Goal: Task Accomplishment & Management: Use online tool/utility

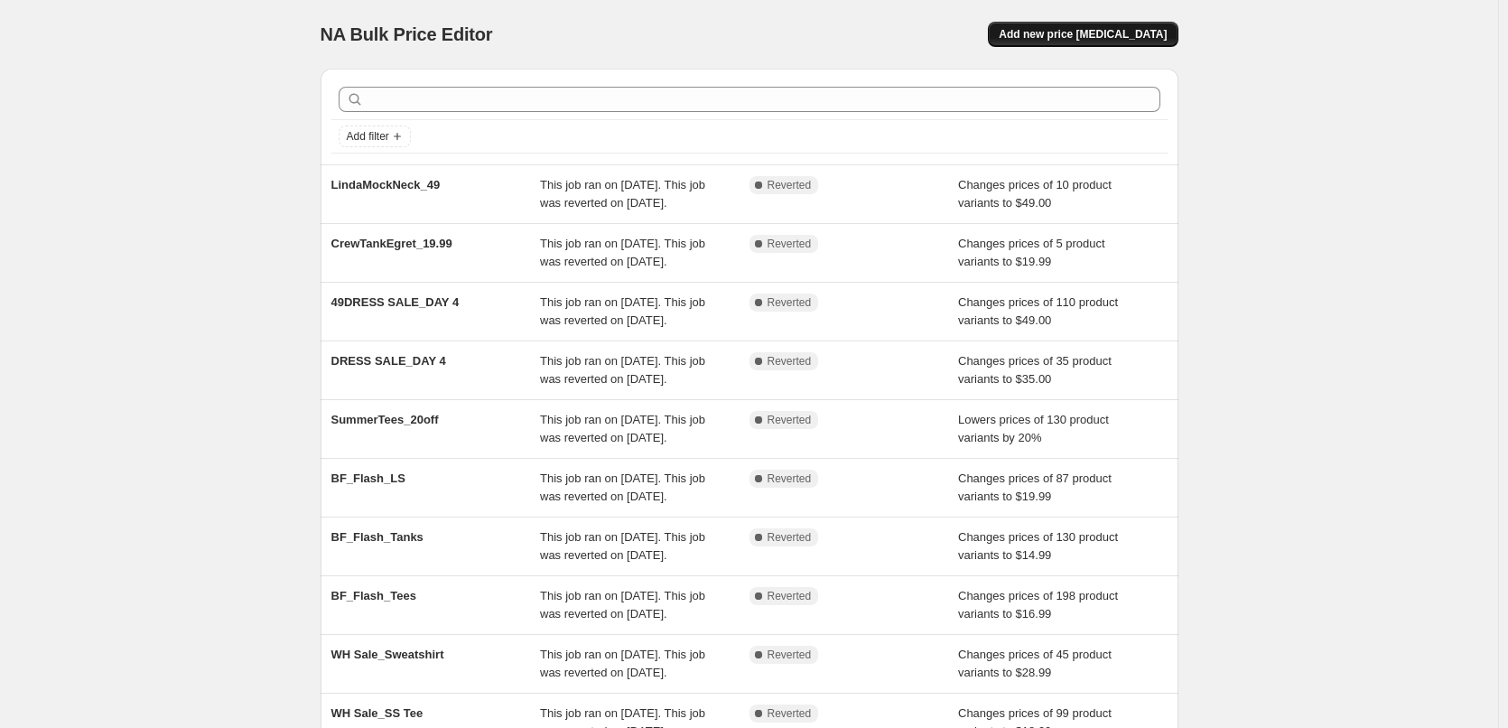
click at [1122, 34] on span "Add new price [MEDICAL_DATA]" at bounding box center [1083, 34] width 168 height 14
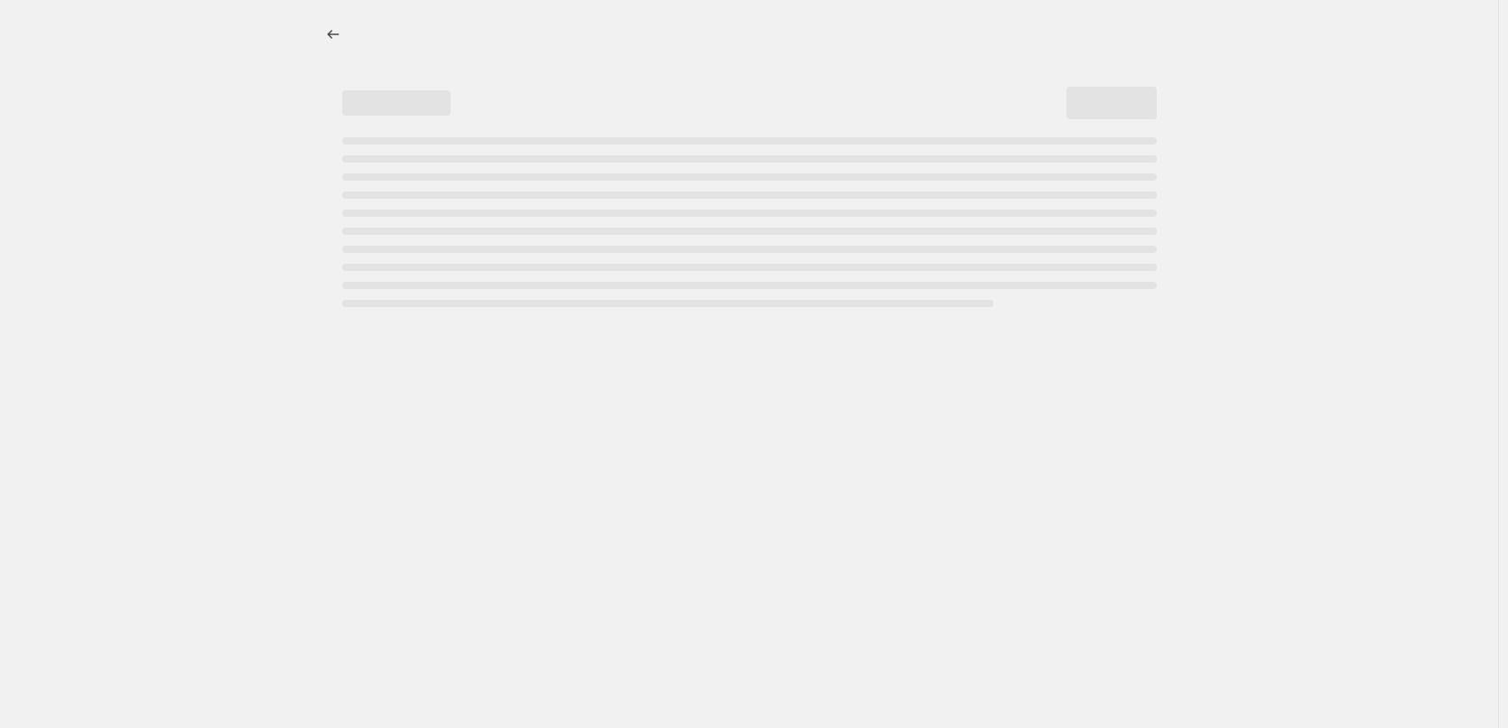
select select "percentage"
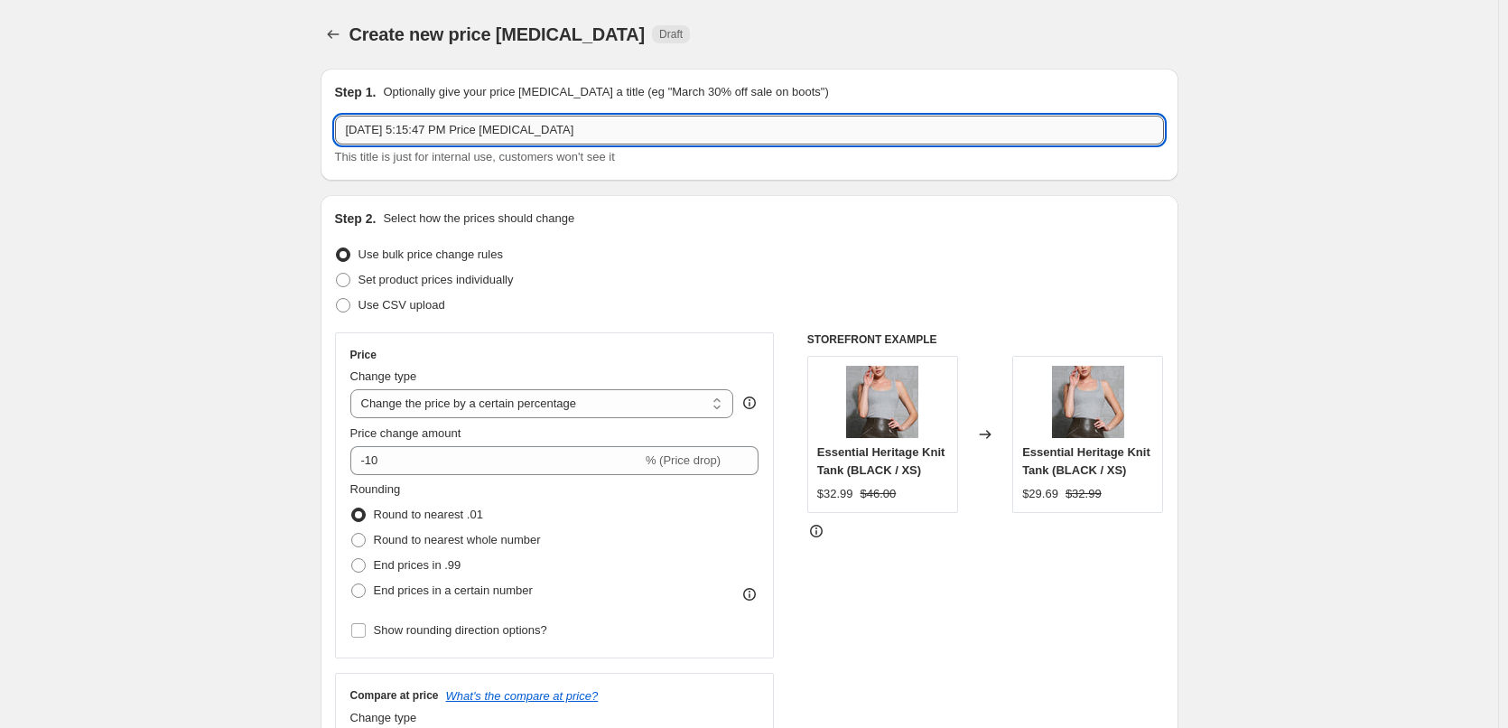
click at [385, 137] on input "[DATE] 5:15:47 PM Price [MEDICAL_DATA]" at bounding box center [749, 130] width 829 height 29
drag, startPoint x: 663, startPoint y: 129, endPoint x: 292, endPoint y: 135, distance: 371.1
paste input "End of Summer Sale 25/60% Off on 2024"
click at [482, 132] on input "End of Summer Sale 25/60% Off on 2024" at bounding box center [749, 130] width 829 height 29
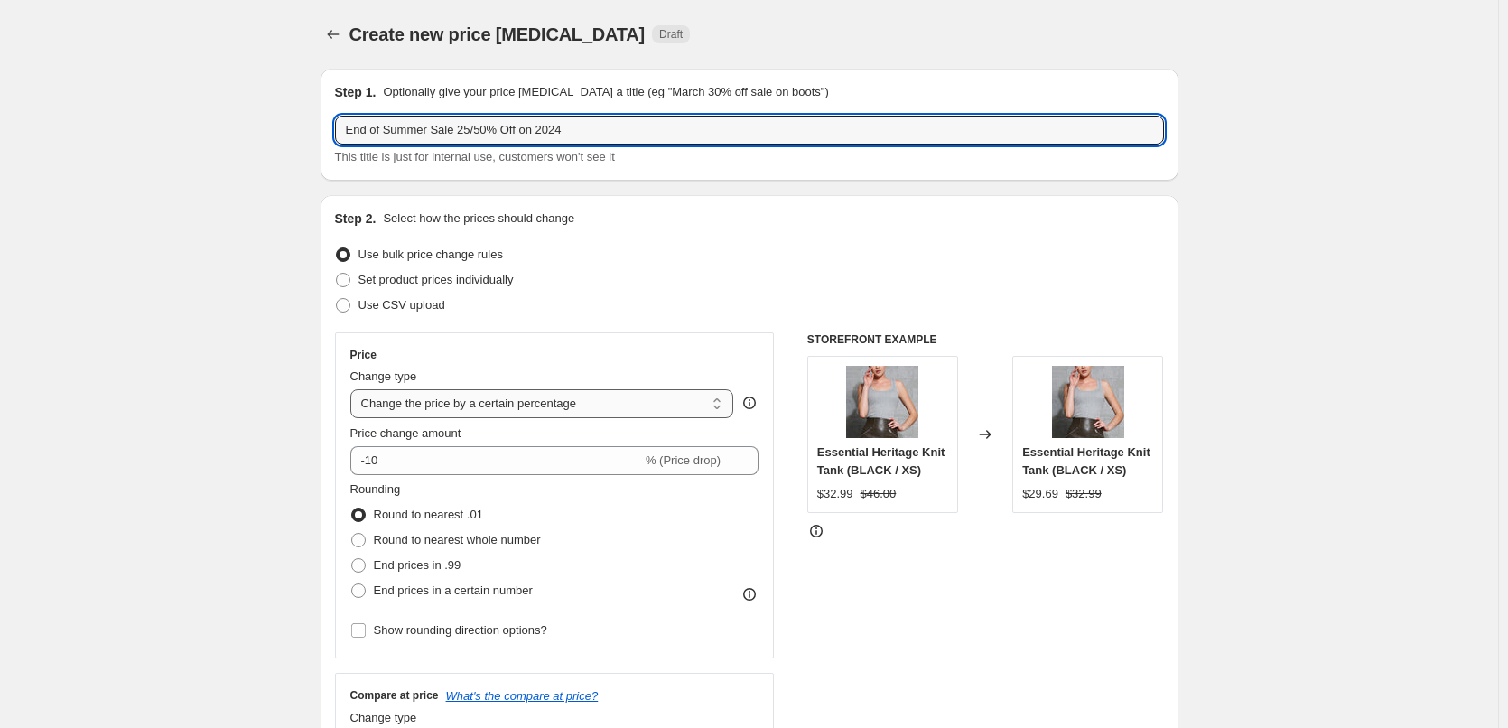
type input "End of Summer Sale 25/50% Off on 2024"
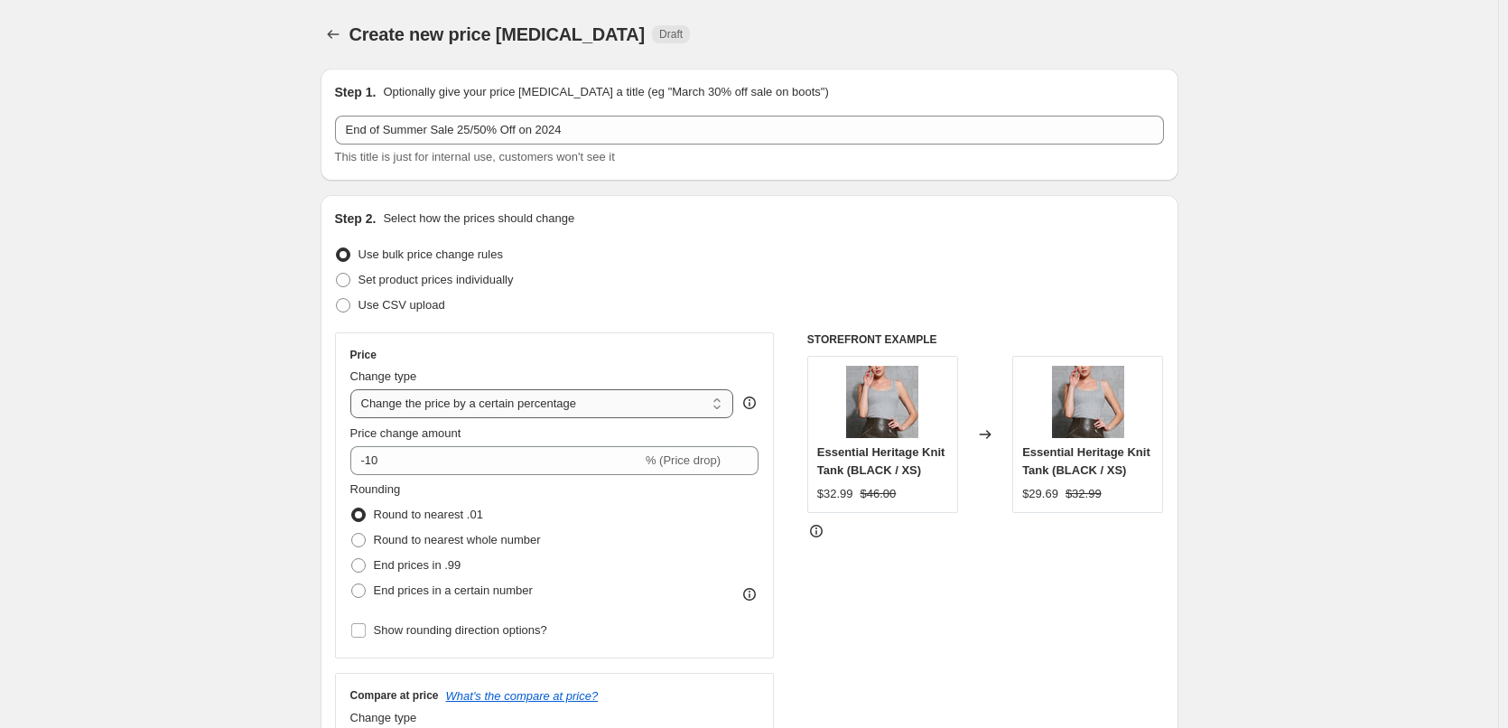
click at [722, 407] on select "Change the price to a certain amount Change the price by a certain amount Chang…" at bounding box center [542, 403] width 384 height 29
select select "pcap"
click at [354, 389] on select "Change the price to a certain amount Change the price by a certain amount Chang…" at bounding box center [542, 403] width 384 height 29
type input "-20"
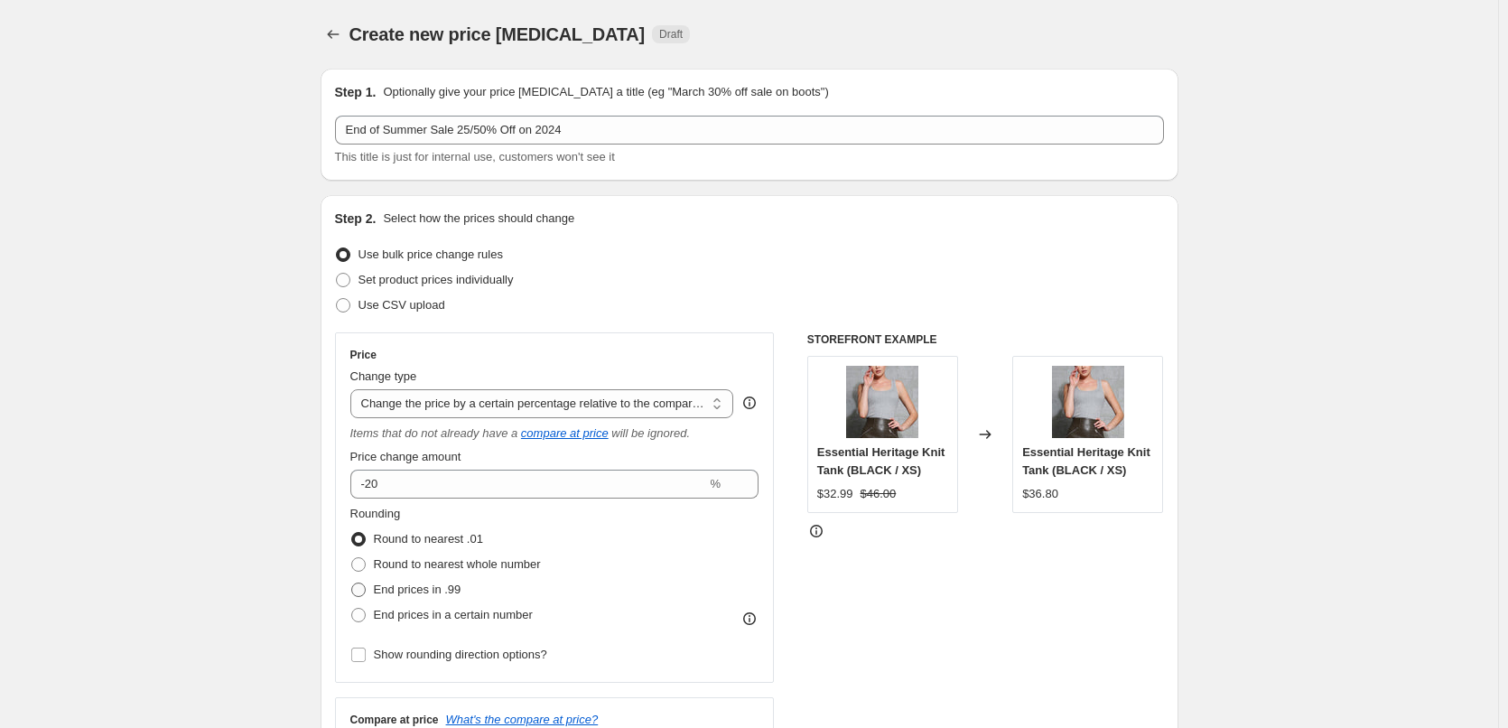
click at [365, 587] on span at bounding box center [358, 589] width 14 height 14
click at [352, 583] on input "End prices in .99" at bounding box center [351, 582] width 1 height 1
radio input "true"
click at [559, 487] on input "-20" at bounding box center [528, 484] width 357 height 29
type input "-2"
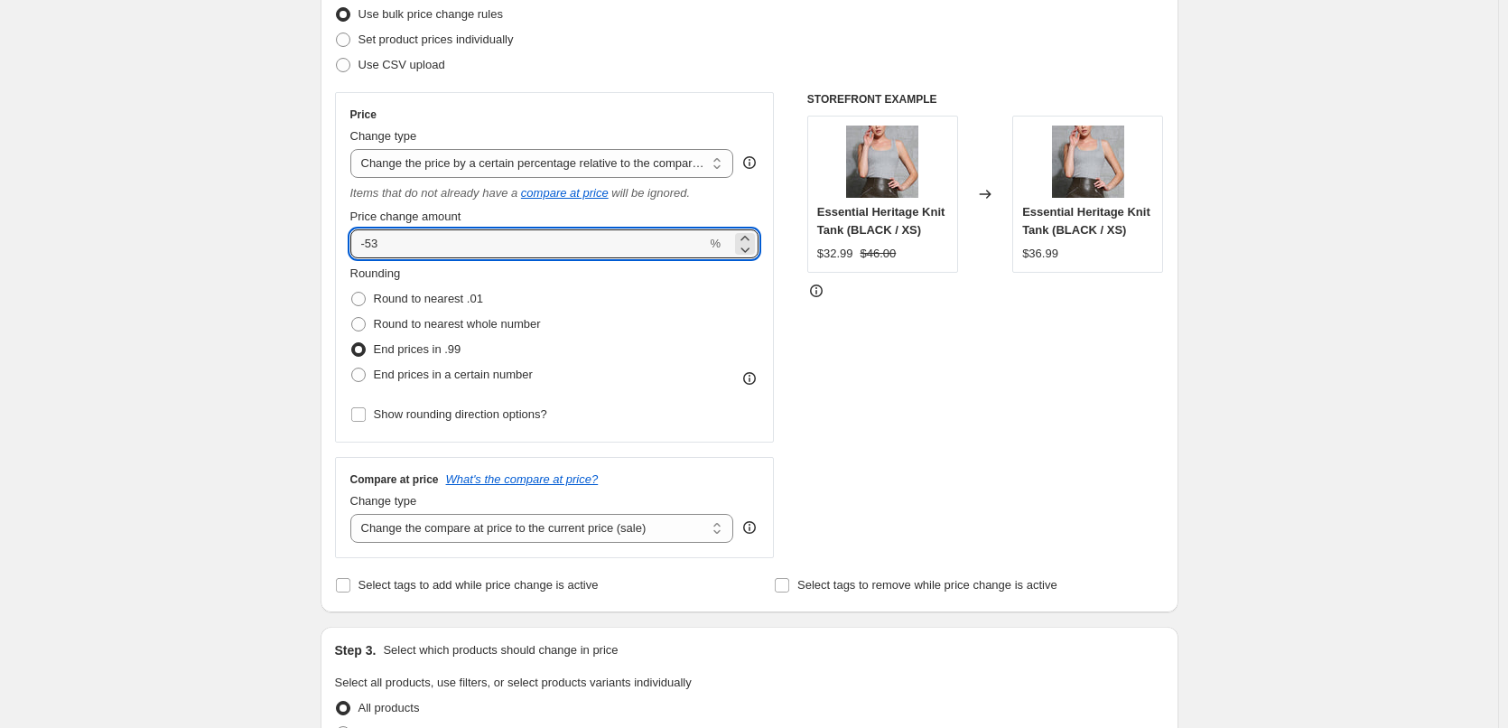
scroll to position [271, 0]
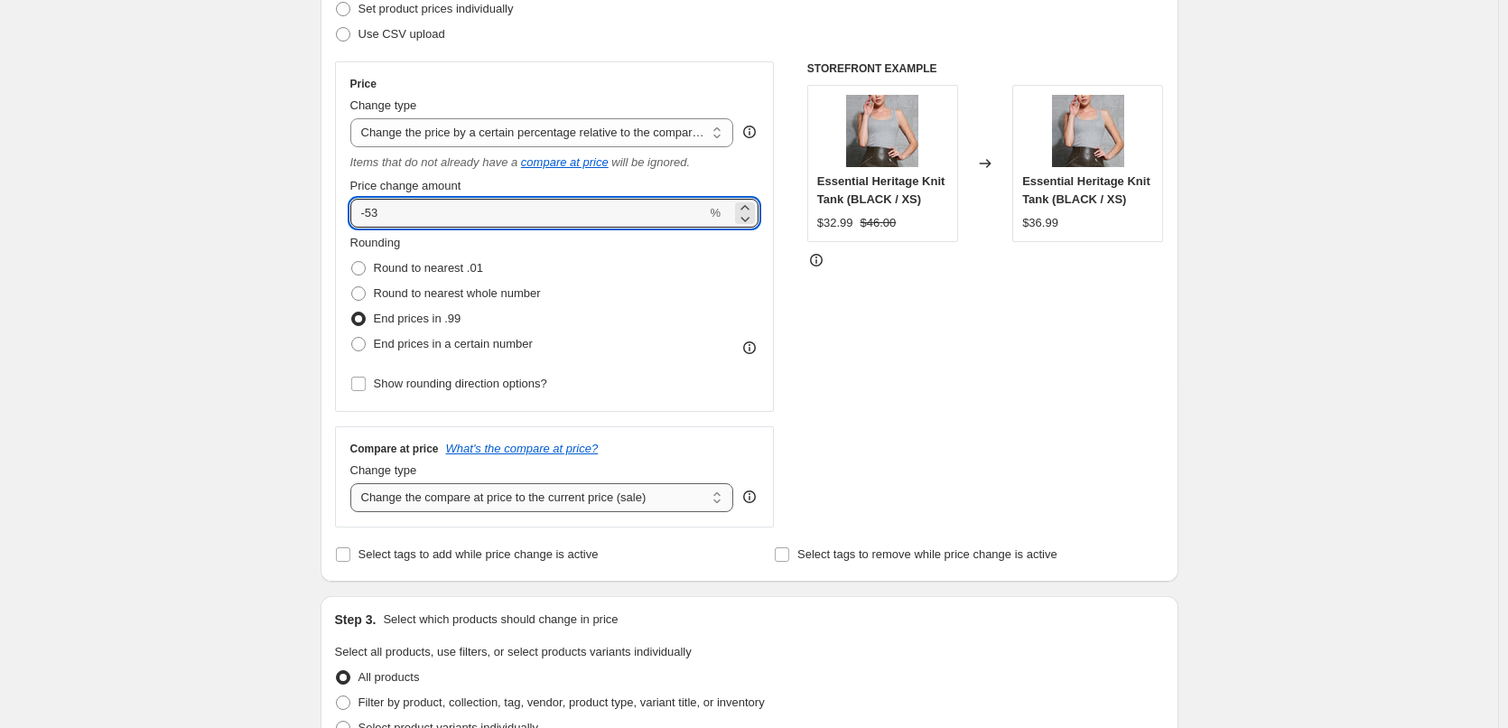
type input "-53"
click at [718, 497] on select "Change the compare at price to the current price (sale) Change the compare at p…" at bounding box center [542, 497] width 384 height 29
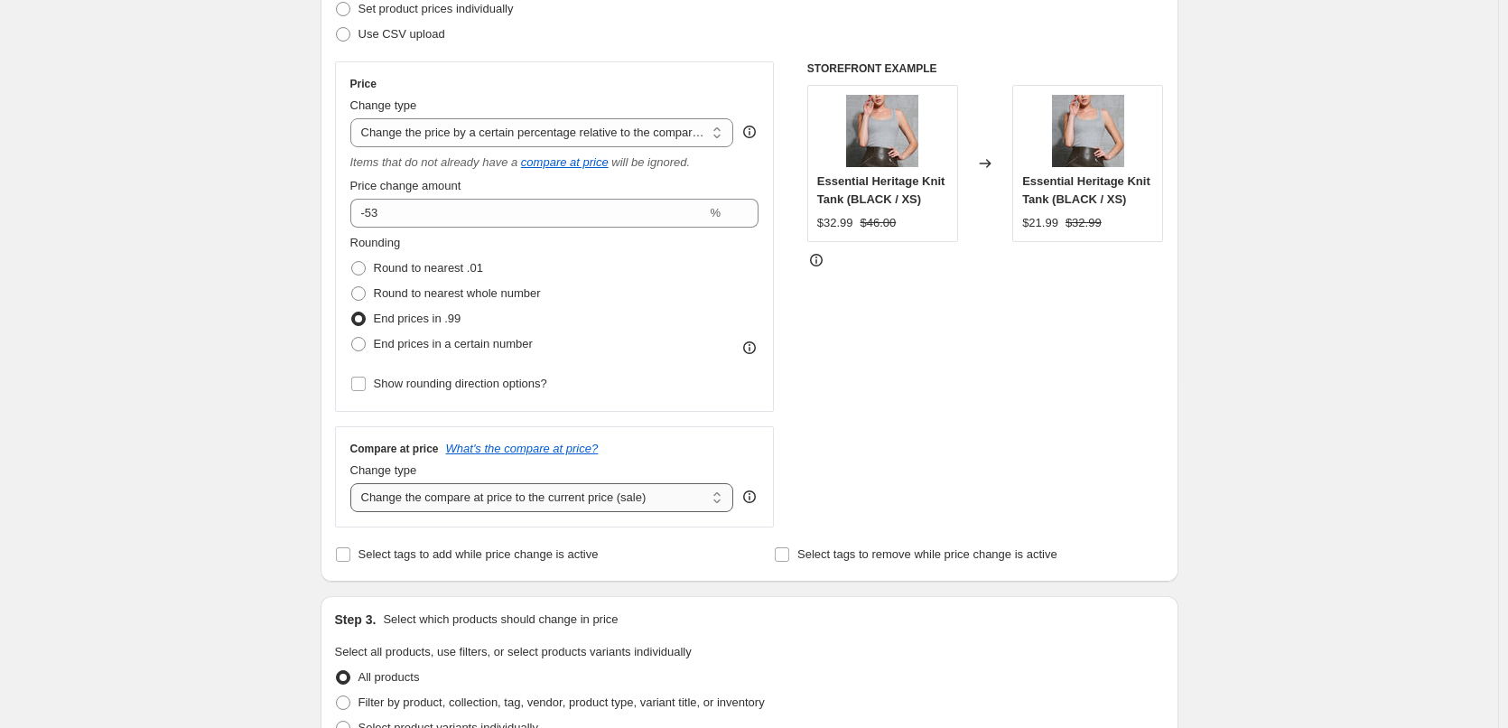
select select "no_change"
click at [354, 483] on select "Change the compare at price to the current price (sale) Change the compare at p…" at bounding box center [542, 497] width 384 height 29
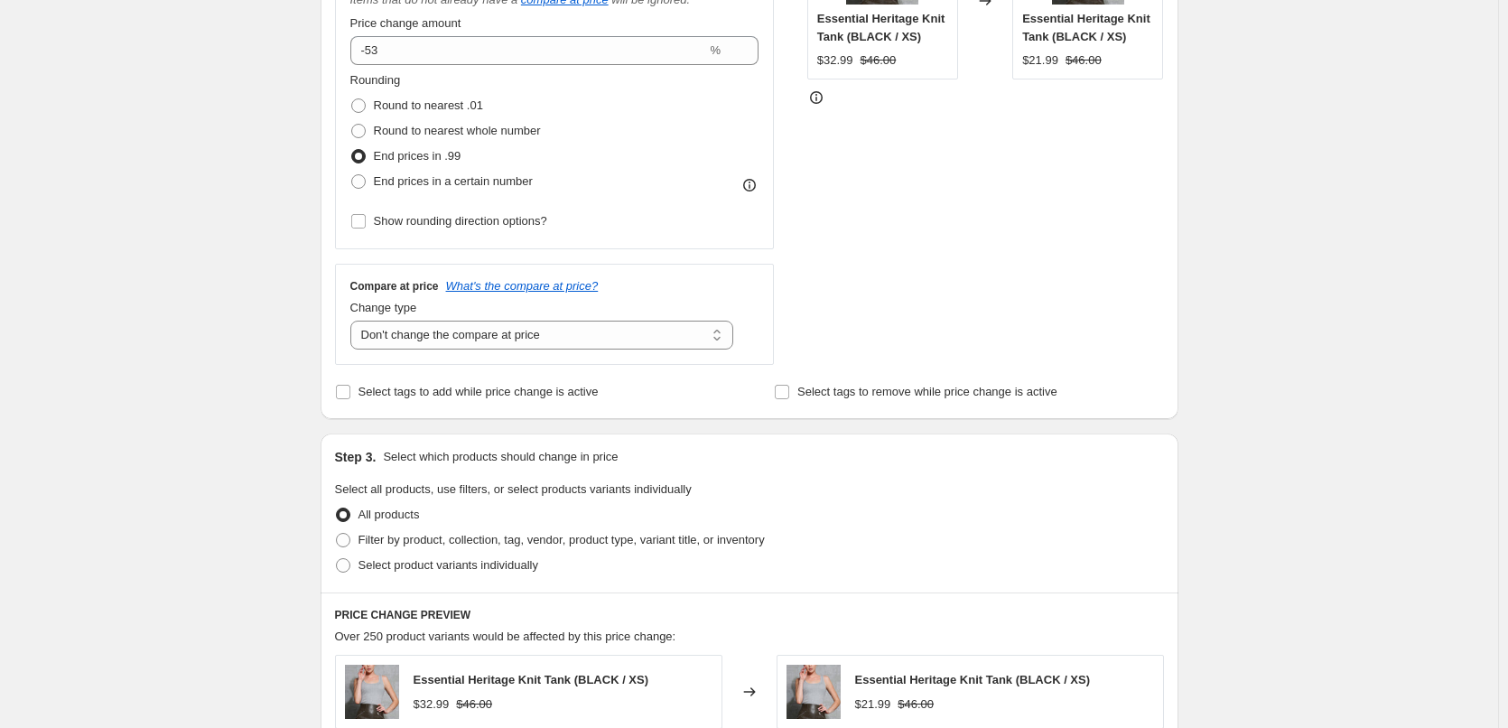
scroll to position [451, 0]
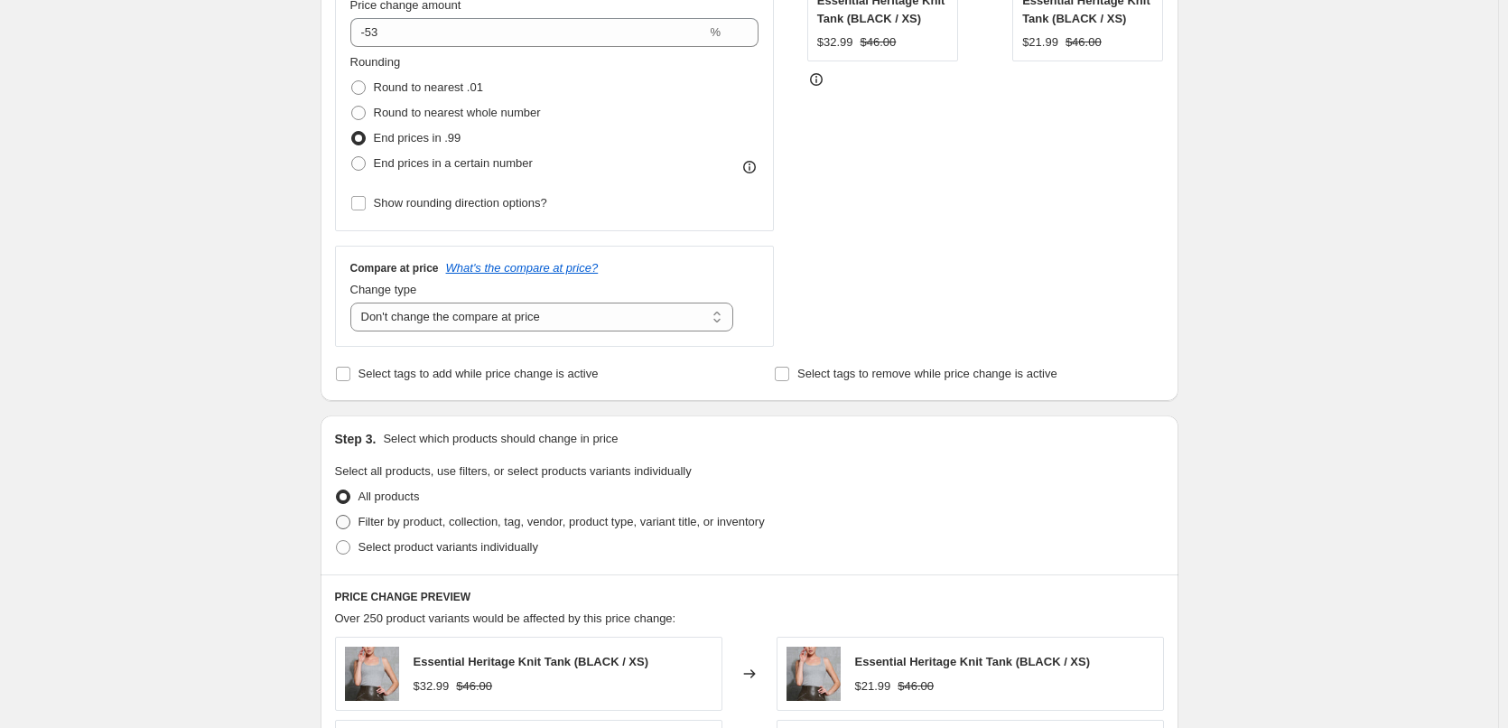
click at [348, 523] on span at bounding box center [343, 522] width 14 height 14
click at [337, 516] on input "Filter by product, collection, tag, vendor, product type, variant title, or inv…" at bounding box center [336, 515] width 1 height 1
radio input "true"
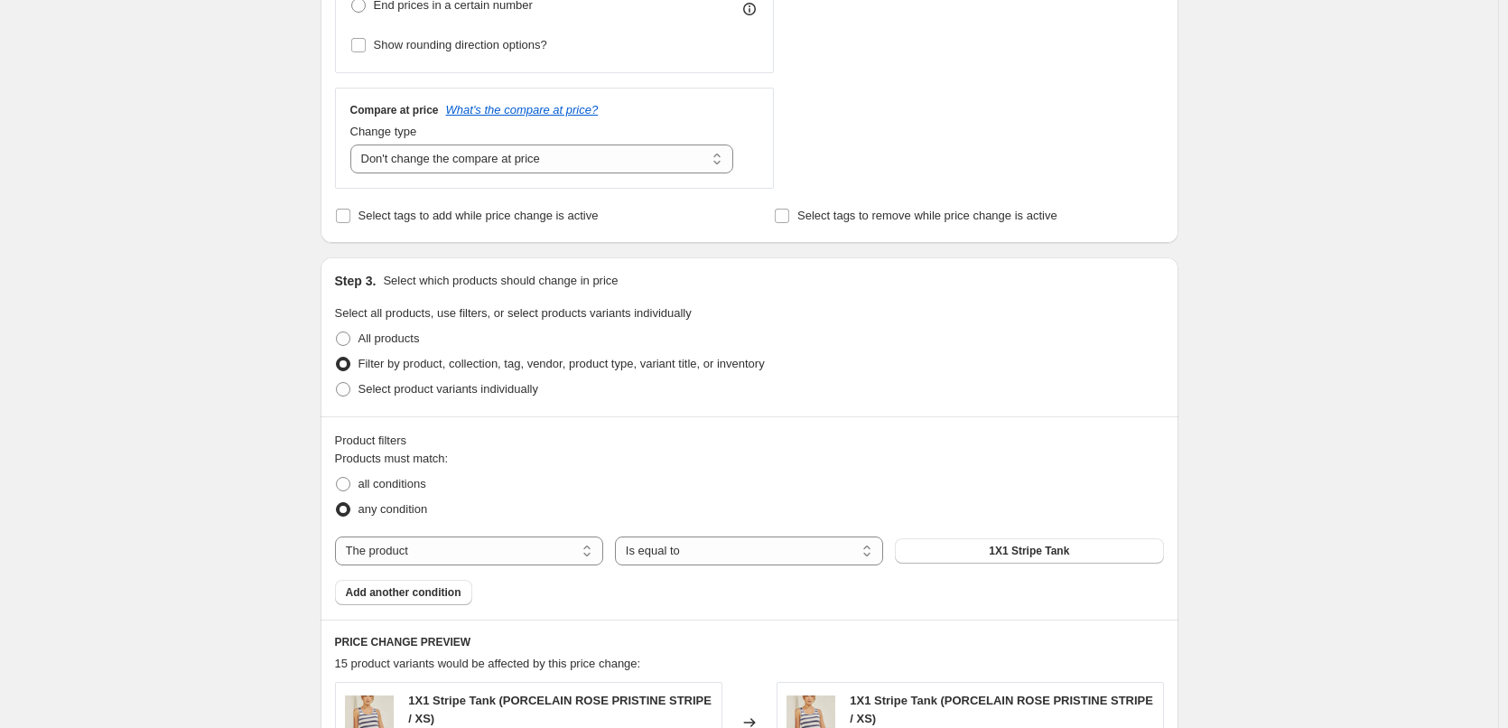
scroll to position [632, 0]
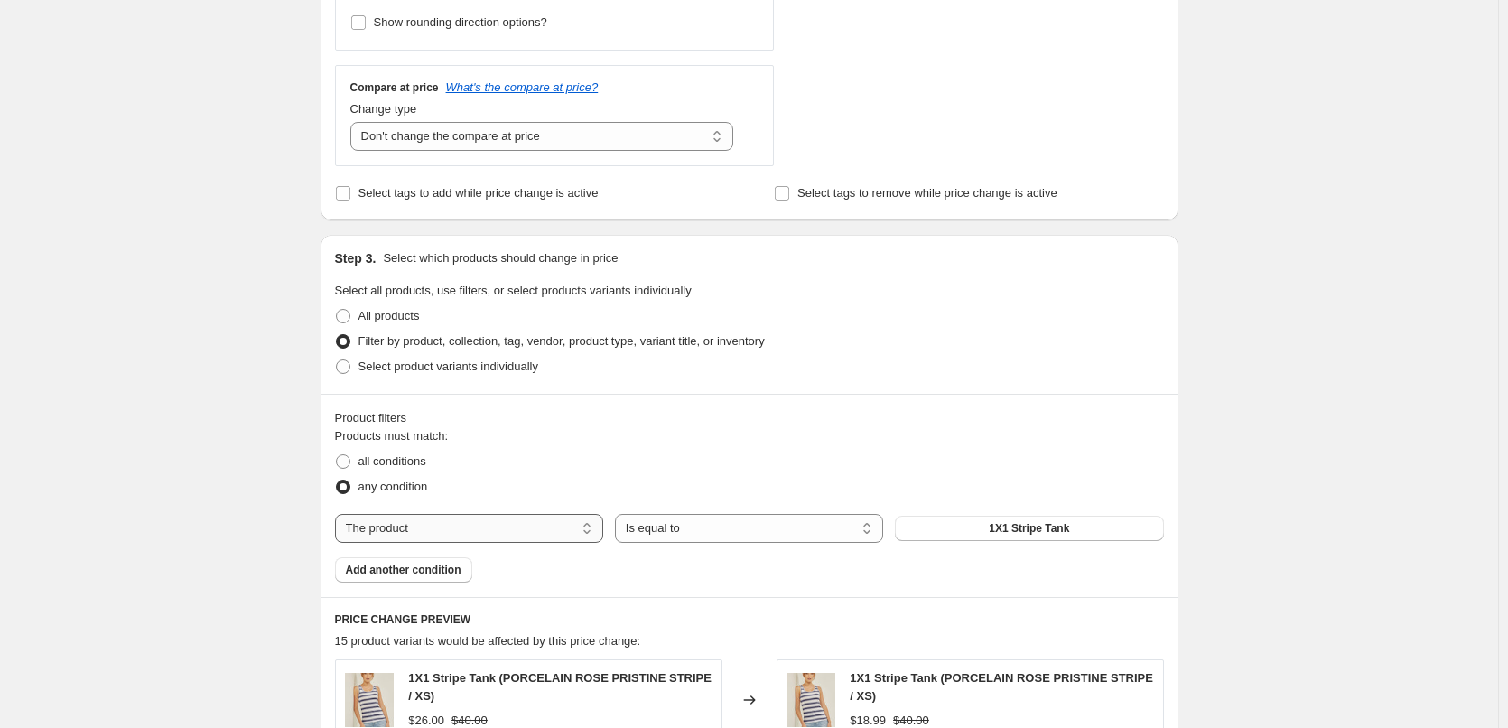
click at [593, 531] on select "The product The product's collection The product's tag The product's vendor The…" at bounding box center [469, 528] width 268 height 29
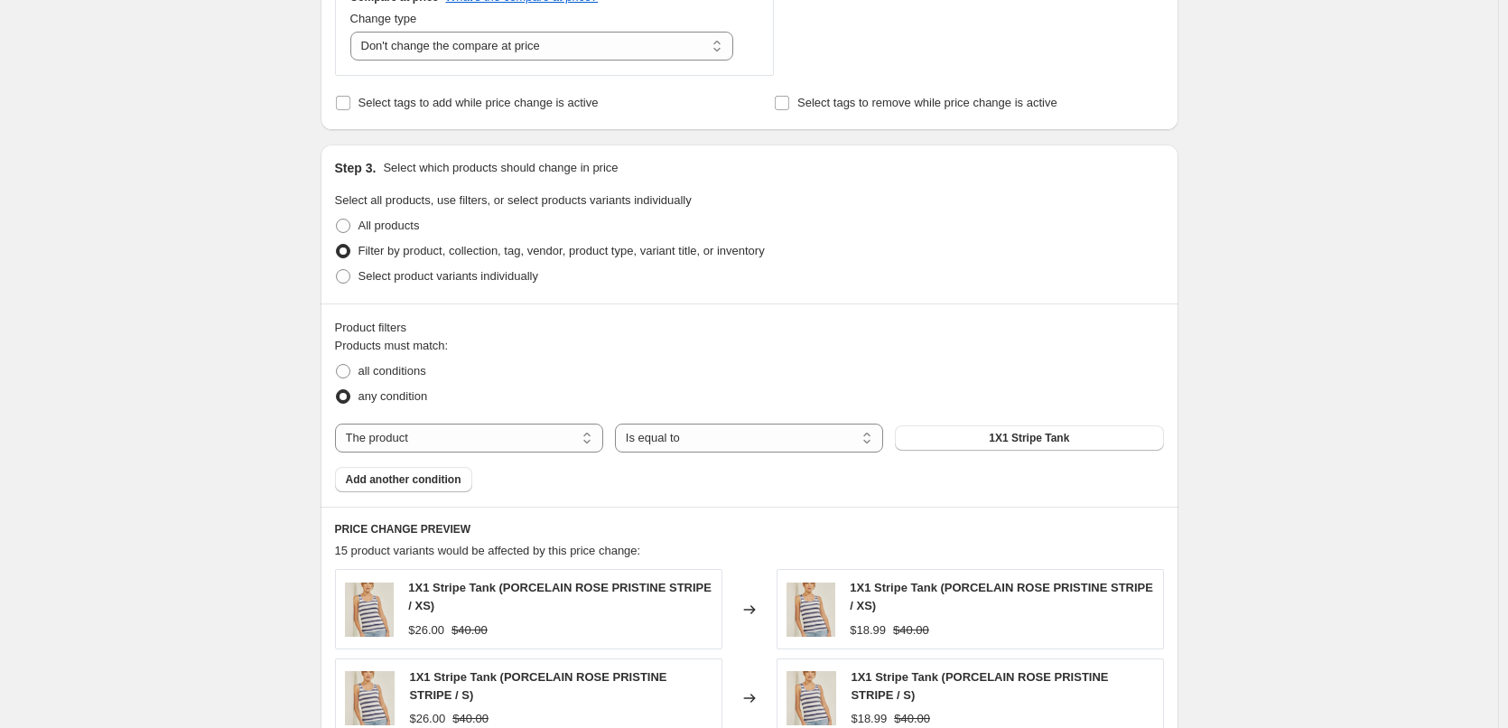
scroll to position [813, 0]
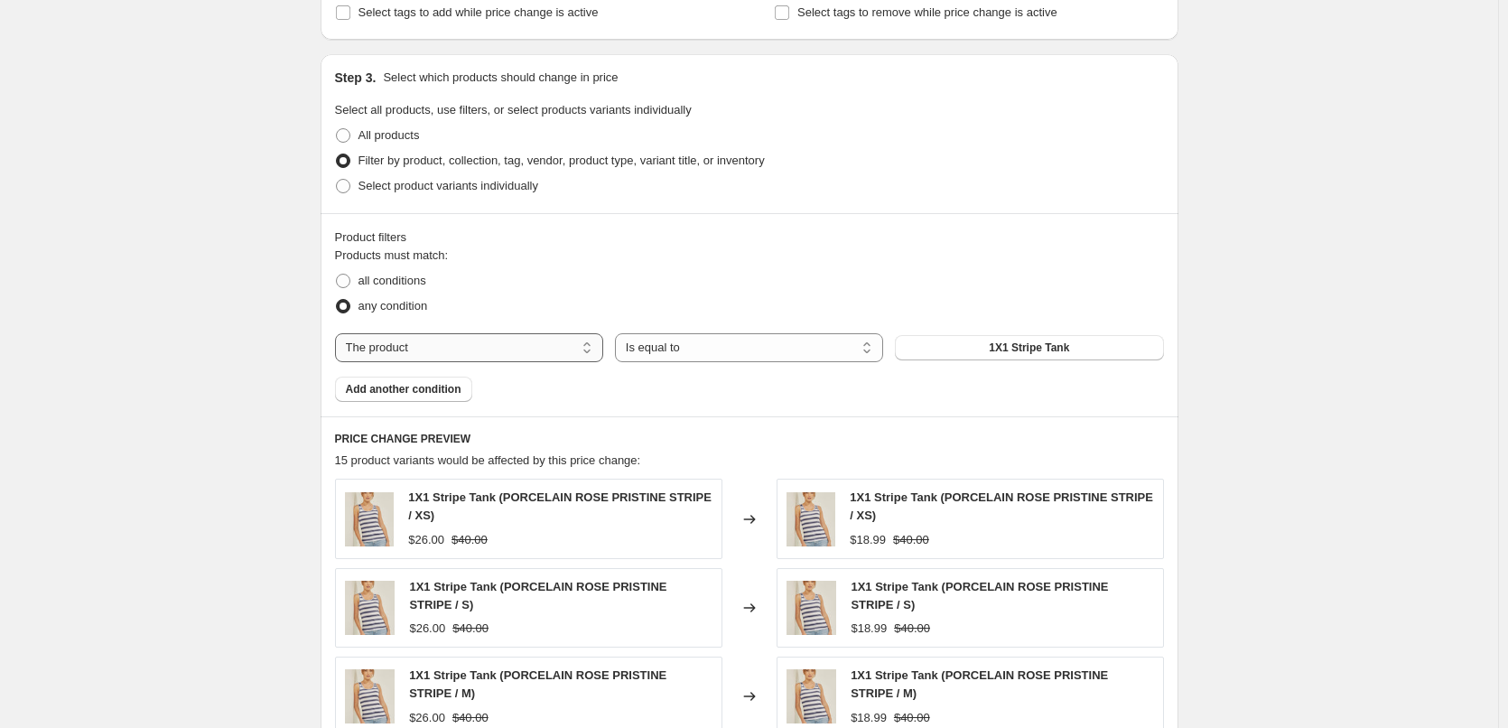
click at [591, 349] on select "The product The product's collection The product's tag The product's vendor The…" at bounding box center [469, 347] width 268 height 29
select select "tag"
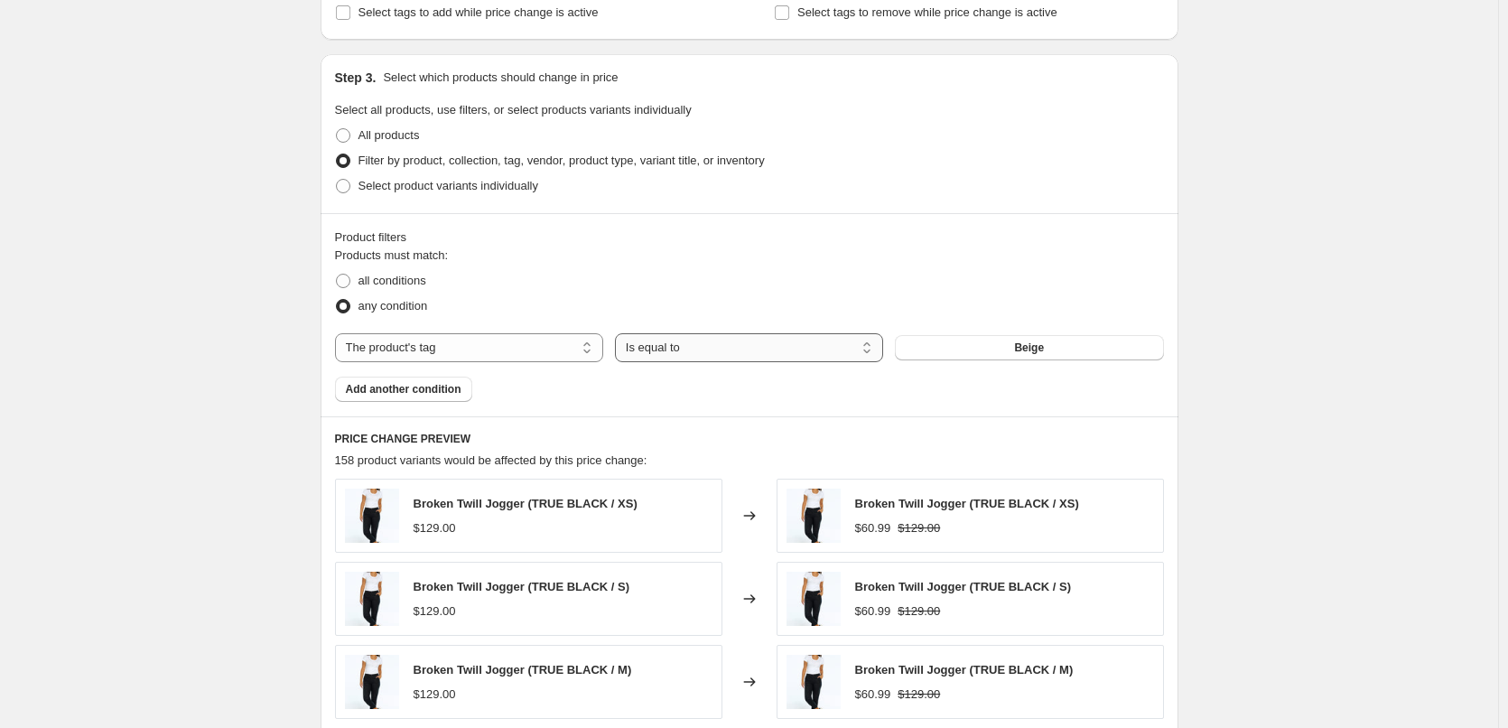
click at [878, 346] on select "Is equal to Is not equal to" at bounding box center [749, 347] width 268 height 29
click at [1043, 348] on span "Beige" at bounding box center [1029, 347] width 30 height 14
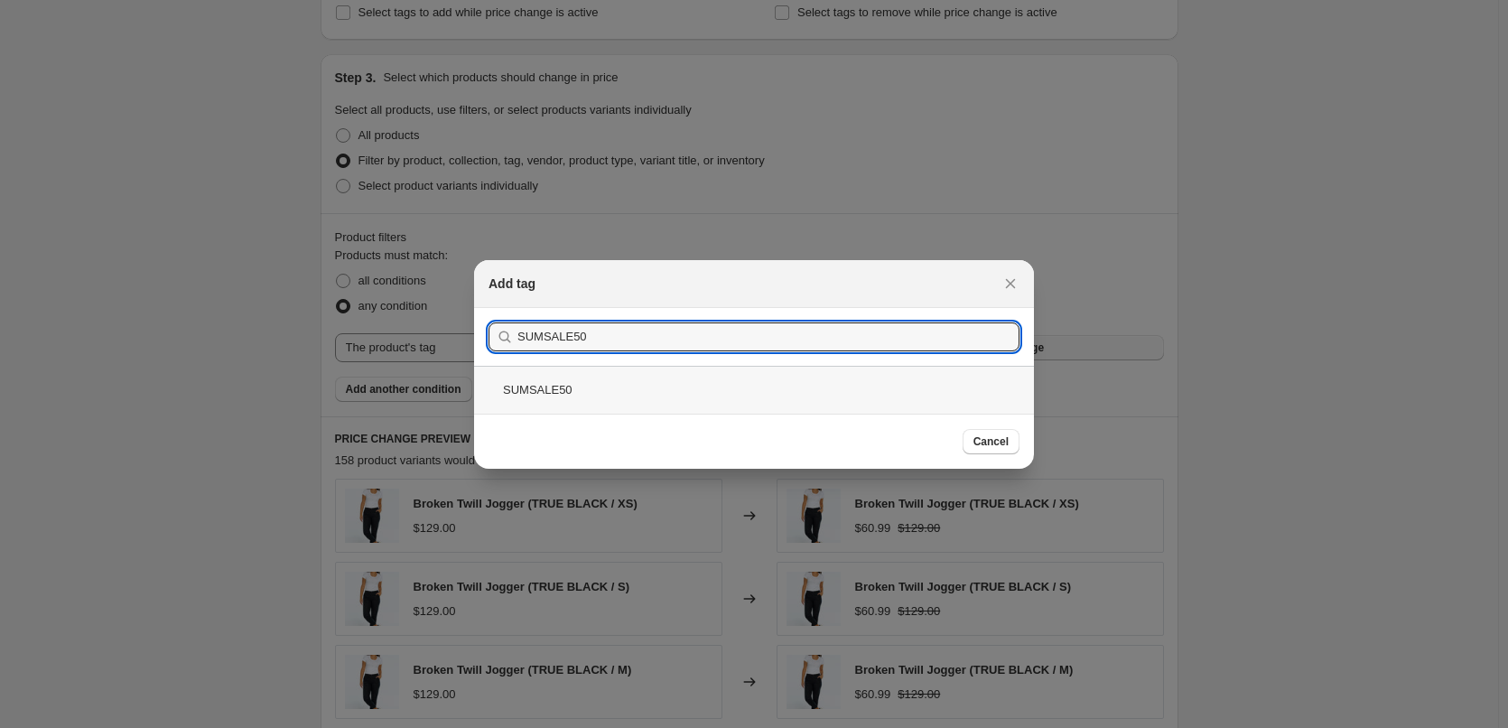
type input "SUMSALE50"
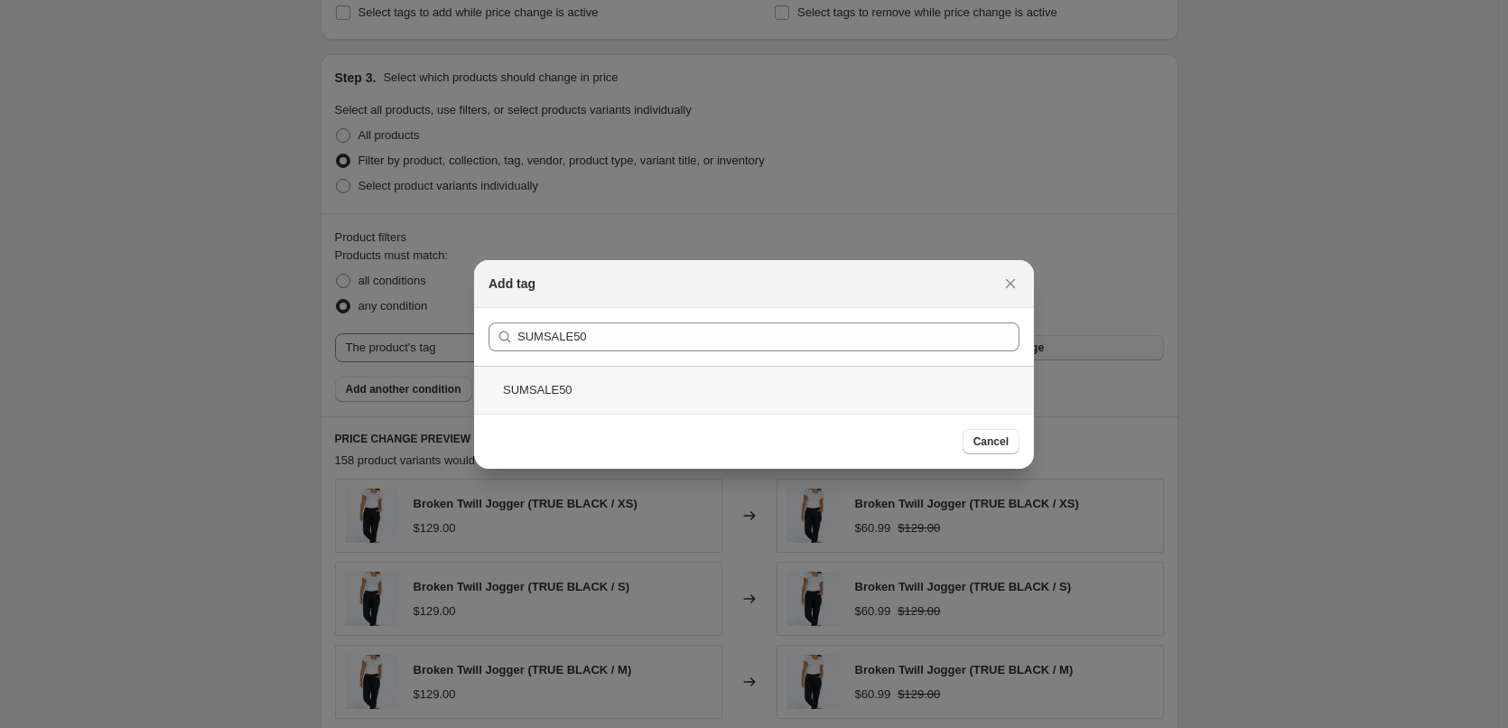
click at [540, 390] on div "SUMSALE50" at bounding box center [754, 390] width 560 height 48
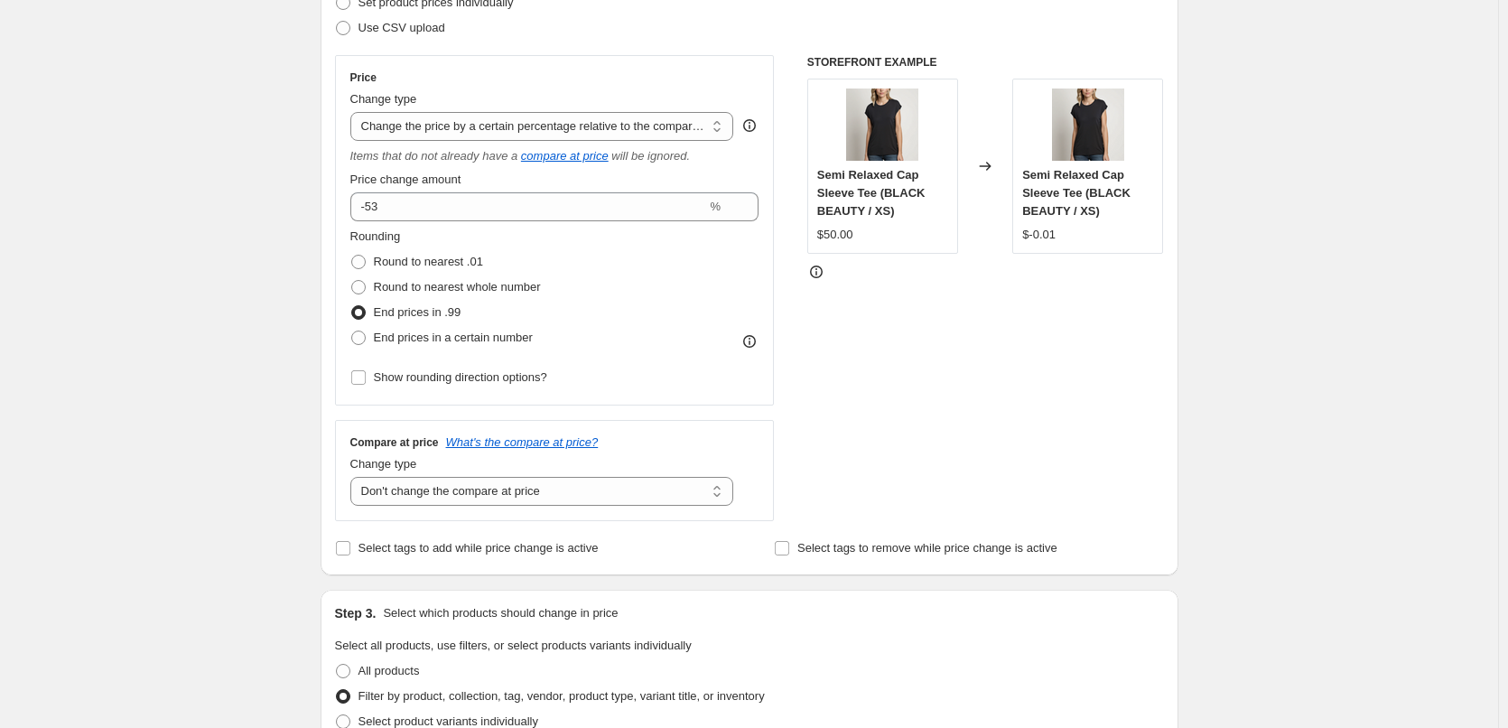
scroll to position [271, 0]
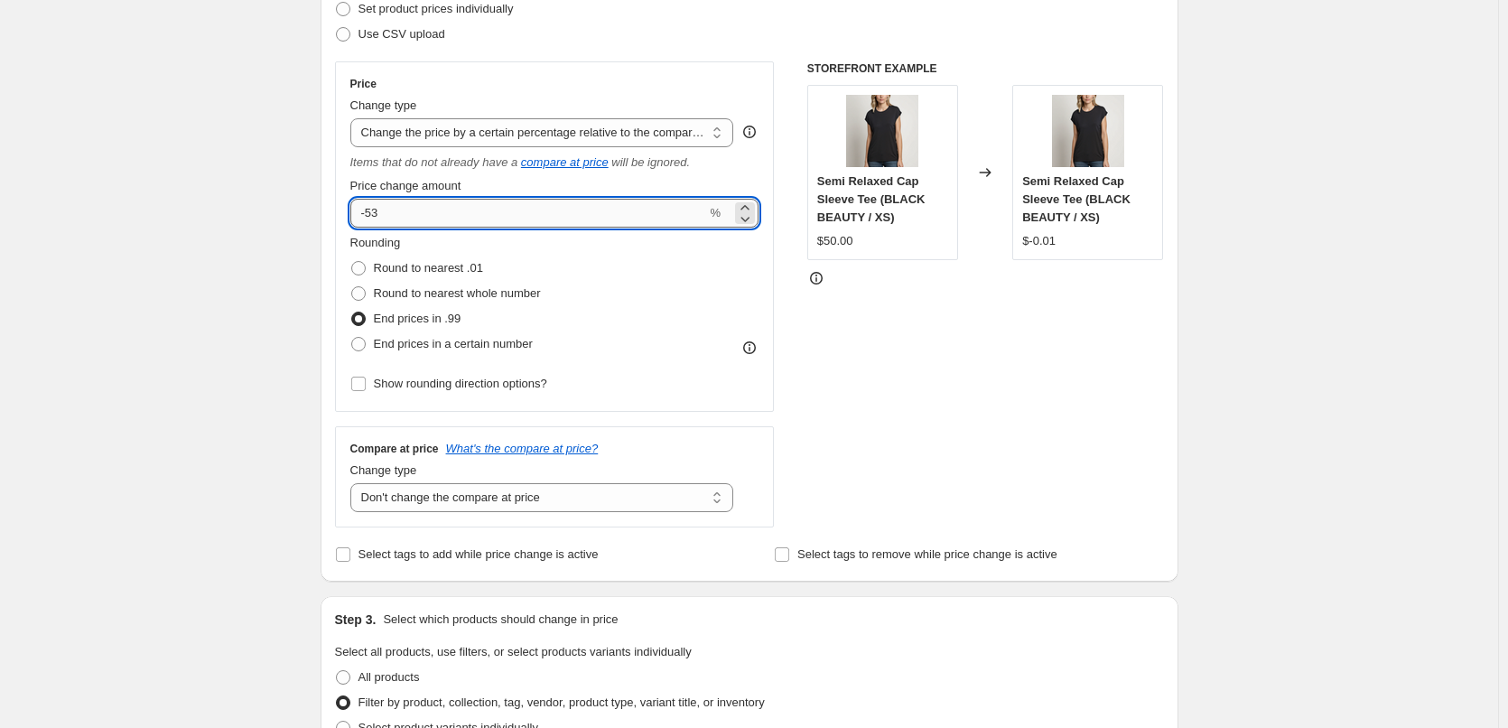
click at [432, 216] on input "-53" at bounding box center [528, 213] width 357 height 29
type input "-50"
click at [813, 367] on div "STOREFRONT EXAMPLE Semi Relaxed Cap Sleeve Tee (BLACK BEAUTY / XS) $50.00 Chang…" at bounding box center [985, 294] width 357 height 466
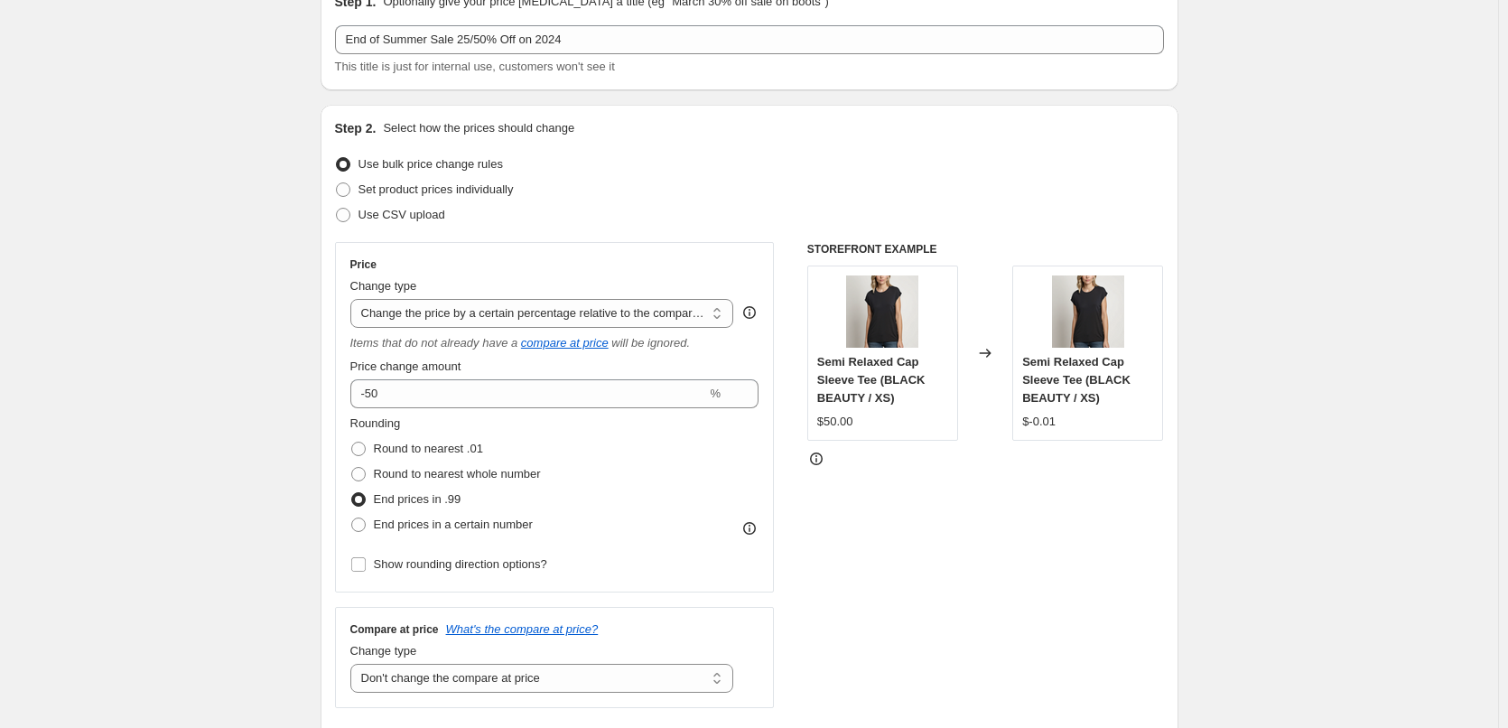
scroll to position [181, 0]
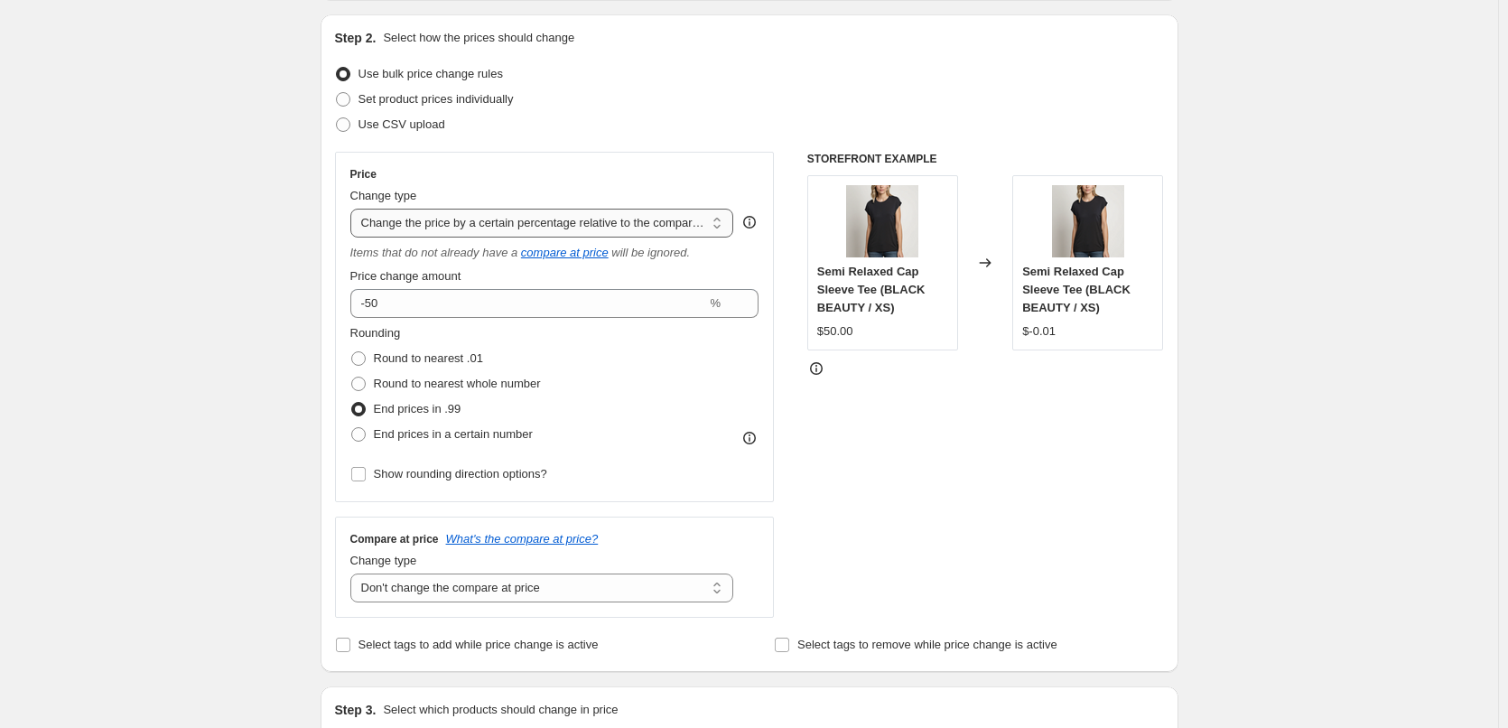
click at [721, 220] on select "Change the price to a certain amount Change the price by a certain amount Chang…" at bounding box center [542, 223] width 384 height 29
select select "percentage"
click at [354, 209] on select "Change the price to a certain amount Change the price by a certain amount Chang…" at bounding box center [542, 223] width 384 height 29
type input "-15"
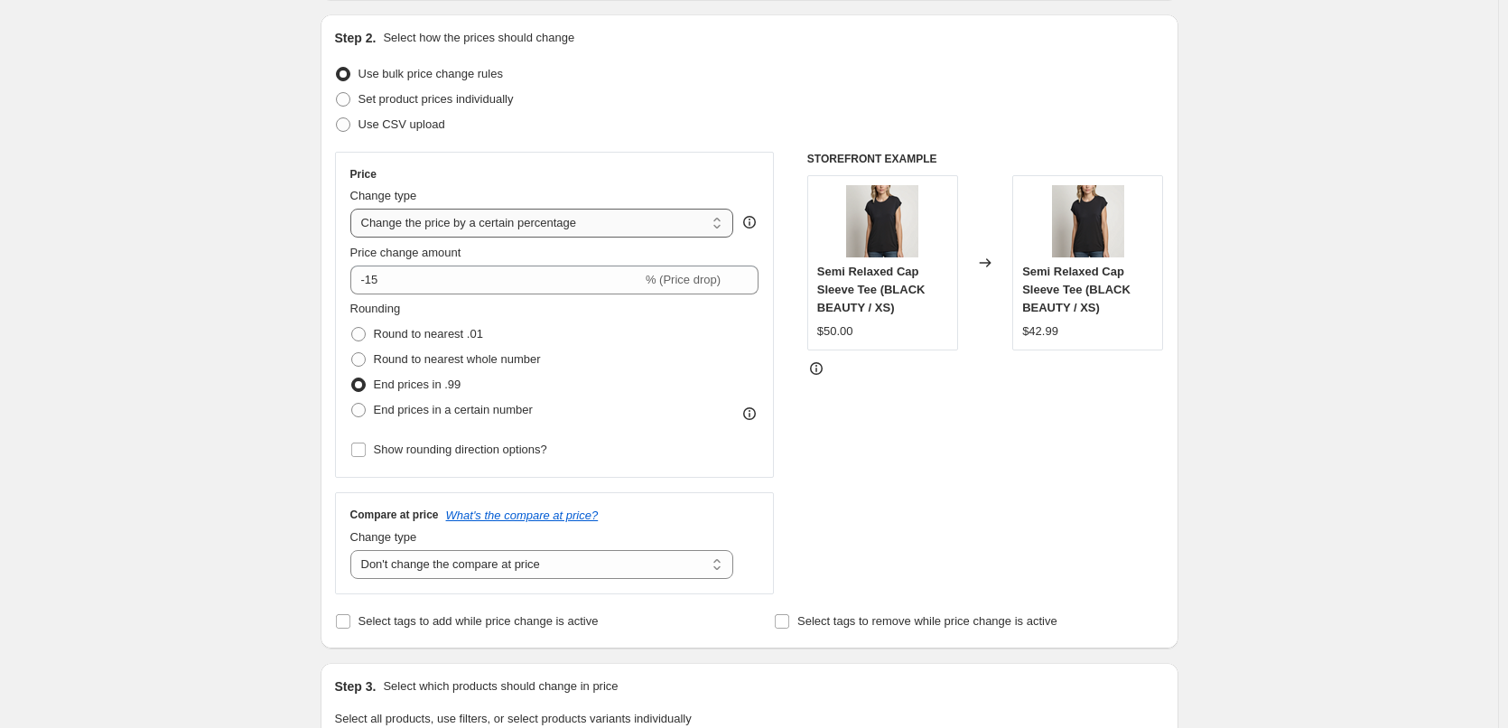
click at [721, 221] on select "Change the price to a certain amount Change the price by a certain amount Chang…" at bounding box center [542, 223] width 384 height 29
select select "pcap"
click at [354, 209] on select "Change the price to a certain amount Change the price by a certain amount Chang…" at bounding box center [542, 223] width 384 height 29
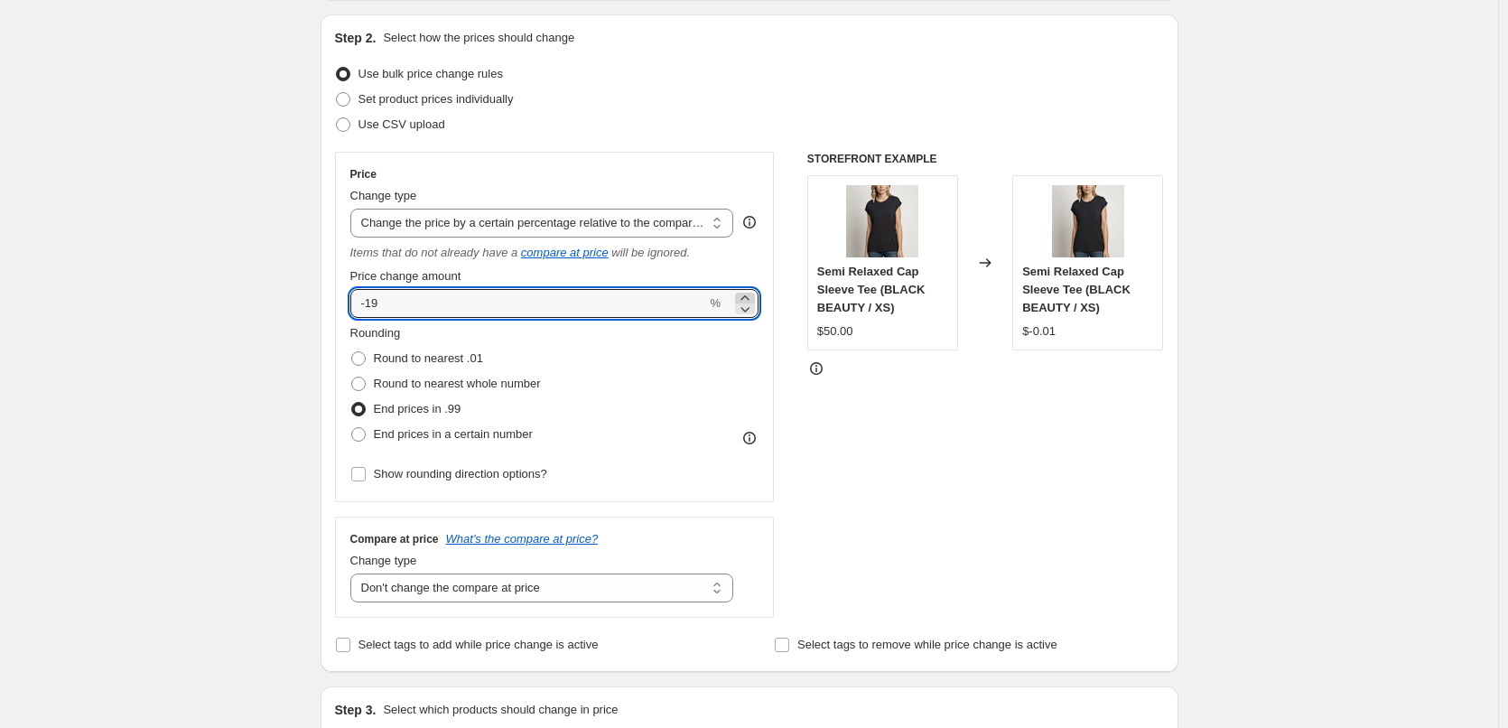
click at [748, 294] on icon at bounding box center [745, 298] width 18 height 18
click at [751, 308] on icon at bounding box center [745, 309] width 18 height 18
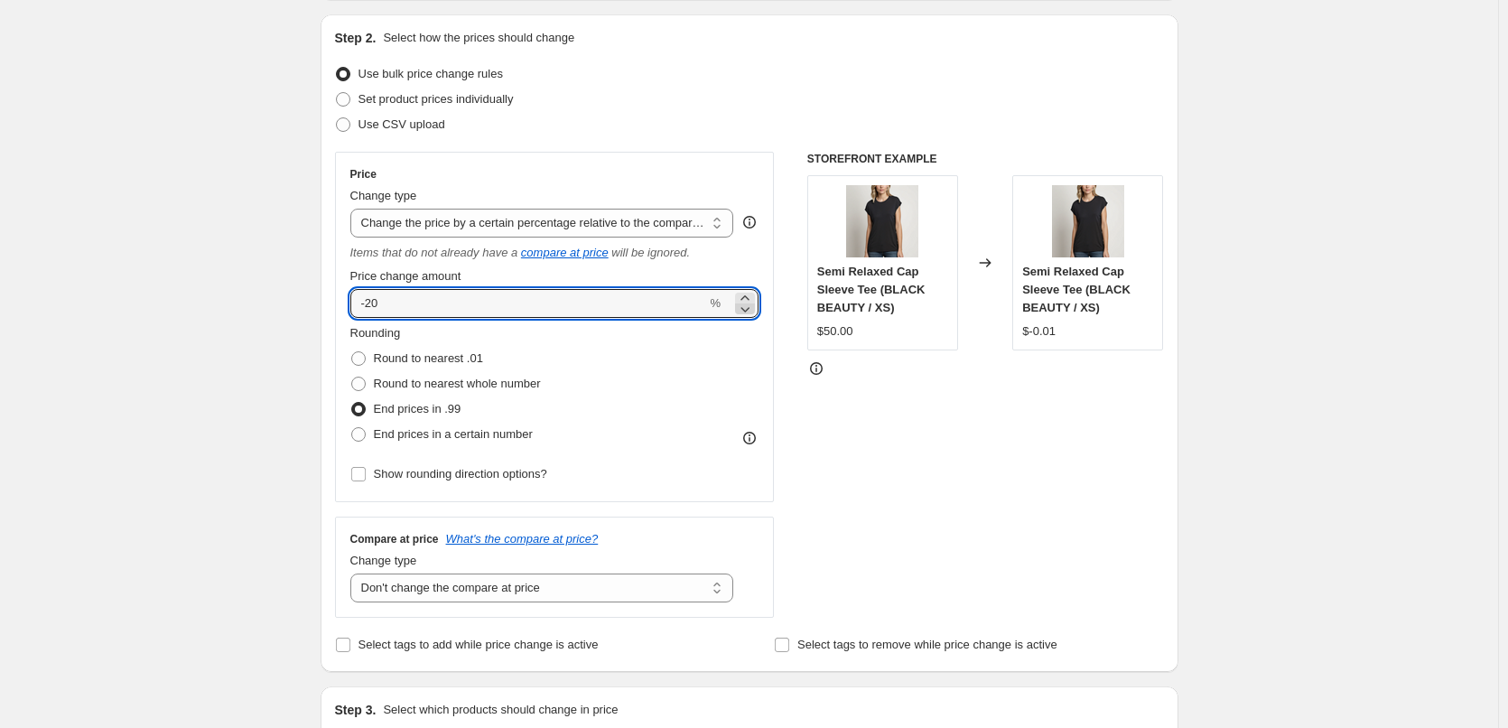
click at [751, 308] on icon at bounding box center [745, 309] width 18 height 18
type input "-2"
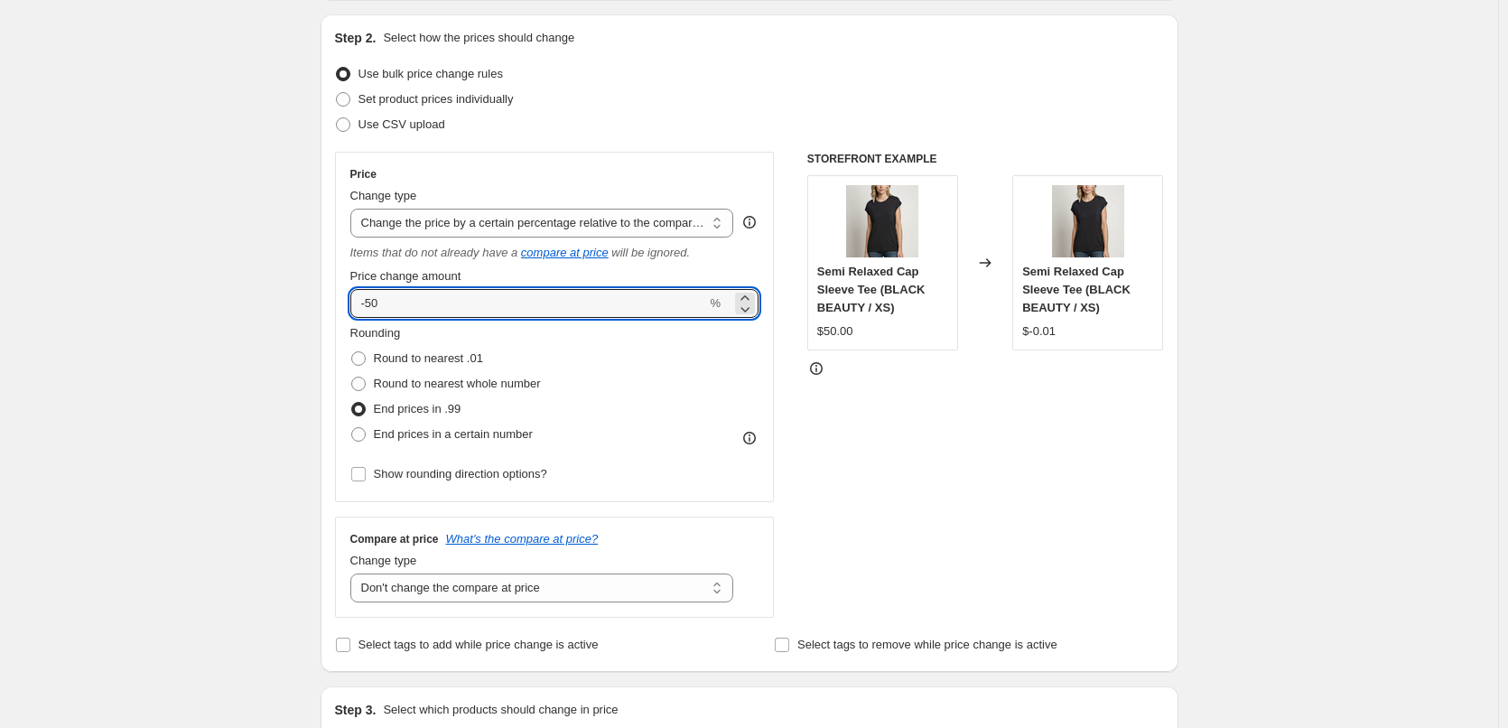
type input "-50"
click at [888, 402] on div "STOREFRONT EXAMPLE Semi Relaxed Cap Sleeve Tee (BLACK BEAUTY / XS) $50.00 Chang…" at bounding box center [985, 385] width 357 height 466
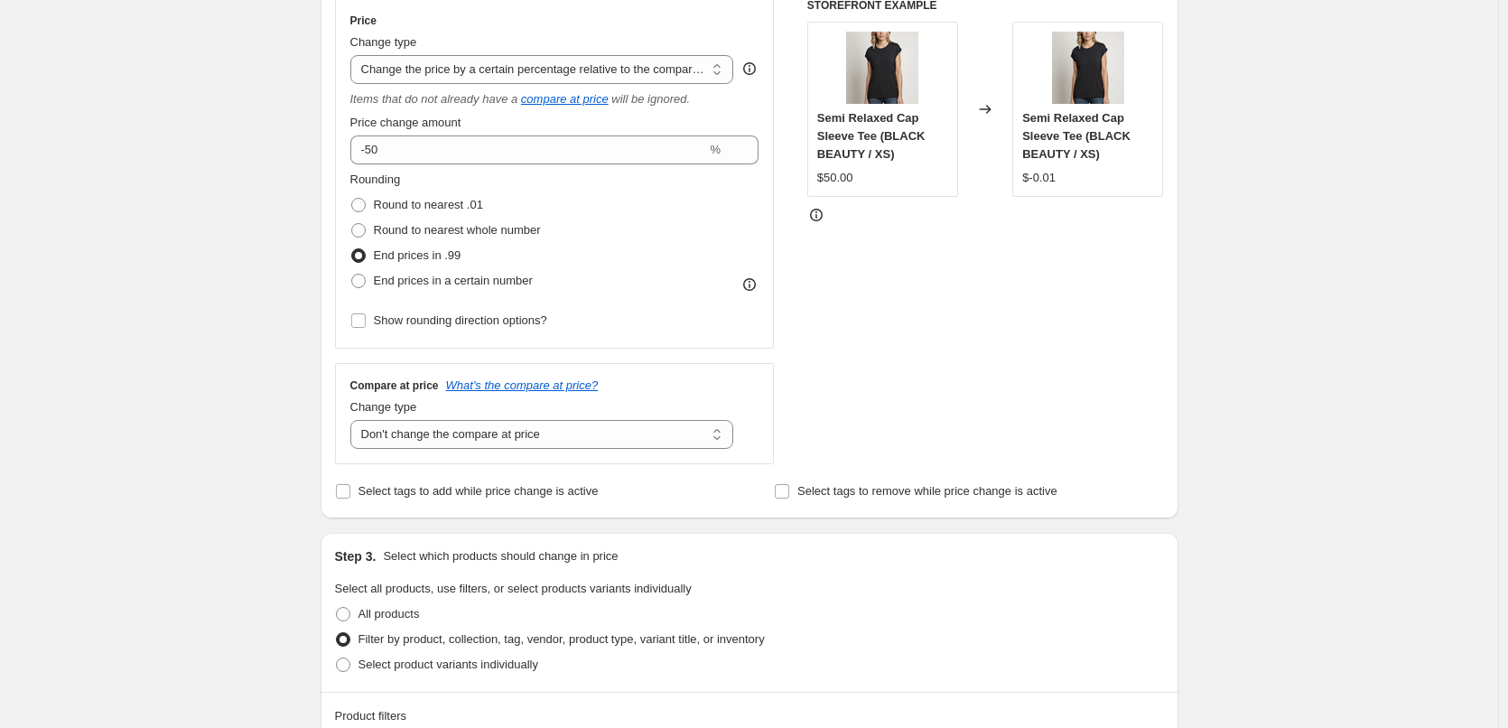
scroll to position [361, 0]
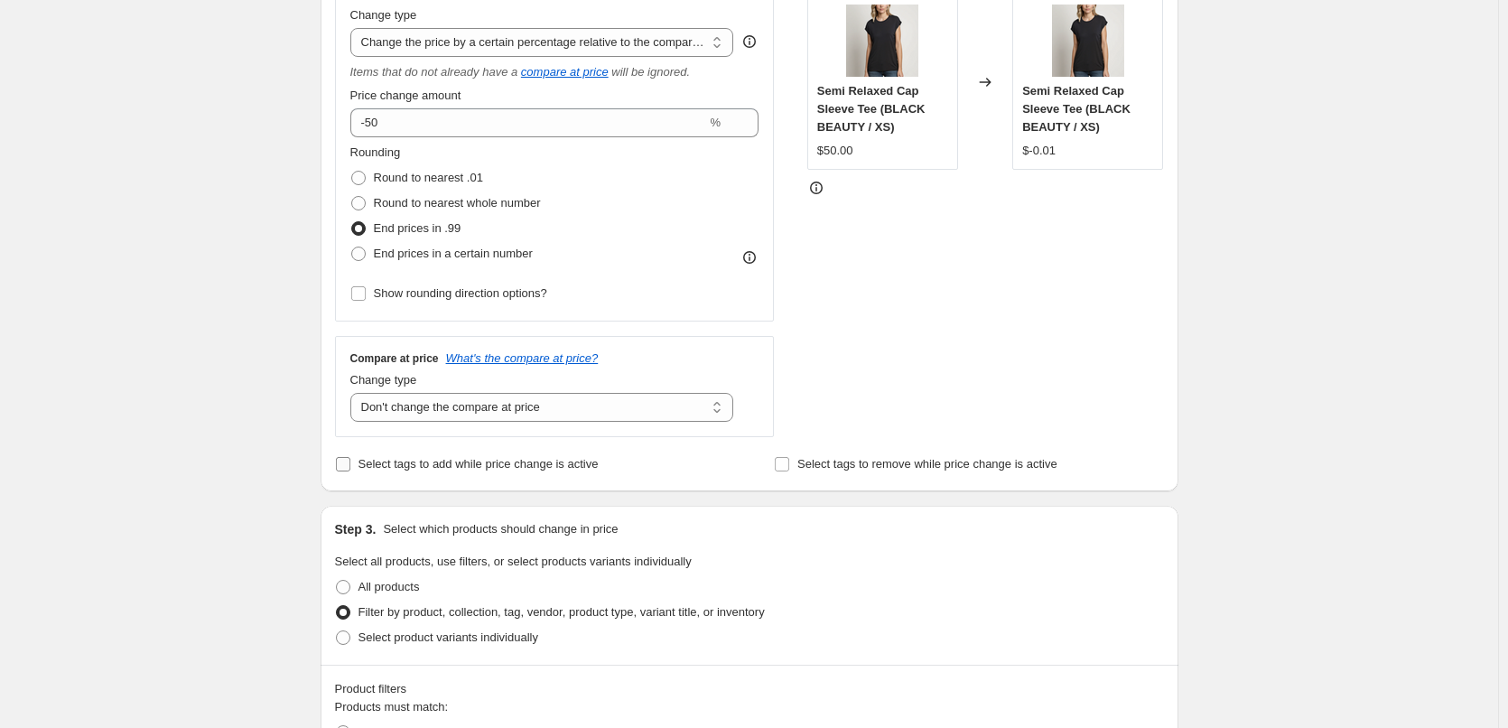
click at [342, 466] on input "Select tags to add while price change is active" at bounding box center [343, 464] width 14 height 14
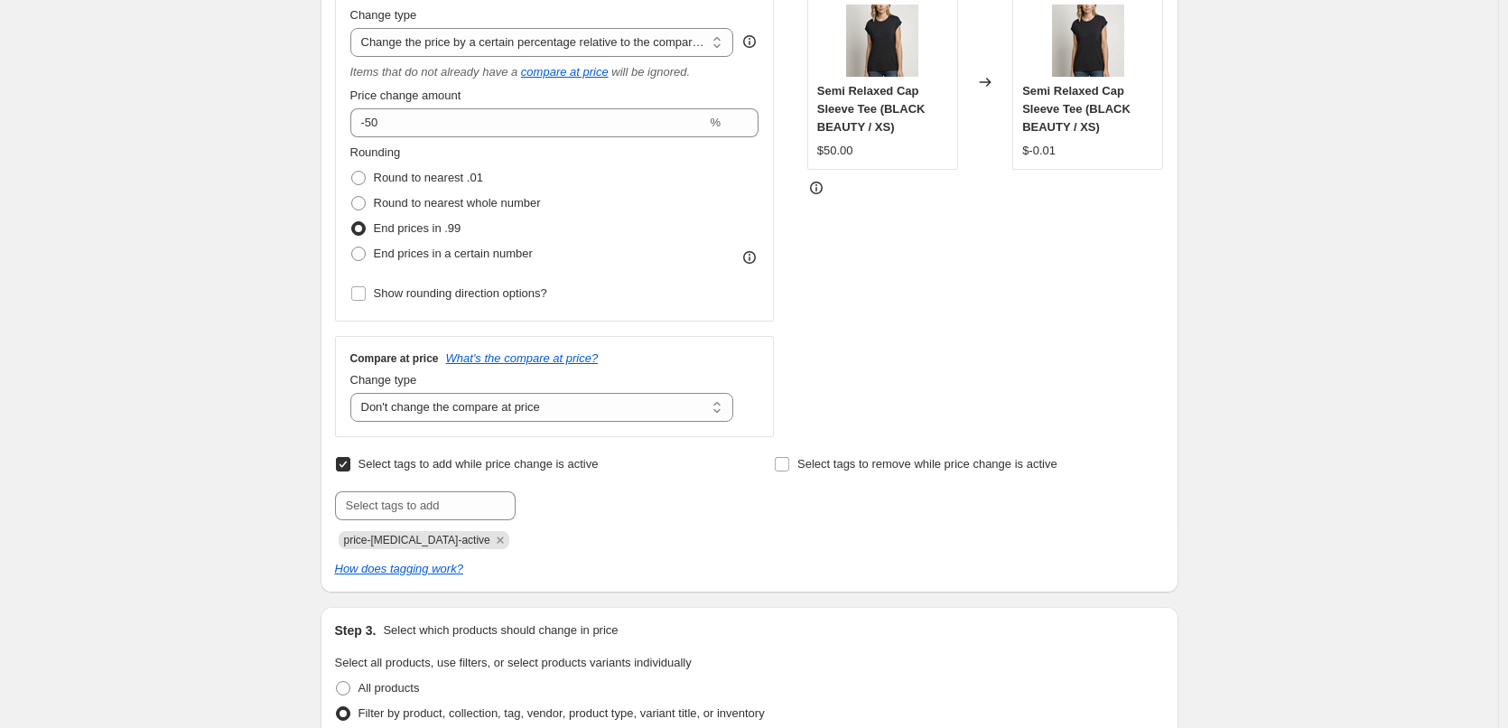
click at [342, 466] on input "Select tags to add while price change is active" at bounding box center [343, 464] width 14 height 14
checkbox input "false"
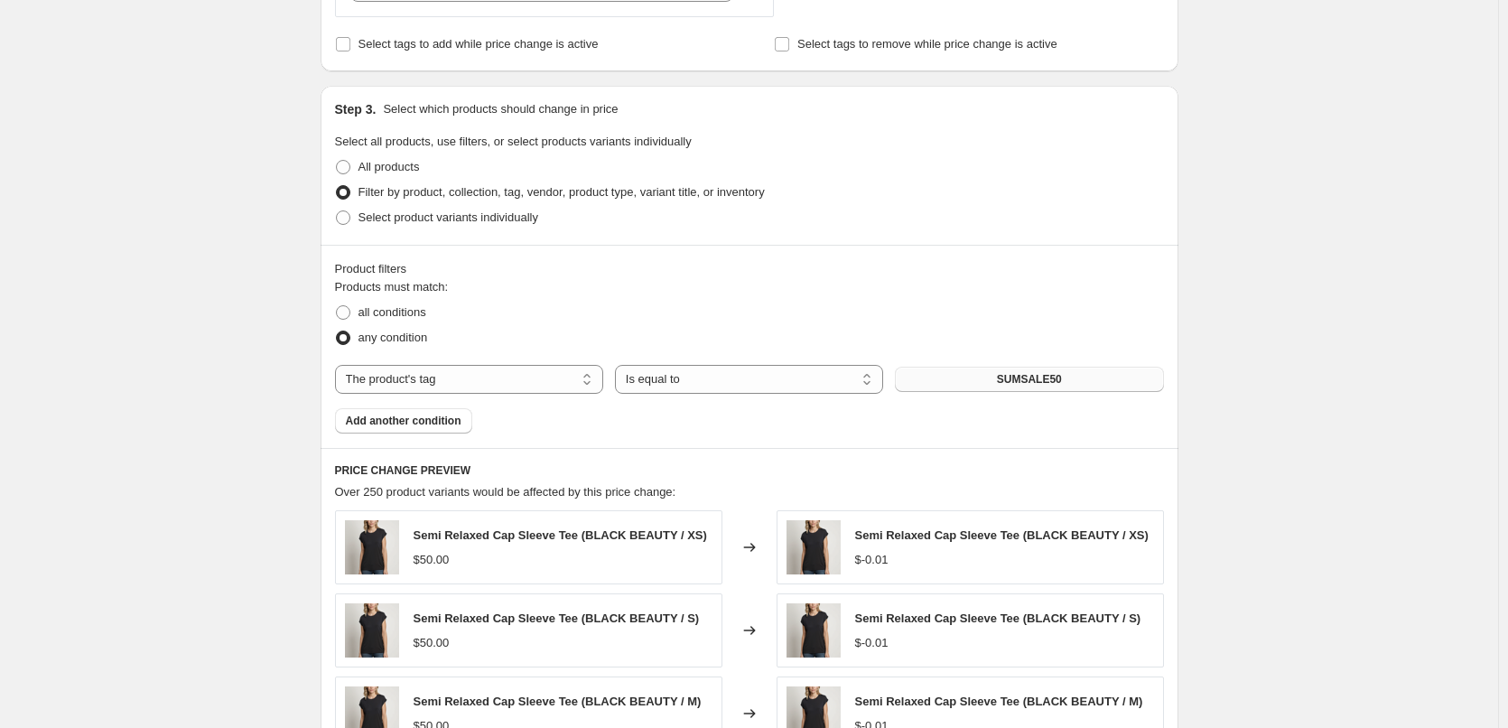
scroll to position [813, 0]
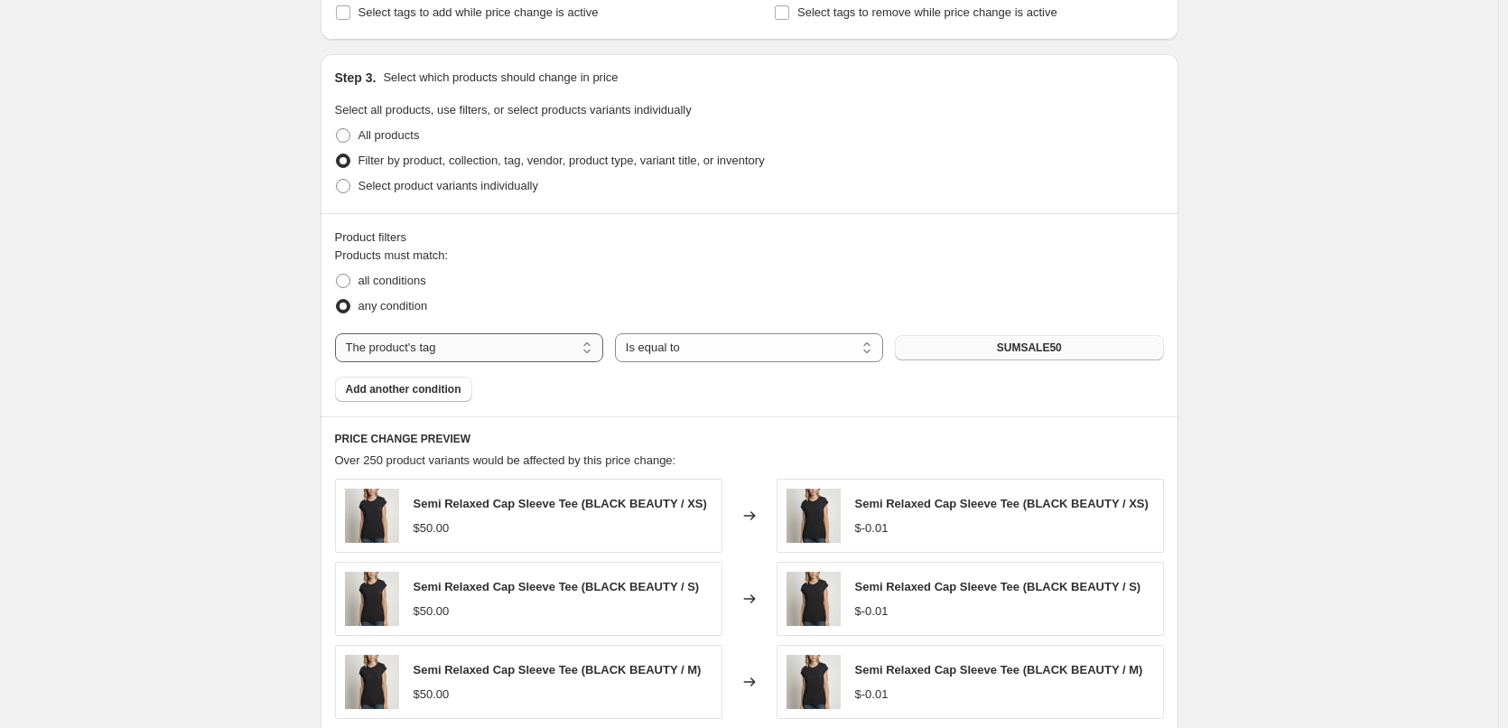
click at [589, 349] on select "The product The product's collection The product's tag The product's vendor The…" at bounding box center [469, 347] width 268 height 29
click at [339, 333] on select "The product The product's collection The product's tag The product's vendor The…" at bounding box center [469, 347] width 268 height 29
drag, startPoint x: 1490, startPoint y: 302, endPoint x: 1465, endPoint y: 301, distance: 24.4
click at [1475, 302] on div "Create new price [MEDICAL_DATA]. This page is ready Create new price [MEDICAL_D…" at bounding box center [749, 203] width 1498 height 2032
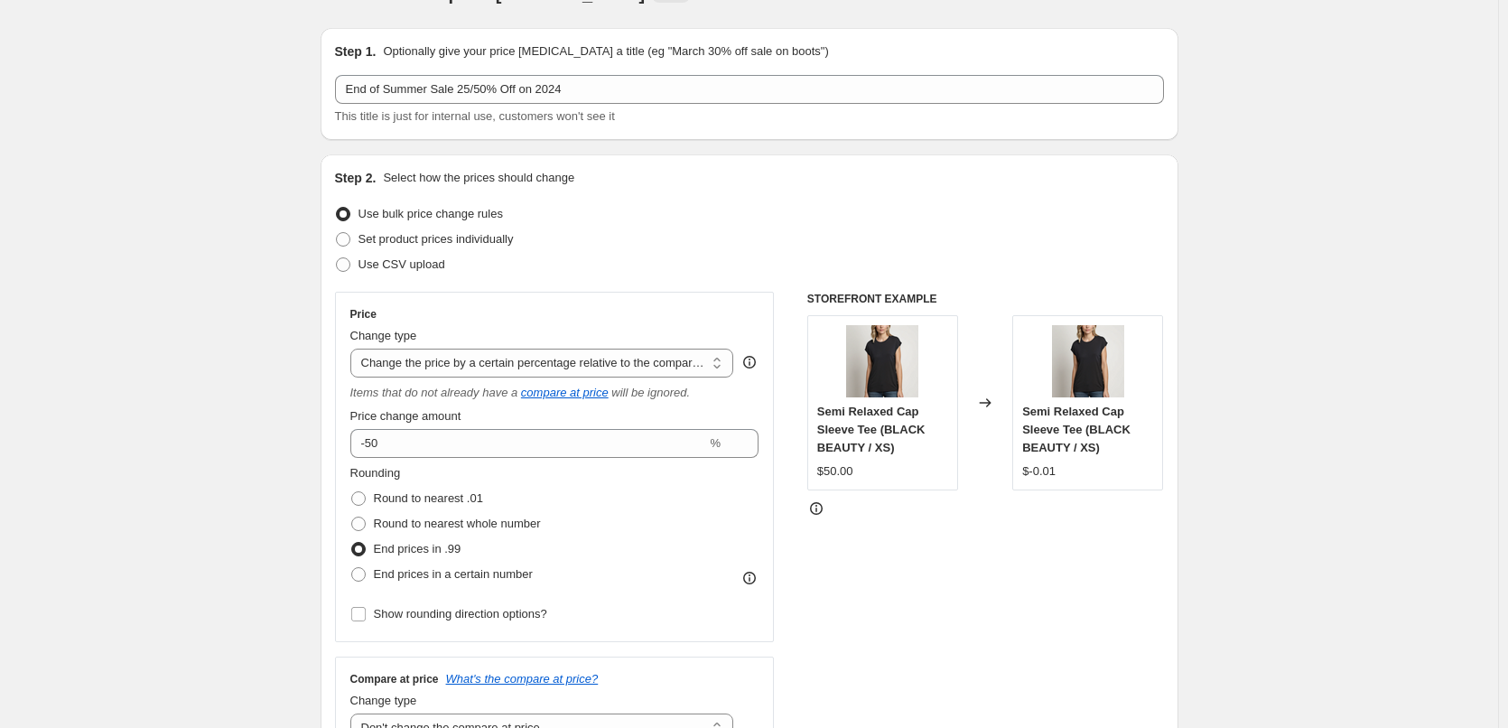
scroll to position [0, 0]
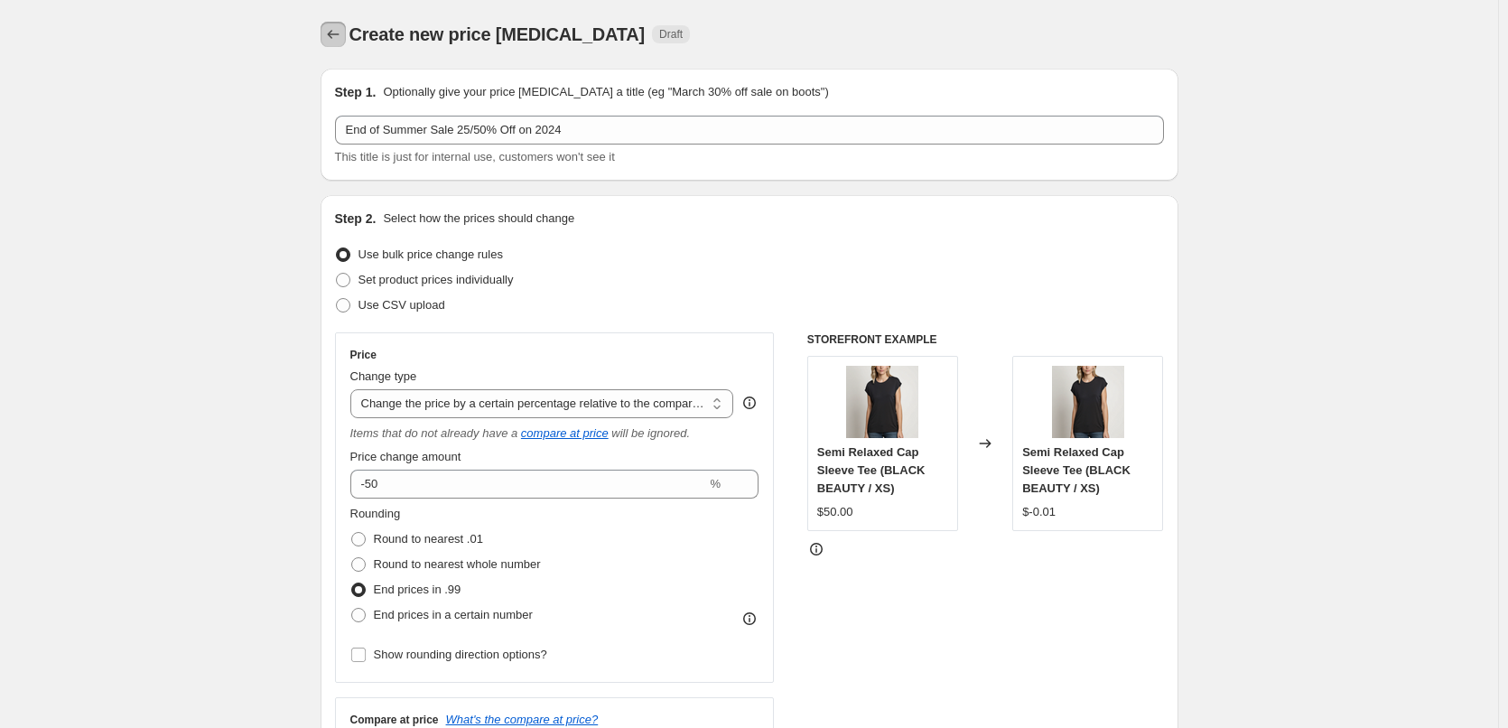
click at [334, 32] on icon "Price change jobs" at bounding box center [333, 34] width 18 height 18
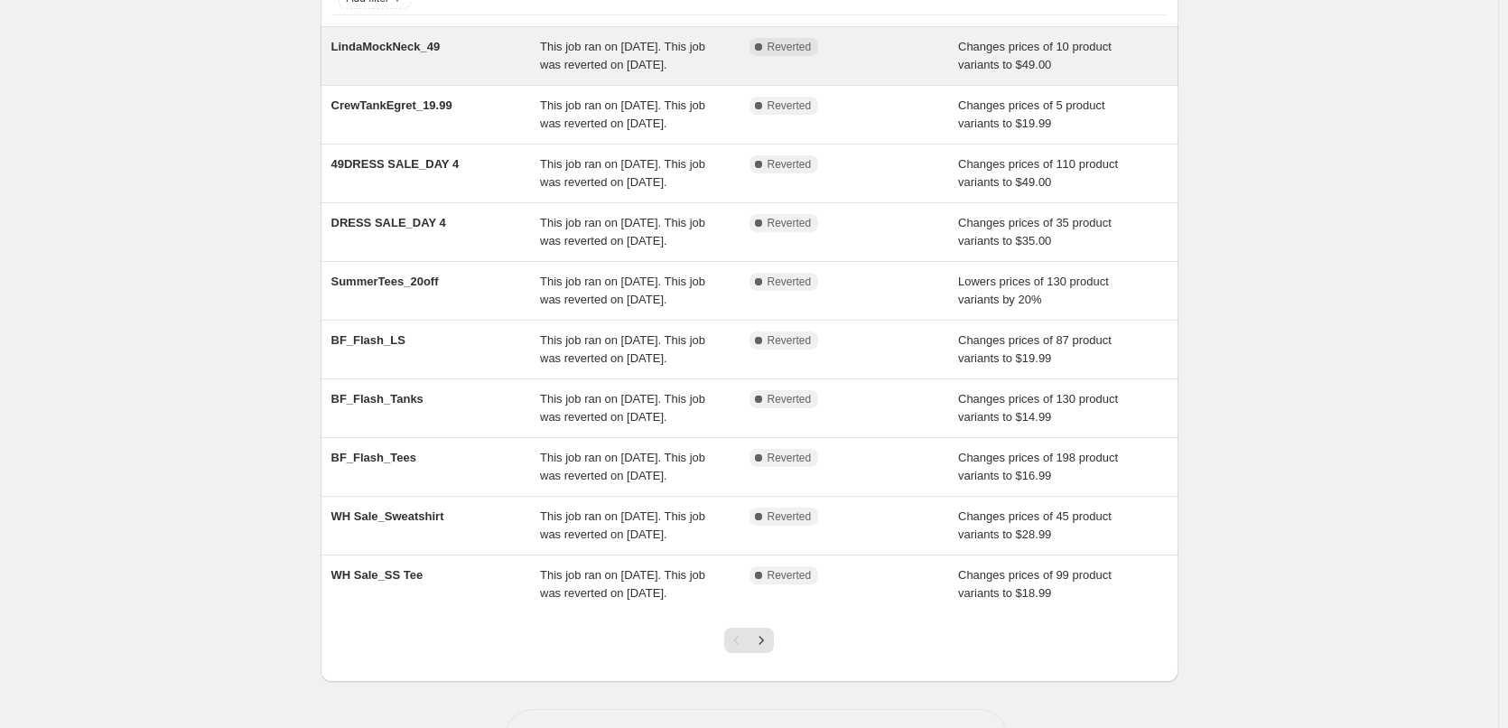
scroll to position [181, 0]
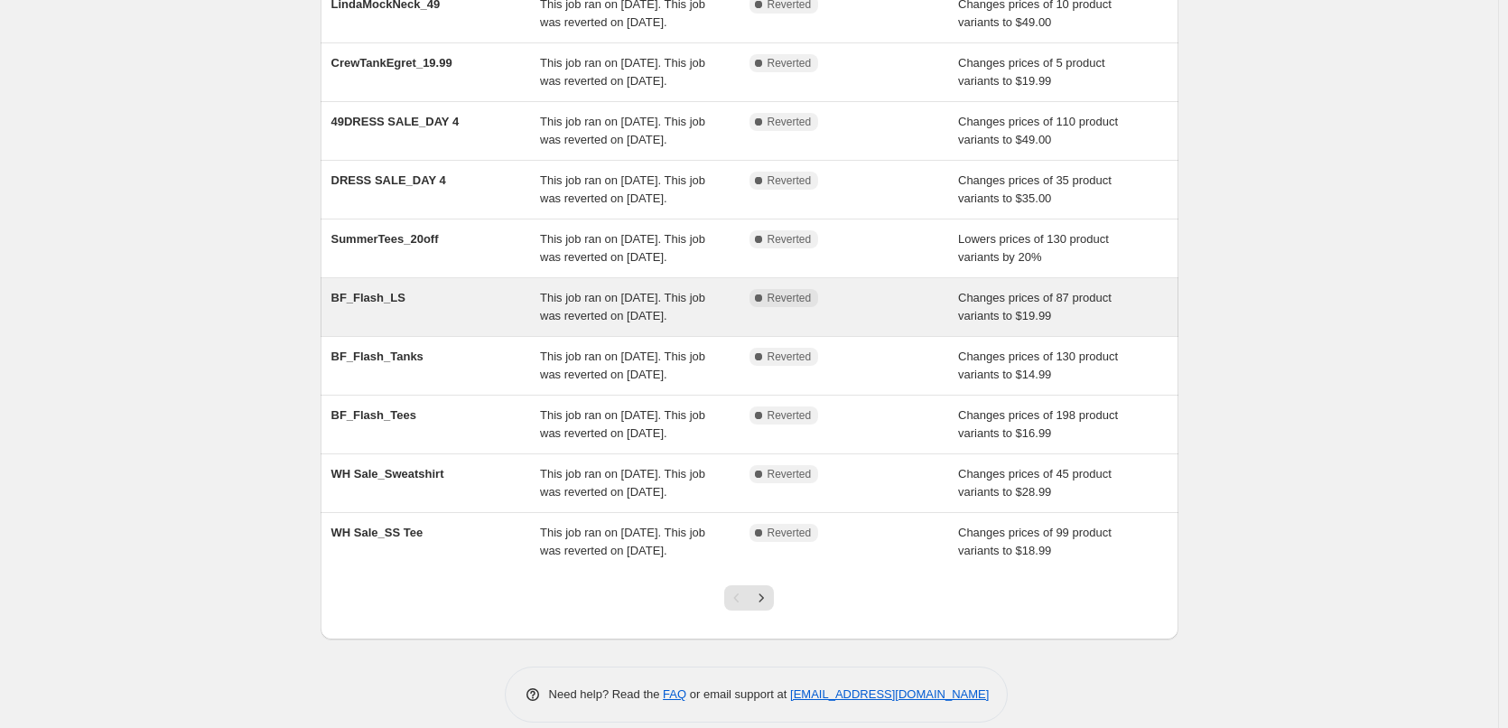
click at [386, 325] on div "BF_Flash_LS" at bounding box center [435, 307] width 209 height 36
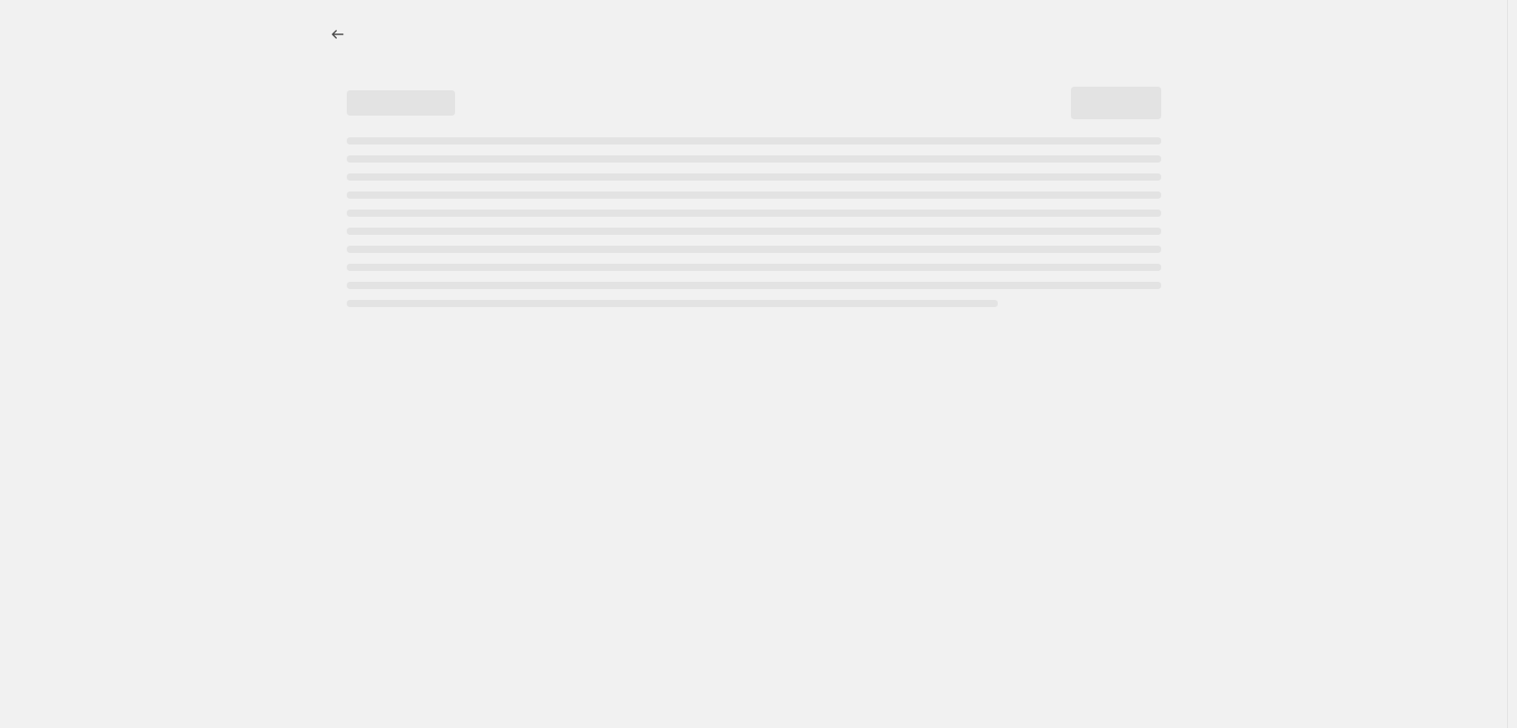
select select "no_change"
select select "tag"
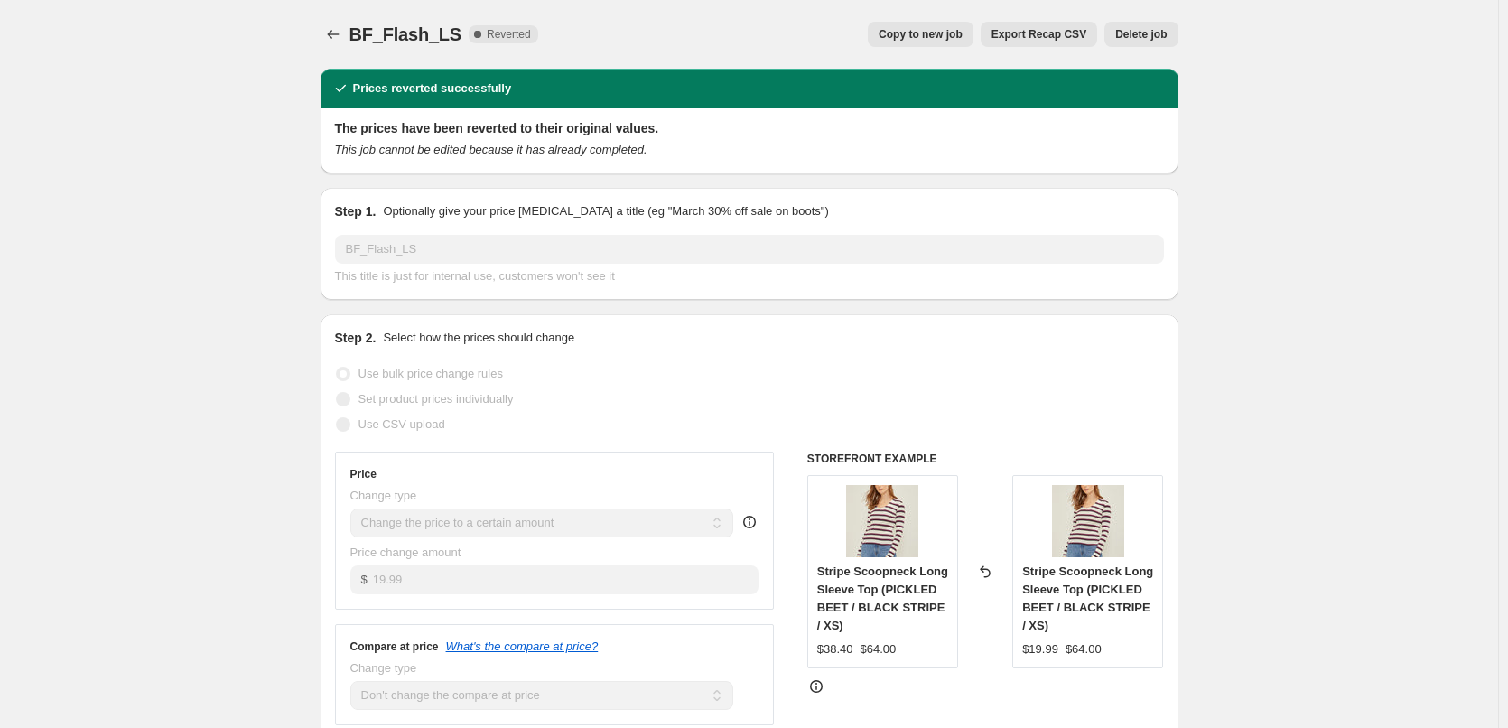
click at [931, 33] on span "Copy to new job" at bounding box center [921, 34] width 84 height 14
select select "no_change"
select select "tag"
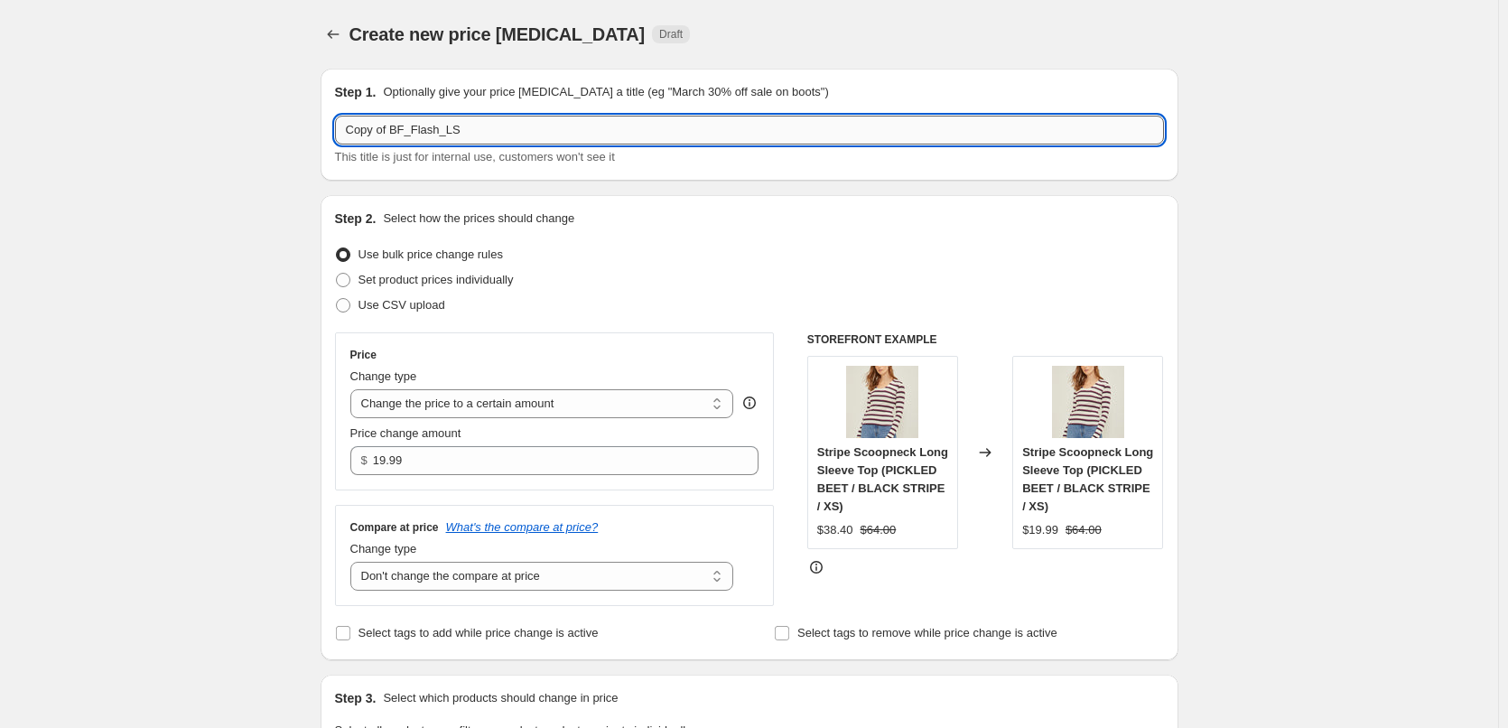
drag, startPoint x: 489, startPoint y: 123, endPoint x: 347, endPoint y: 123, distance: 142.7
click at [347, 123] on input "Copy of BF_Flash_LS" at bounding box center [749, 130] width 829 height 29
paste input "End of Summer Sale 25/60% Off on 2024"
click at [481, 130] on input "End of Summer Sale 25/60% Off on 2024" at bounding box center [749, 130] width 829 height 29
type input "End of Summer Sale 25/50% Off on 2024"
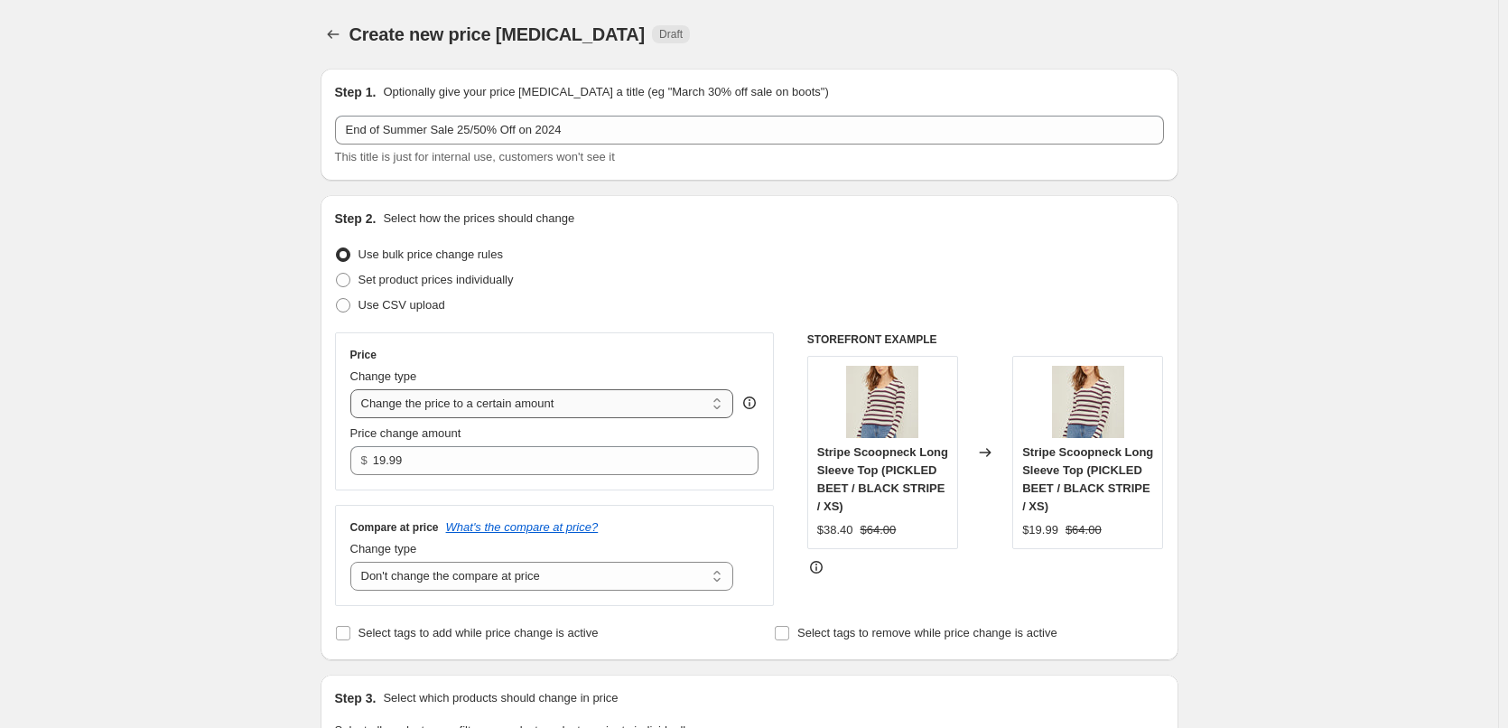
click at [660, 414] on select "Change the price to a certain amount Change the price by a certain amount Chang…" at bounding box center [542, 403] width 384 height 29
select select "pcap"
click at [354, 389] on select "Change the price to a certain amount Change the price by a certain amount Chang…" at bounding box center [542, 403] width 384 height 29
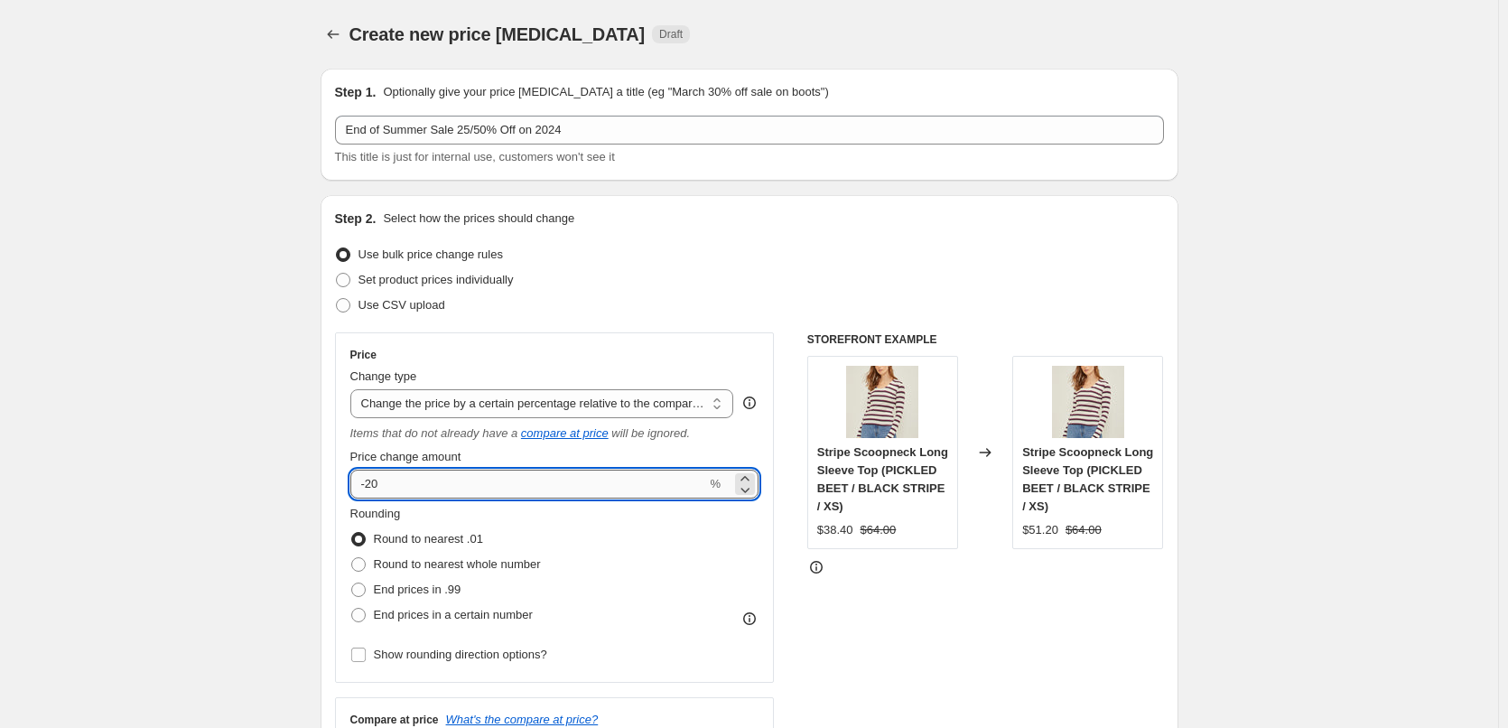
click at [416, 481] on input "-20" at bounding box center [528, 484] width 357 height 29
type input "-50"
click at [881, 269] on div "Set product prices individually" at bounding box center [749, 279] width 829 height 25
click at [364, 590] on span at bounding box center [358, 589] width 14 height 14
click at [352, 583] on input "End prices in .99" at bounding box center [351, 582] width 1 height 1
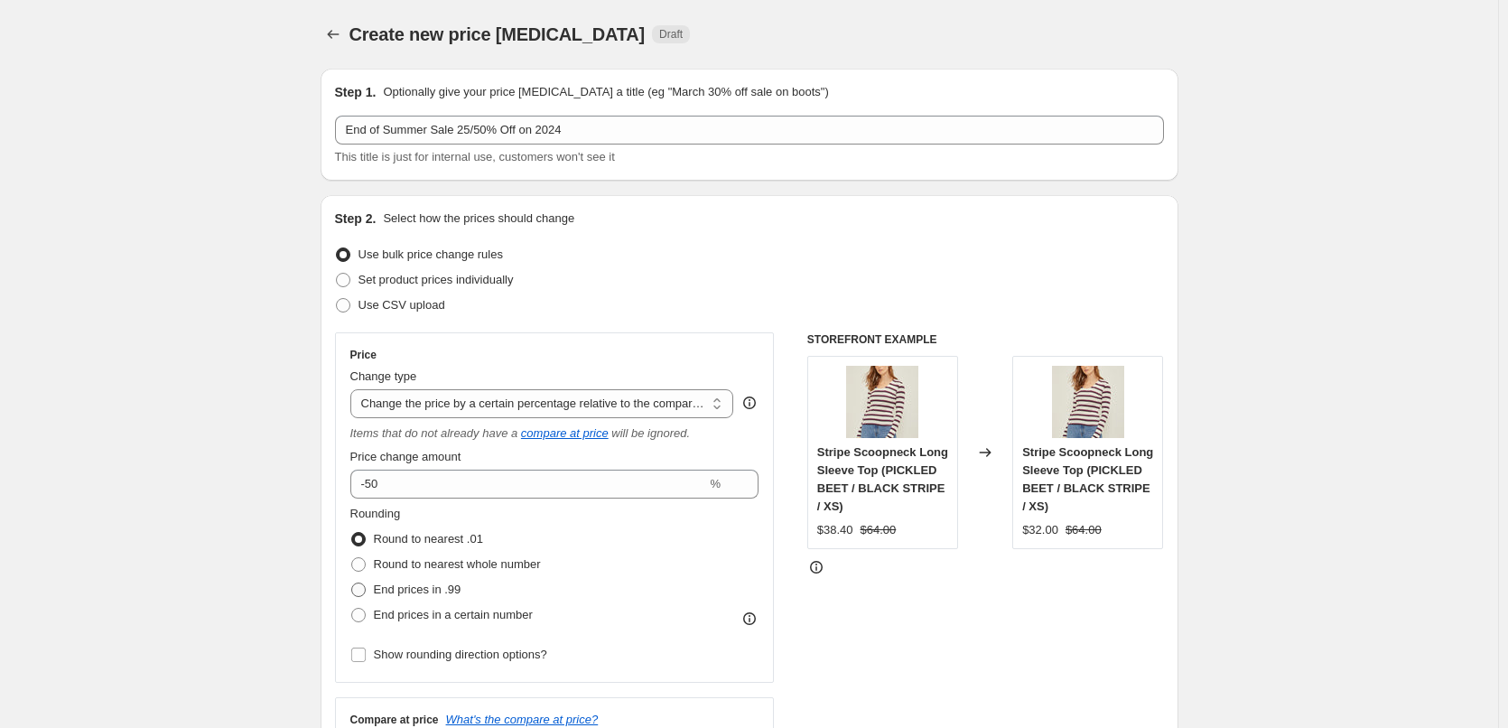
radio input "true"
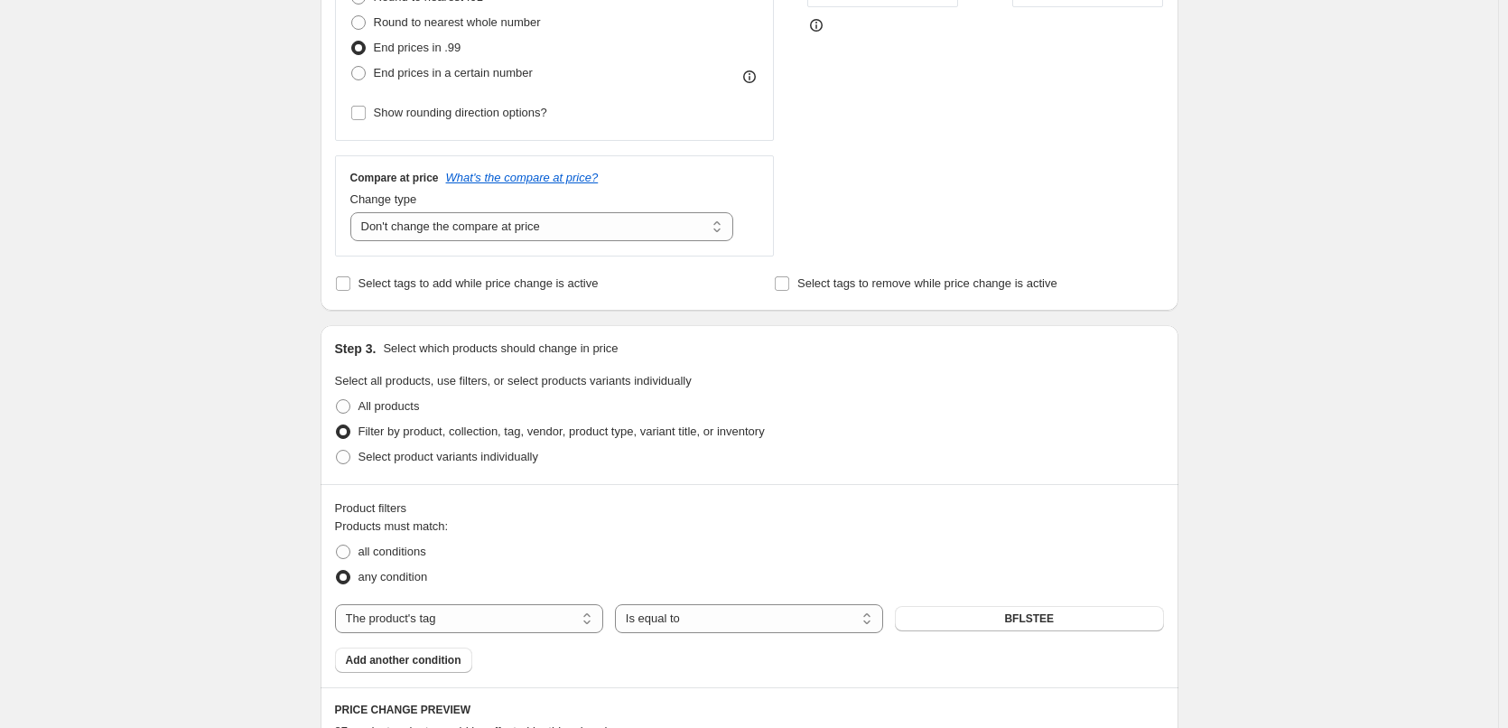
scroll to position [632, 0]
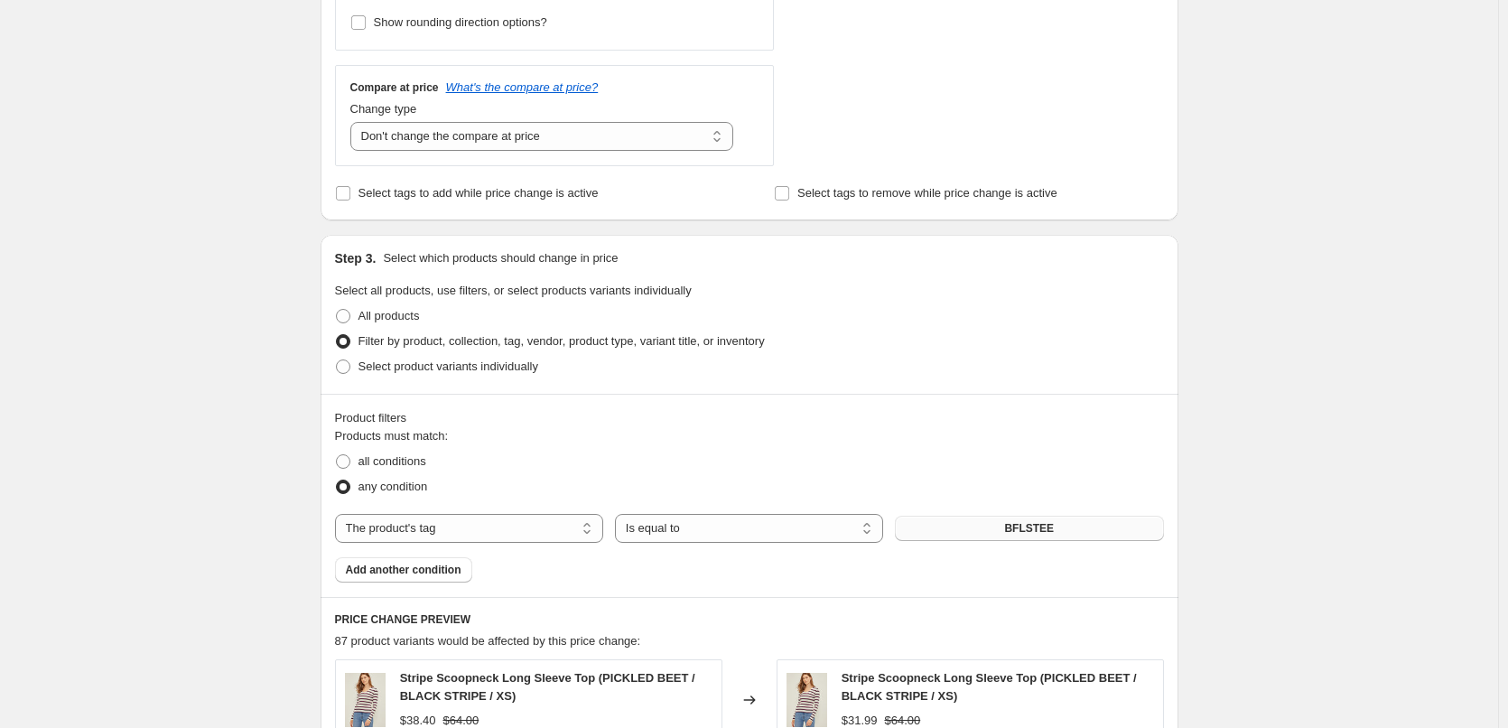
click at [1064, 535] on button "BFLSTEE" at bounding box center [1029, 528] width 268 height 25
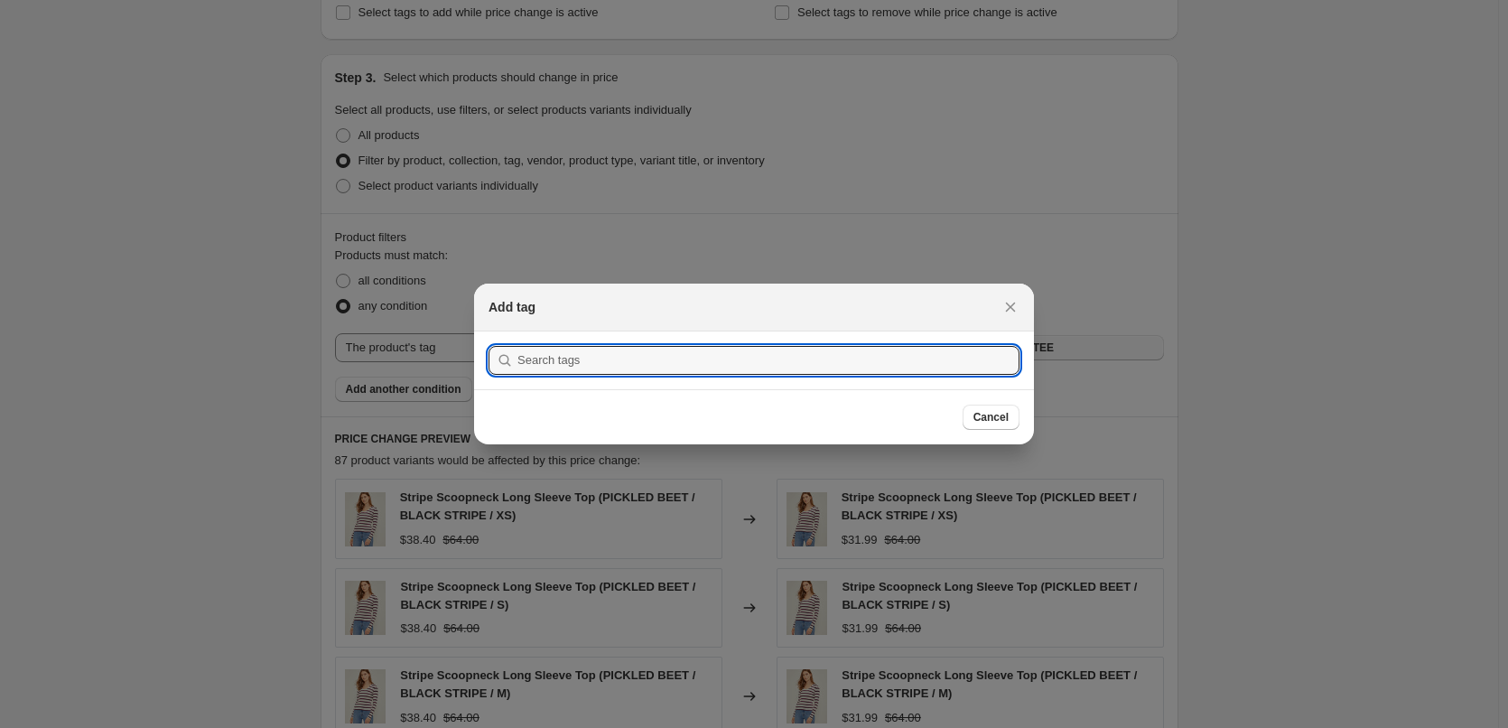
scroll to position [0, 0]
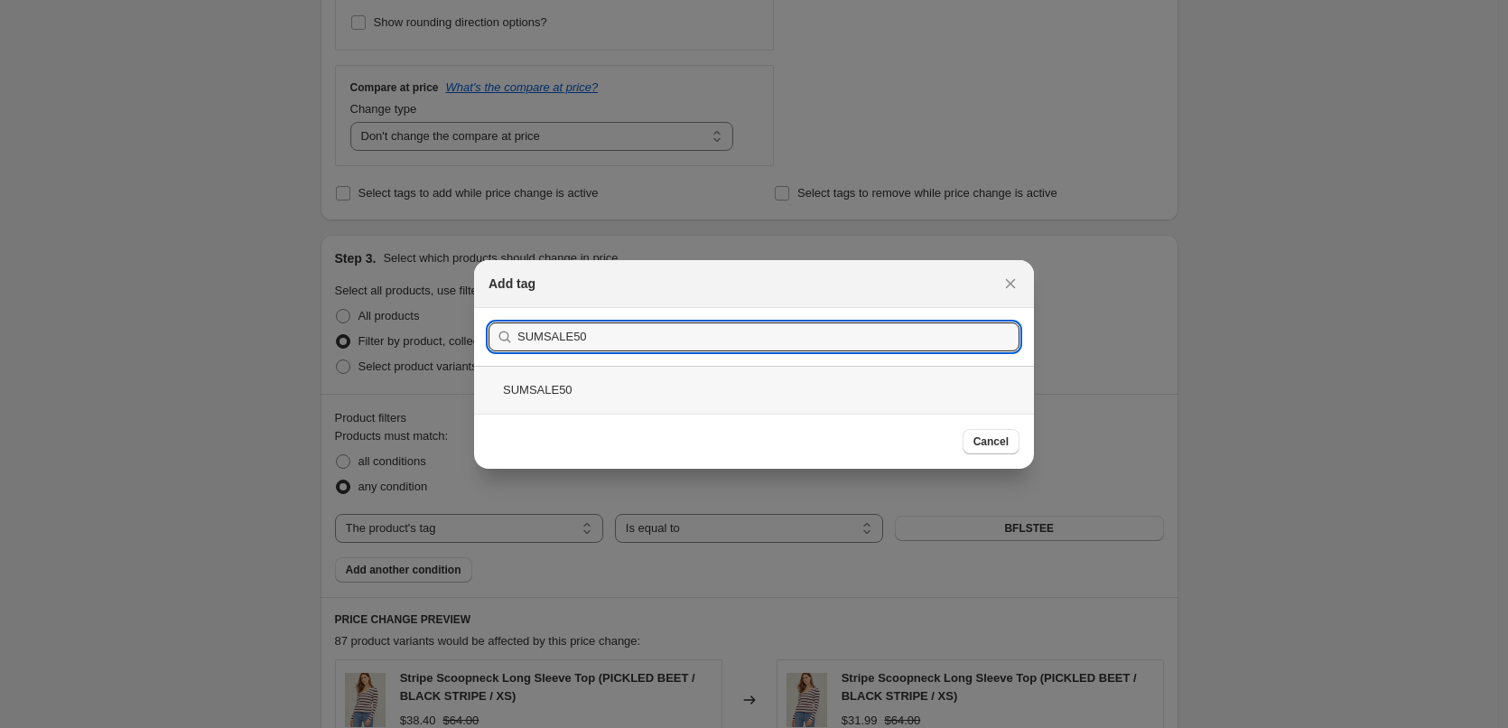
type input "SUMSALE50"
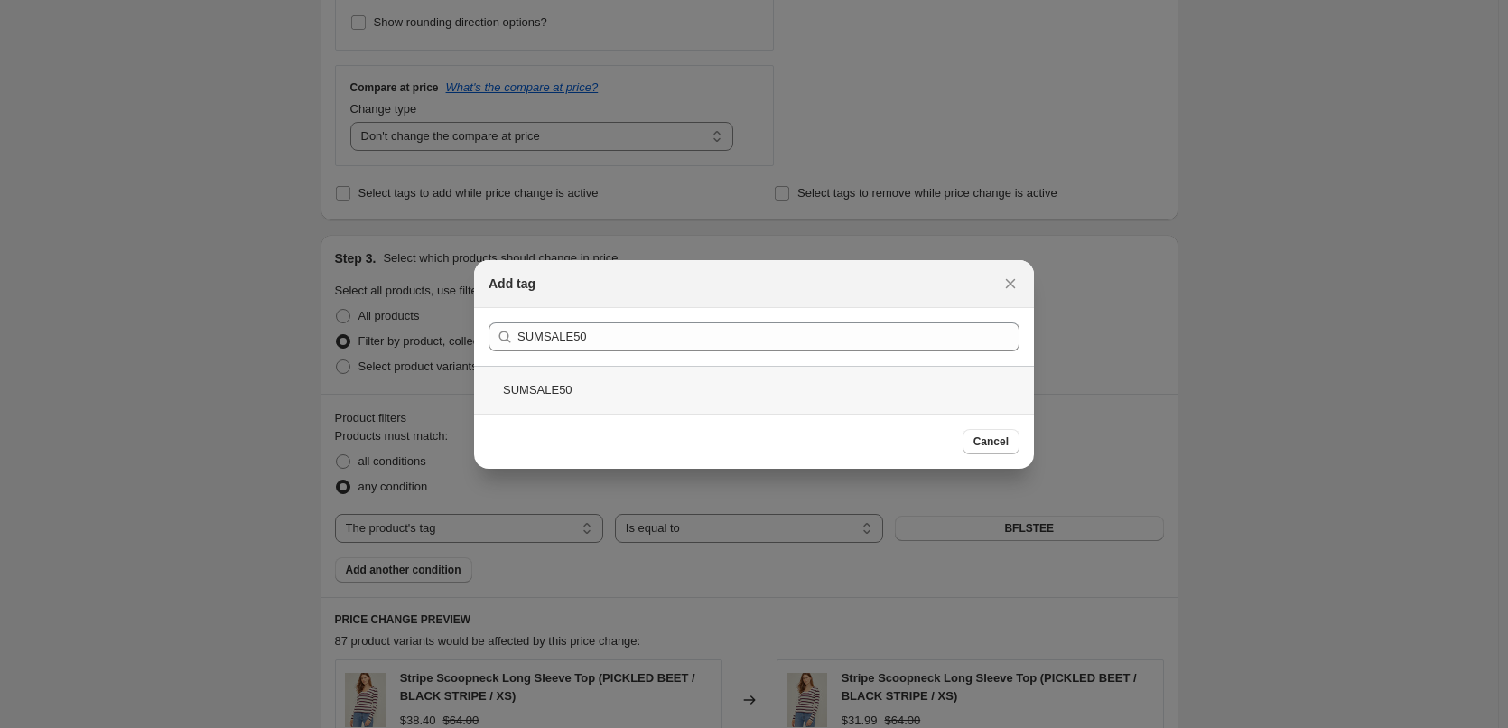
click at [528, 388] on div "SUMSALE50" at bounding box center [754, 390] width 560 height 48
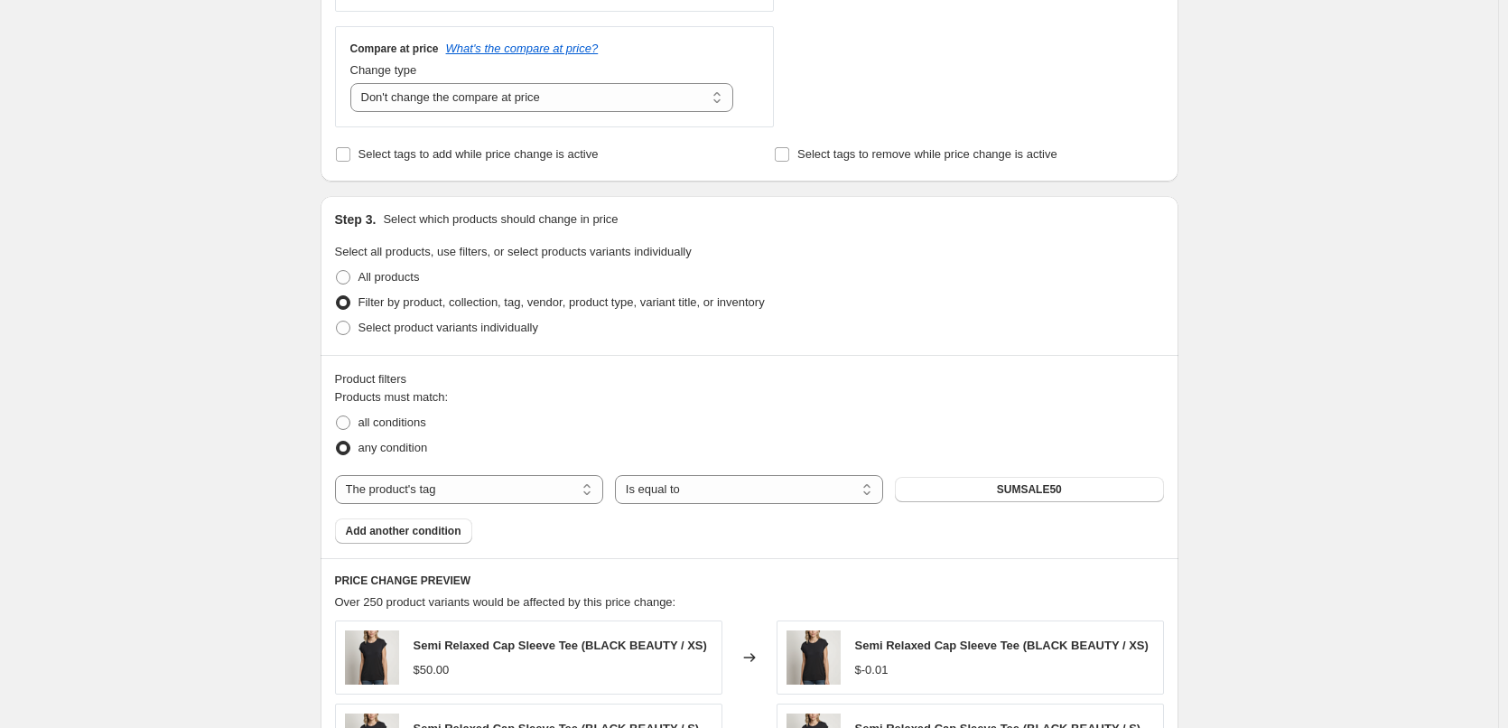
scroll to position [813, 0]
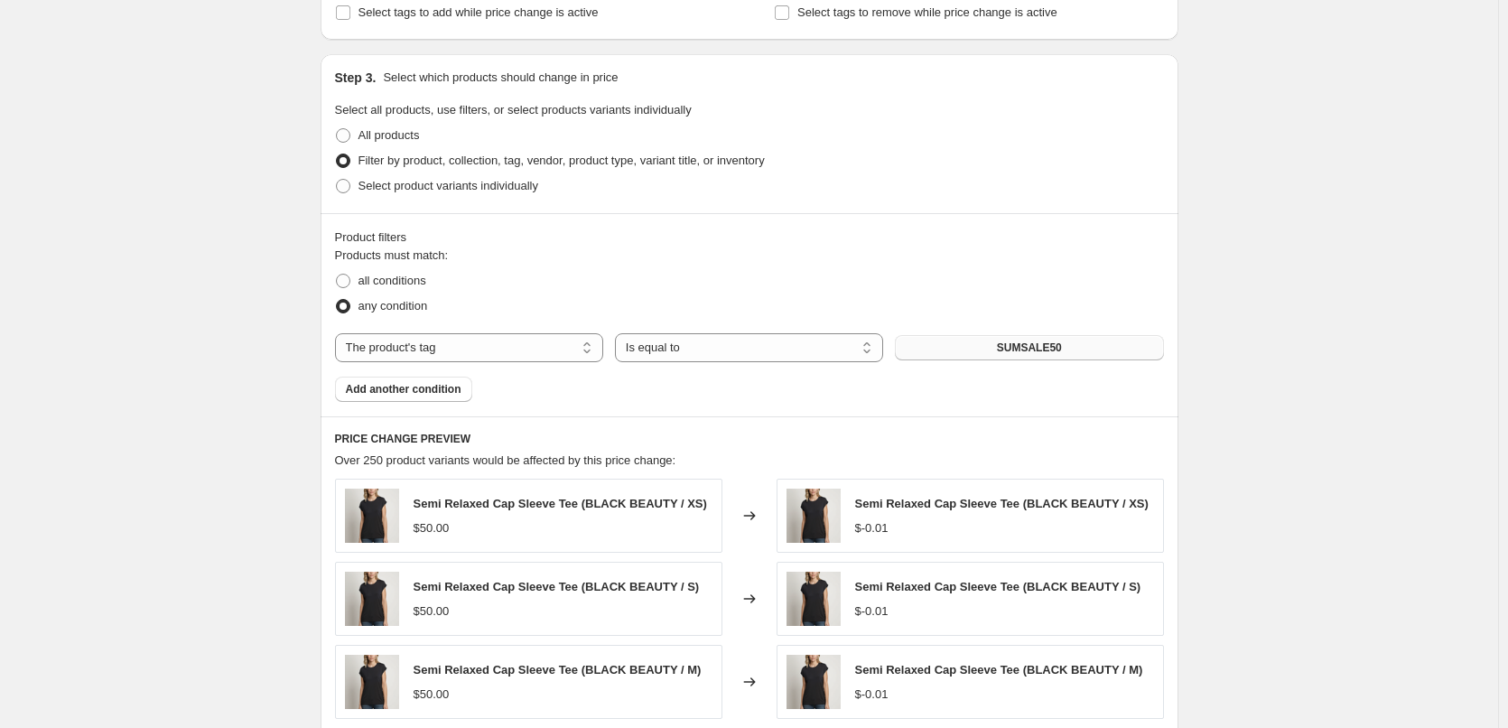
click at [953, 342] on button "SUMSALE50" at bounding box center [1029, 347] width 268 height 25
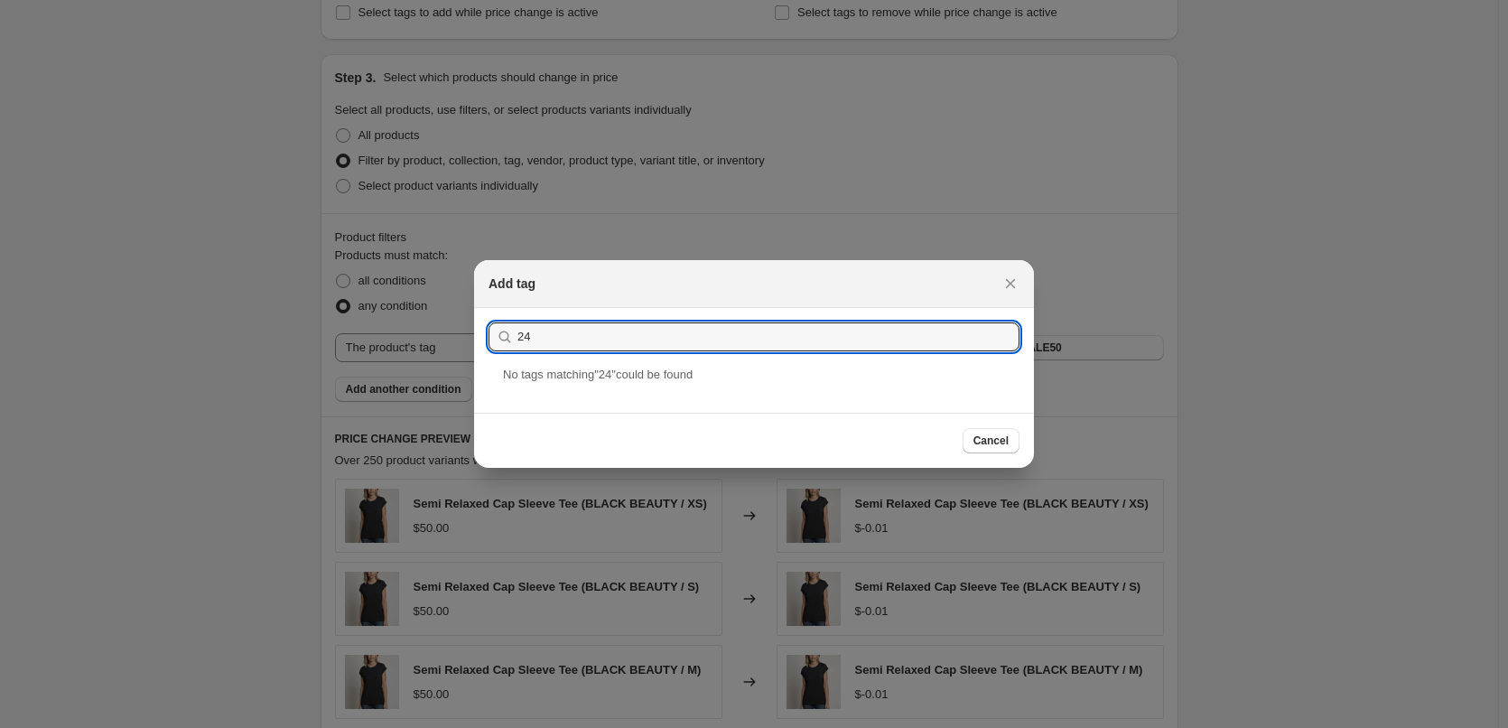
type input "2"
type input "SPRING24"
click at [526, 384] on div "Spring24" at bounding box center [754, 390] width 560 height 48
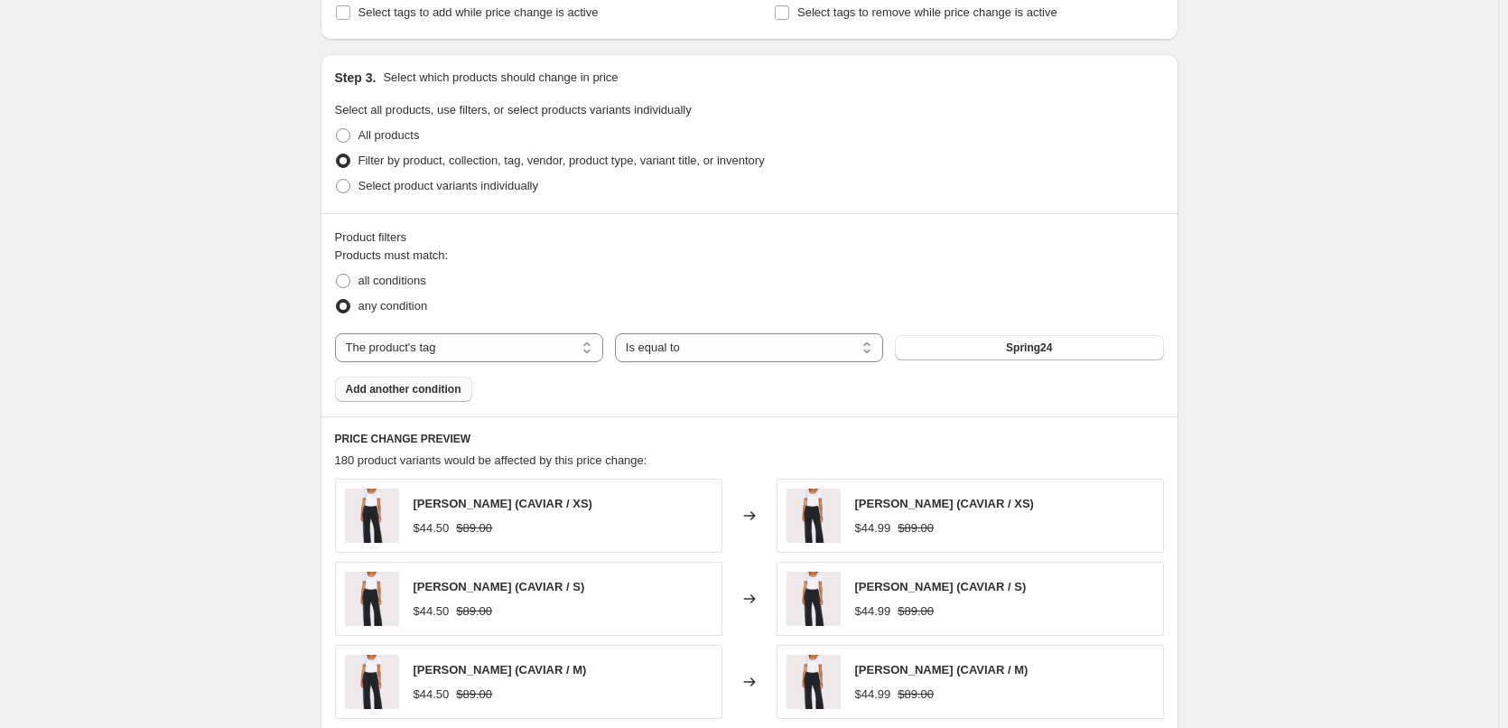
click at [455, 390] on span "Add another condition" at bounding box center [404, 389] width 116 height 14
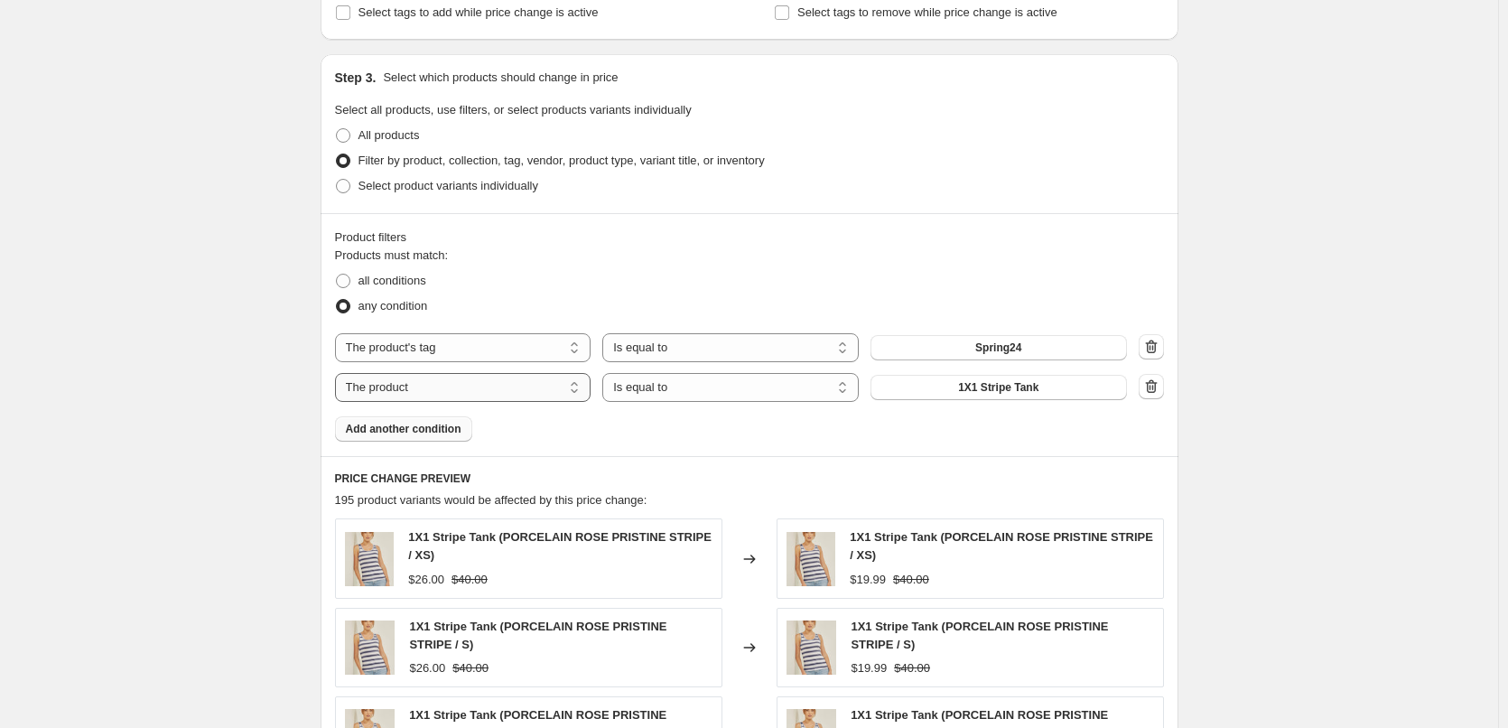
click at [582, 389] on select "The product The product's collection The product's tag The product's vendor The…" at bounding box center [463, 387] width 256 height 29
select select "tag"
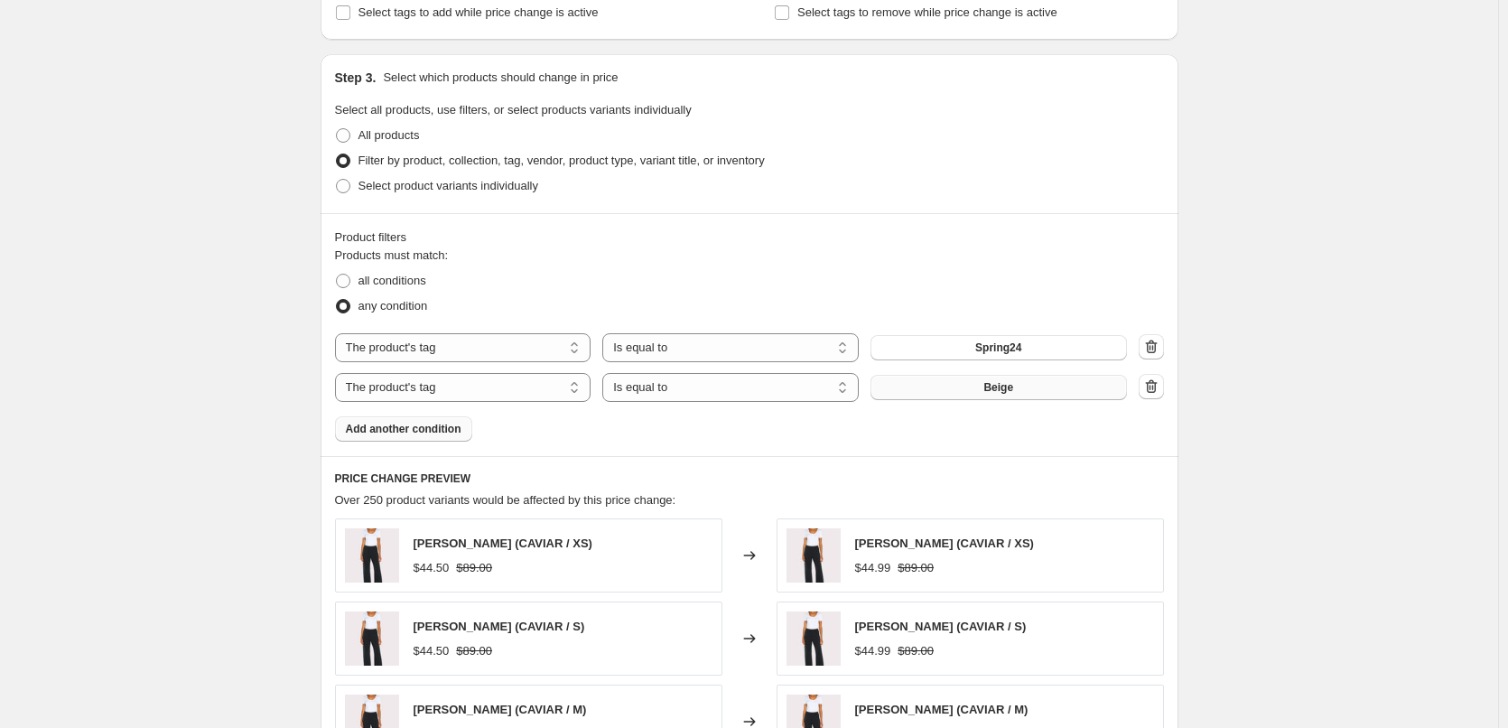
click at [981, 389] on button "Beige" at bounding box center [998, 387] width 256 height 25
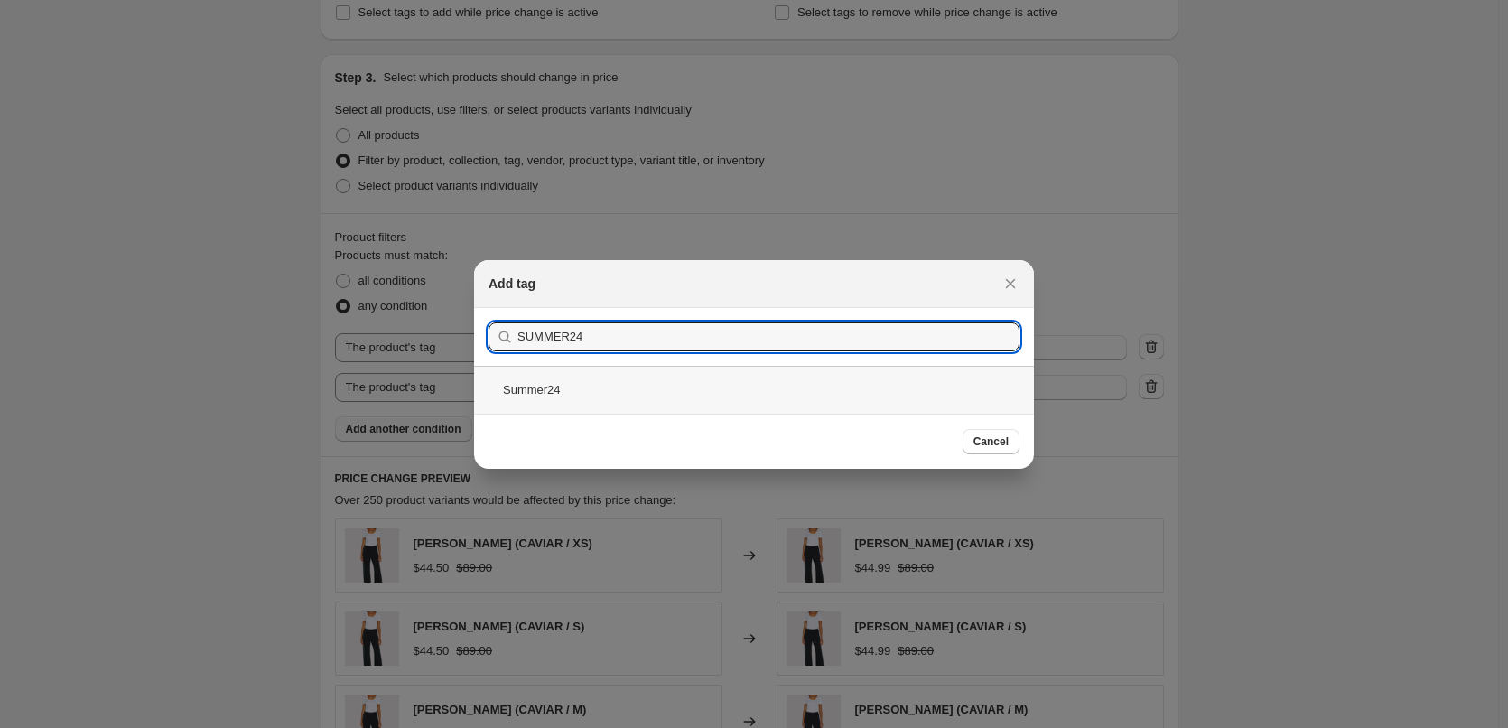
type input "SUMMER24"
click at [538, 386] on div "Summer24" at bounding box center [754, 390] width 560 height 48
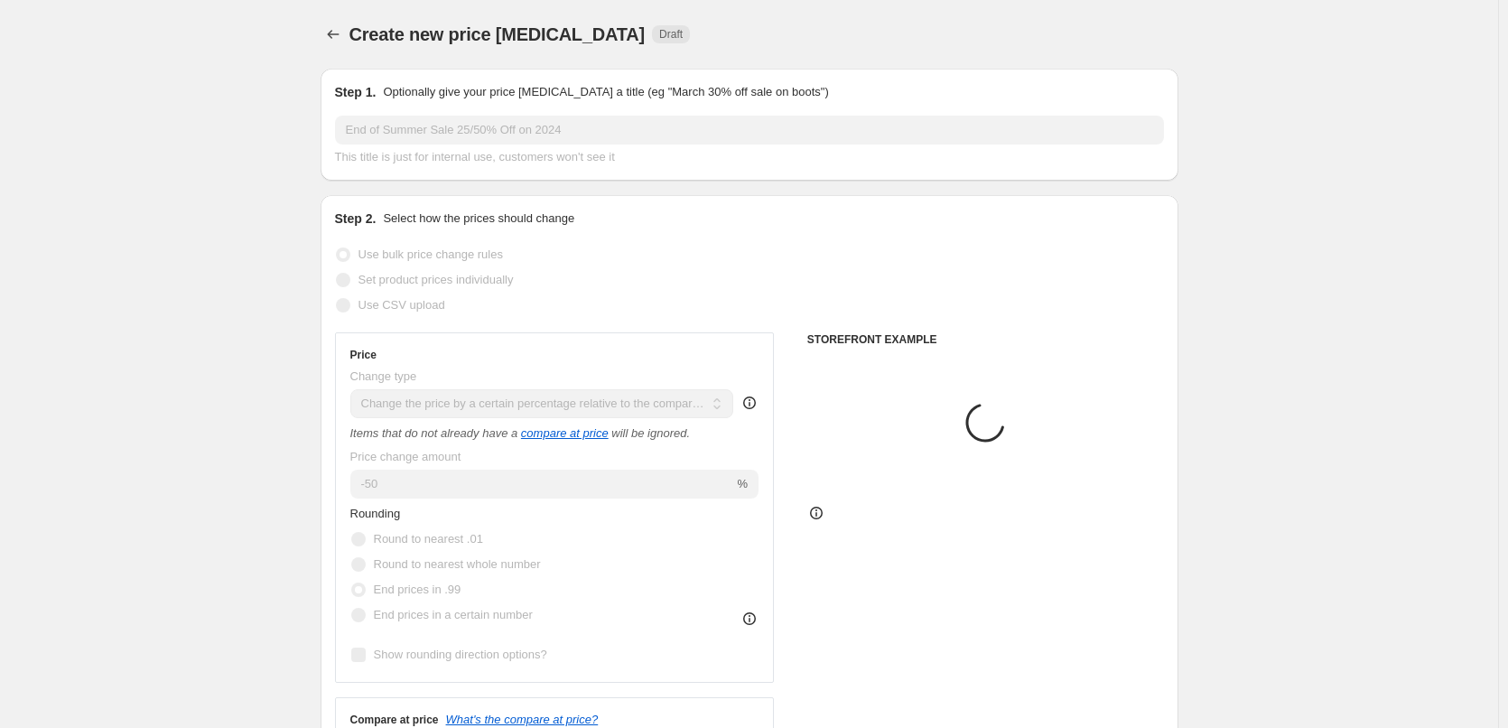
scroll to position [813, 0]
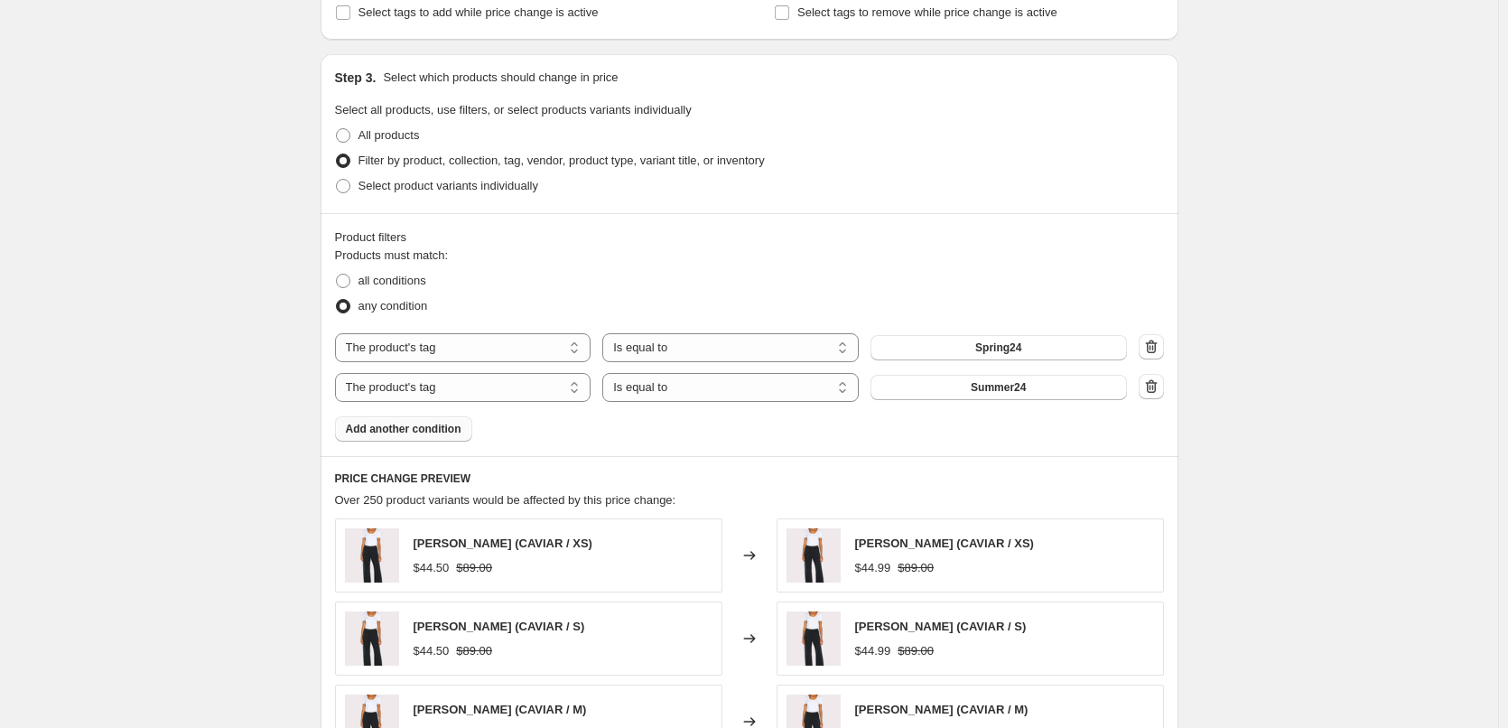
click at [413, 427] on span "Add another condition" at bounding box center [404, 429] width 116 height 14
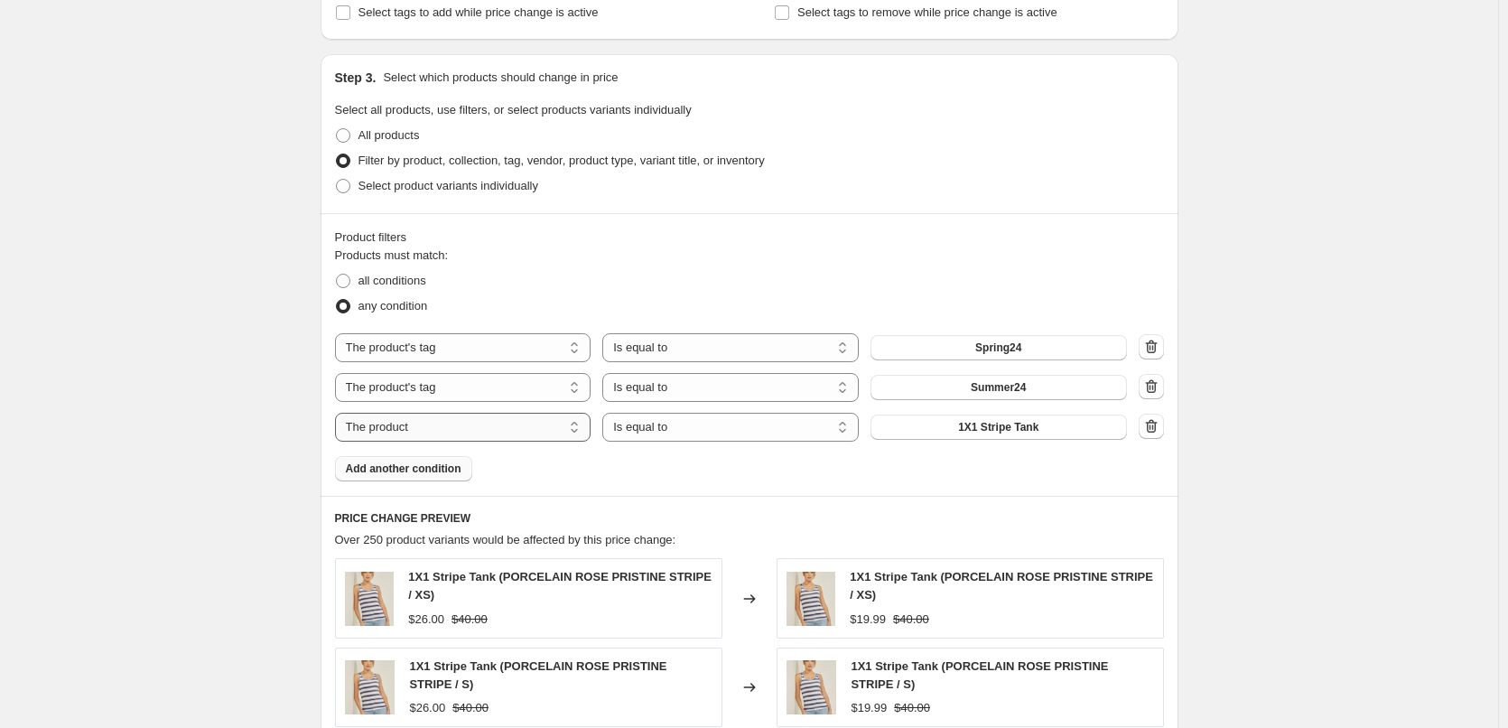
click at [577, 432] on select "The product The product's collection The product's tag The product's vendor The…" at bounding box center [463, 427] width 256 height 29
select select "tag"
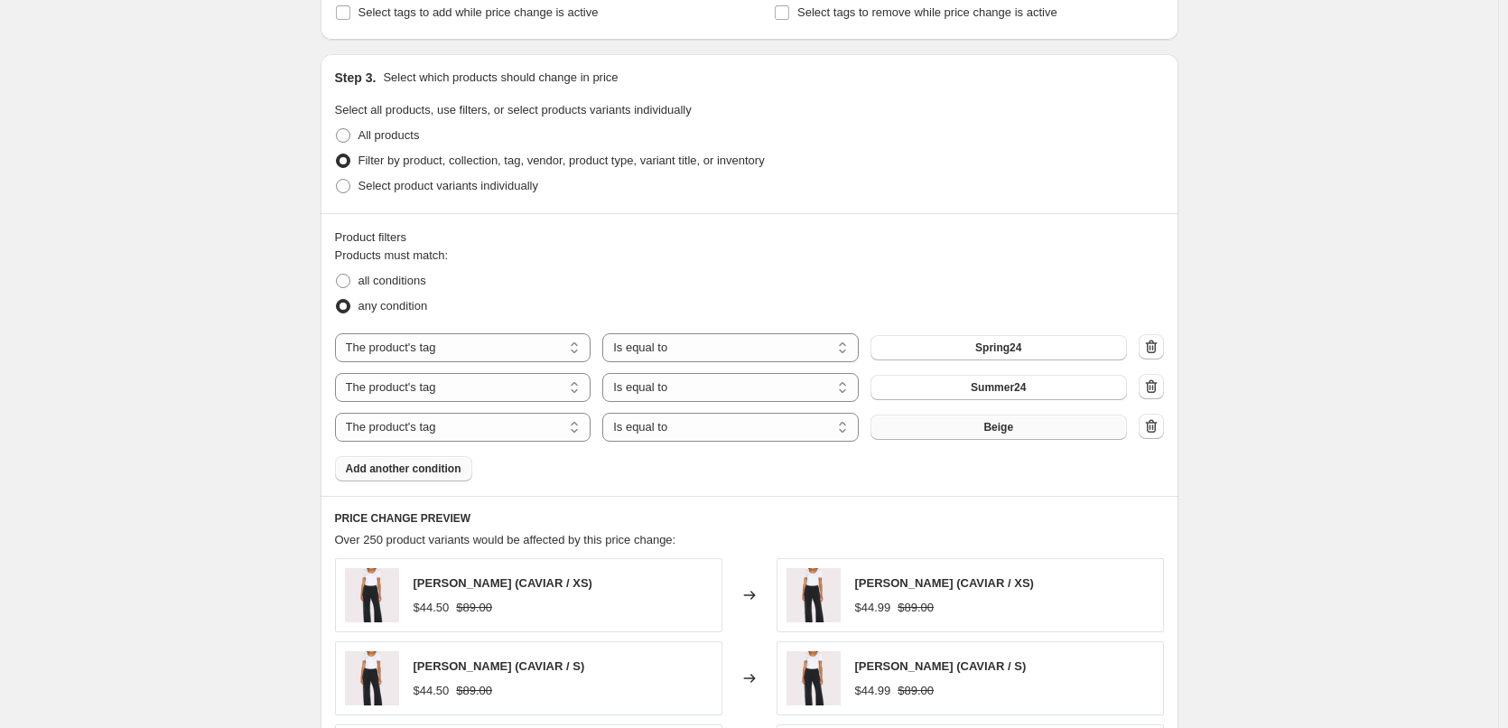
click at [1020, 426] on button "Beige" at bounding box center [998, 426] width 256 height 25
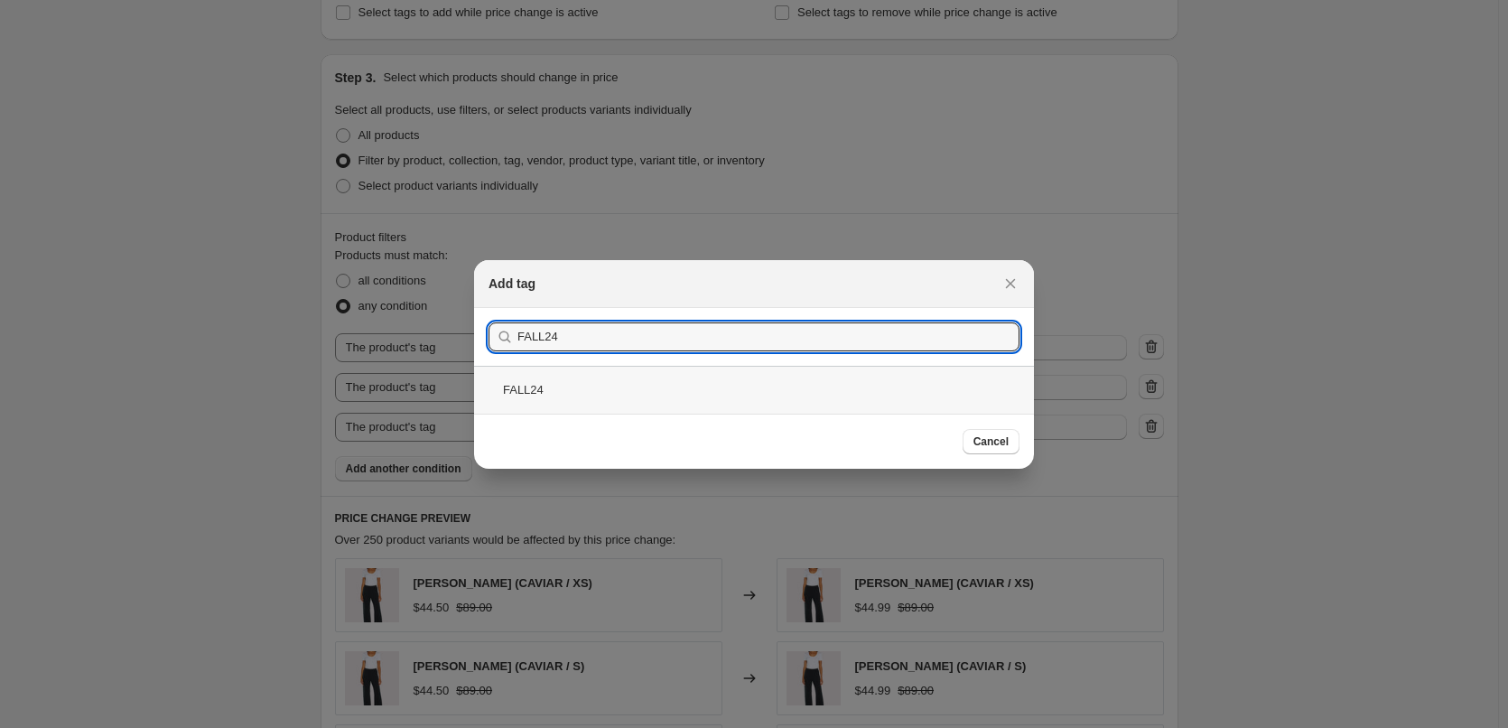
type input "FALL24"
click at [527, 384] on div "FALL24" at bounding box center [754, 390] width 560 height 48
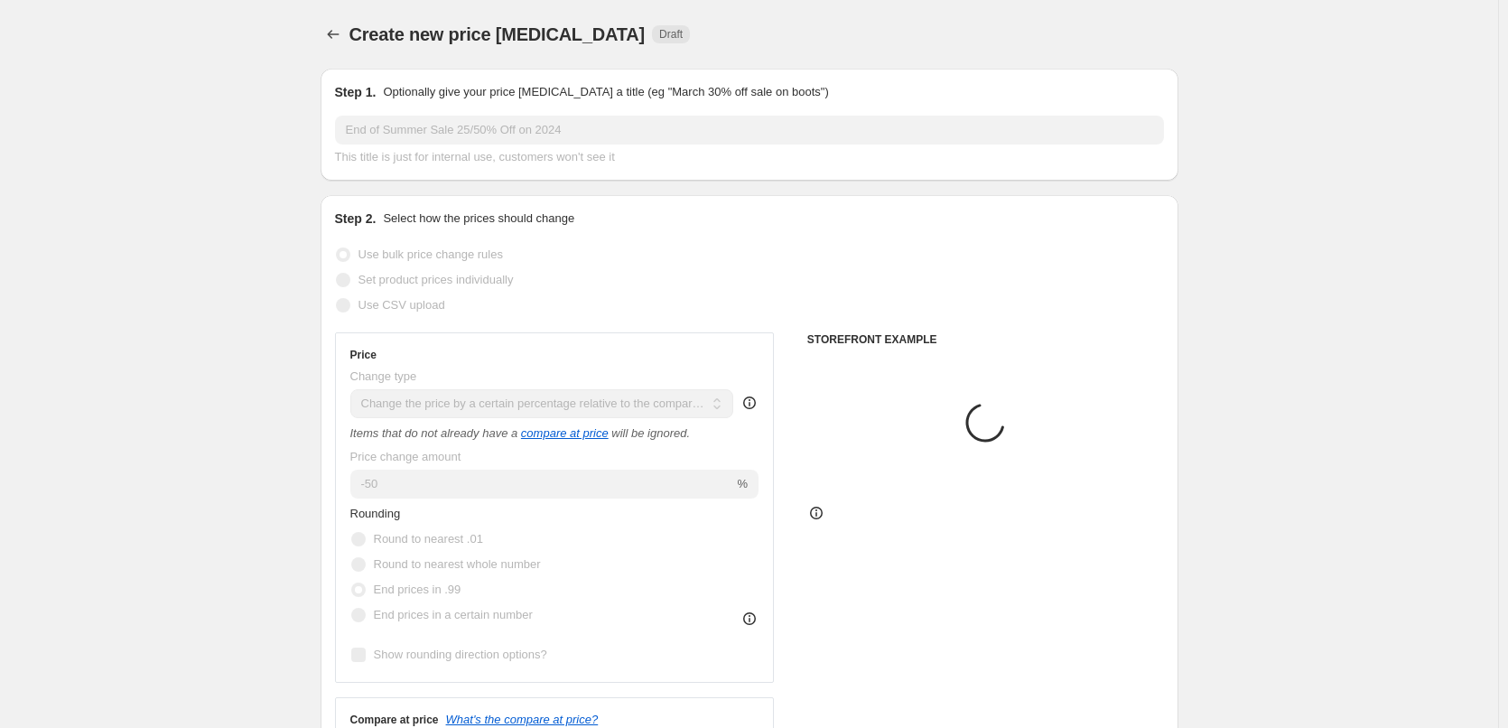
scroll to position [813, 0]
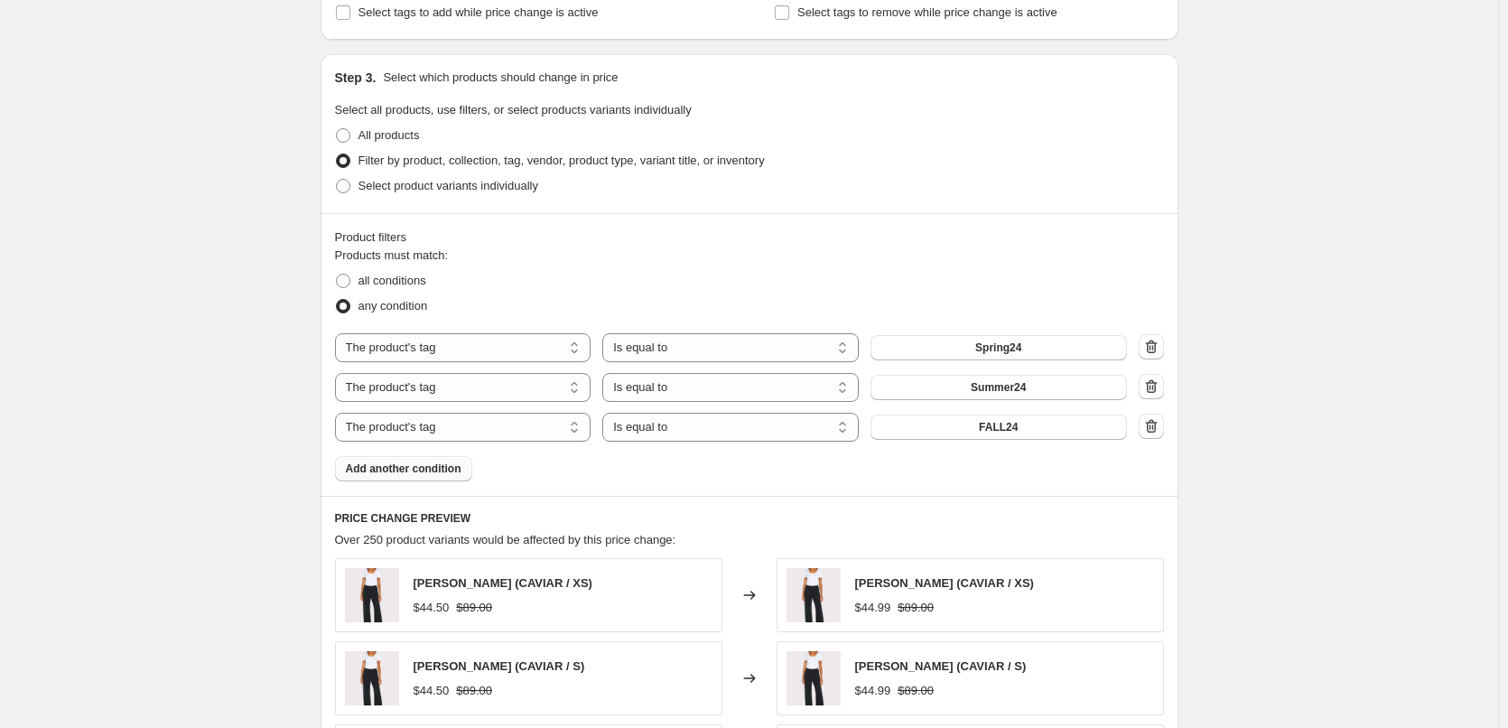
click at [415, 474] on span "Add another condition" at bounding box center [404, 468] width 116 height 14
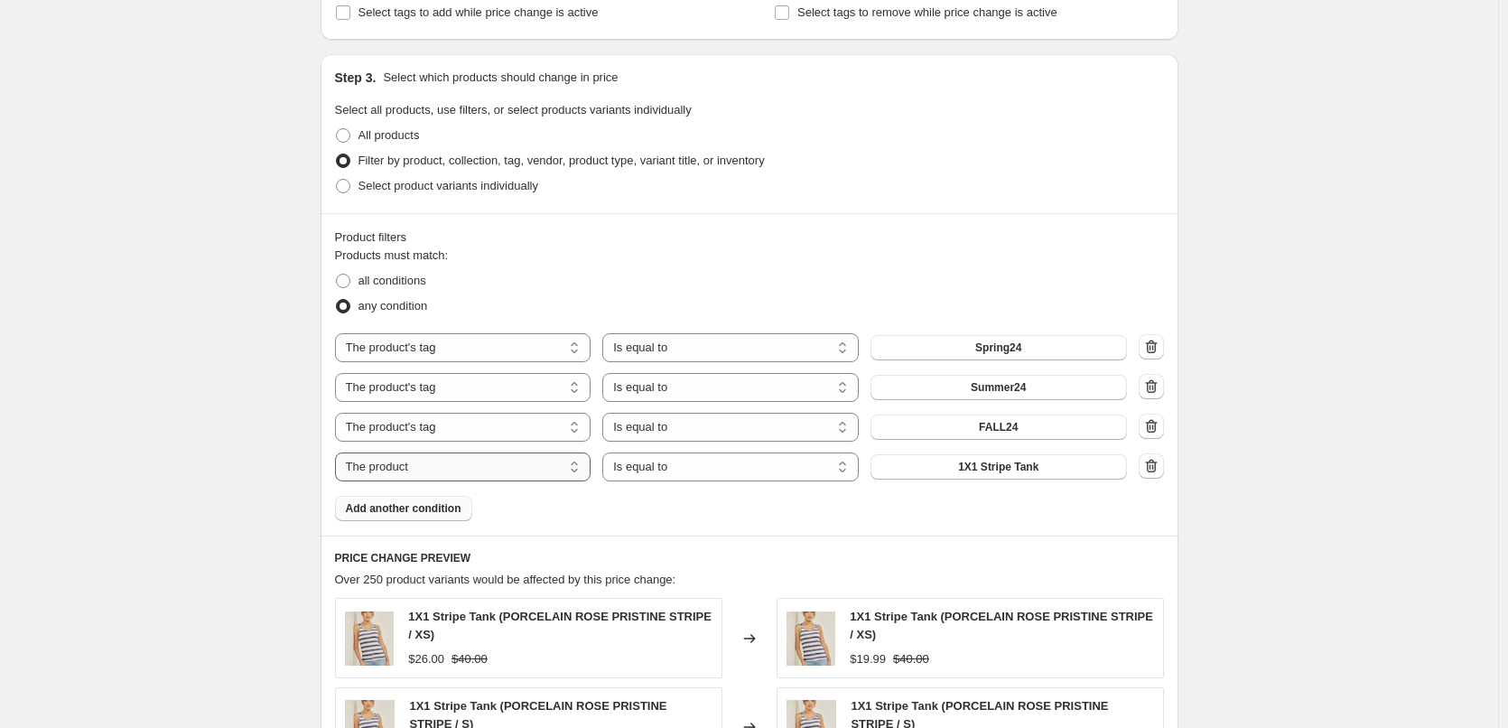
click at [571, 468] on select "The product The product's collection The product's tag The product's vendor The…" at bounding box center [463, 466] width 256 height 29
select select "tag"
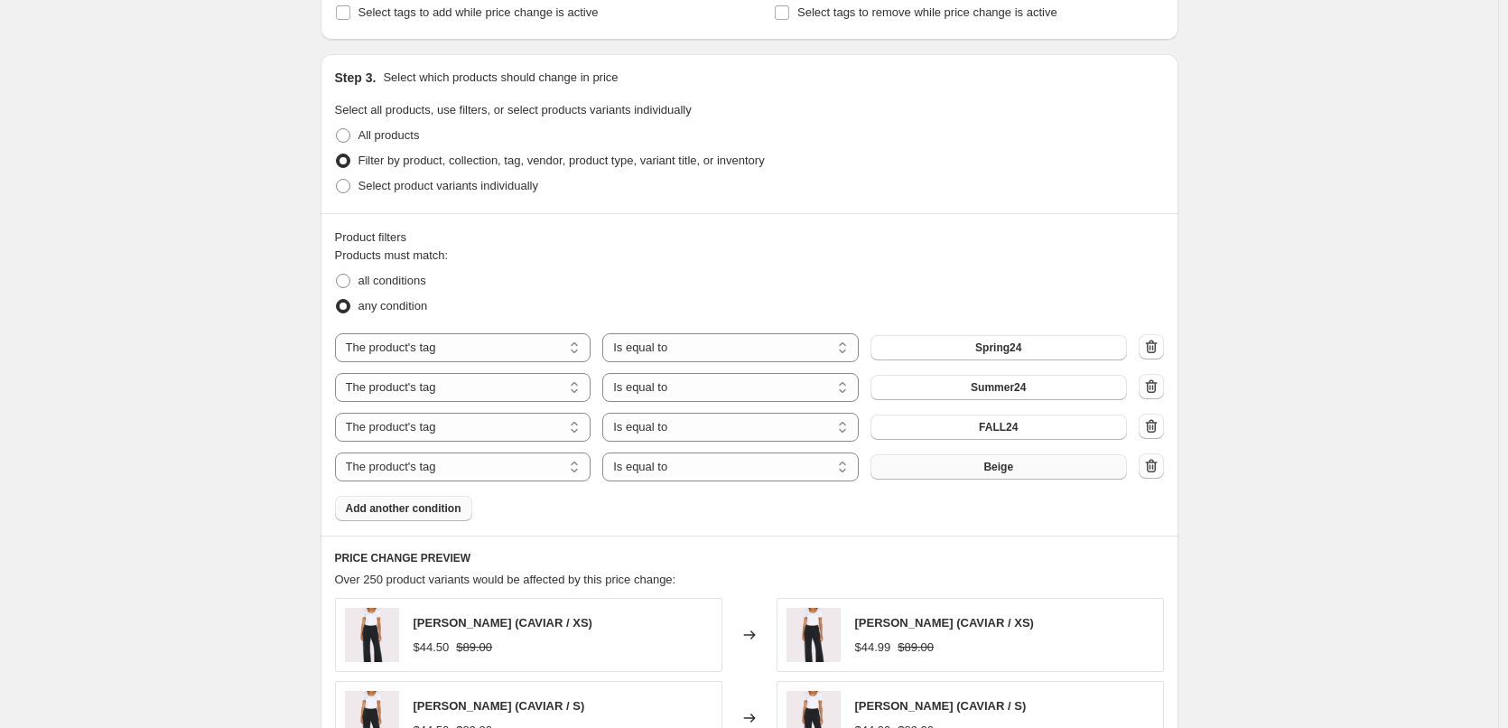
click at [1004, 470] on span "Beige" at bounding box center [998, 467] width 30 height 14
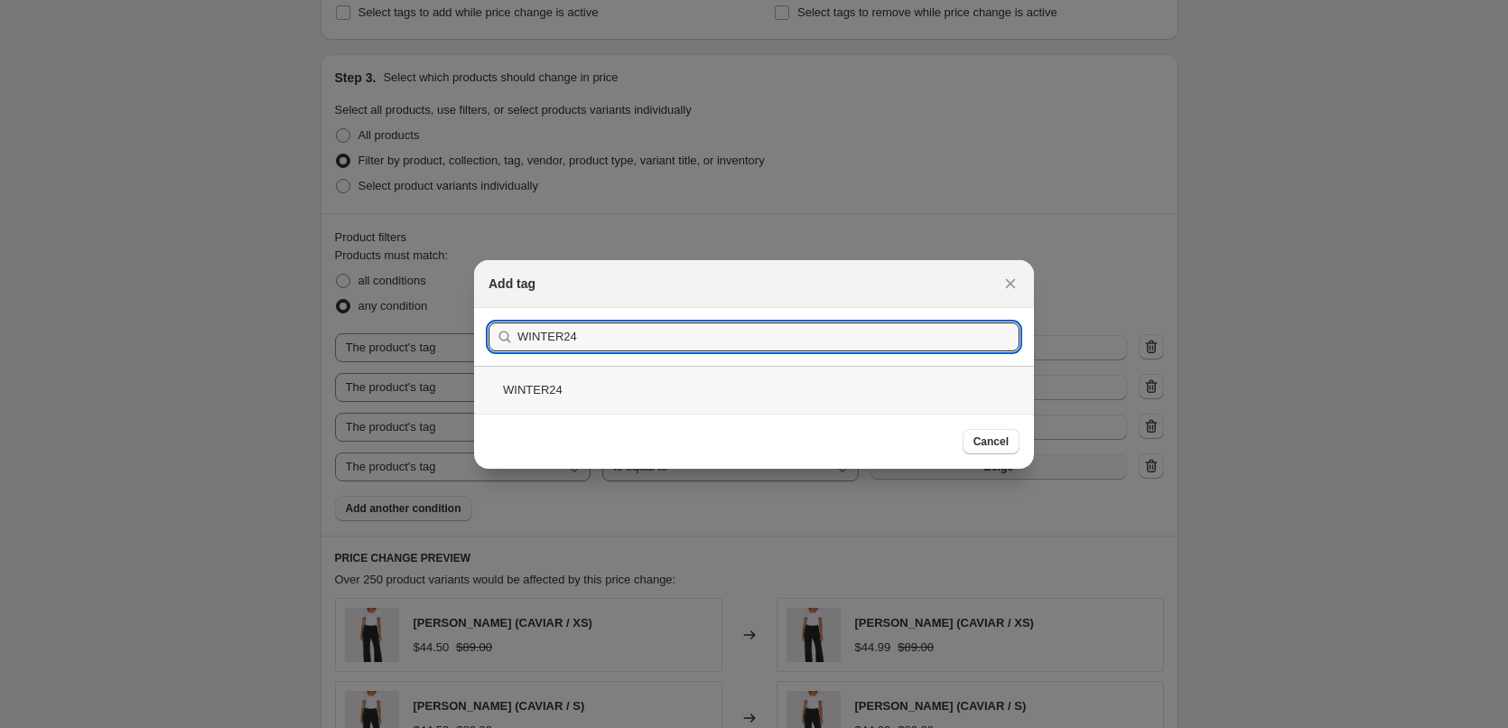
type input "WINTER24"
click at [544, 388] on div "WINTER24" at bounding box center [754, 390] width 560 height 48
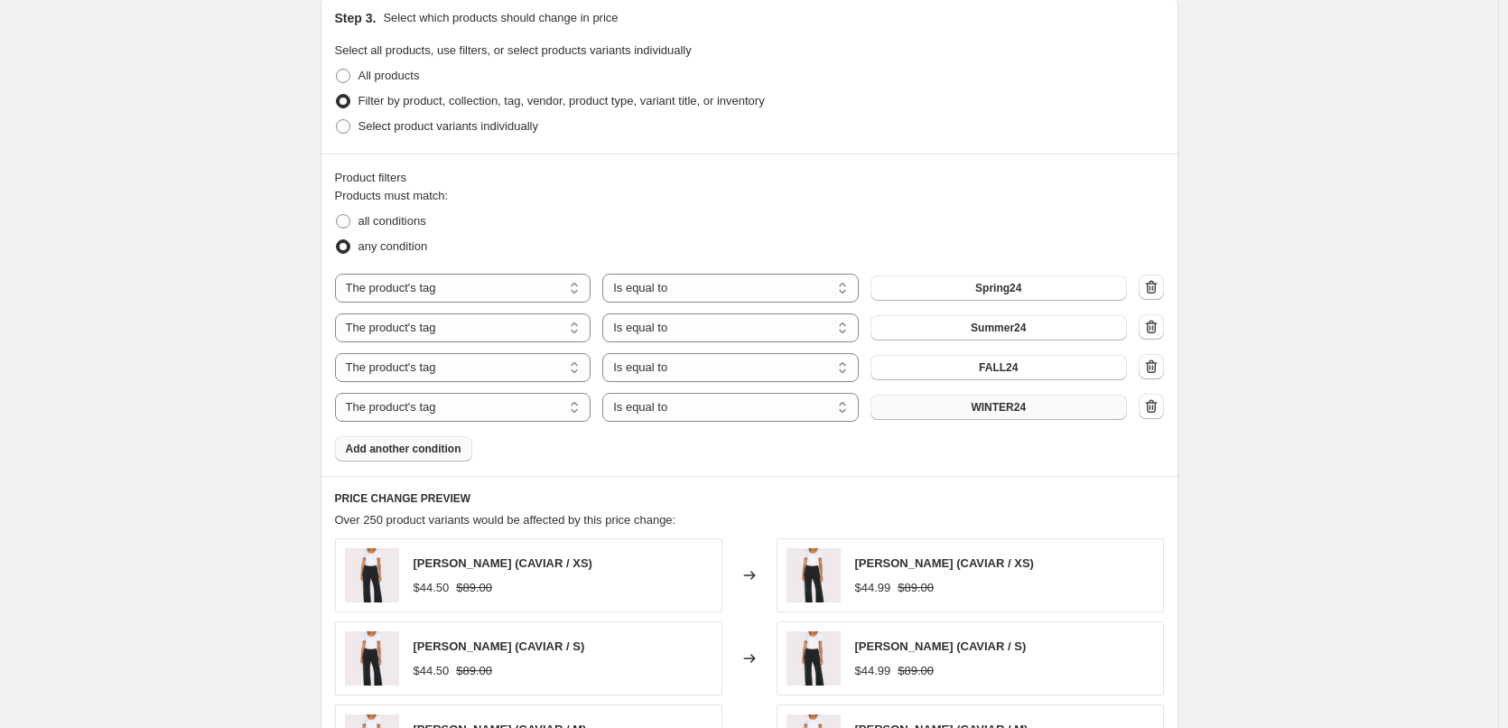
scroll to position [903, 0]
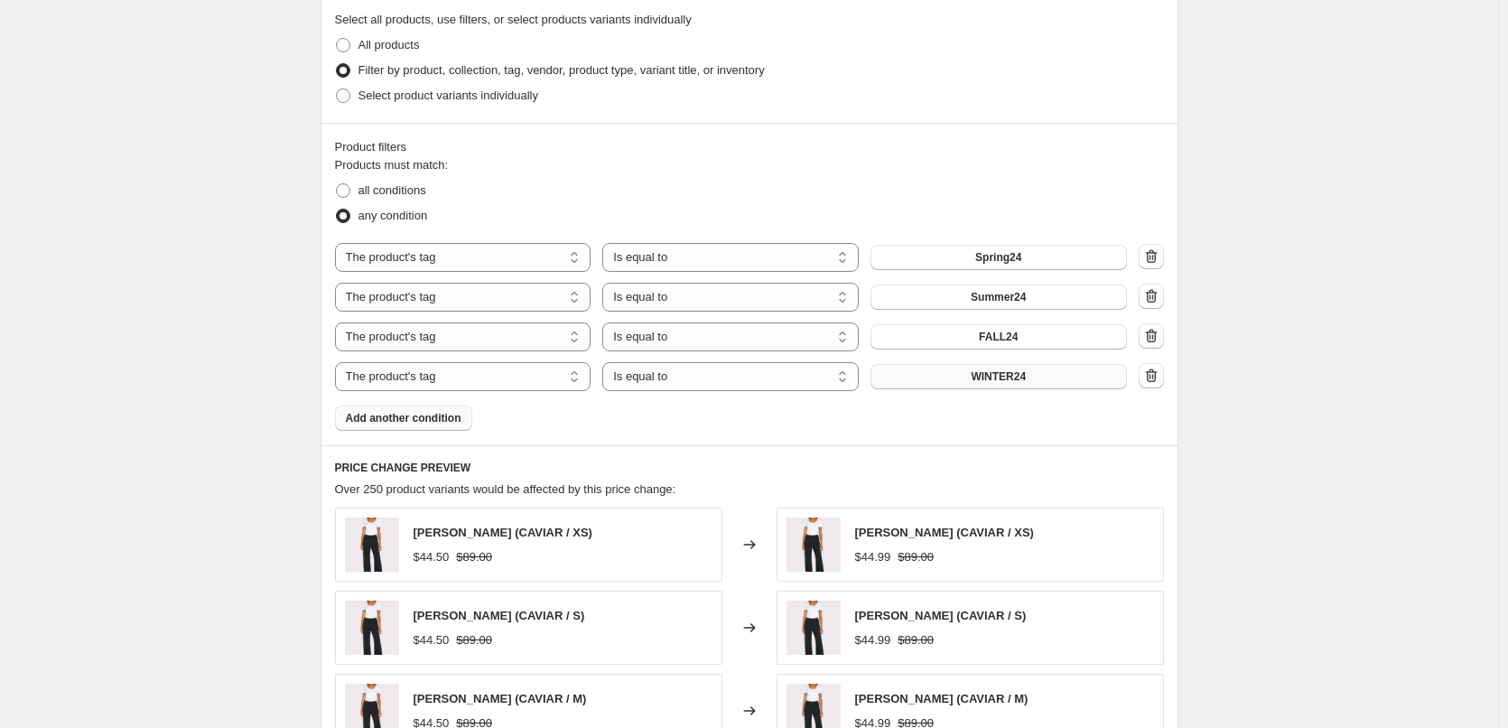
click at [431, 419] on span "Add another condition" at bounding box center [404, 418] width 116 height 14
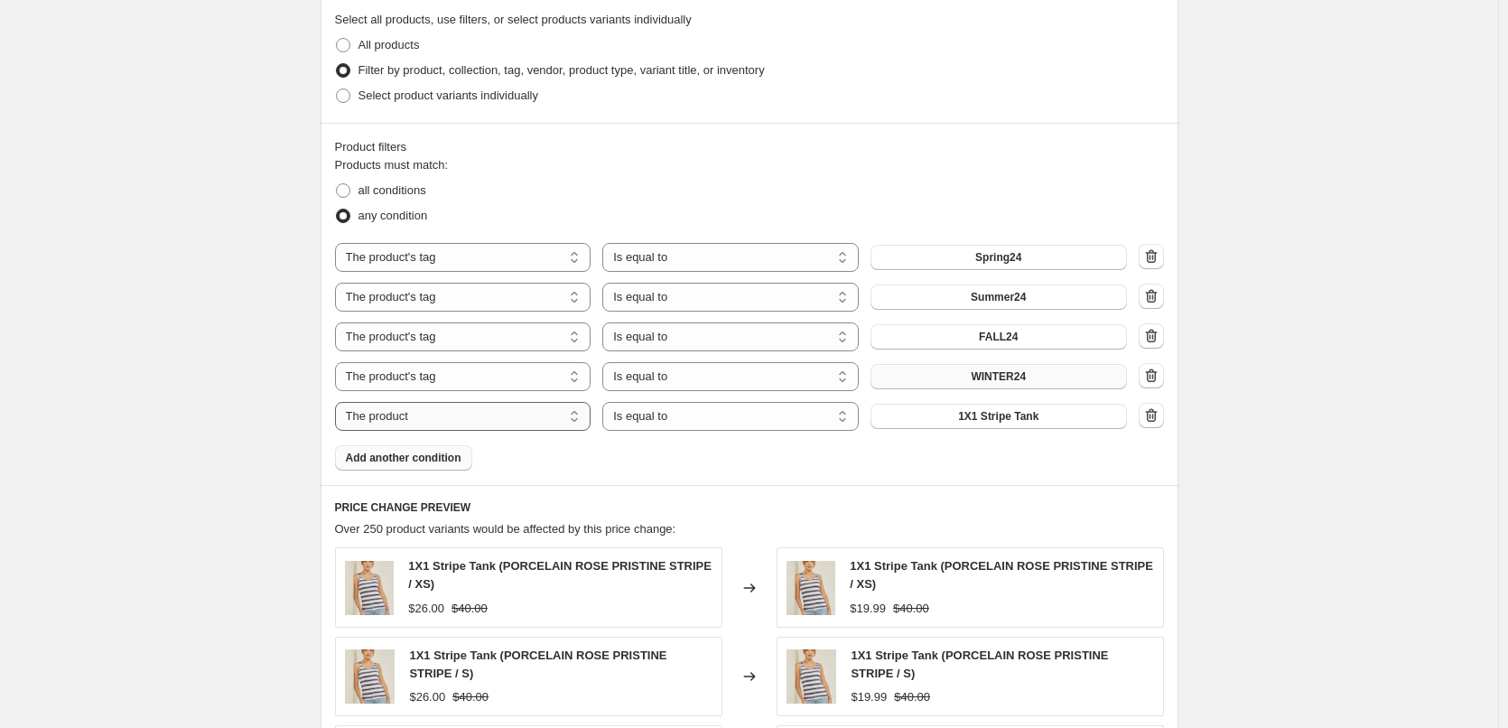
click at [518, 424] on select "The product The product's collection The product's tag The product's vendor The…" at bounding box center [463, 416] width 256 height 29
select select "tag"
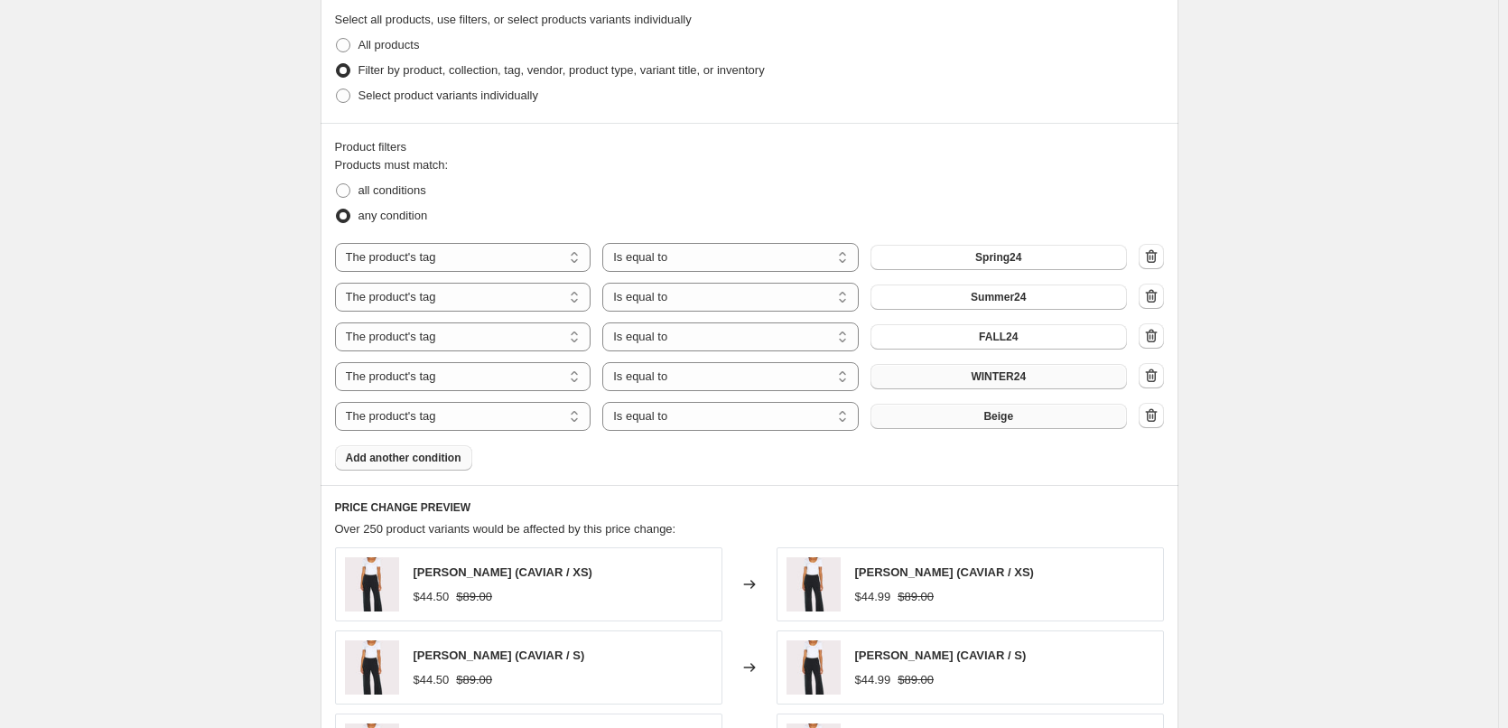
click at [1002, 421] on span "Beige" at bounding box center [998, 416] width 30 height 14
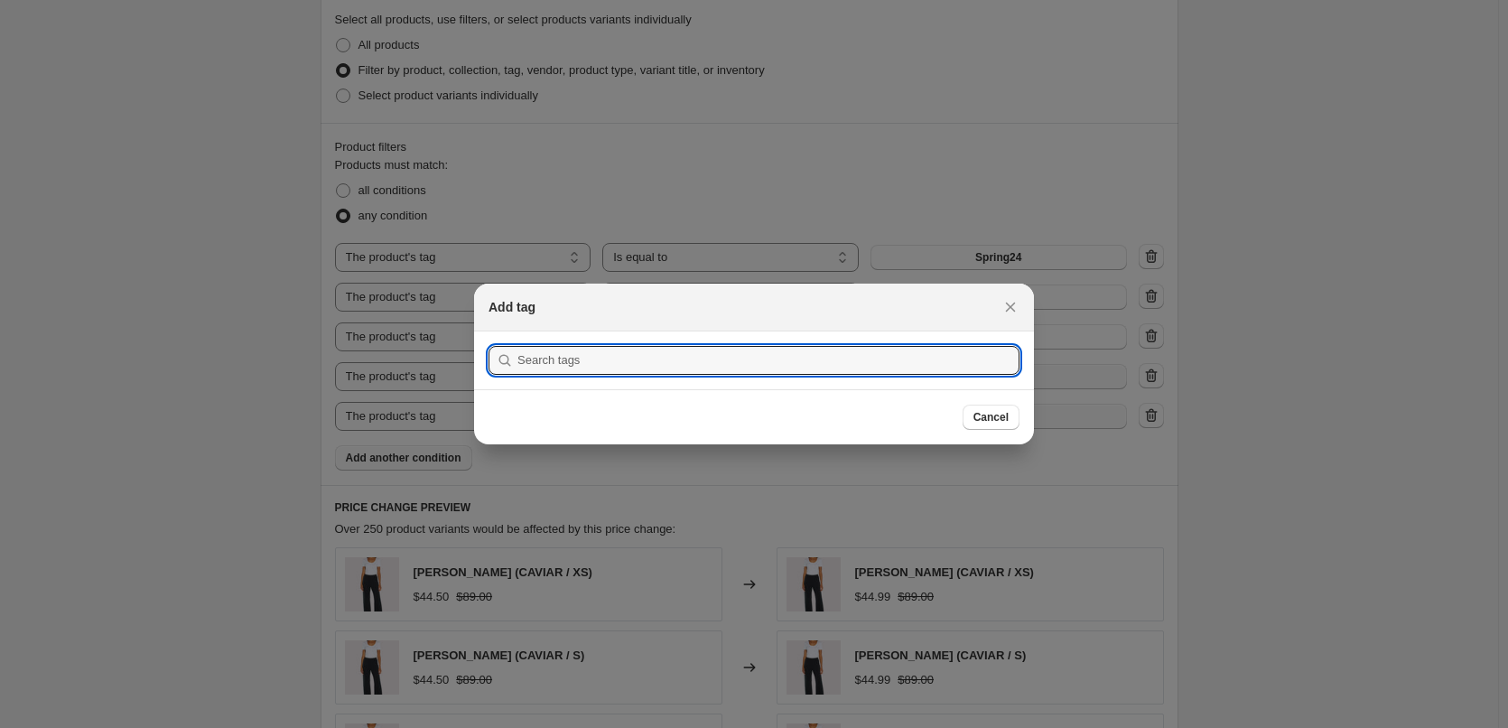
scroll to position [0, 0]
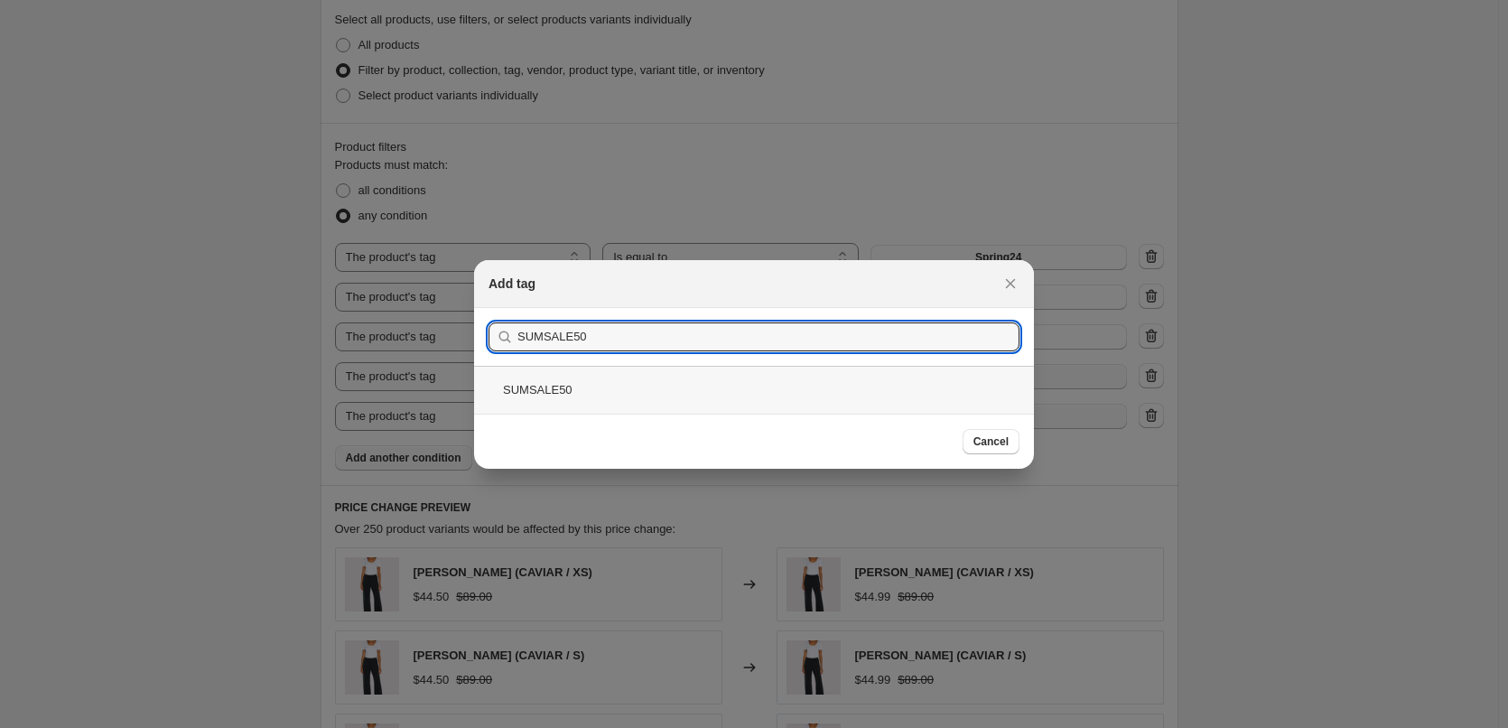
type input "SUMSALE50"
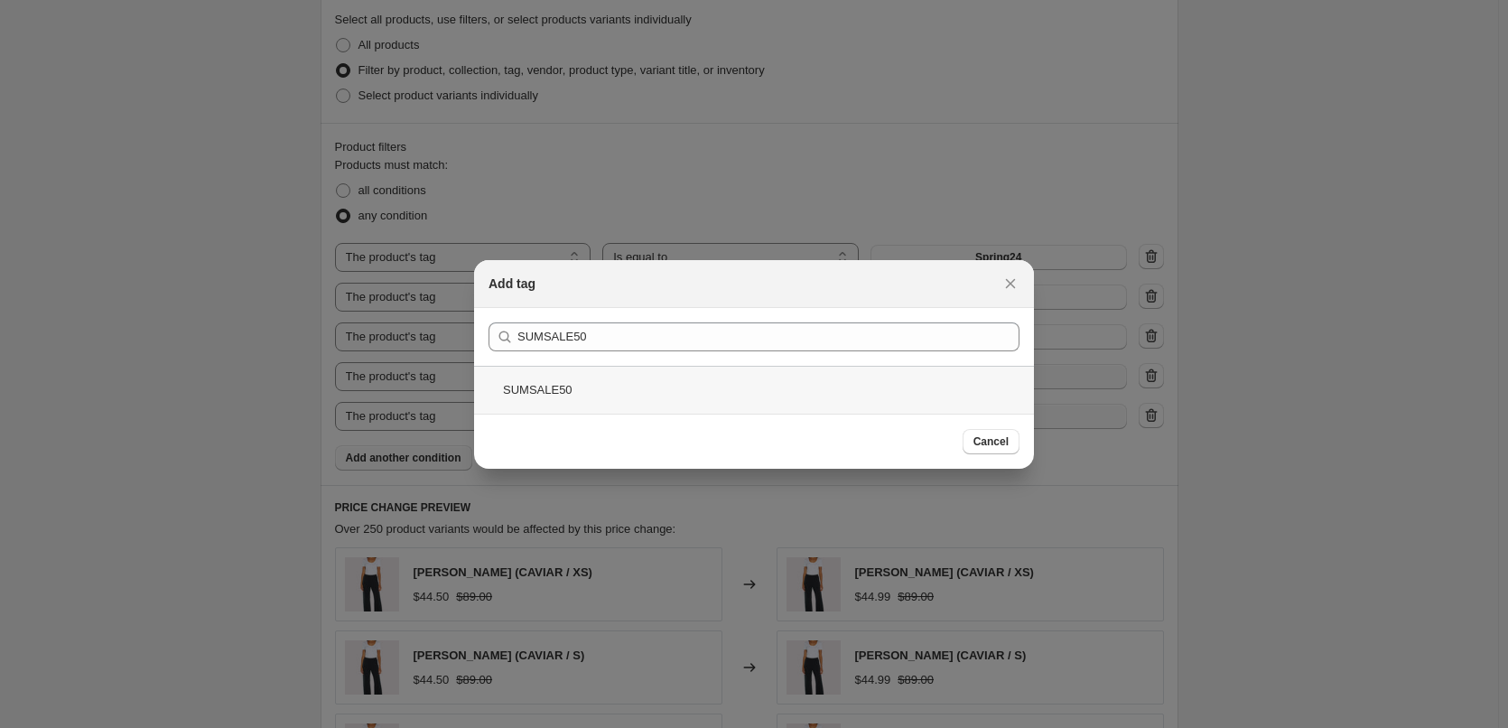
click at [524, 392] on div "SUMSALE50" at bounding box center [754, 390] width 560 height 48
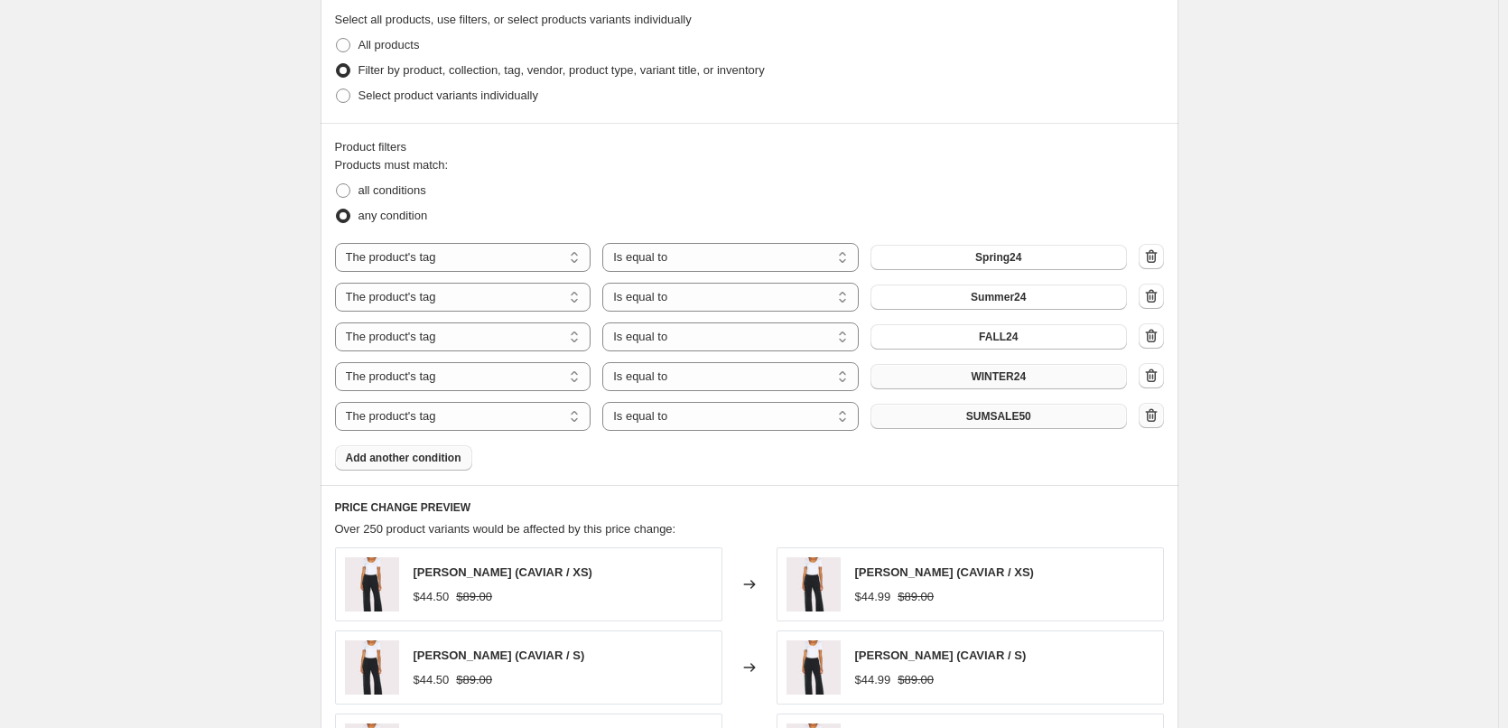
click at [1155, 417] on icon "button" at bounding box center [1151, 415] width 18 height 18
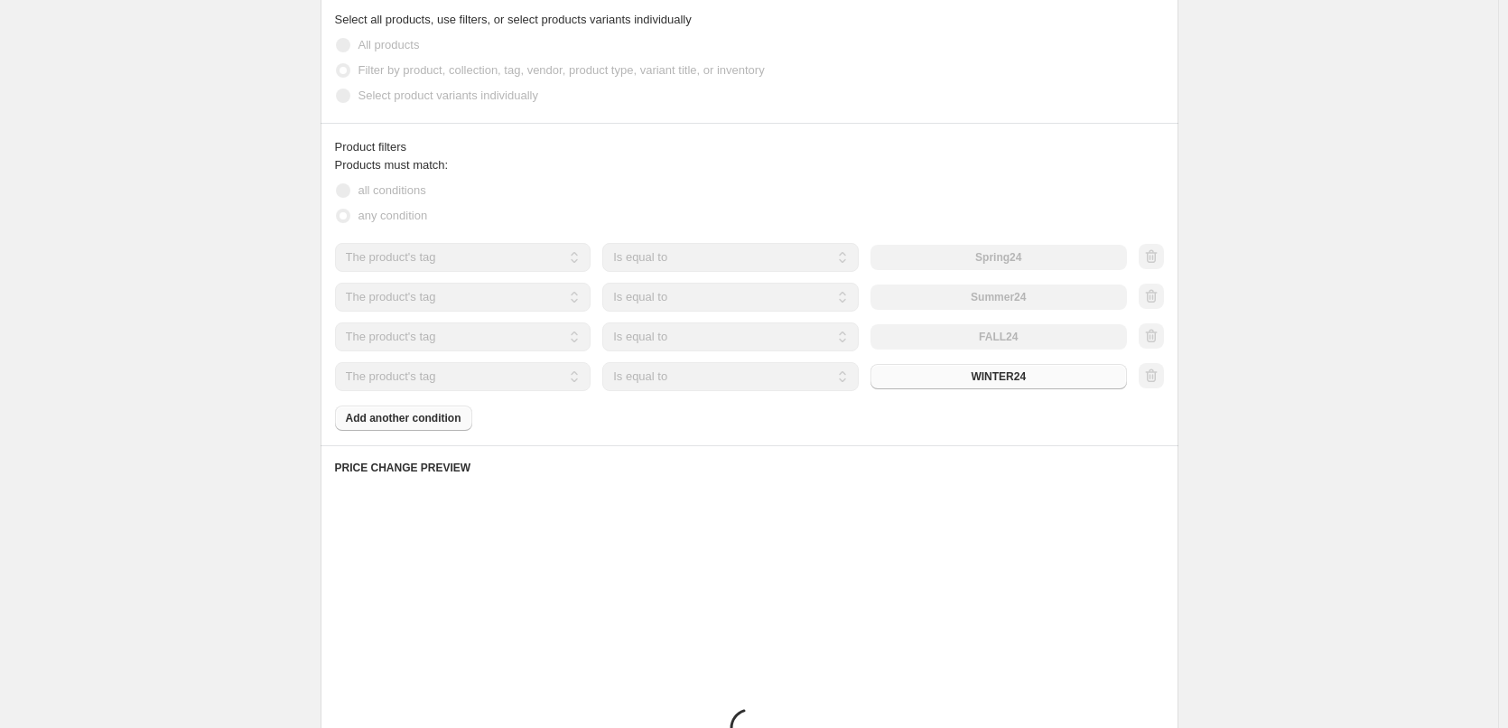
click at [1248, 409] on div "Create new price [MEDICAL_DATA]. This page is ready Create new price [MEDICAL_D…" at bounding box center [749, 172] width 1498 height 2151
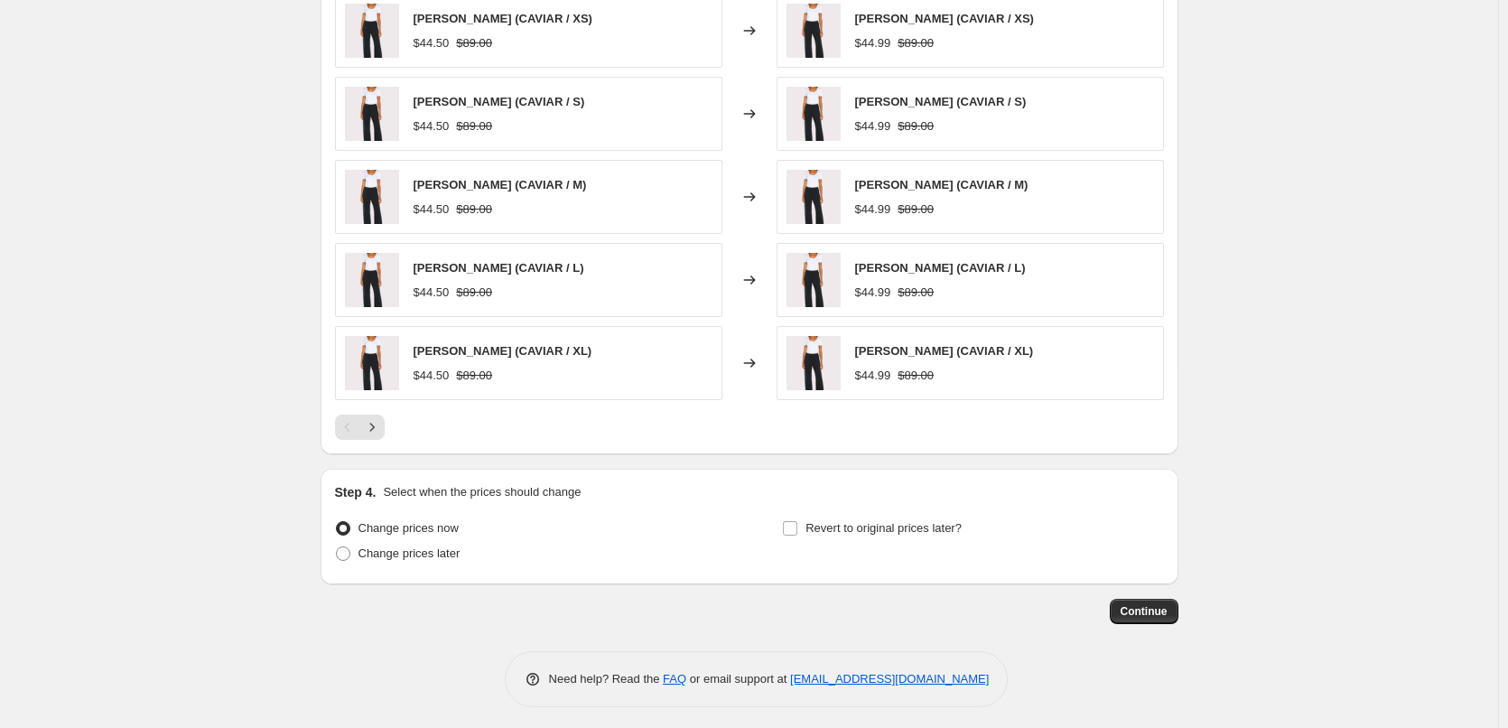
scroll to position [1424, 0]
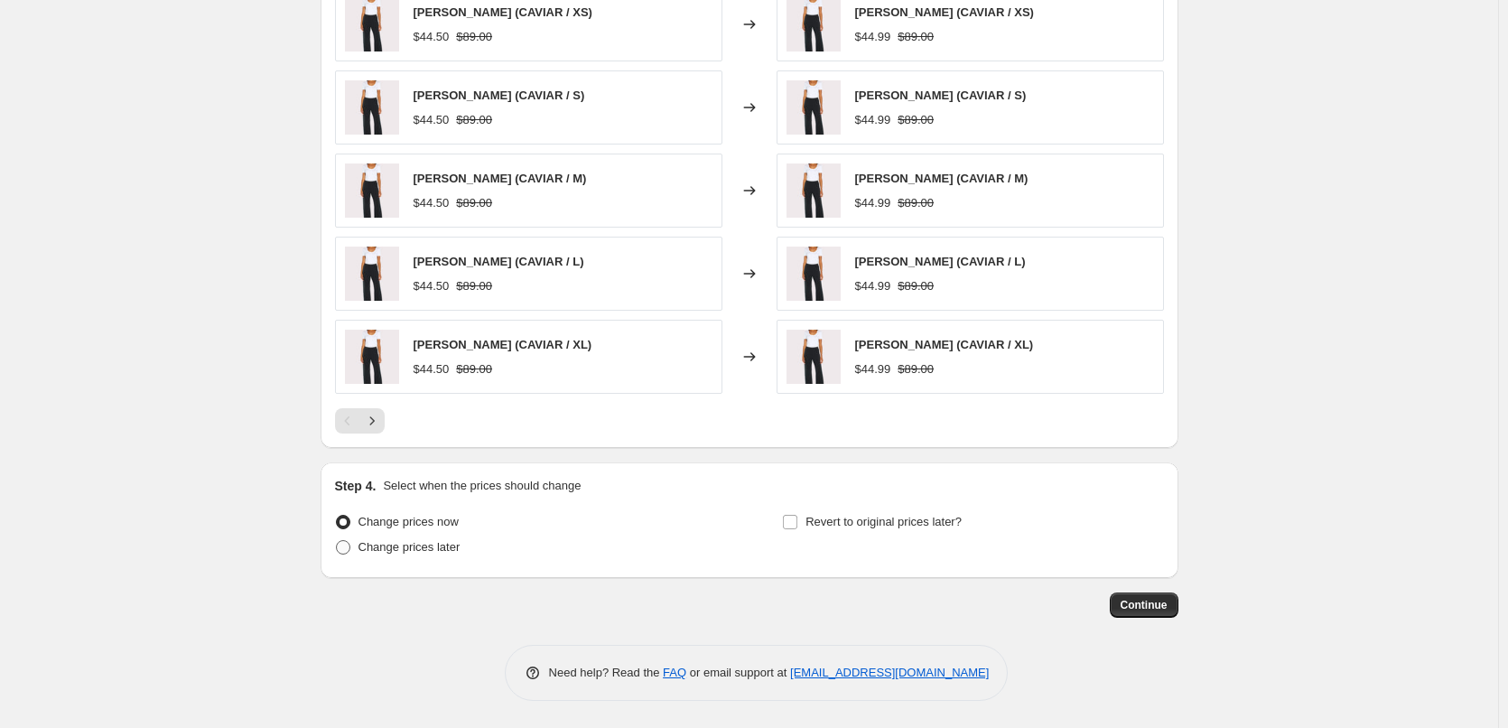
click at [393, 544] on span "Change prices later" at bounding box center [409, 547] width 102 height 14
click at [337, 541] on input "Change prices later" at bounding box center [336, 540] width 1 height 1
radio input "true"
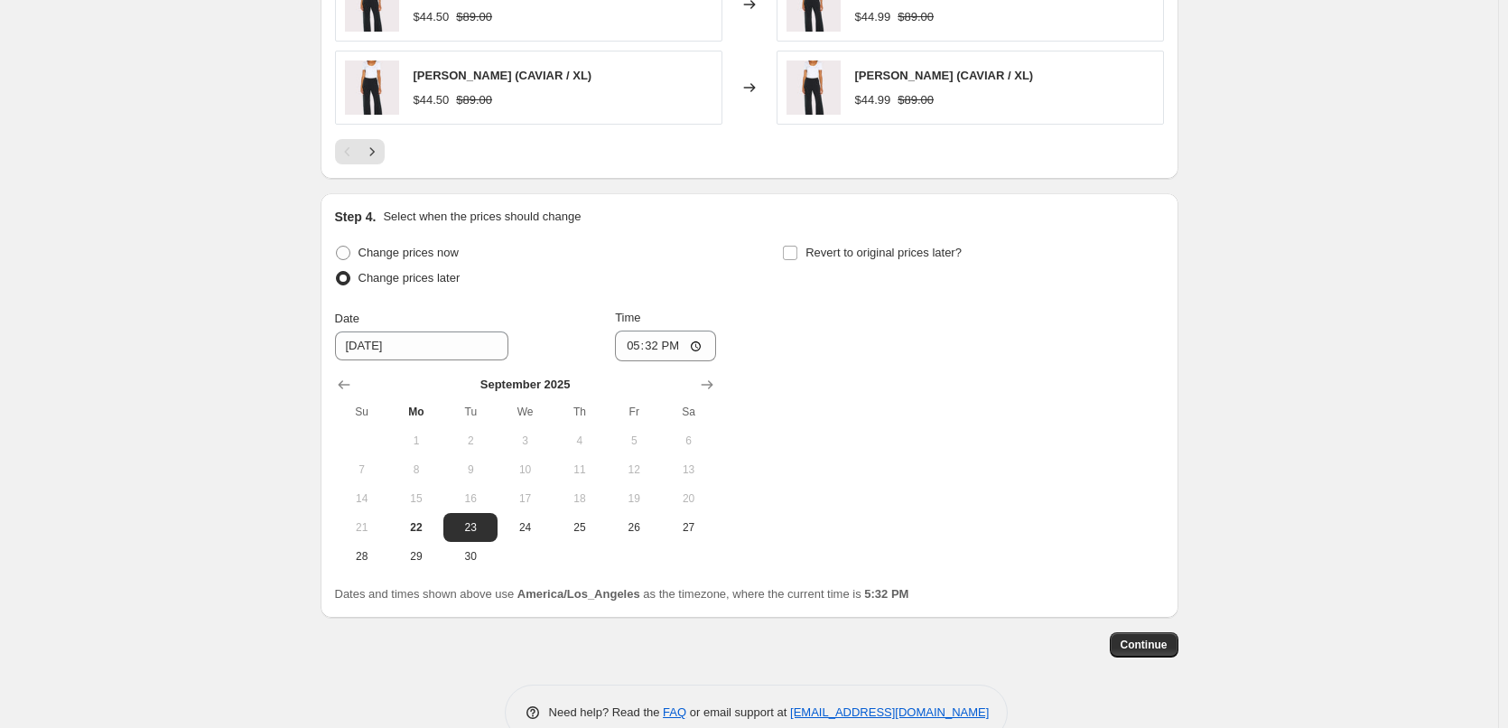
scroll to position [1695, 0]
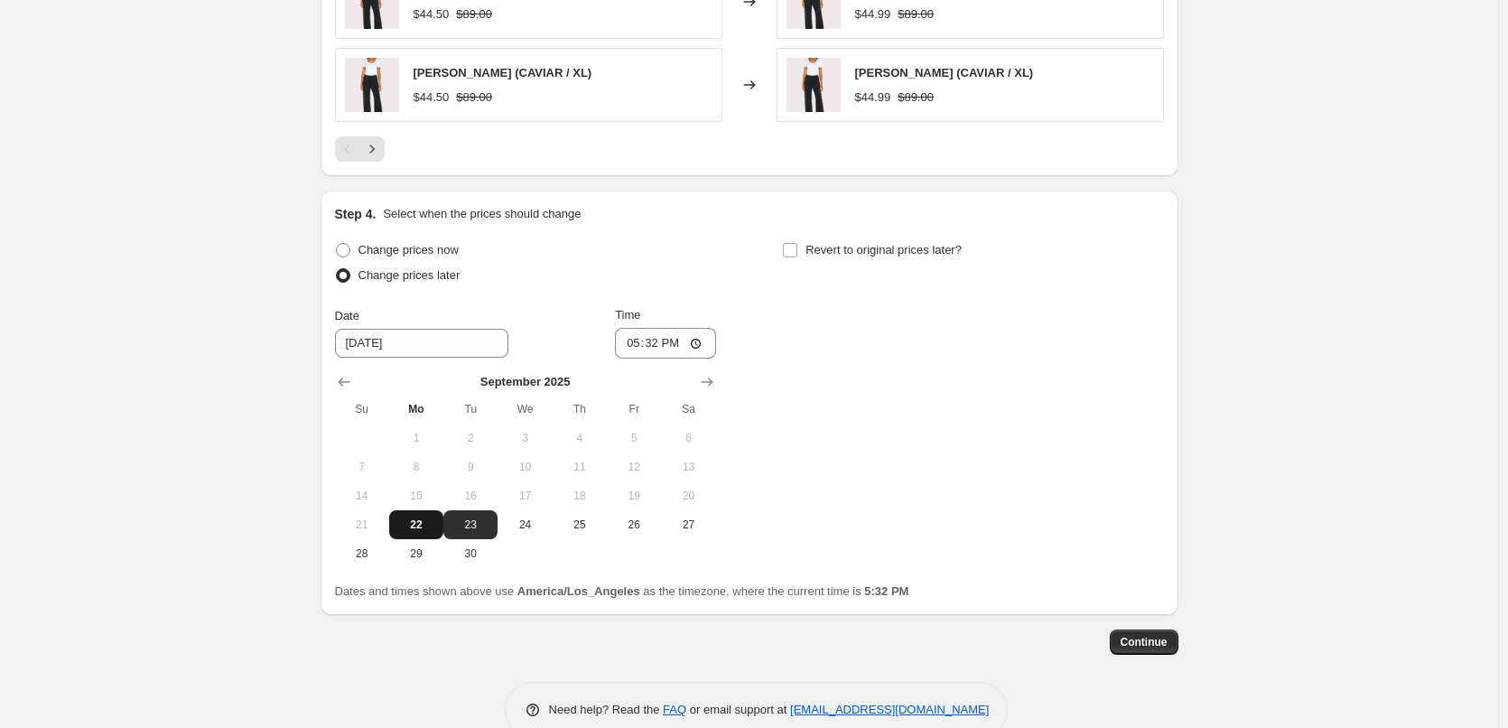
click at [419, 524] on span "22" at bounding box center [416, 524] width 40 height 14
type input "[DATE]"
click at [700, 344] on input "17:32" at bounding box center [665, 343] width 101 height 31
type input "22:00"
click at [797, 249] on input "Revert to original prices later?" at bounding box center [790, 250] width 14 height 14
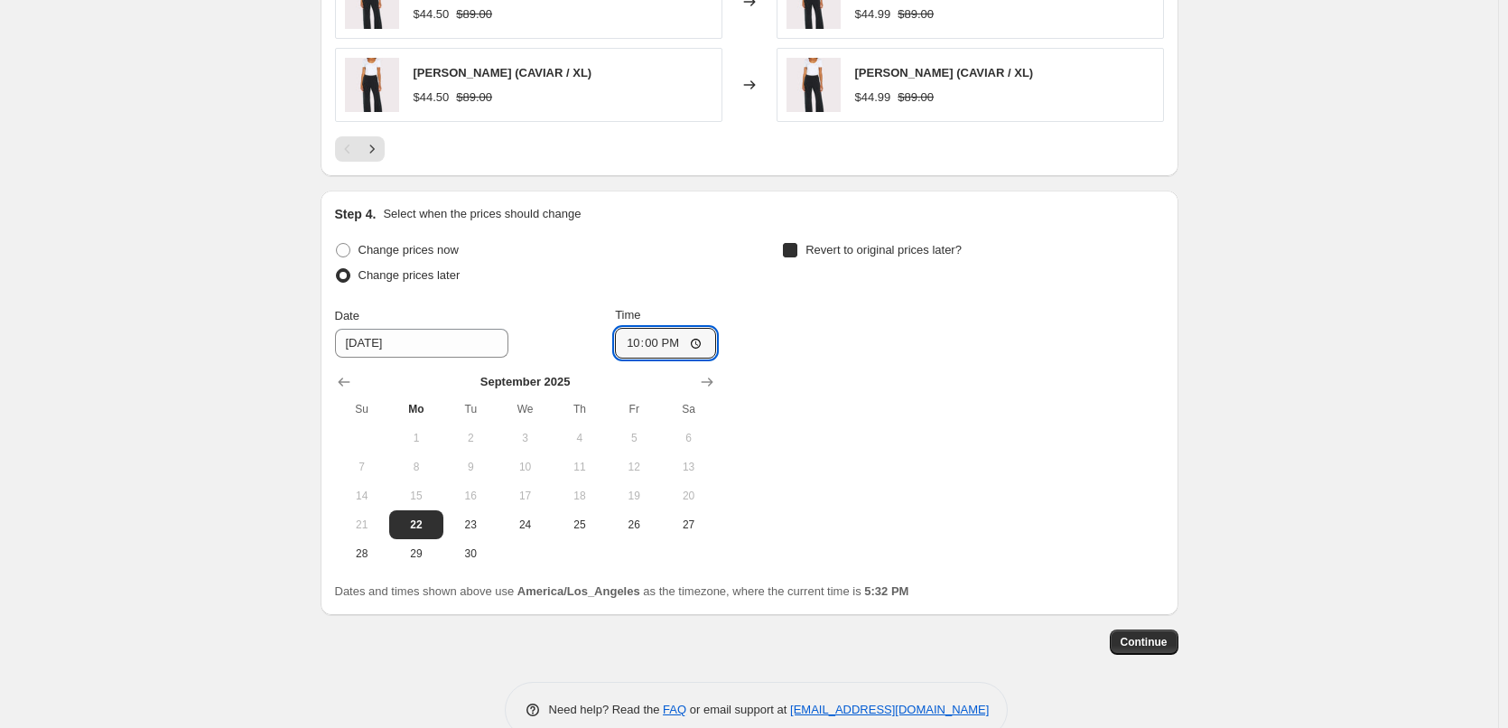
checkbox input "true"
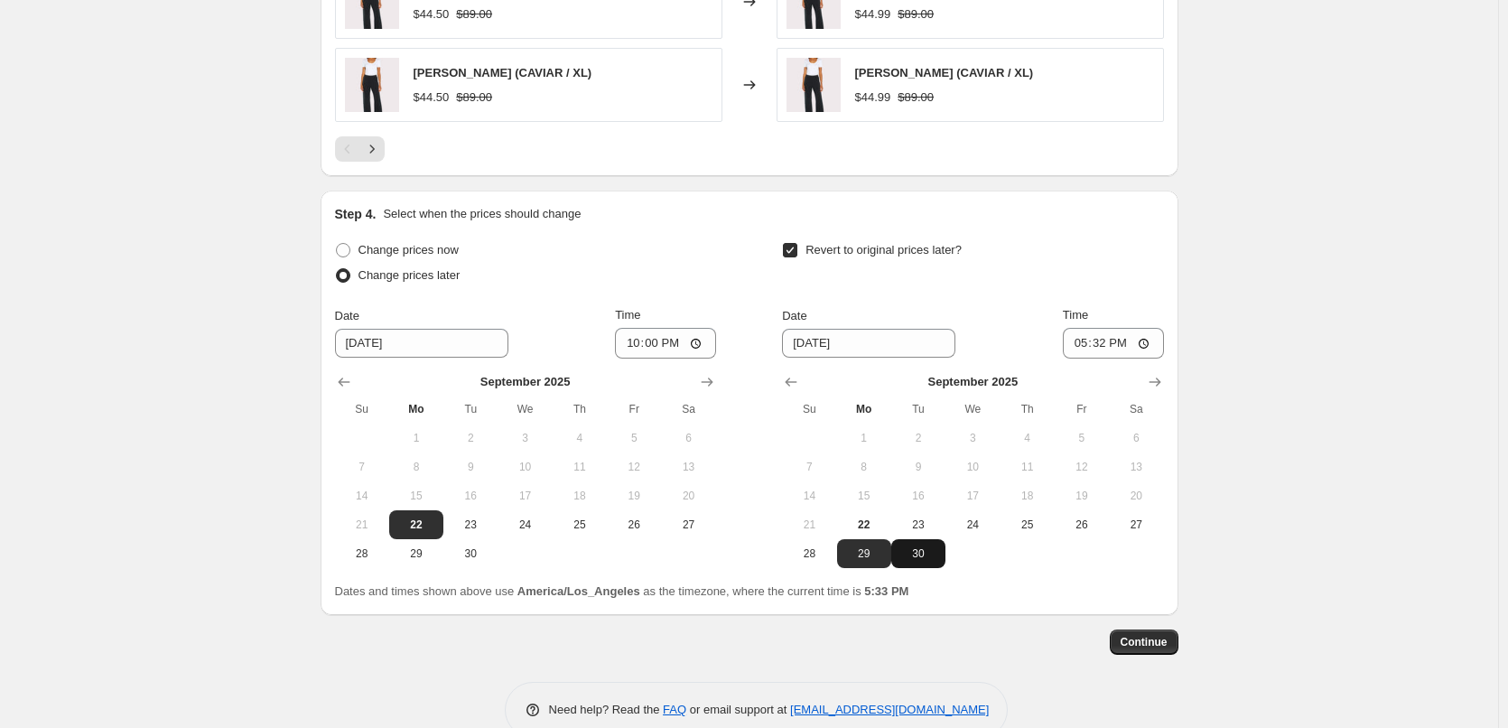
click at [926, 553] on span "30" at bounding box center [918, 553] width 40 height 14
type input "[DATE]"
click at [1120, 339] on input "17:32" at bounding box center [1113, 343] width 101 height 31
click at [1152, 345] on input "17:32" at bounding box center [1113, 343] width 101 height 31
type input "23:59"
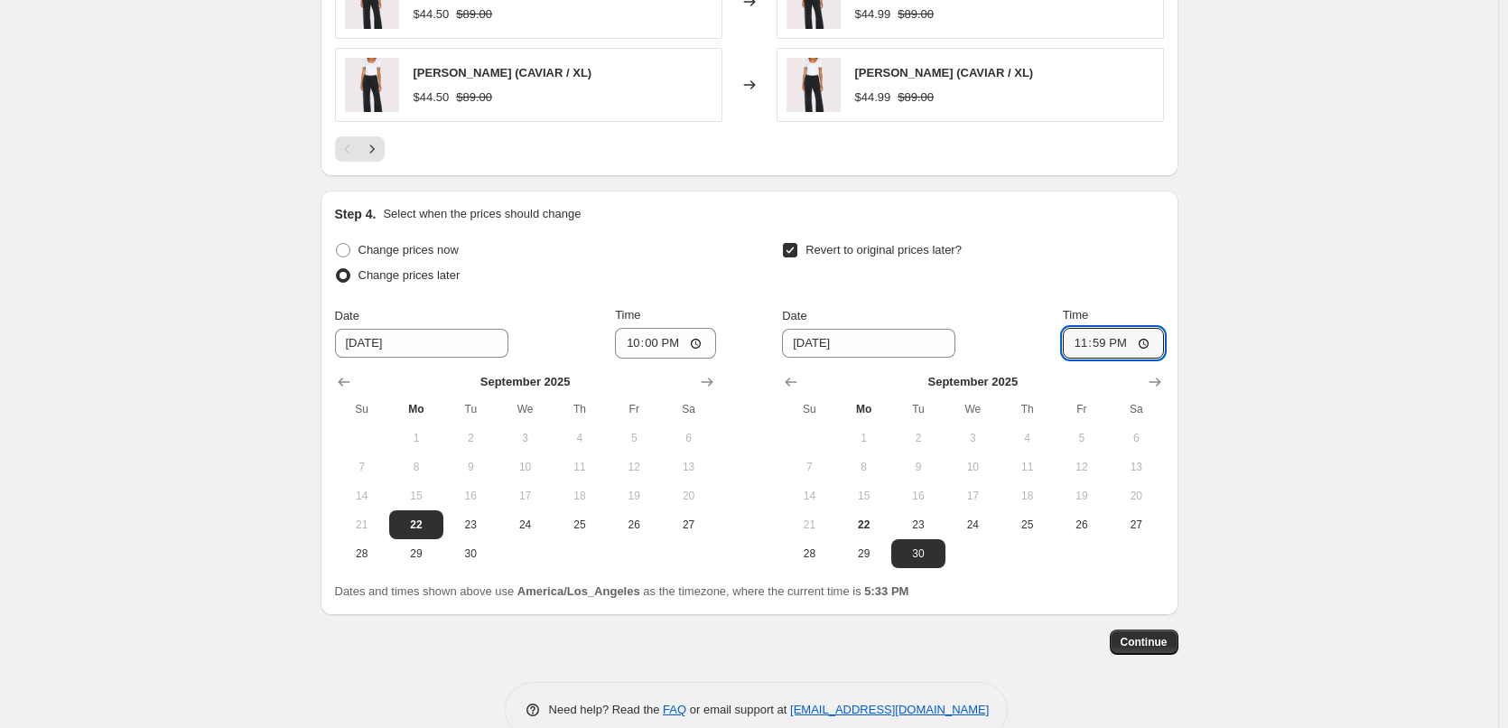
click at [1167, 644] on span "Continue" at bounding box center [1143, 642] width 47 height 14
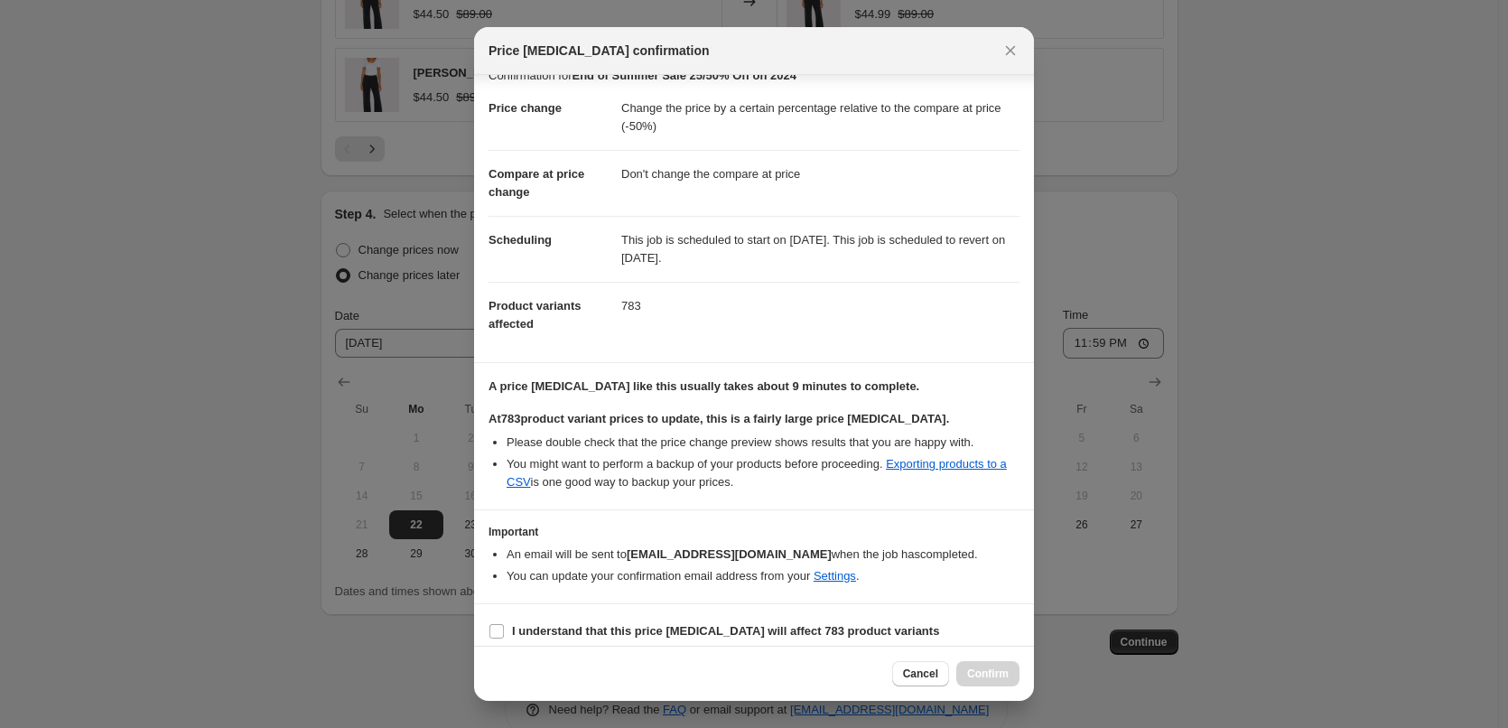
scroll to position [35, 0]
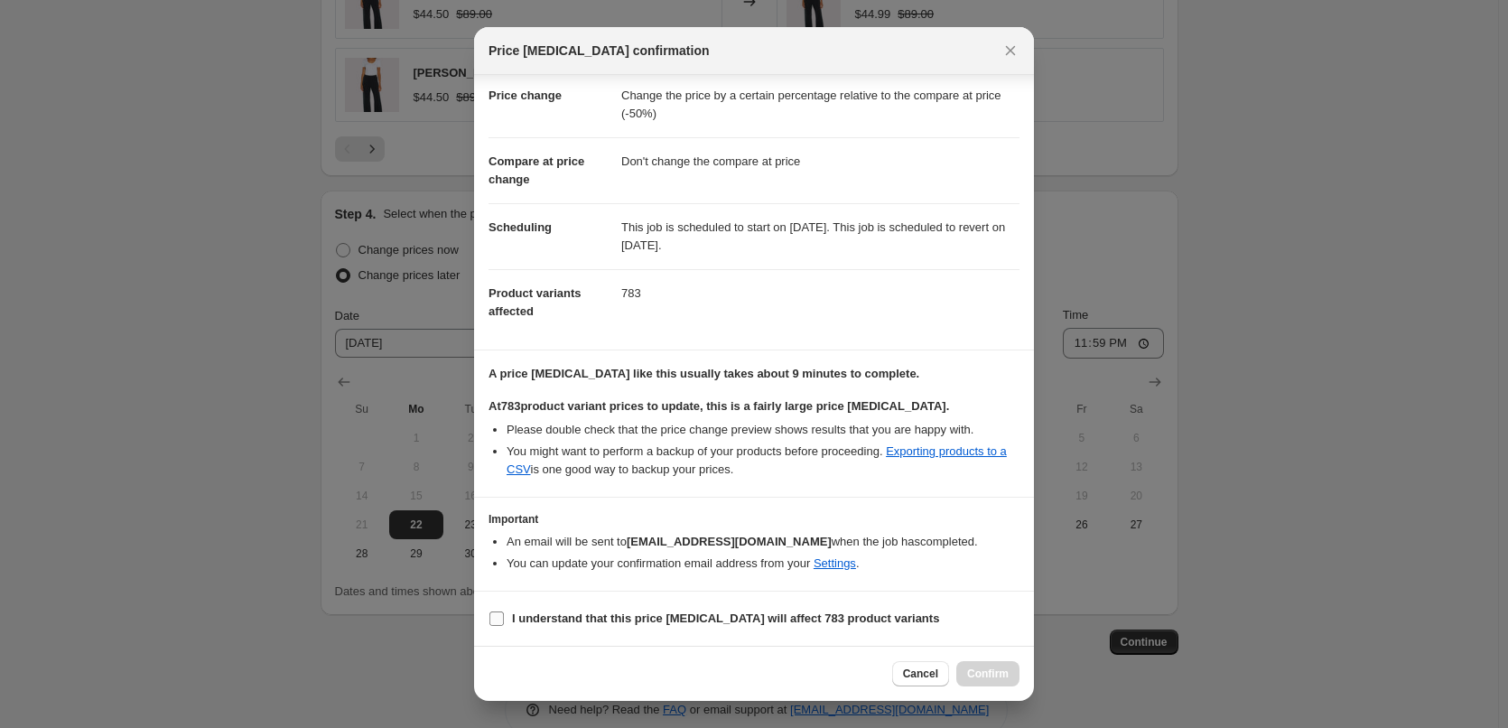
click at [494, 624] on input "I understand that this price [MEDICAL_DATA] will affect 783 product variants" at bounding box center [496, 618] width 14 height 14
checkbox input "true"
click at [994, 672] on span "Confirm" at bounding box center [988, 673] width 42 height 14
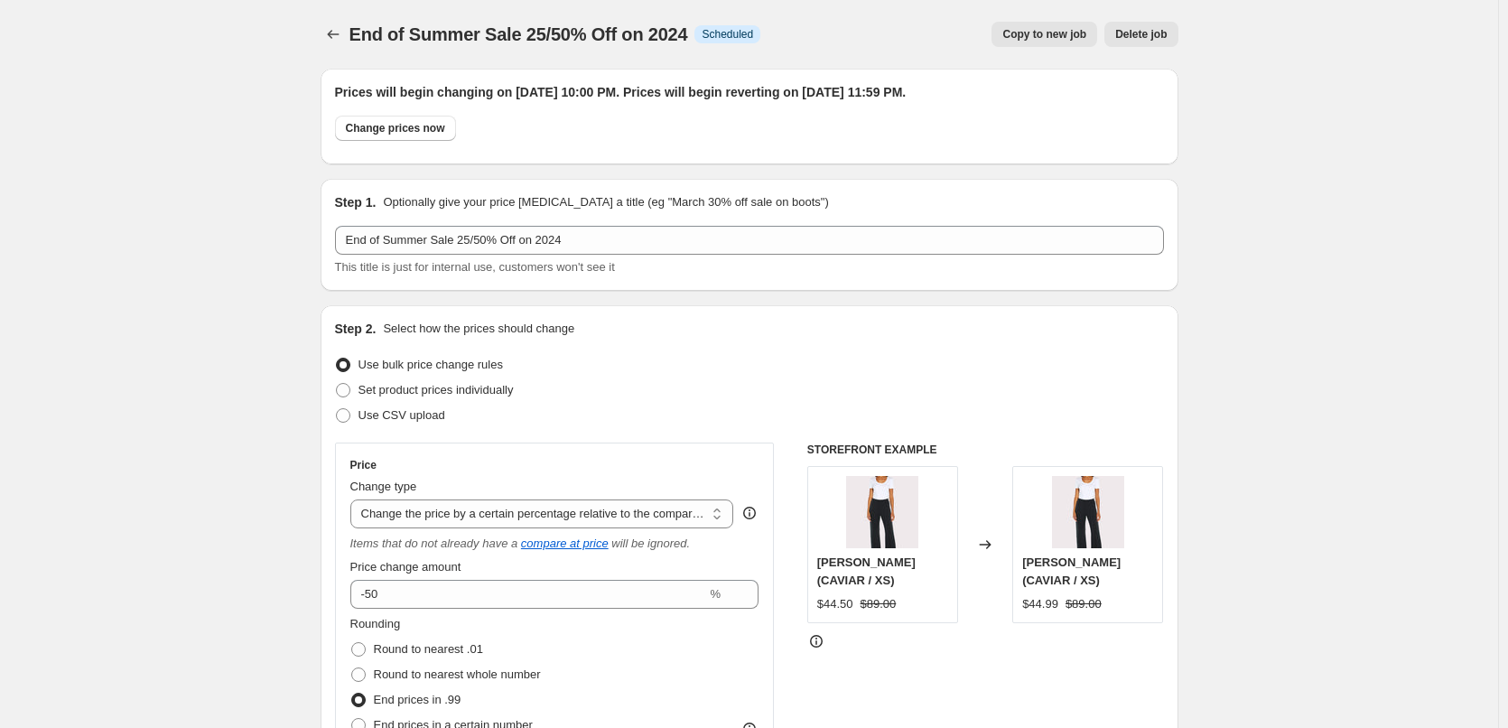
click at [1018, 40] on span "Copy to new job" at bounding box center [1044, 34] width 84 height 14
select select "pcap"
select select "no_change"
select select "tag"
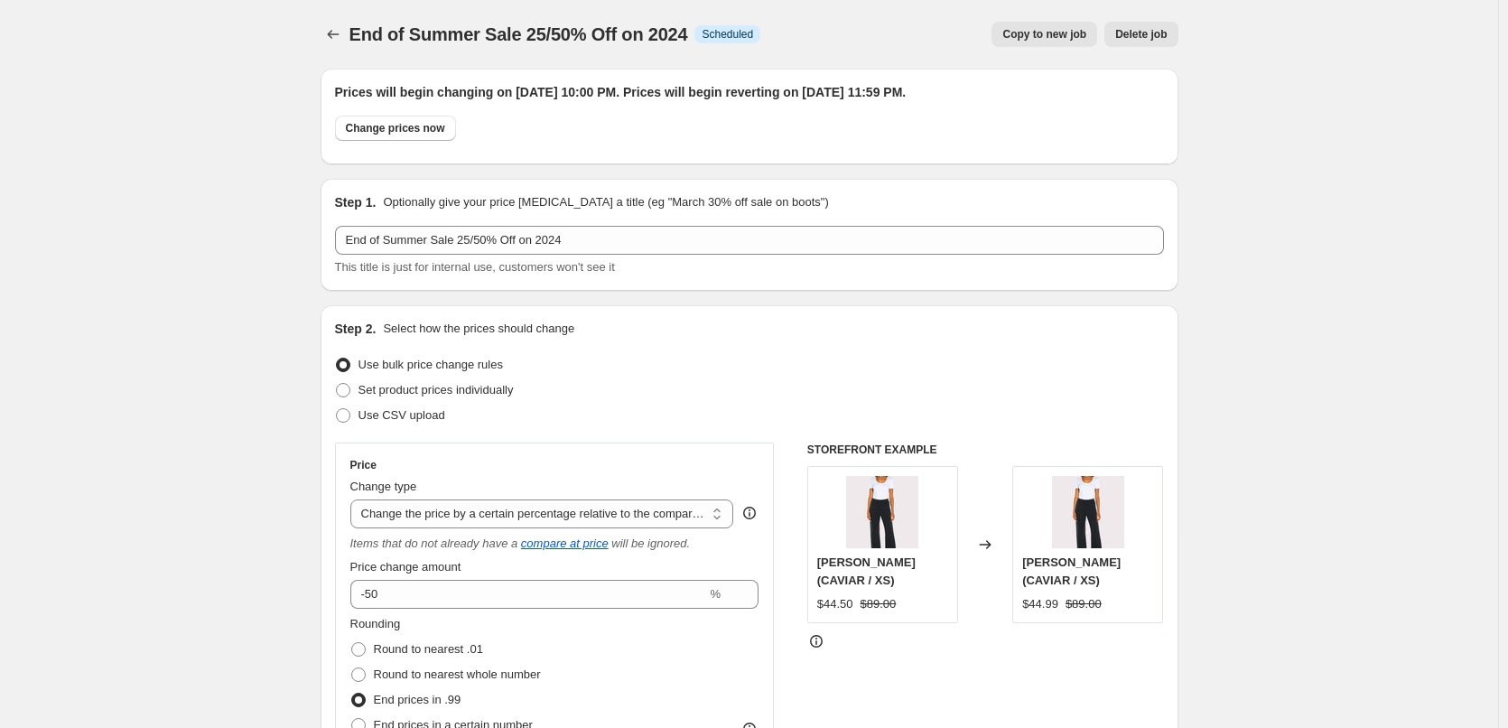
select select "tag"
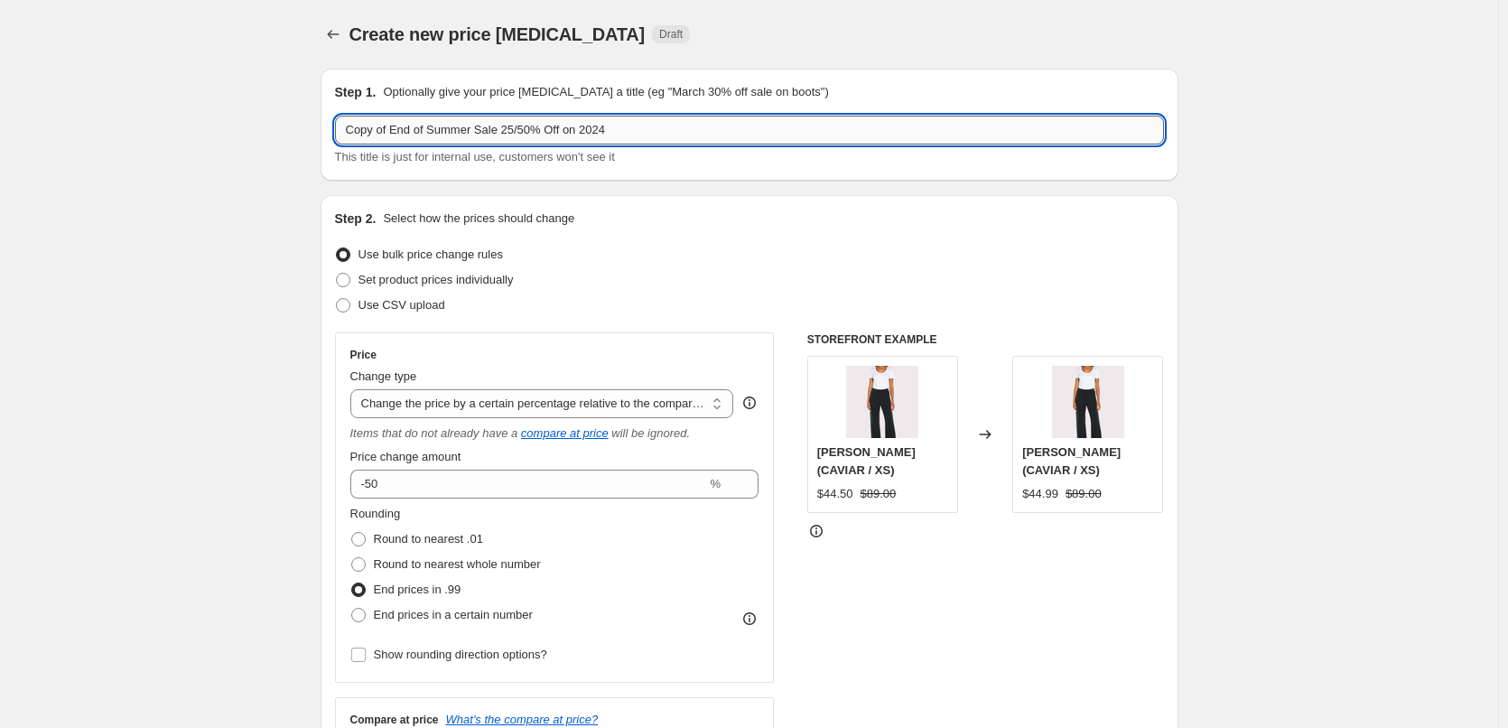
click at [397, 129] on input "Copy of End of Summer Sale 25/50% Off on 2024" at bounding box center [749, 130] width 829 height 29
click at [478, 128] on input "End of Summer Sale 25/50% Off on 2024" at bounding box center [749, 130] width 829 height 29
type input "End of Summer Sale 25/60% Off on 2024"
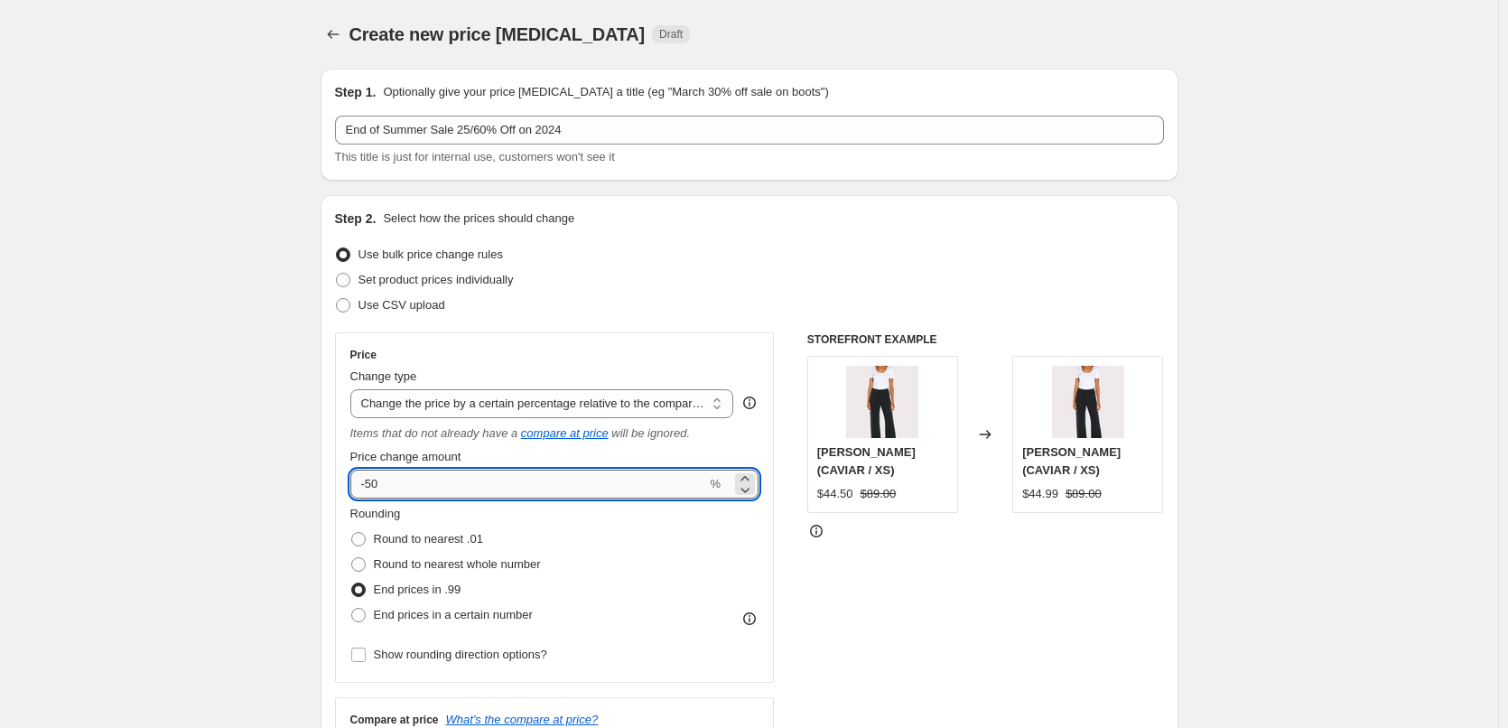
click at [376, 483] on input "-50" at bounding box center [528, 484] width 357 height 29
click at [854, 570] on div "STOREFRONT EXAMPLE [PERSON_NAME] (CAVIAR / XS) $44.50 $89.00 Changed to [PERSON…" at bounding box center [985, 565] width 357 height 466
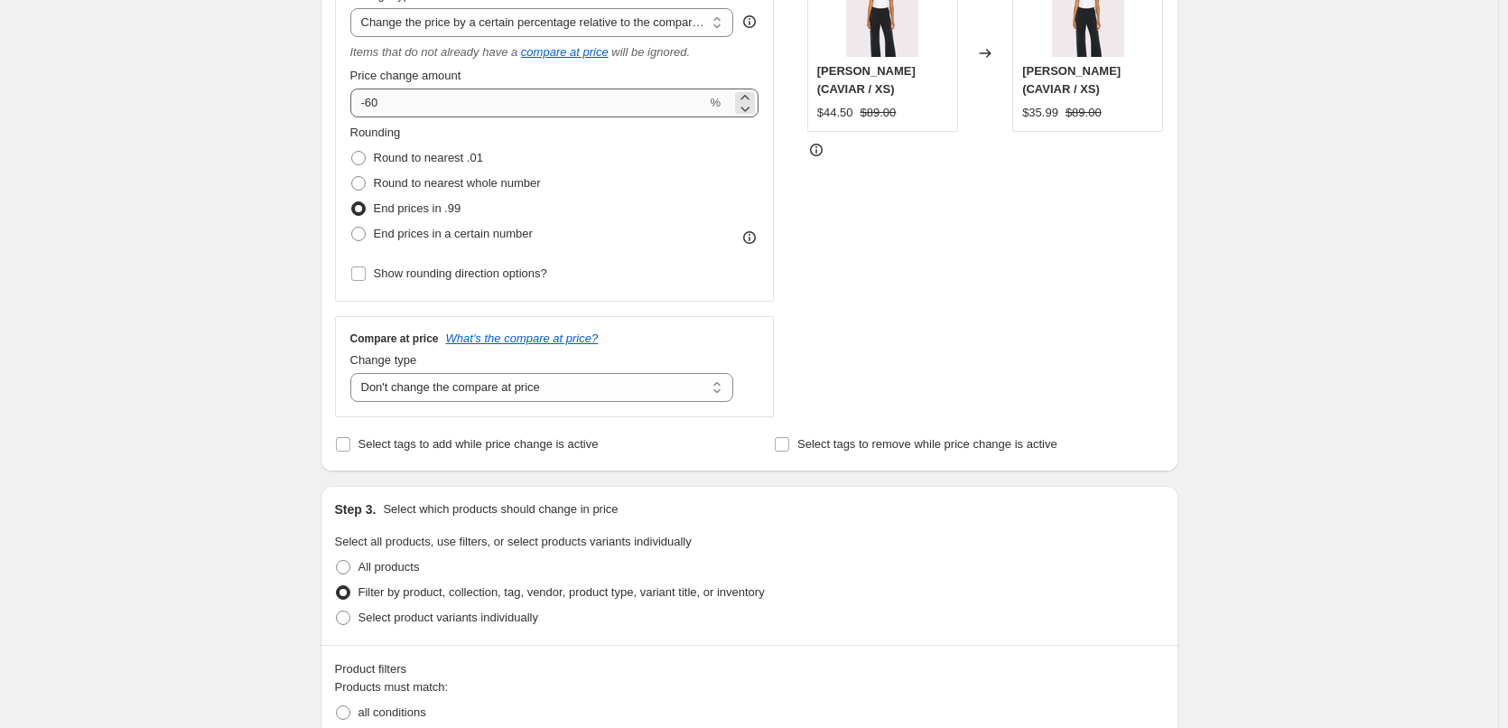
scroll to position [90, 0]
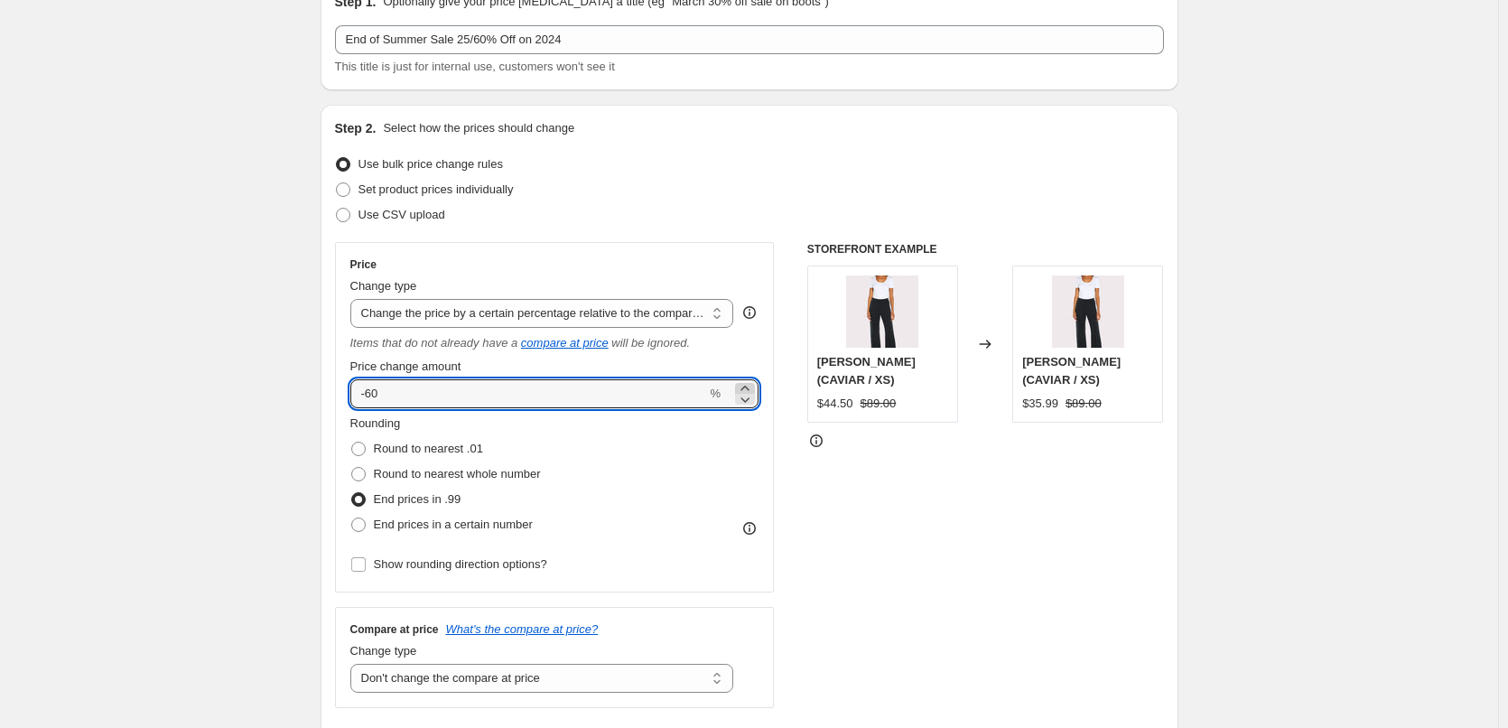
click at [751, 386] on icon at bounding box center [745, 388] width 18 height 18
click at [996, 525] on div "STOREFRONT EXAMPLE [PERSON_NAME] (CAVIAR / XS) $44.50 $89.00 Changed to [PERSON…" at bounding box center [985, 475] width 357 height 466
click at [746, 396] on icon at bounding box center [745, 399] width 18 height 18
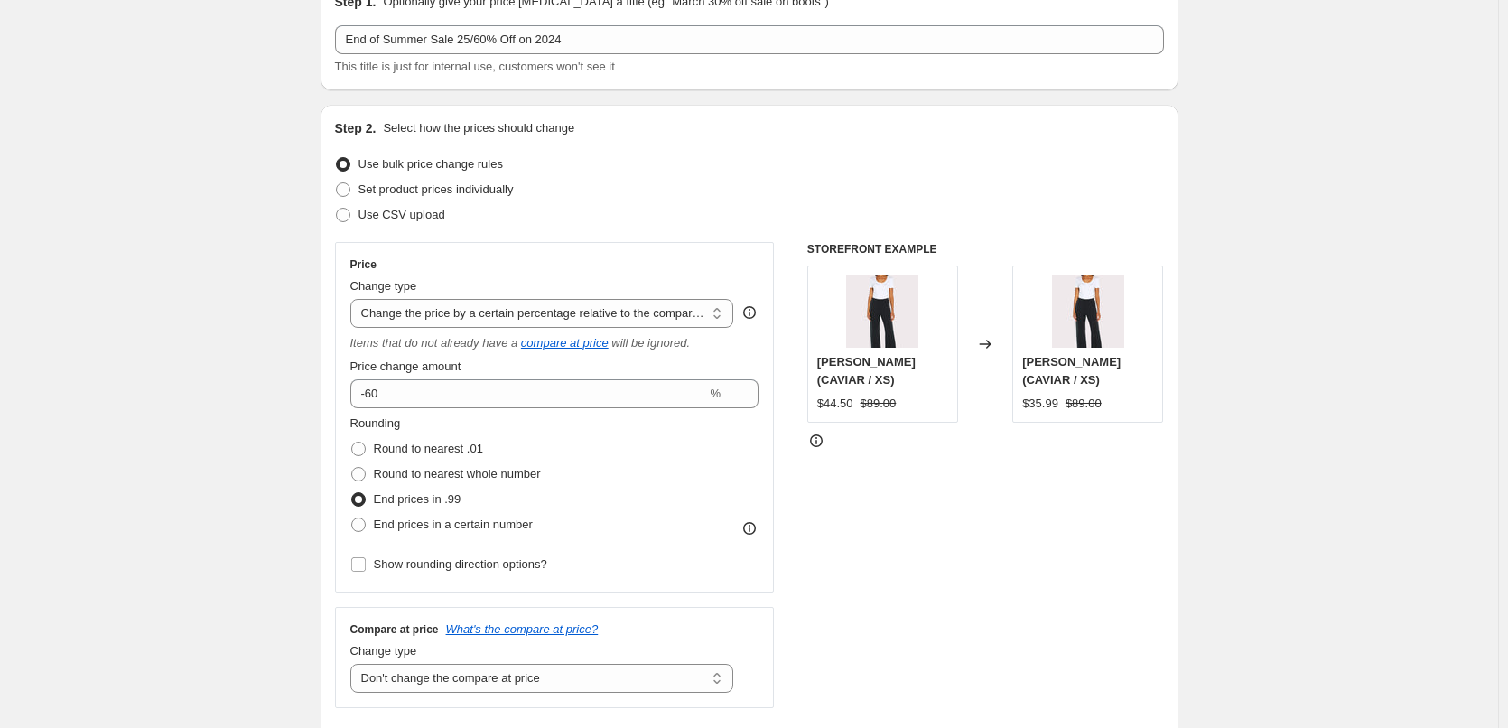
click at [1061, 558] on div "STOREFRONT EXAMPLE [PERSON_NAME] (CAVIAR / XS) $44.50 $89.00 Changed to [PERSON…" at bounding box center [985, 475] width 357 height 466
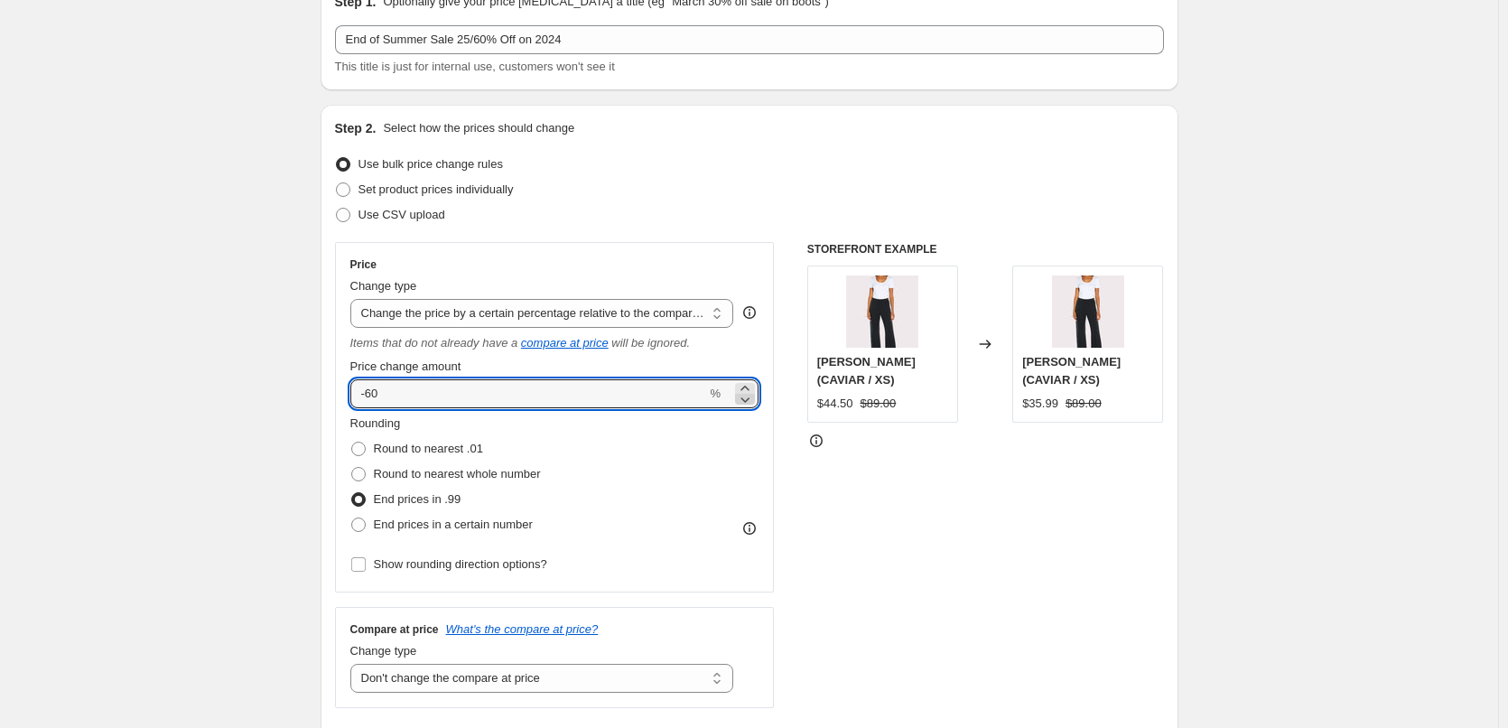
click at [750, 400] on icon at bounding box center [745, 399] width 18 height 18
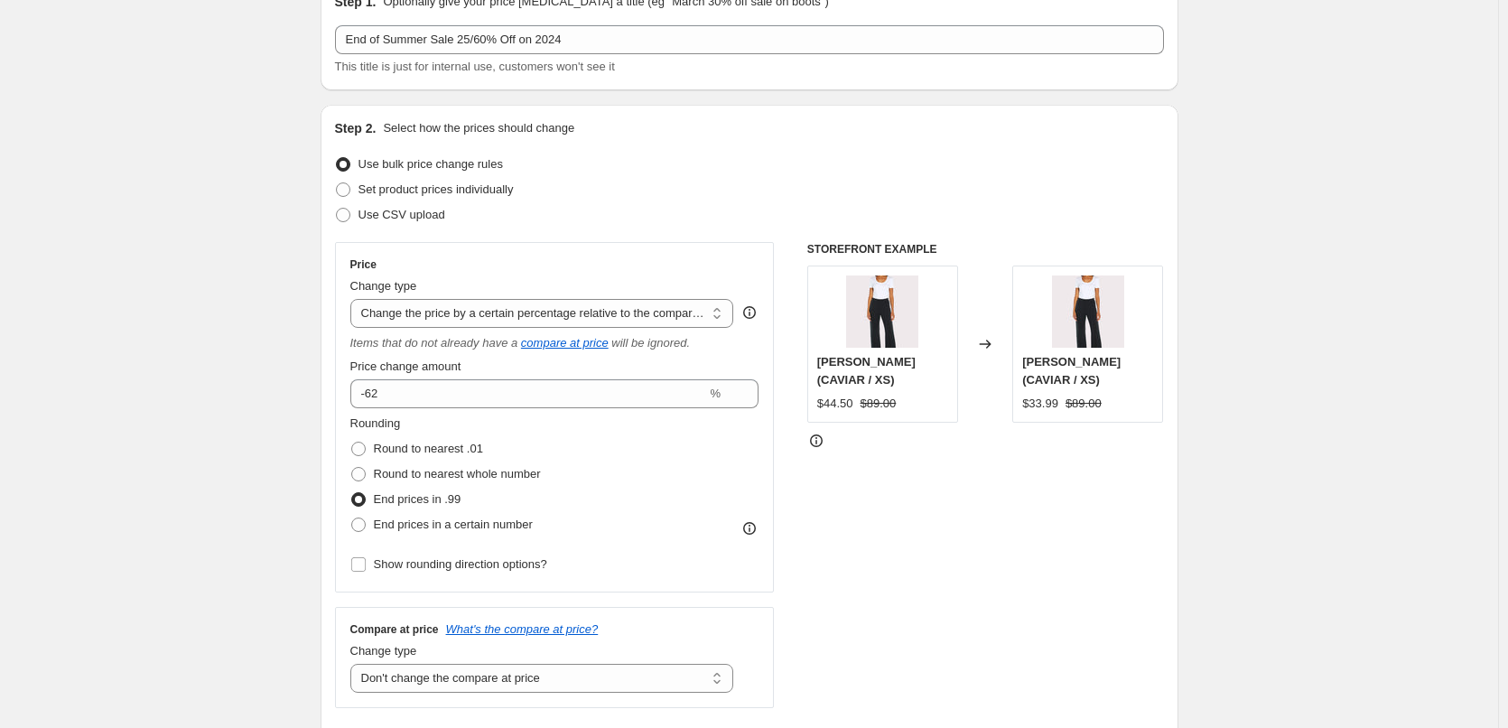
click at [953, 509] on div "STOREFRONT EXAMPLE [PERSON_NAME] (CAVIAR / XS) $44.50 $89.00 Changed to [PERSON…" at bounding box center [985, 475] width 357 height 466
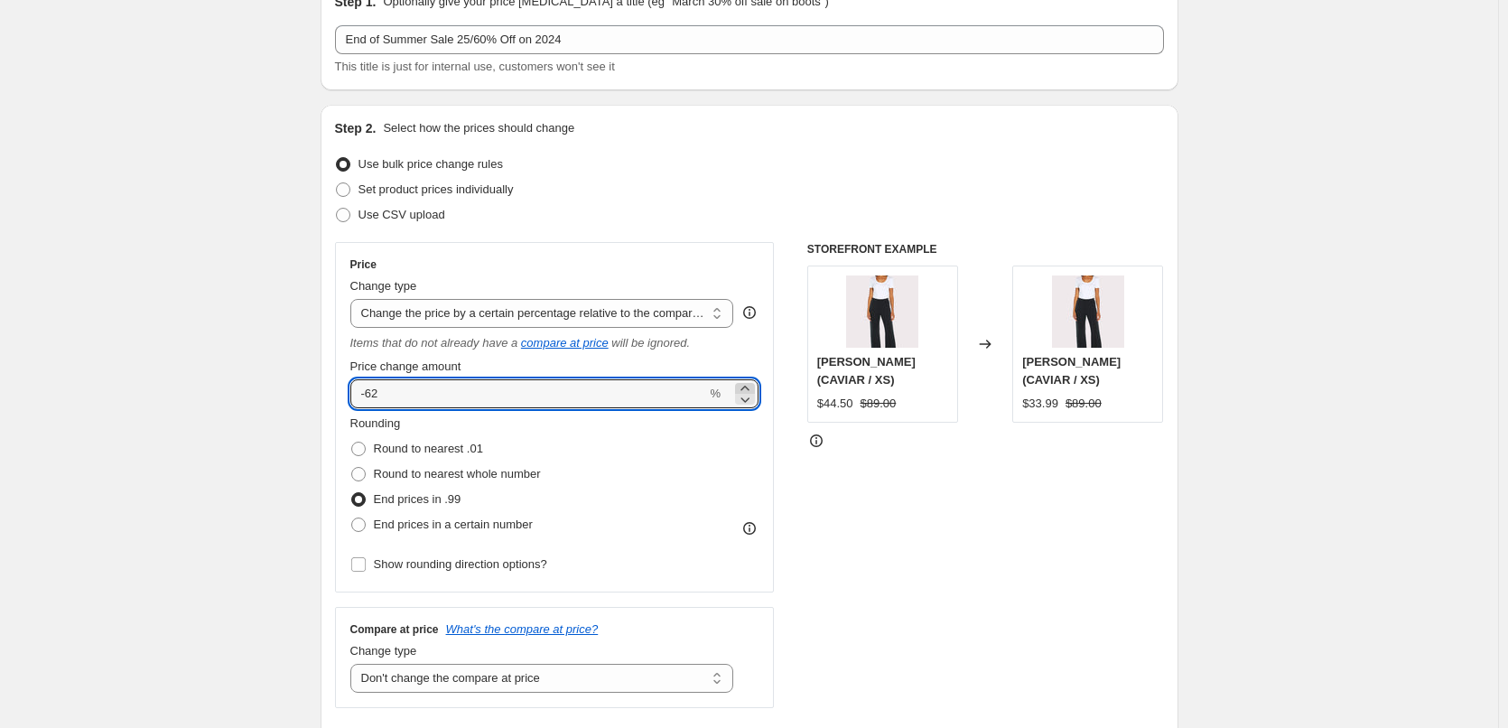
click at [748, 385] on icon at bounding box center [745, 388] width 18 height 18
type input "-60"
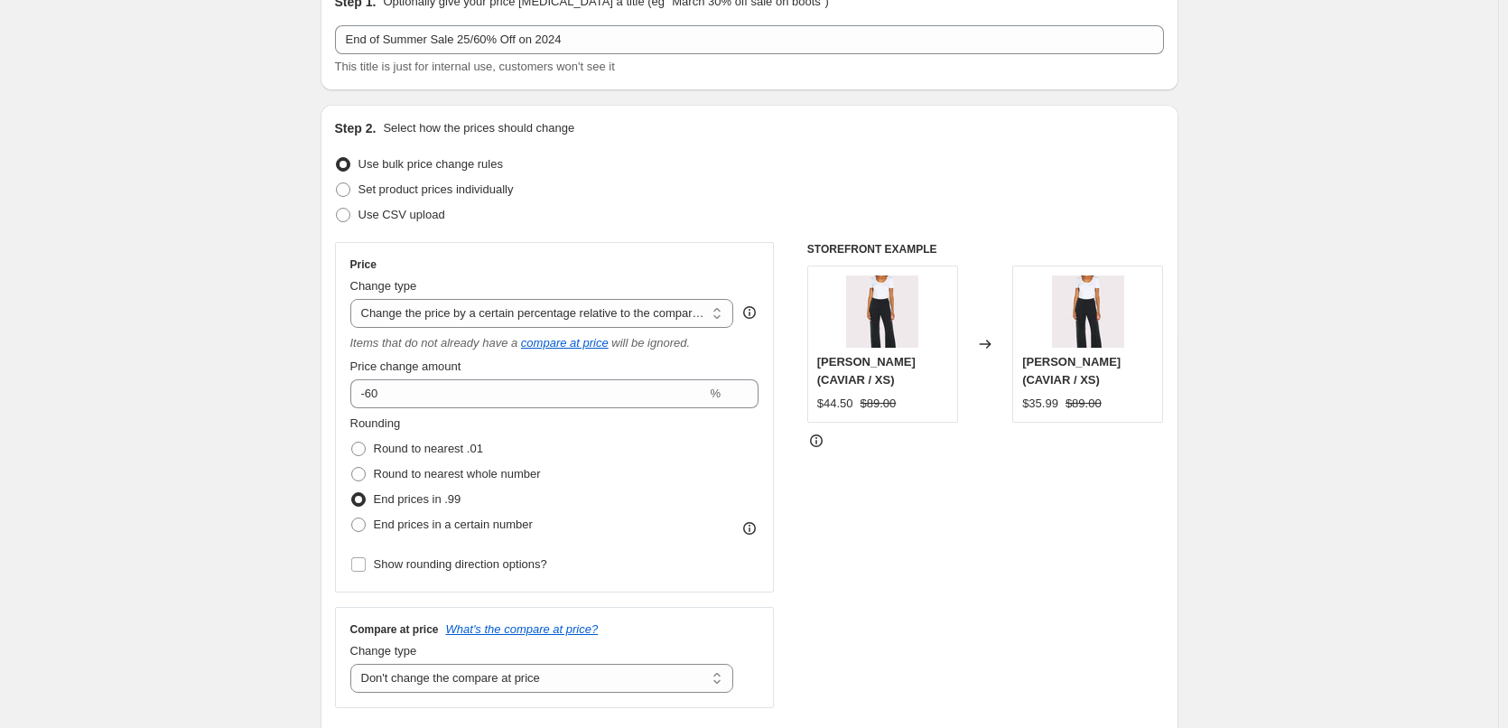
click at [976, 551] on div "STOREFRONT EXAMPLE [PERSON_NAME] (CAVIAR / XS) $44.50 $89.00 Changed to [PERSON…" at bounding box center [985, 475] width 357 height 466
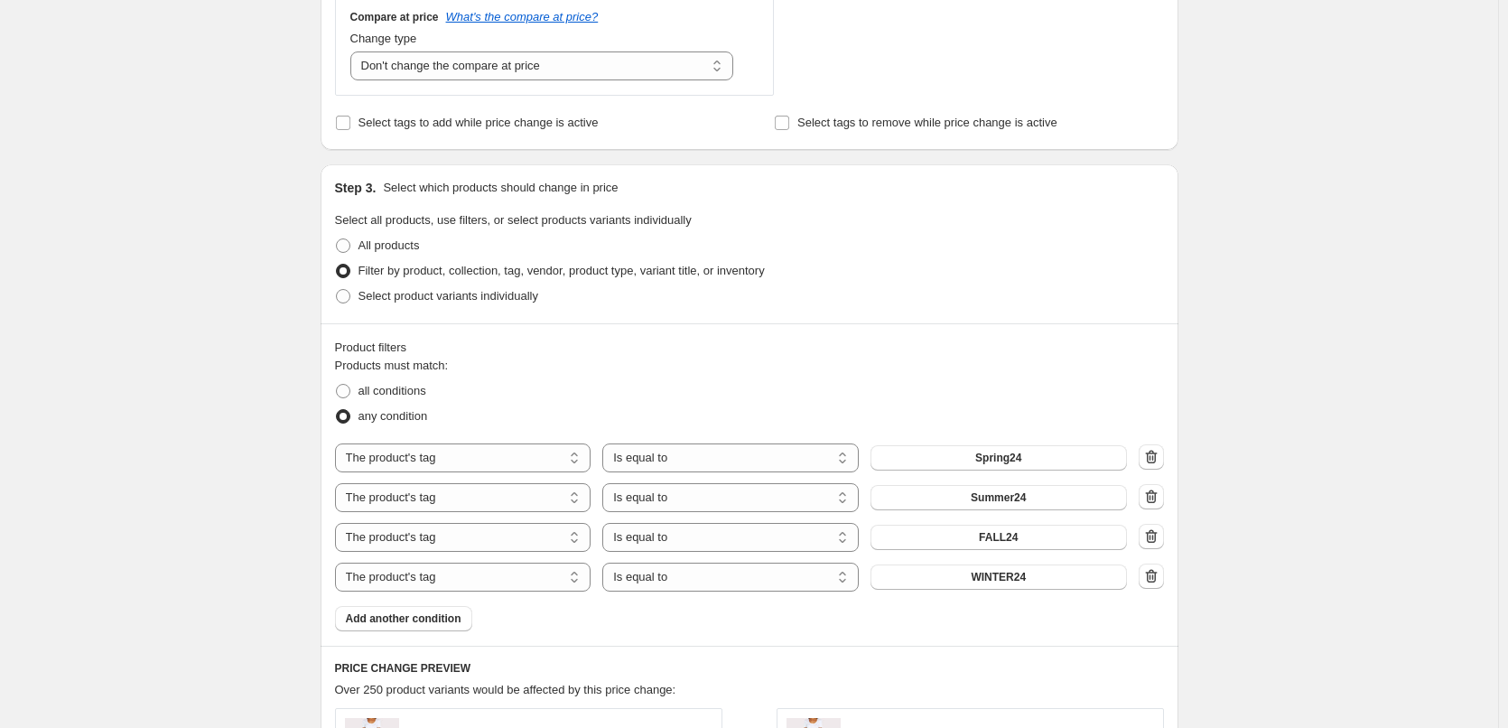
scroll to position [722, 0]
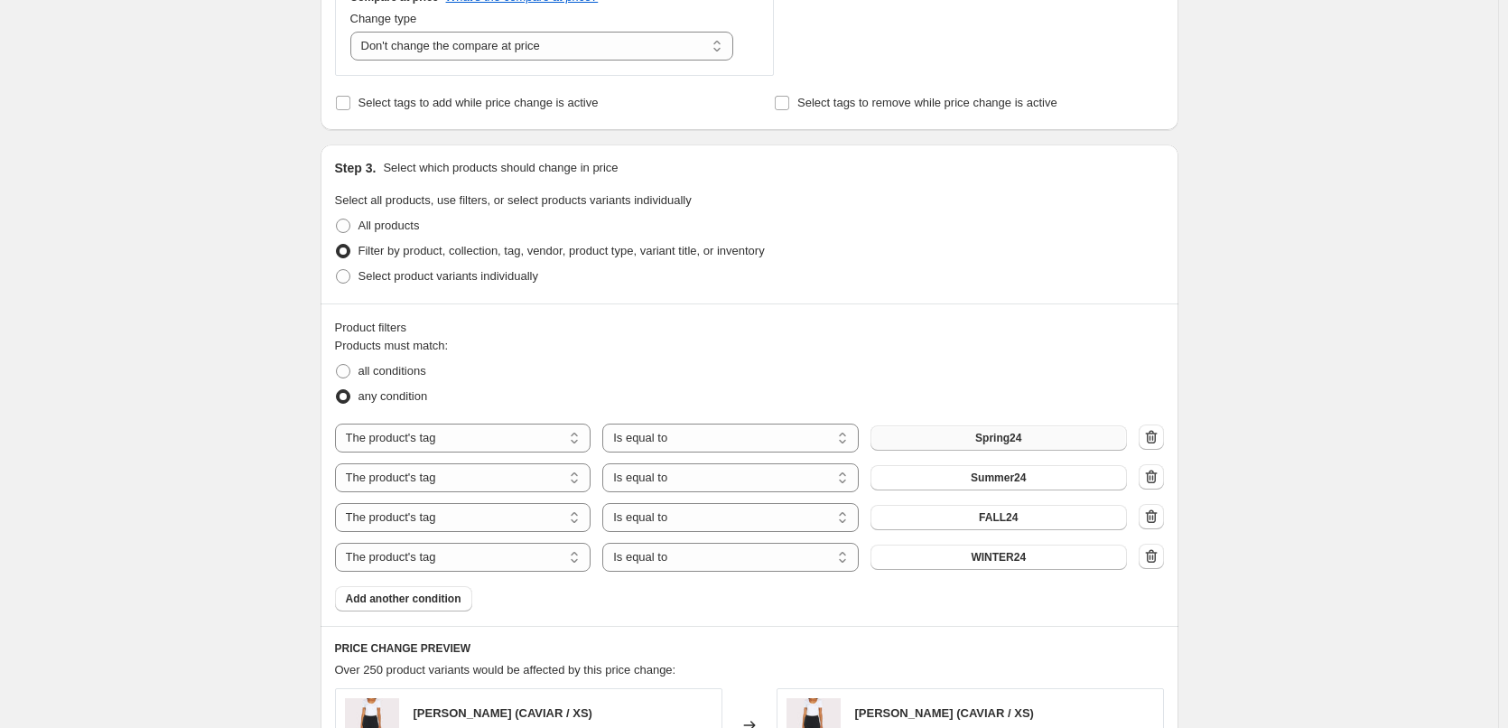
click at [992, 434] on span "Spring24" at bounding box center [998, 438] width 46 height 14
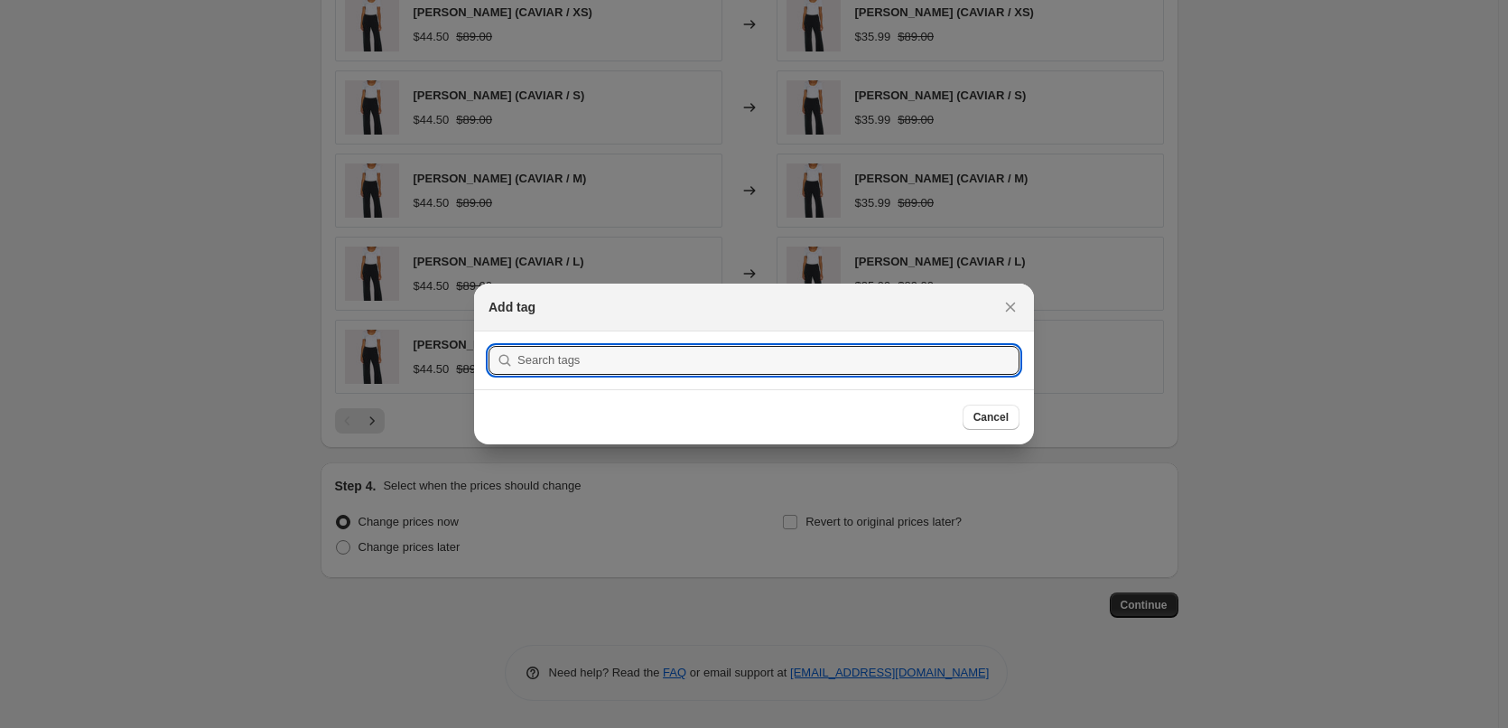
scroll to position [0, 0]
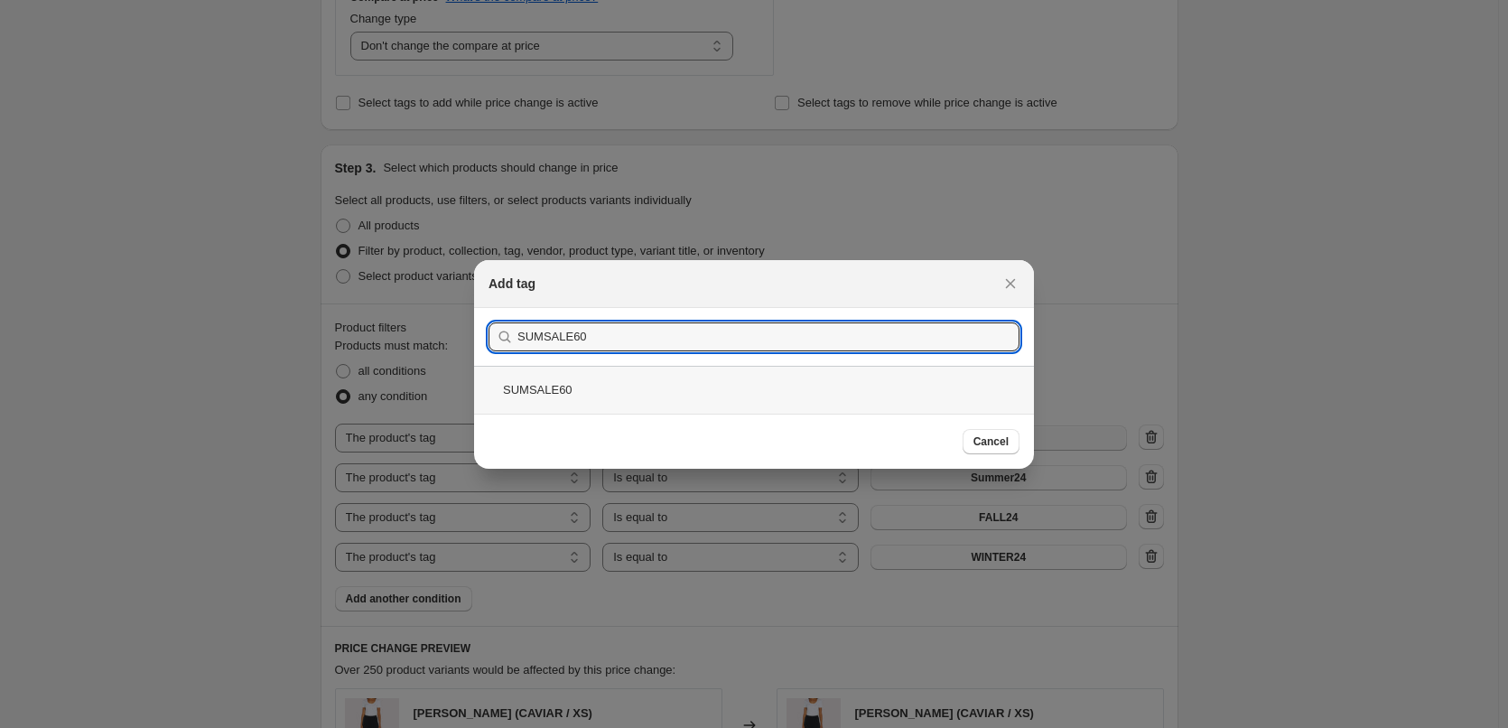
type input "SUMSALE60"
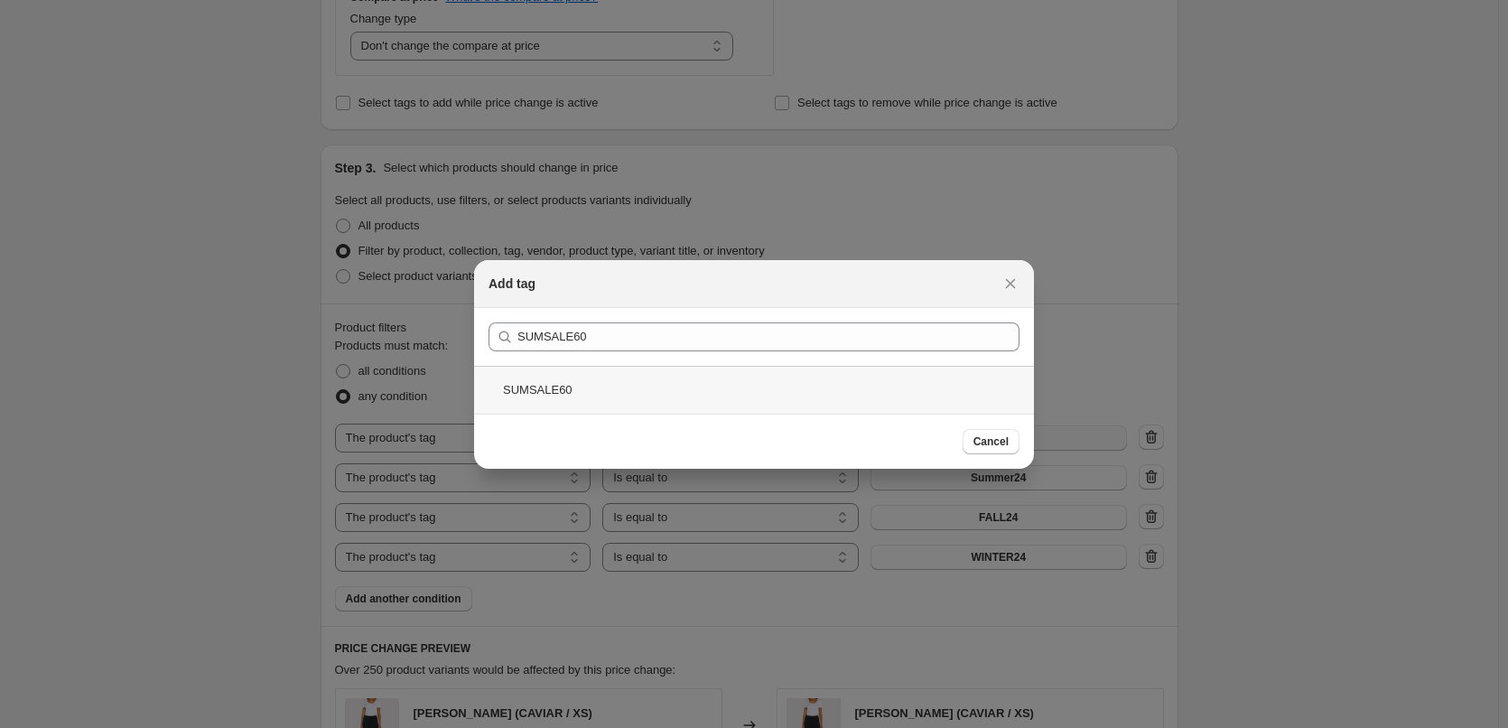
click at [535, 385] on div "SUMSALE60" at bounding box center [754, 390] width 560 height 48
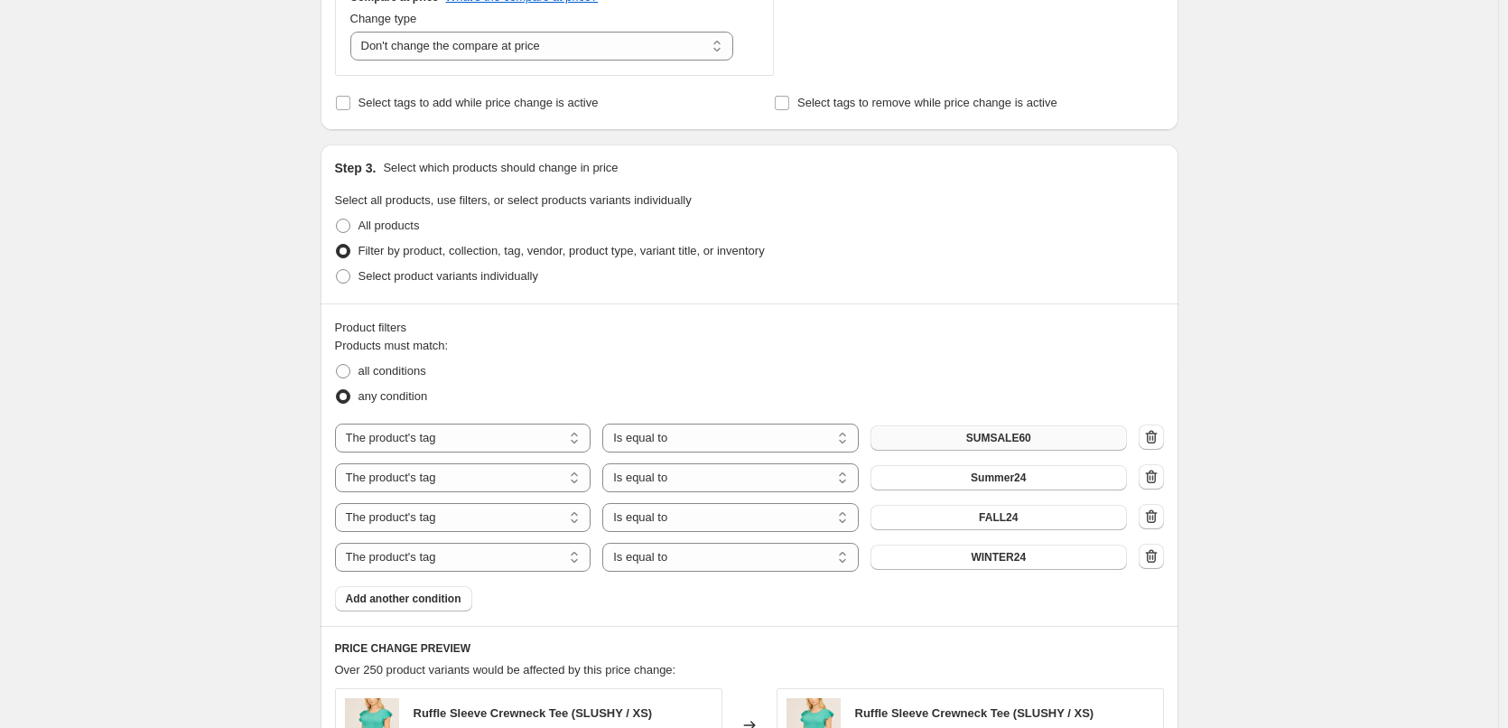
click at [1354, 384] on div "Create new price [MEDICAL_DATA]. This page is ready Create new price [MEDICAL_D…" at bounding box center [749, 353] width 1498 height 2151
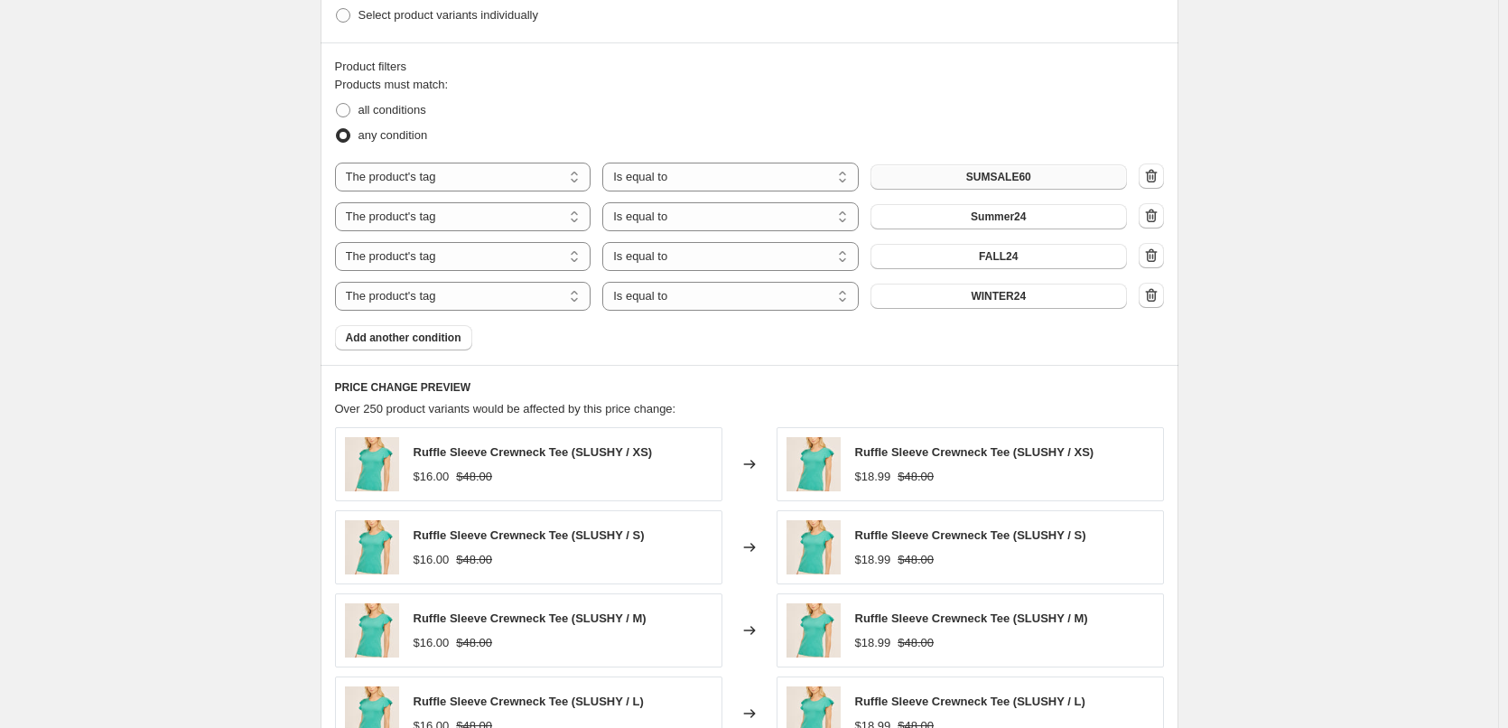
scroll to position [993, 0]
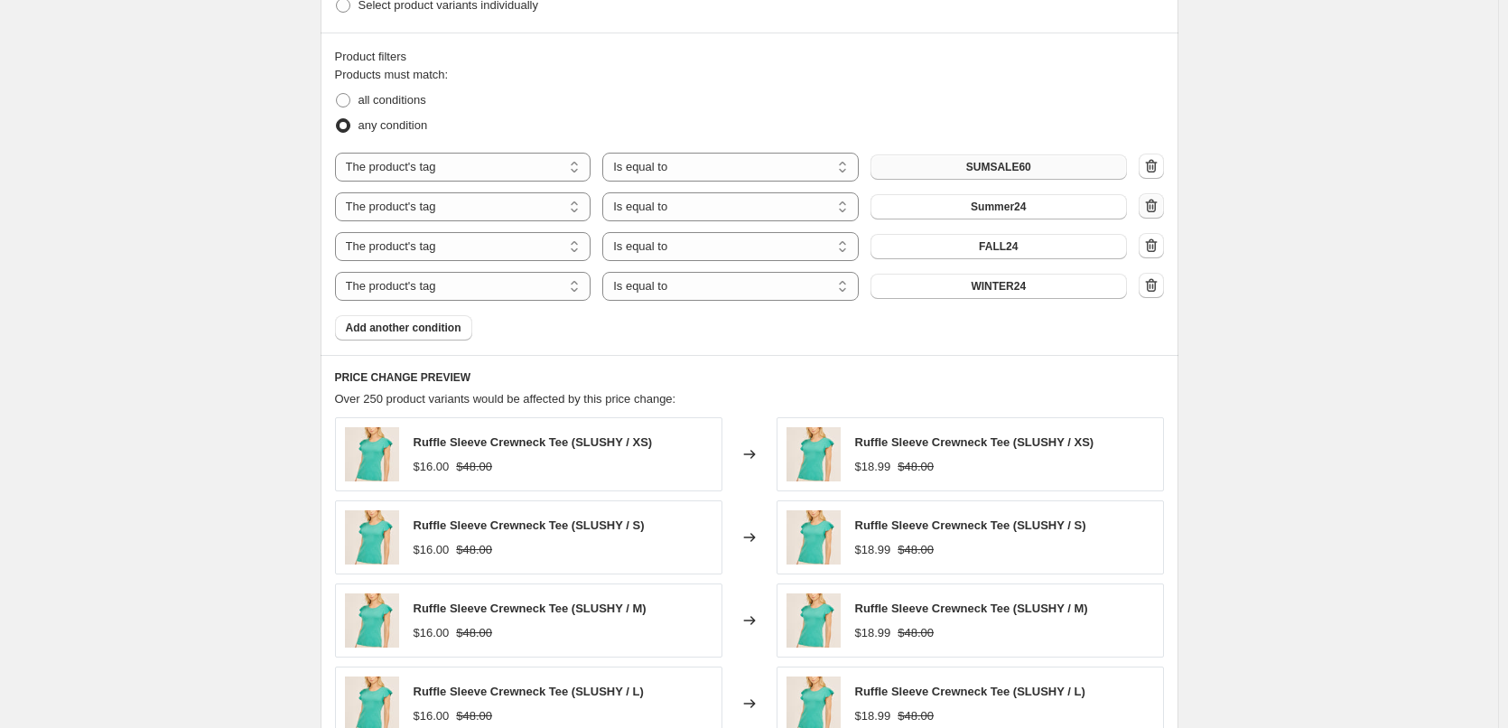
click at [1157, 205] on icon "button" at bounding box center [1151, 206] width 12 height 14
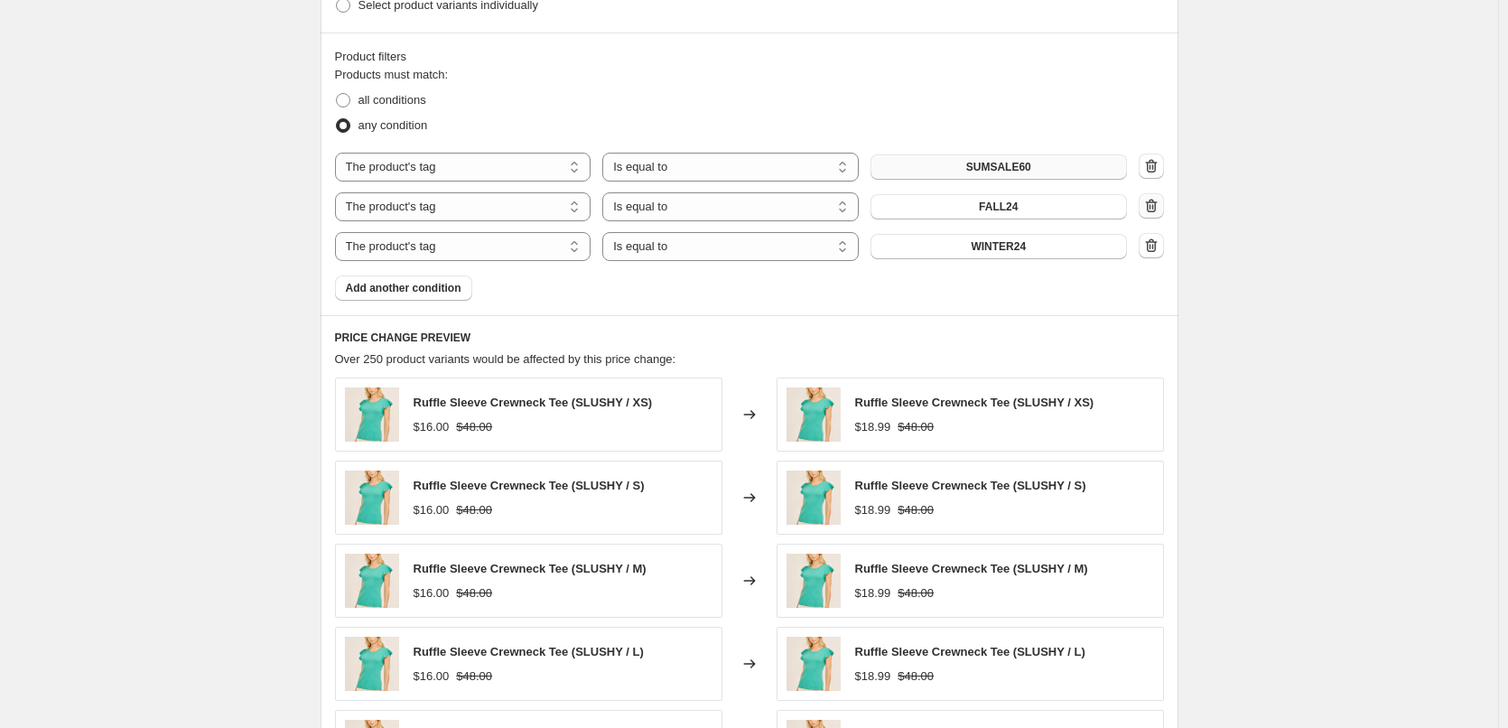
click at [1150, 209] on icon "button" at bounding box center [1149, 206] width 2 height 5
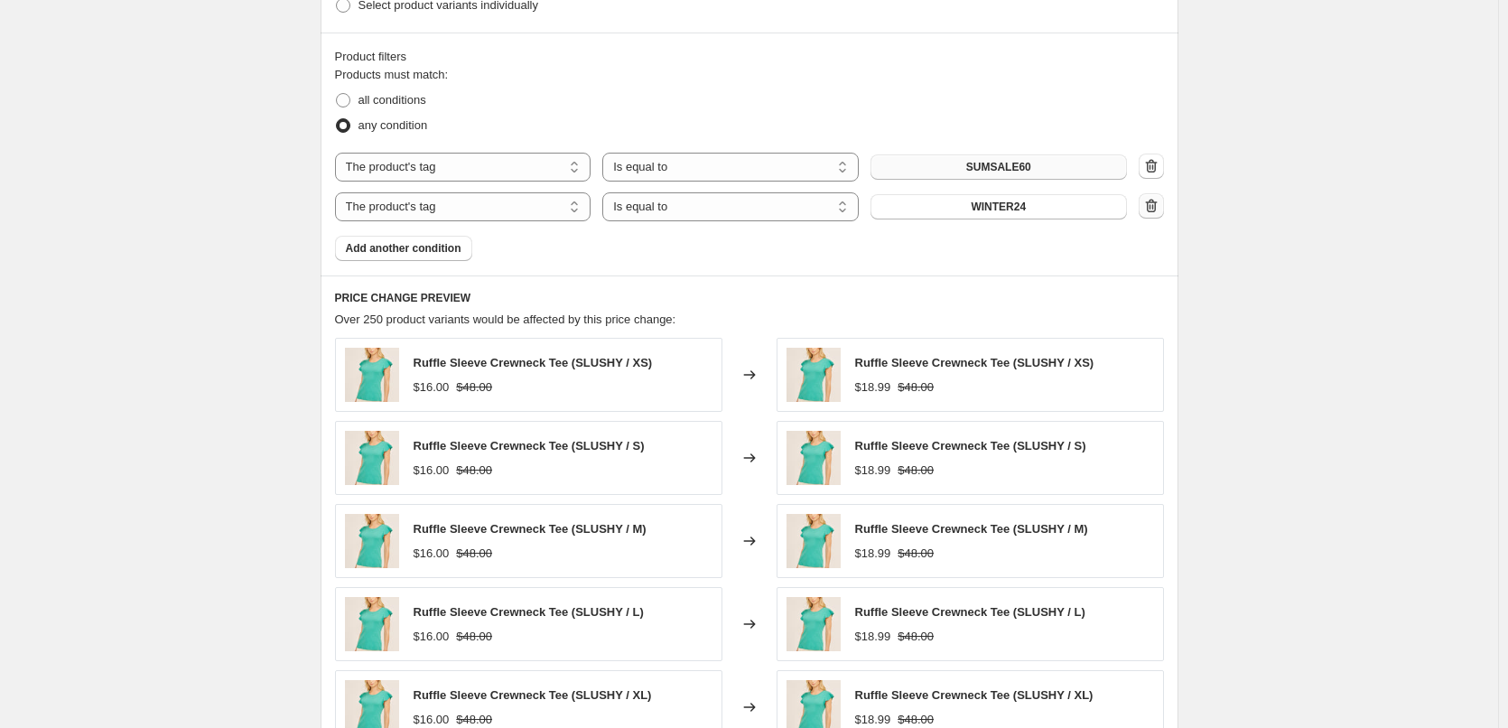
click at [1153, 209] on icon "button" at bounding box center [1152, 206] width 2 height 5
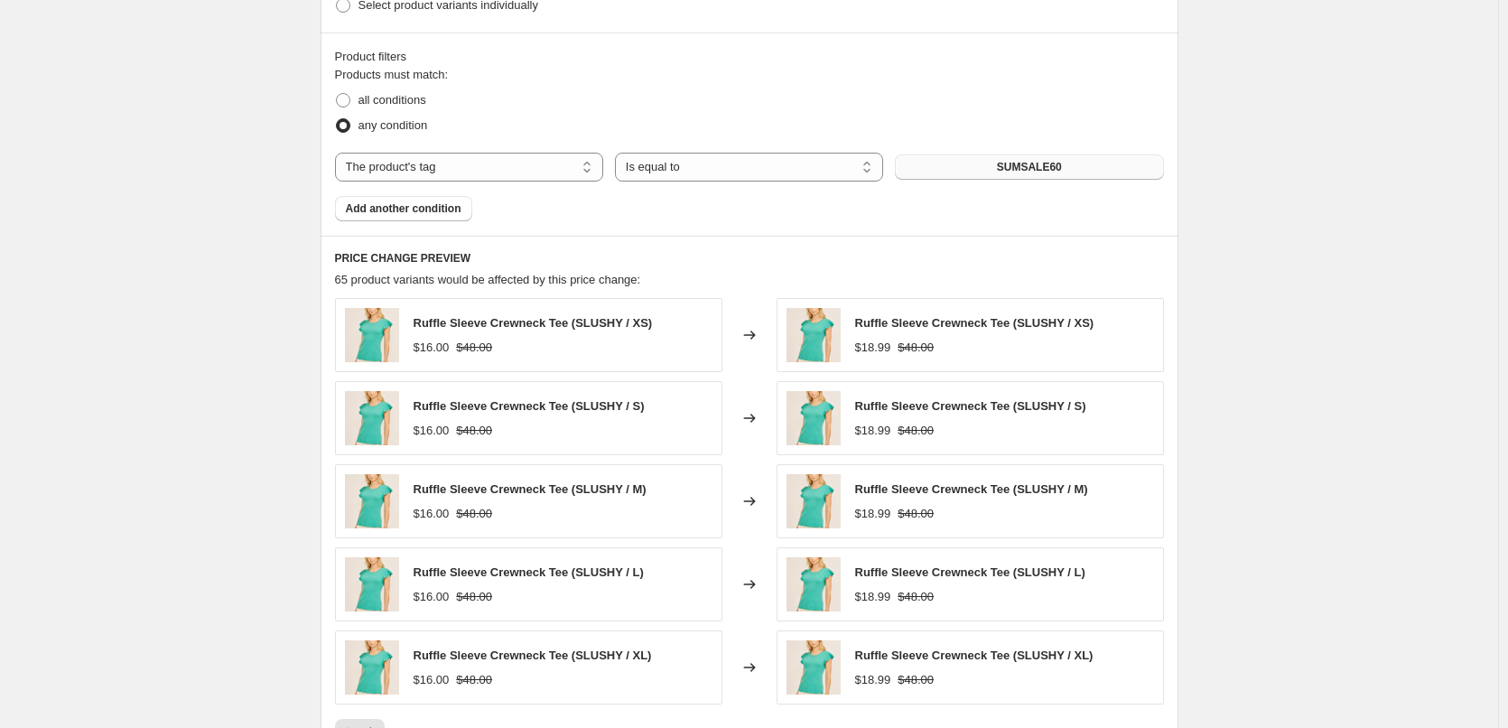
click at [1263, 346] on div "Create new price [MEDICAL_DATA]. This page is ready Create new price [MEDICAL_D…" at bounding box center [749, 23] width 1498 height 2032
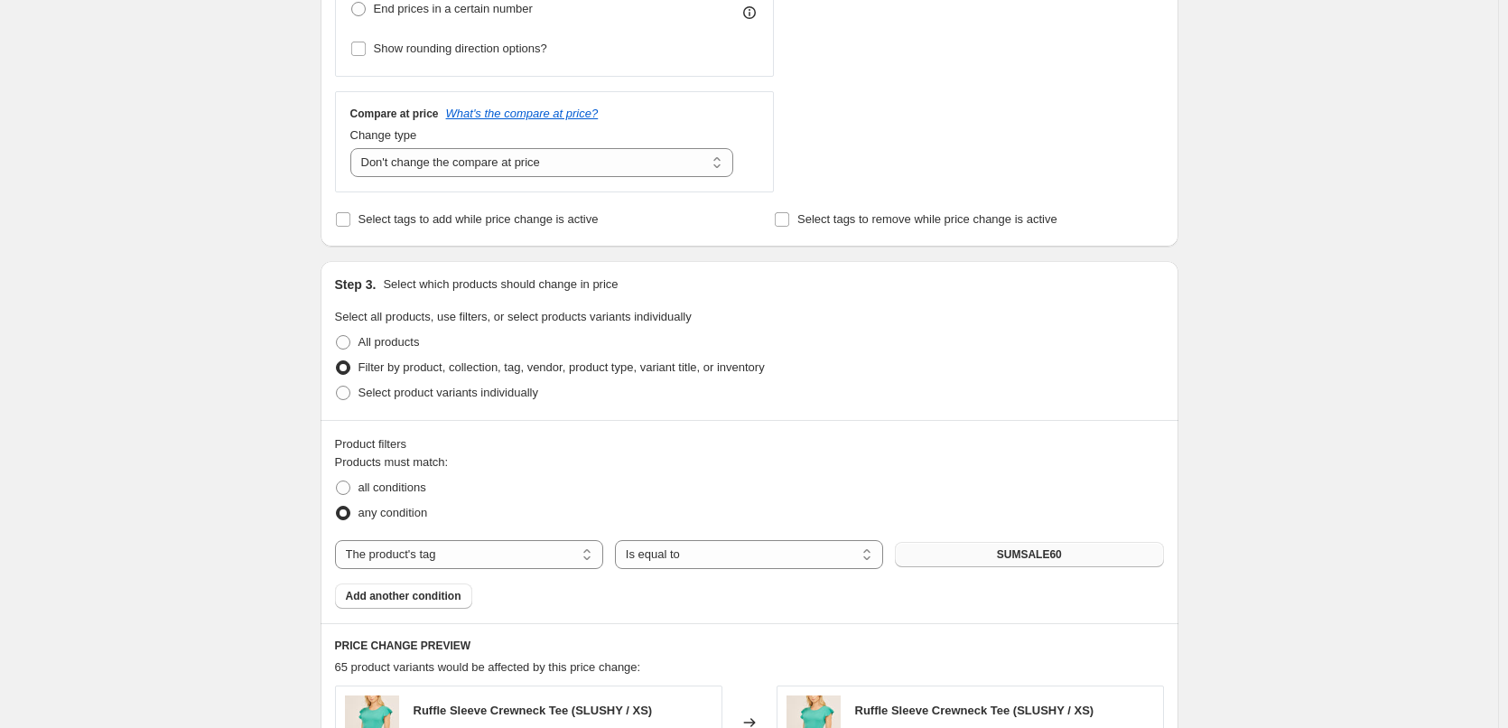
scroll to position [813, 0]
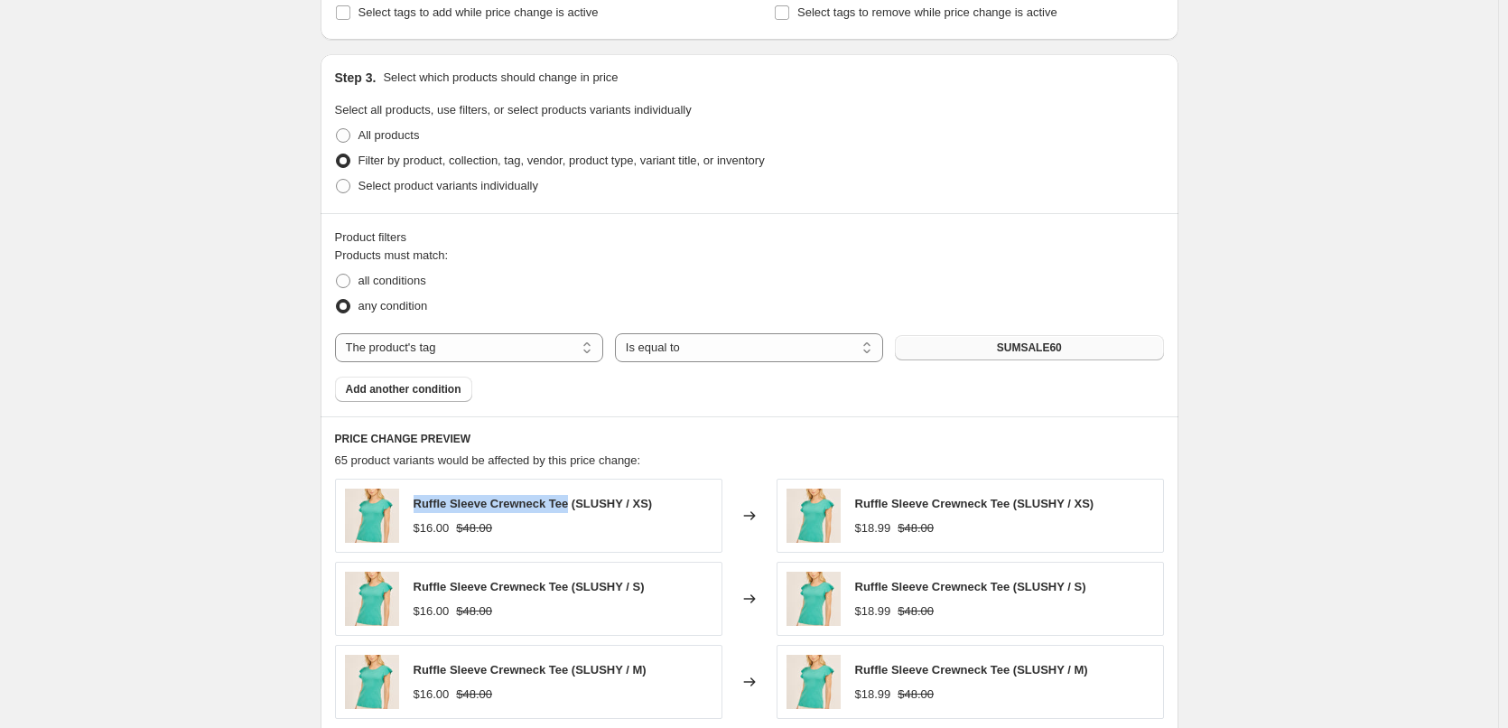
drag, startPoint x: 417, startPoint y: 505, endPoint x: 568, endPoint y: 507, distance: 150.8
click at [568, 507] on span "Ruffle Sleeve Crewneck Tee (SLUSHY / XS)" at bounding box center [533, 504] width 239 height 14
copy span "Ruffle Sleeve Crewneck Tee"
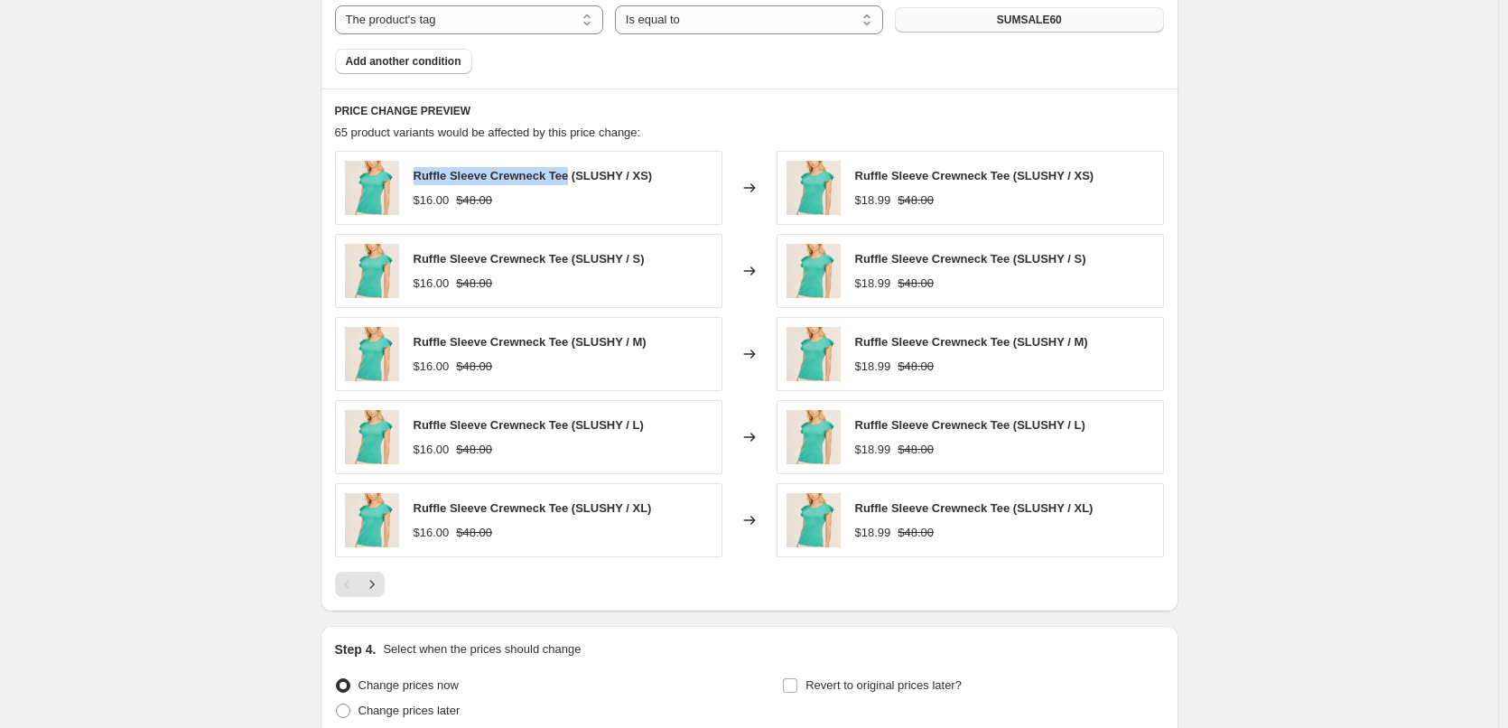
scroll to position [1174, 0]
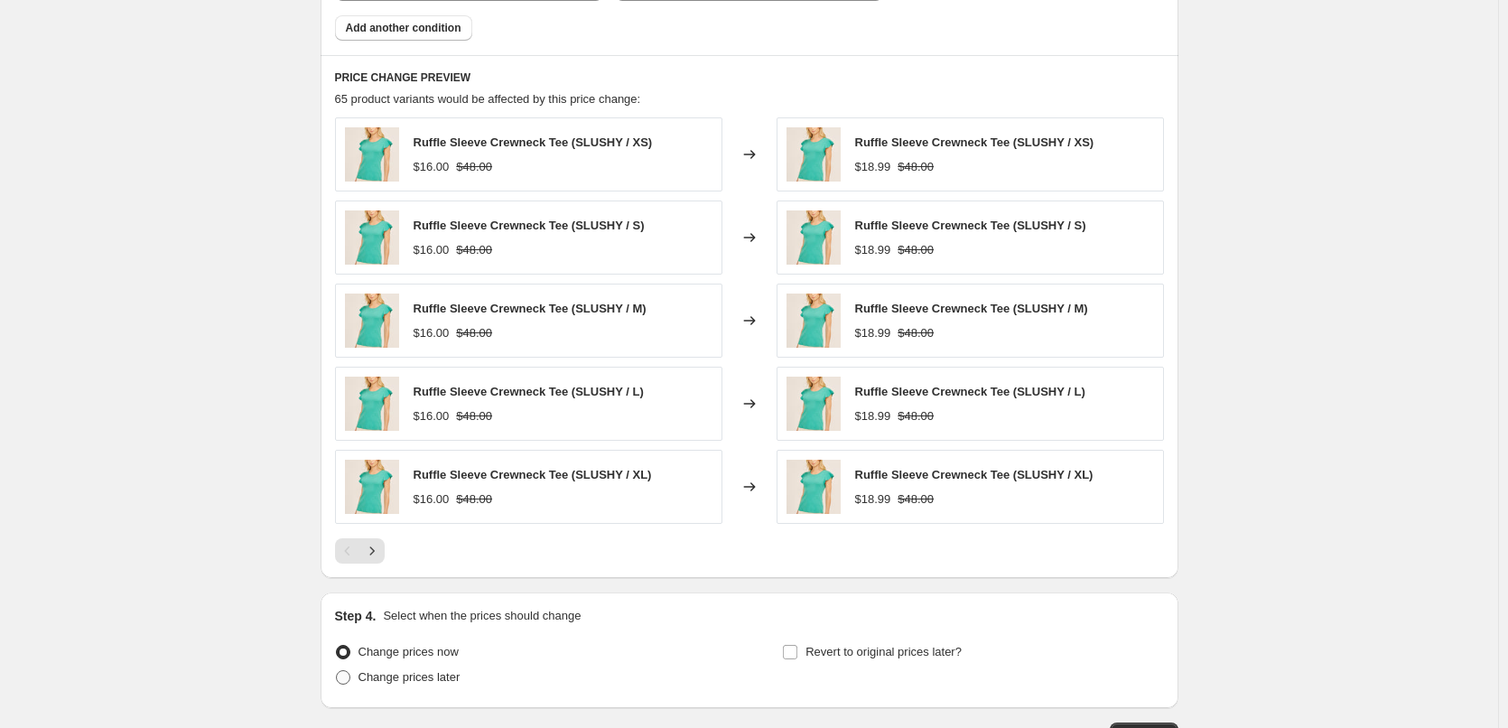
click at [349, 675] on span at bounding box center [343, 677] width 14 height 14
click at [337, 671] on input "Change prices later" at bounding box center [336, 670] width 1 height 1
radio input "true"
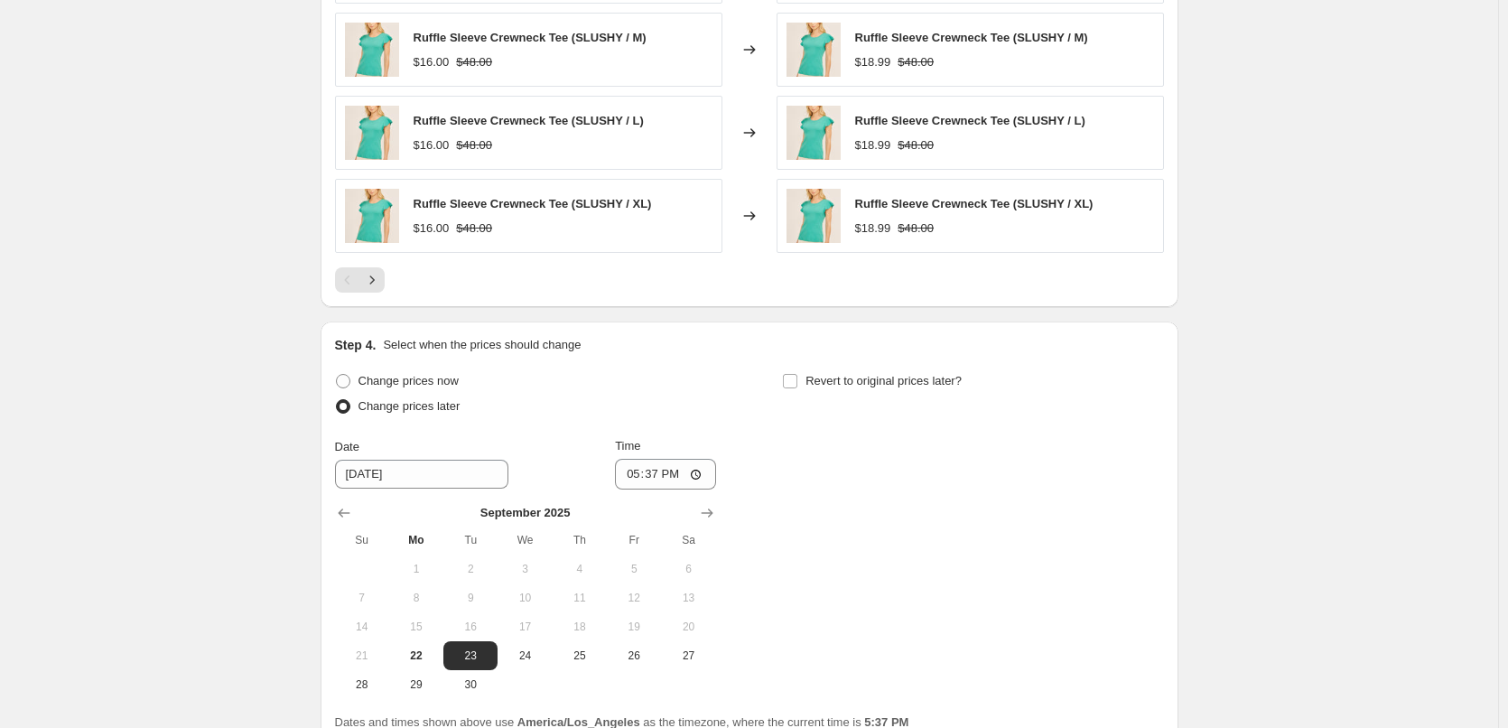
scroll to position [1535, 0]
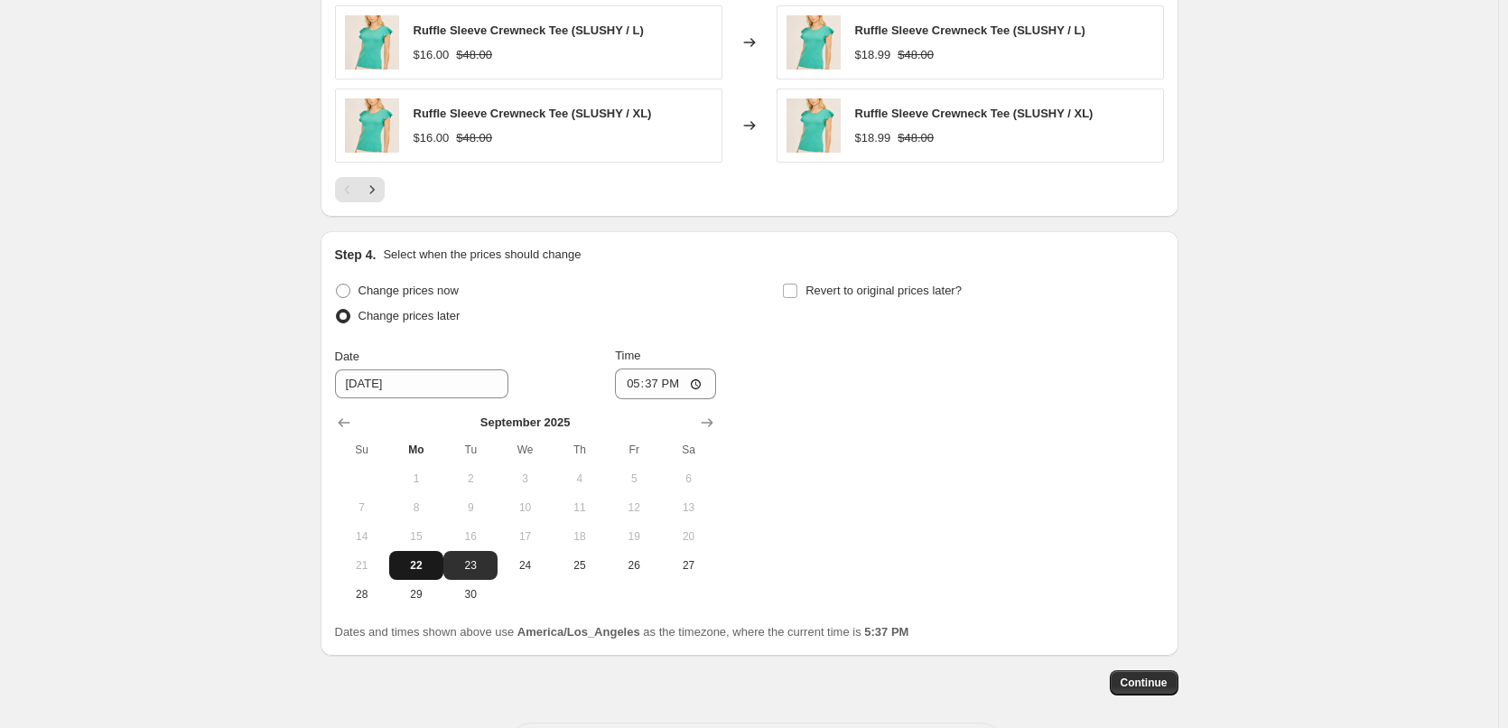
click at [415, 577] on button "22" at bounding box center [416, 565] width 54 height 29
type input "[DATE]"
click at [655, 388] on input "17:37" at bounding box center [665, 383] width 101 height 31
click at [703, 384] on input "17:37" at bounding box center [665, 383] width 101 height 31
type input "22:00"
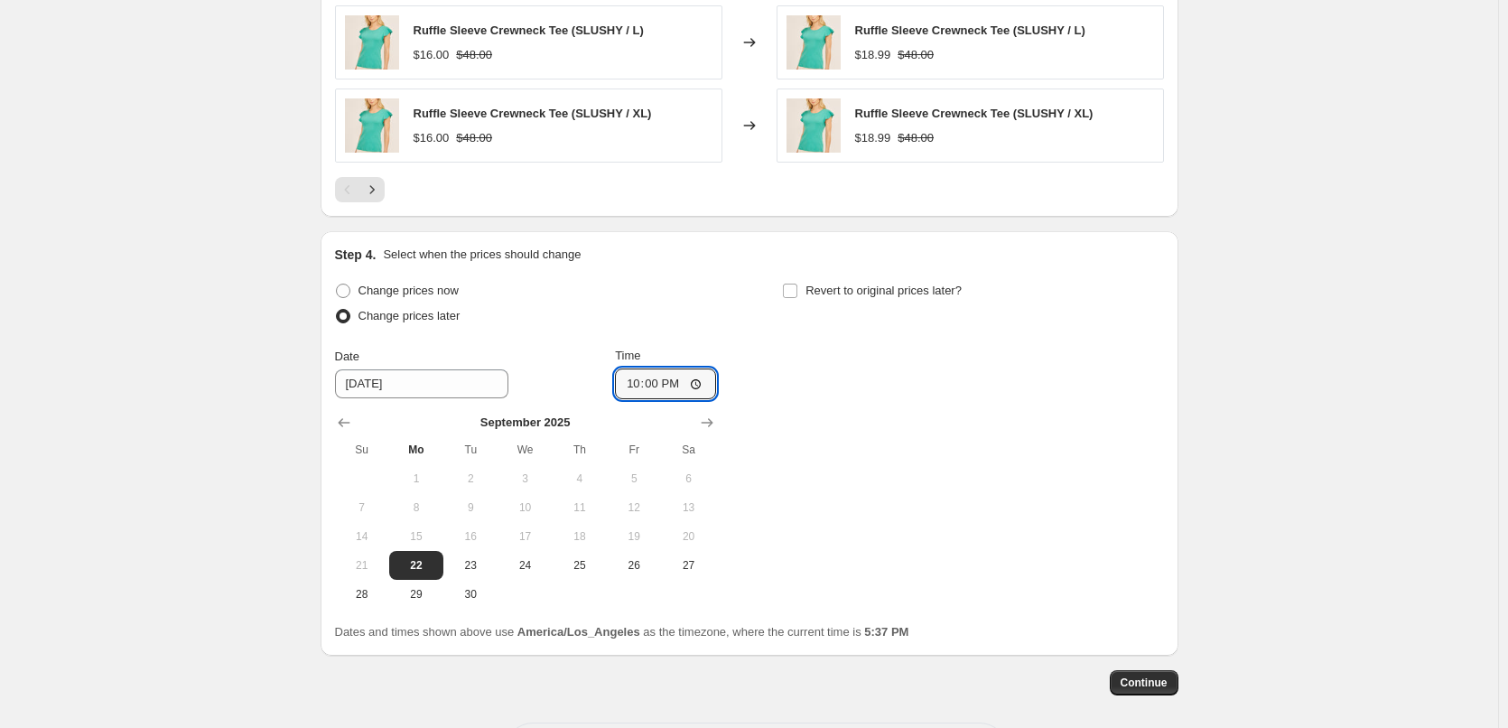
click at [953, 391] on div "Change prices now Change prices later Date [DATE] Time 22:00 [DATE] Su Mo Tu We…" at bounding box center [749, 443] width 829 height 330
click at [797, 291] on input "Revert to original prices later?" at bounding box center [790, 291] width 14 height 14
checkbox input "true"
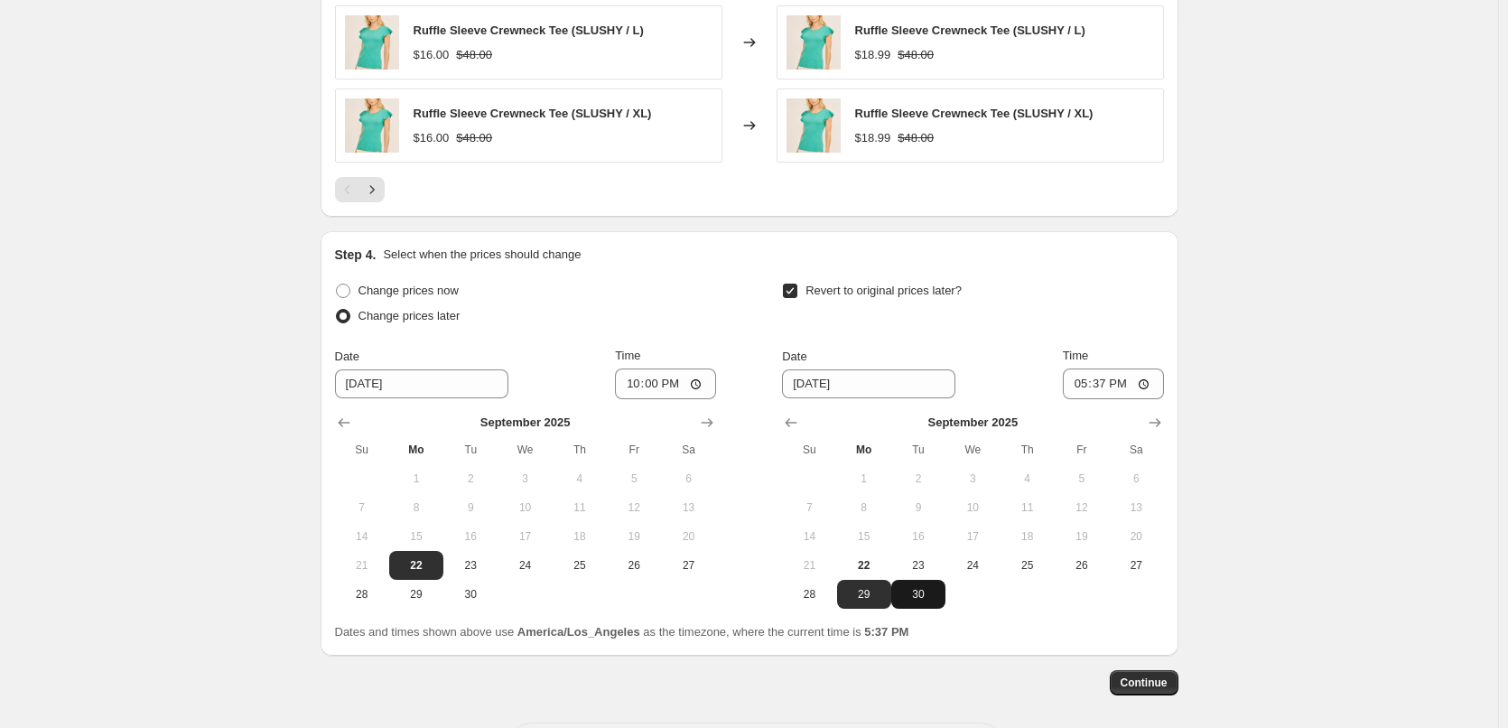
click at [930, 597] on span "30" at bounding box center [918, 594] width 40 height 14
type input "[DATE]"
click at [1149, 380] on input "17:37" at bounding box center [1113, 383] width 101 height 31
type input "23:59"
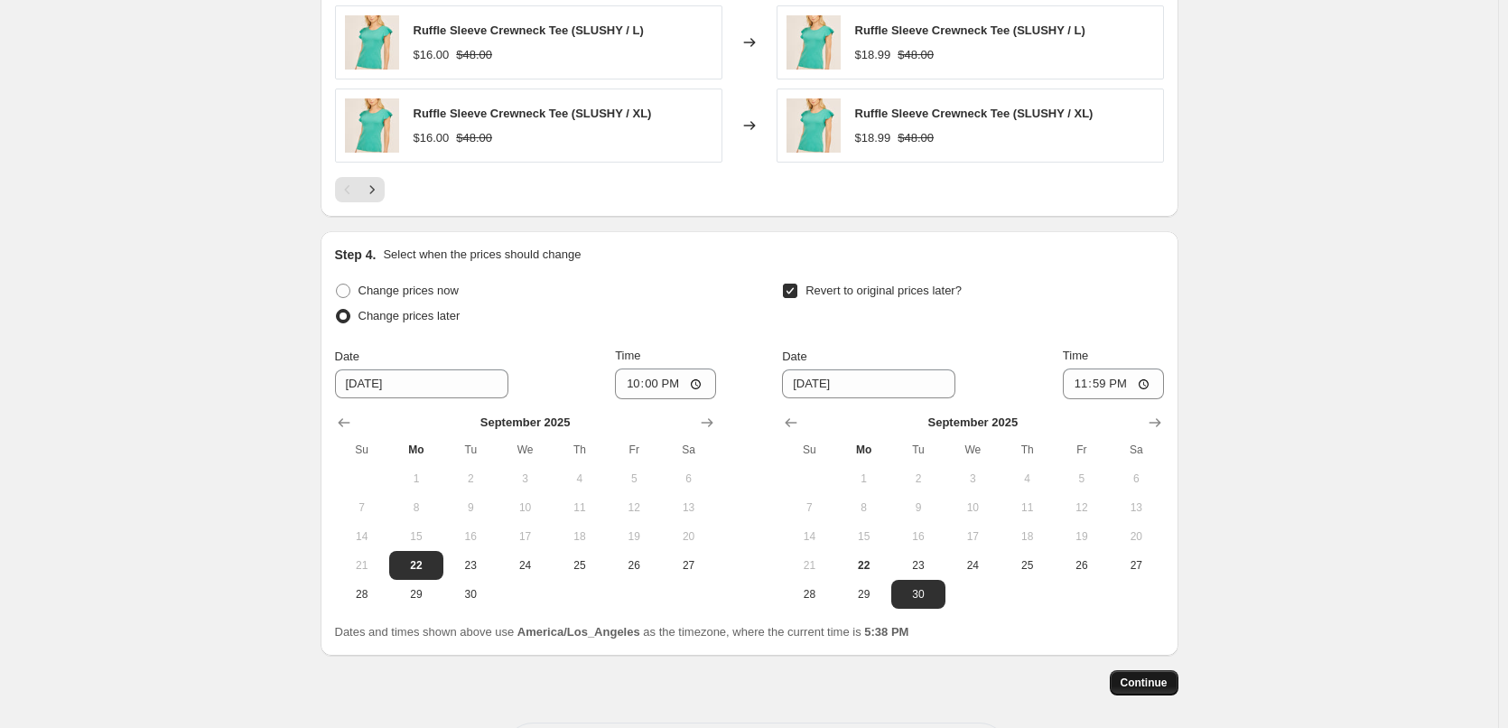
click at [1159, 679] on span "Continue" at bounding box center [1143, 682] width 47 height 14
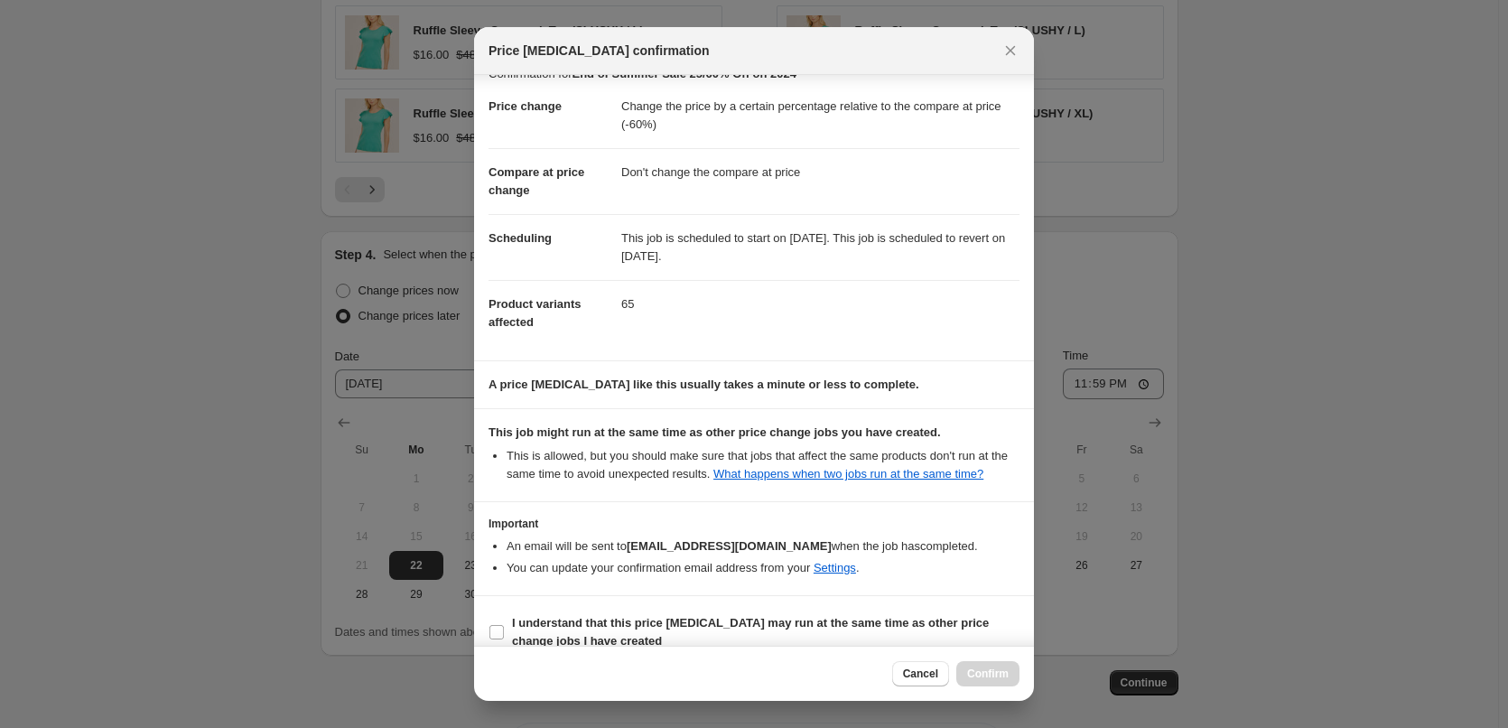
scroll to position [47, 0]
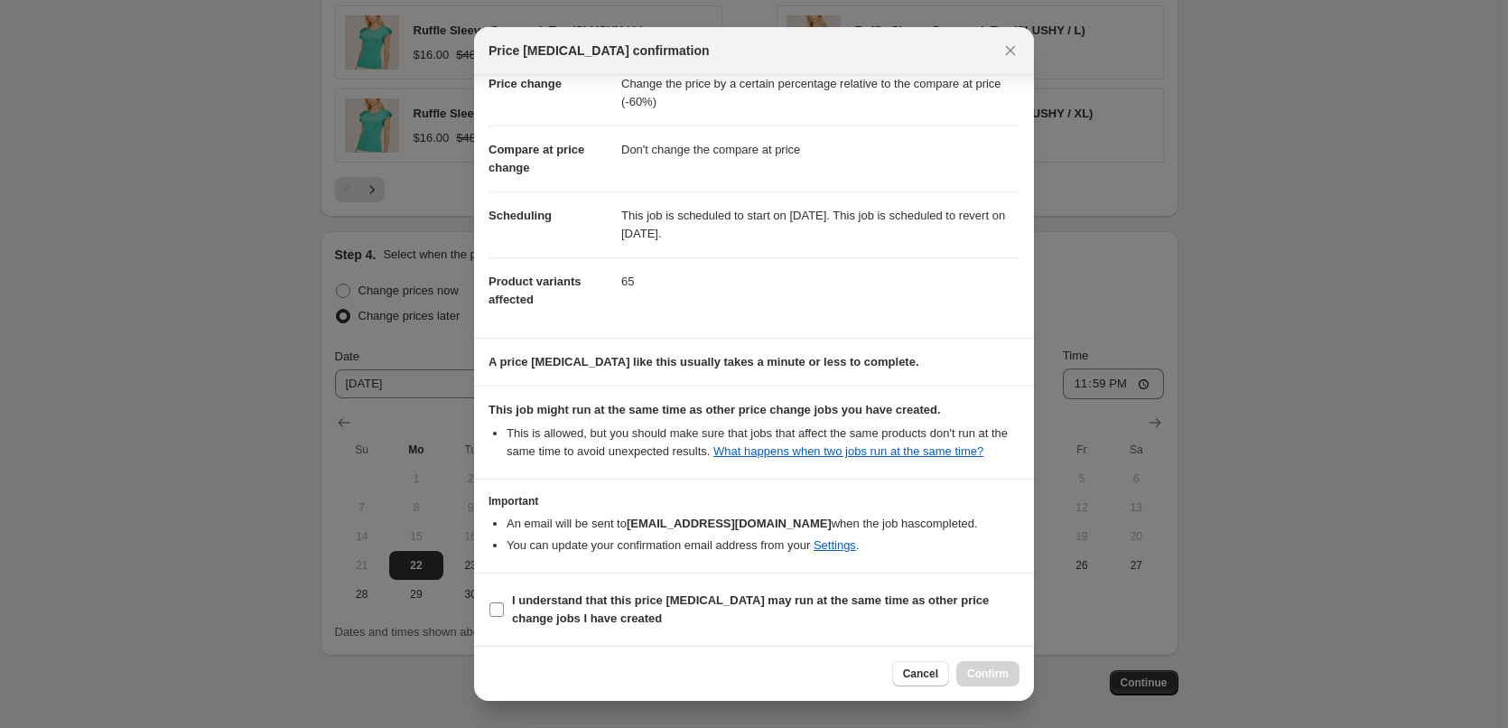
click at [498, 614] on input "I understand that this price [MEDICAL_DATA] may run at the same time as other p…" at bounding box center [496, 609] width 14 height 14
checkbox input "true"
click at [999, 668] on span "Confirm" at bounding box center [988, 673] width 42 height 14
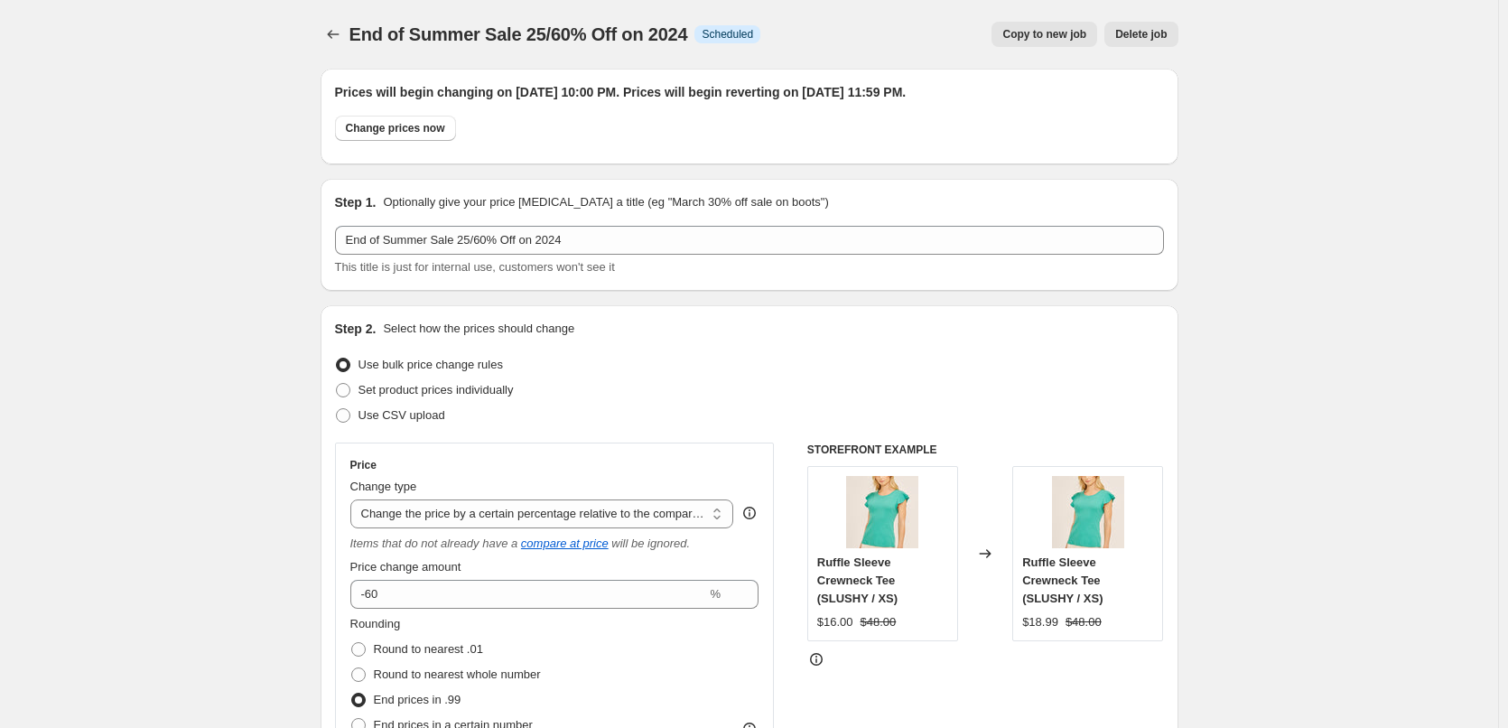
click at [1047, 34] on span "Copy to new job" at bounding box center [1044, 34] width 84 height 14
select select "pcap"
select select "no_change"
select select "tag"
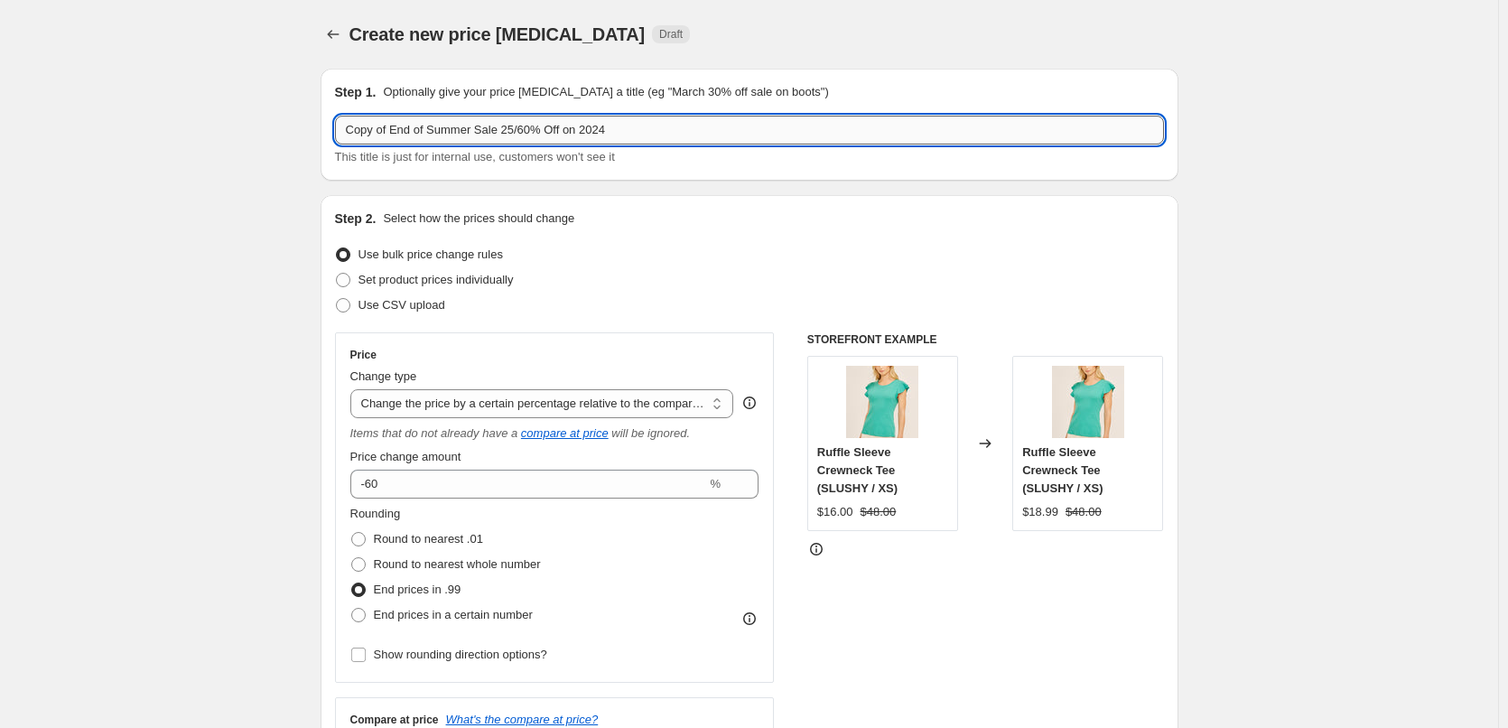
click at [395, 131] on input "Copy of End of Summer Sale 25/60% Off on 2024" at bounding box center [749, 130] width 829 height 29
type input "End of Summer Sale 25/60% Off on 2024"
click at [330, 35] on icon "Price change jobs" at bounding box center [333, 34] width 18 height 18
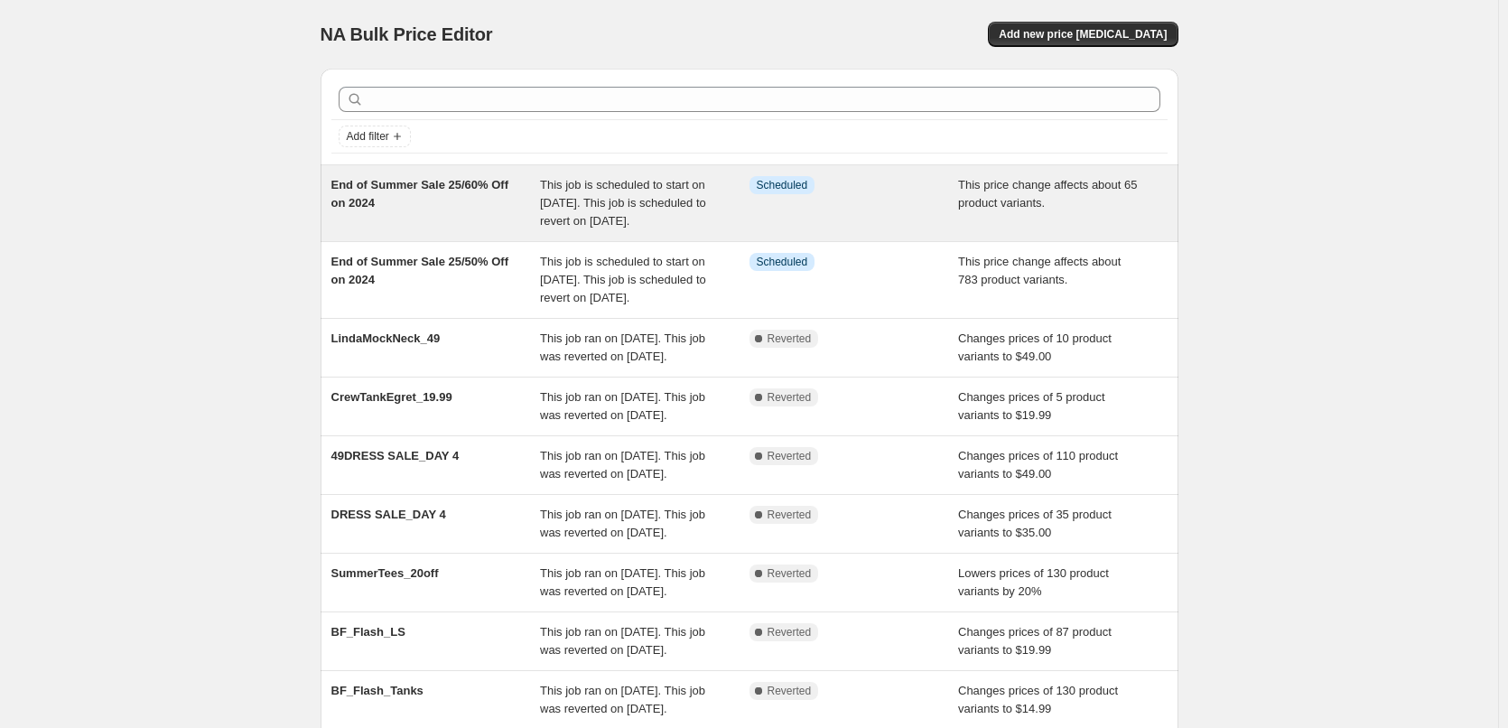
click at [409, 190] on span "End of Summer Sale 25/60% Off on 2024" at bounding box center [420, 194] width 178 height 32
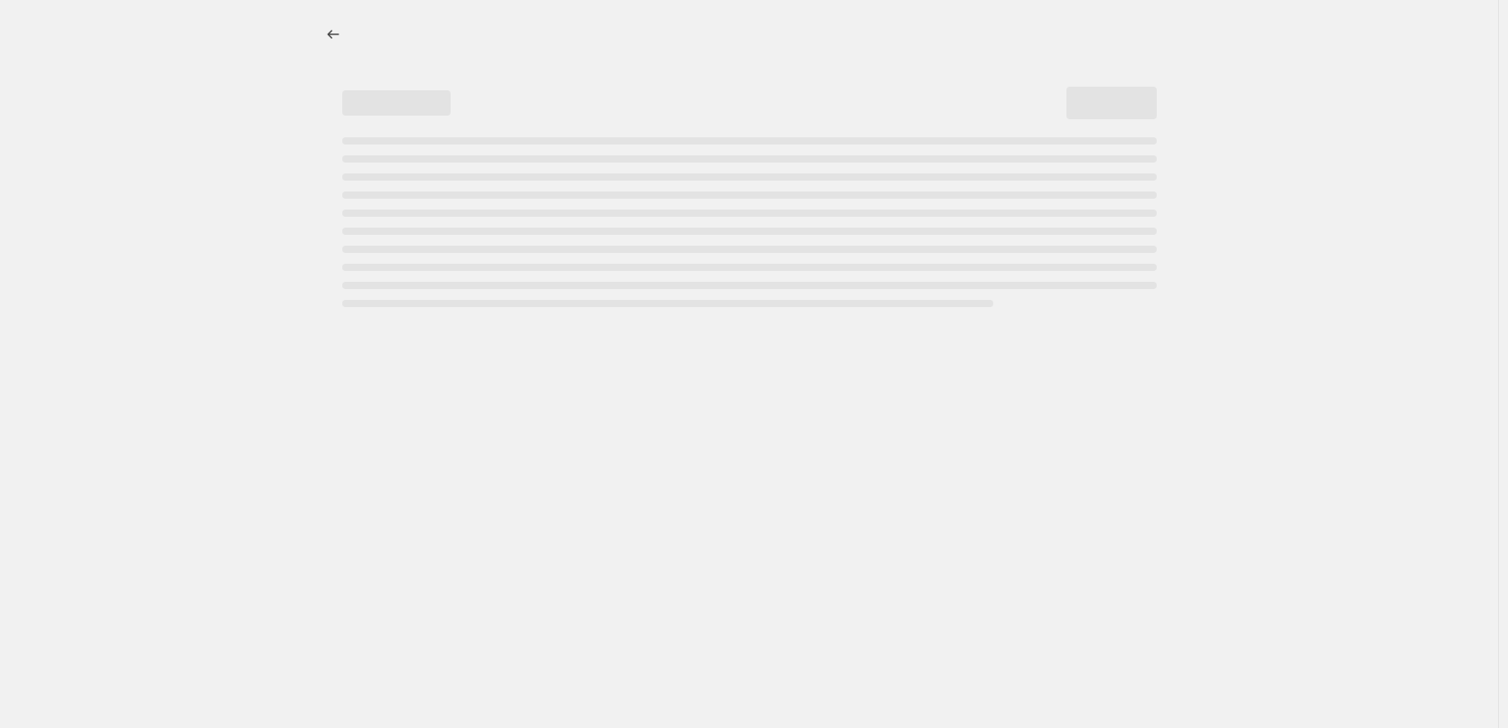
select select "pcap"
select select "no_change"
select select "tag"
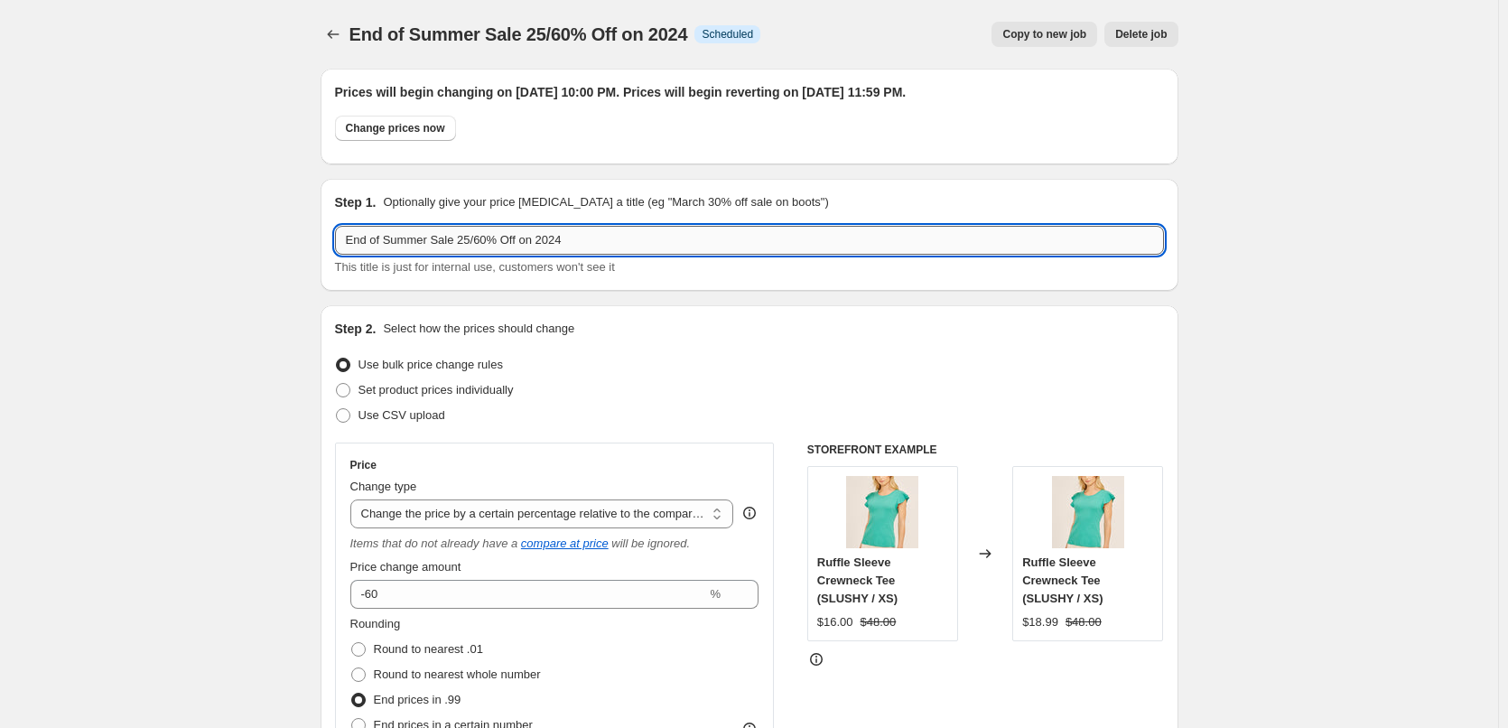
click at [569, 237] on input "End of Summer Sale 25/60% Off on 2024" at bounding box center [749, 240] width 829 height 29
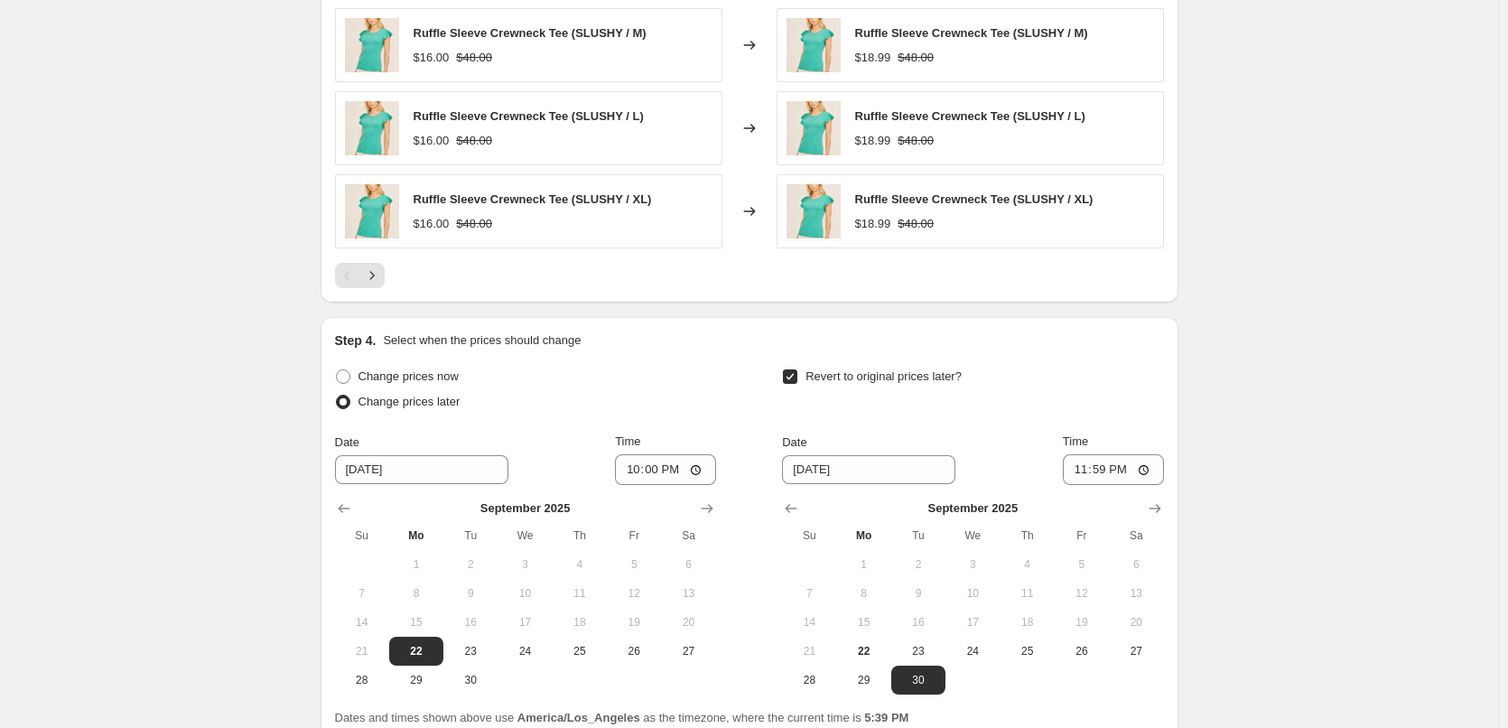
scroll to position [1715, 0]
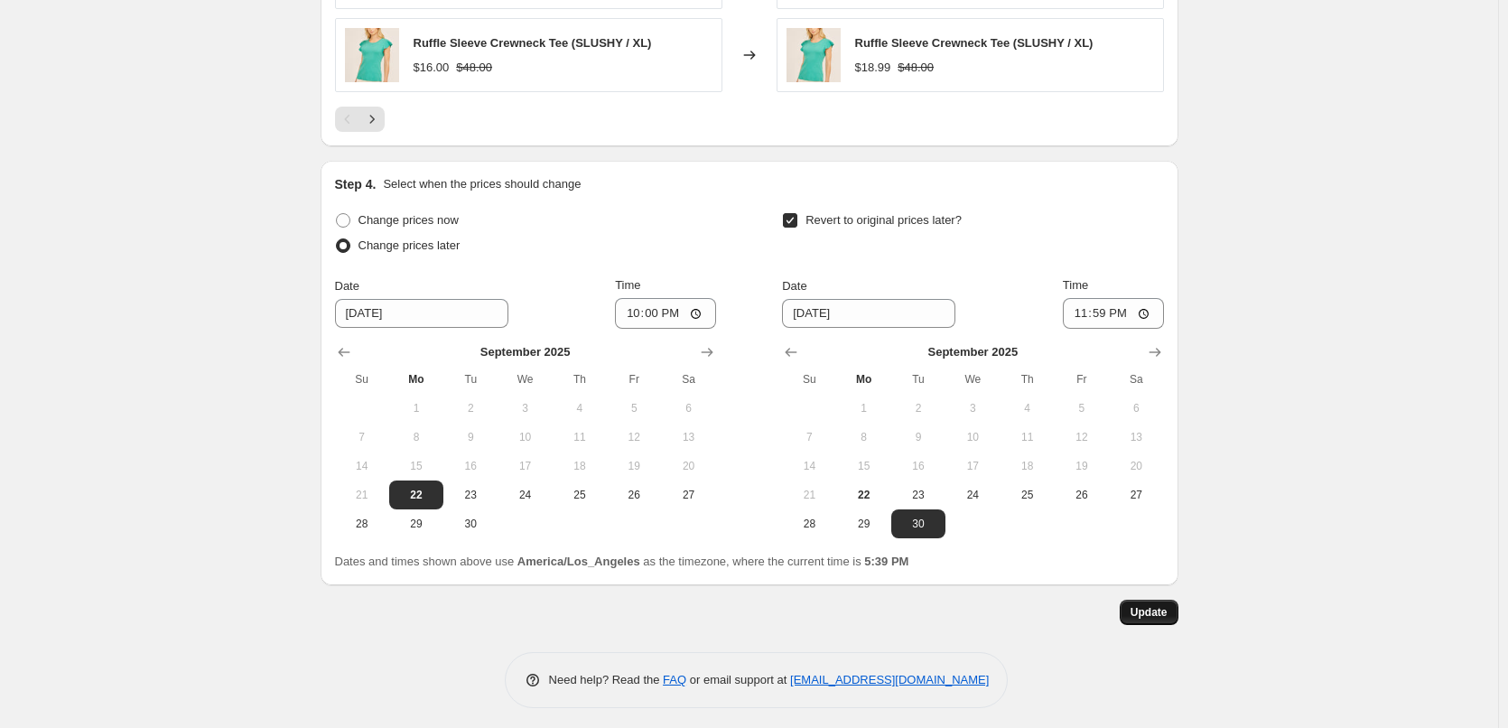
type input "End of Summer Sale 25/60% Off on 2023"
click at [1149, 618] on span "Update" at bounding box center [1148, 612] width 37 height 14
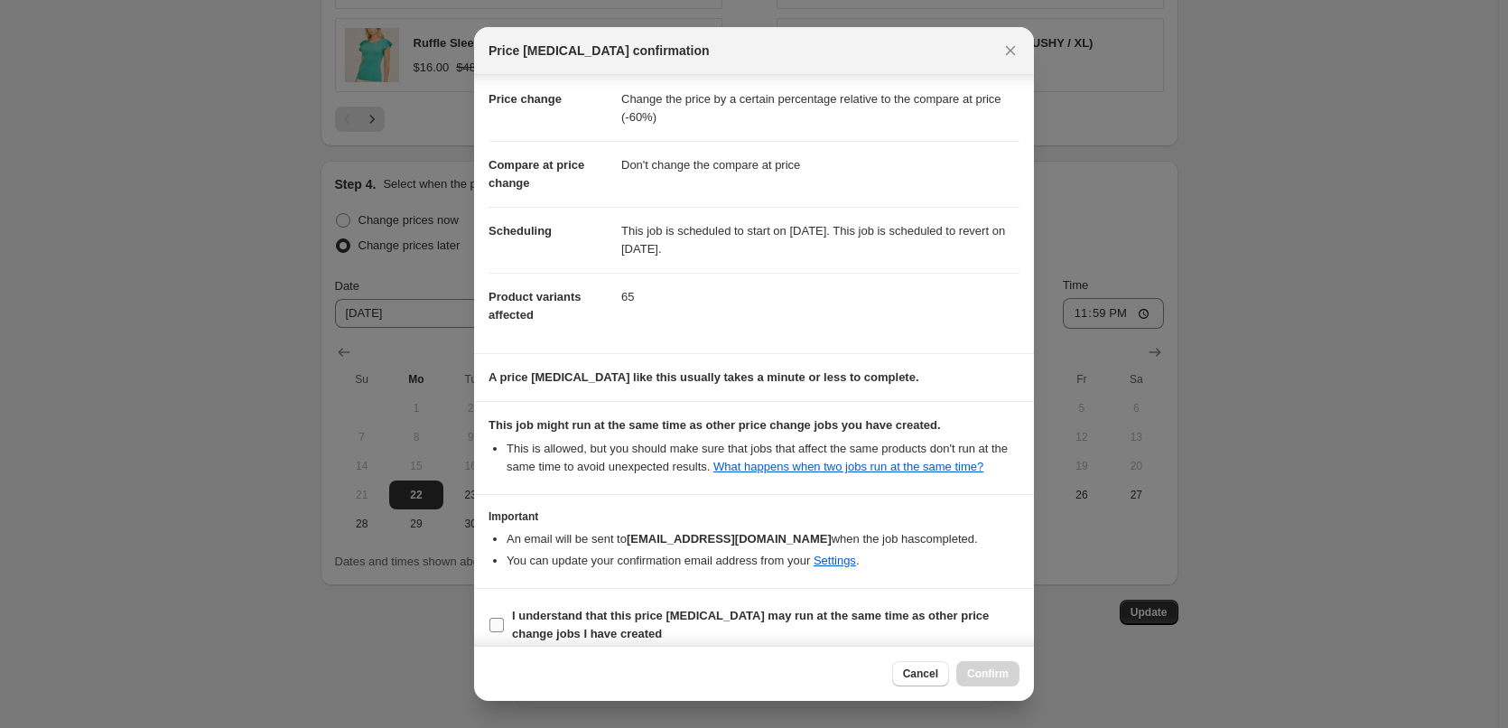
scroll to position [47, 0]
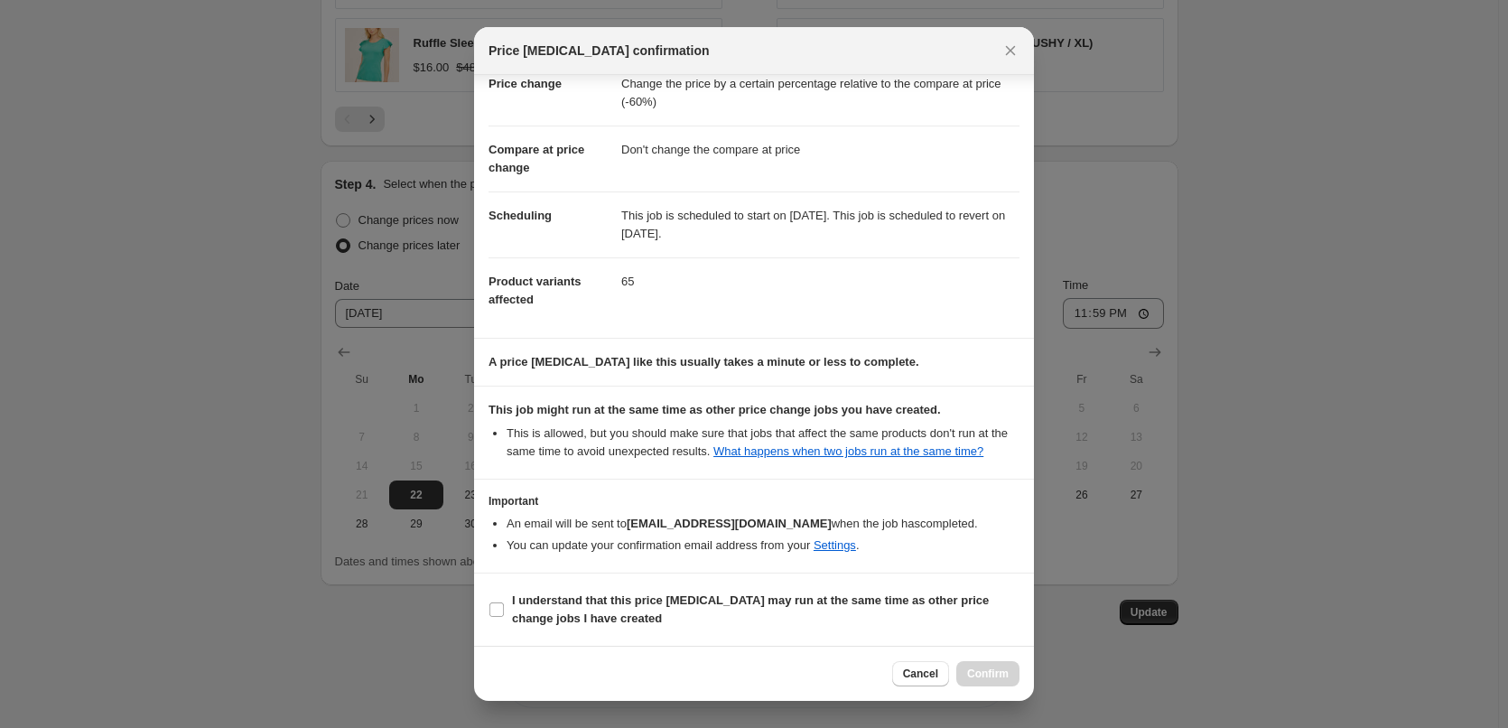
drag, startPoint x: 494, startPoint y: 608, endPoint x: 721, endPoint y: 651, distance: 231.6
click at [494, 605] on input "I understand that this price [MEDICAL_DATA] may run at the same time as other p…" at bounding box center [496, 609] width 14 height 14
checkbox input "true"
click at [977, 668] on span "Confirm" at bounding box center [988, 673] width 42 height 14
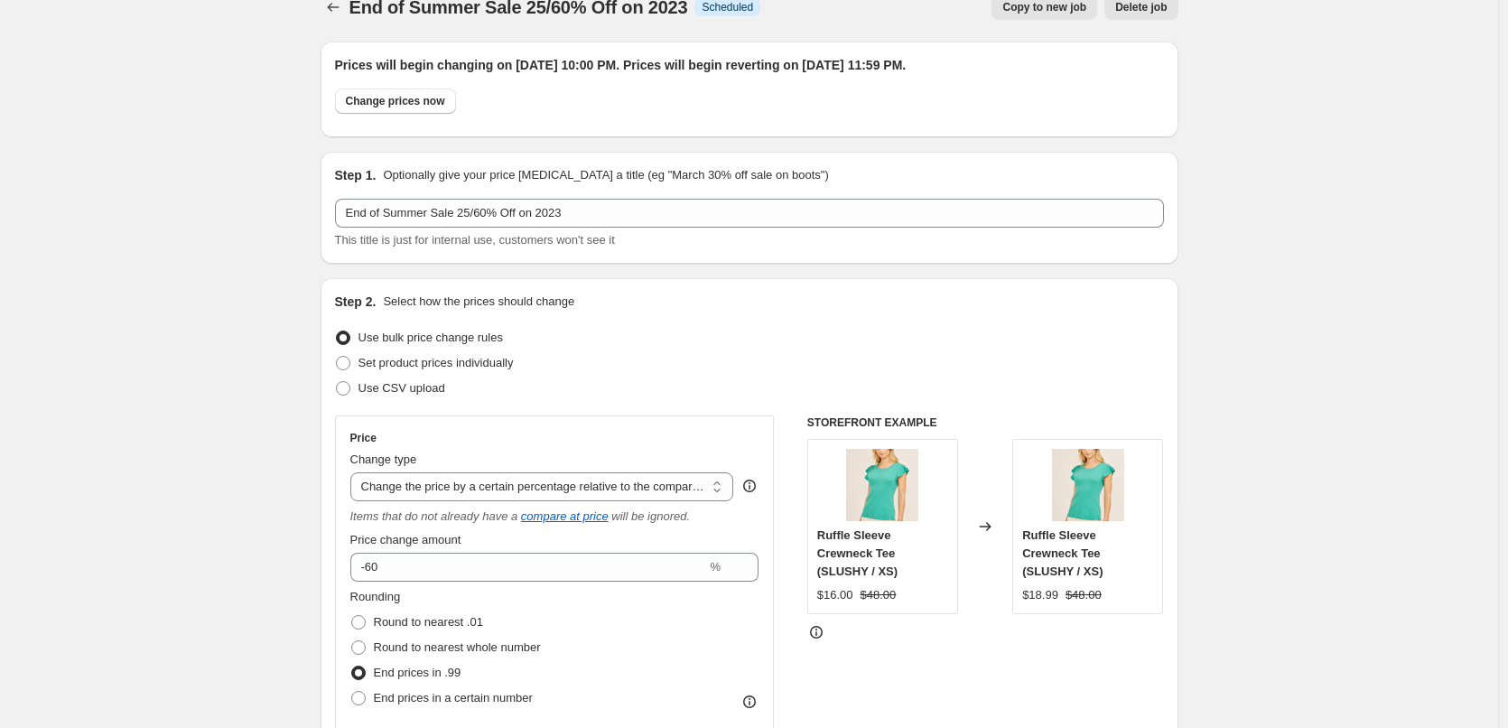
scroll to position [0, 0]
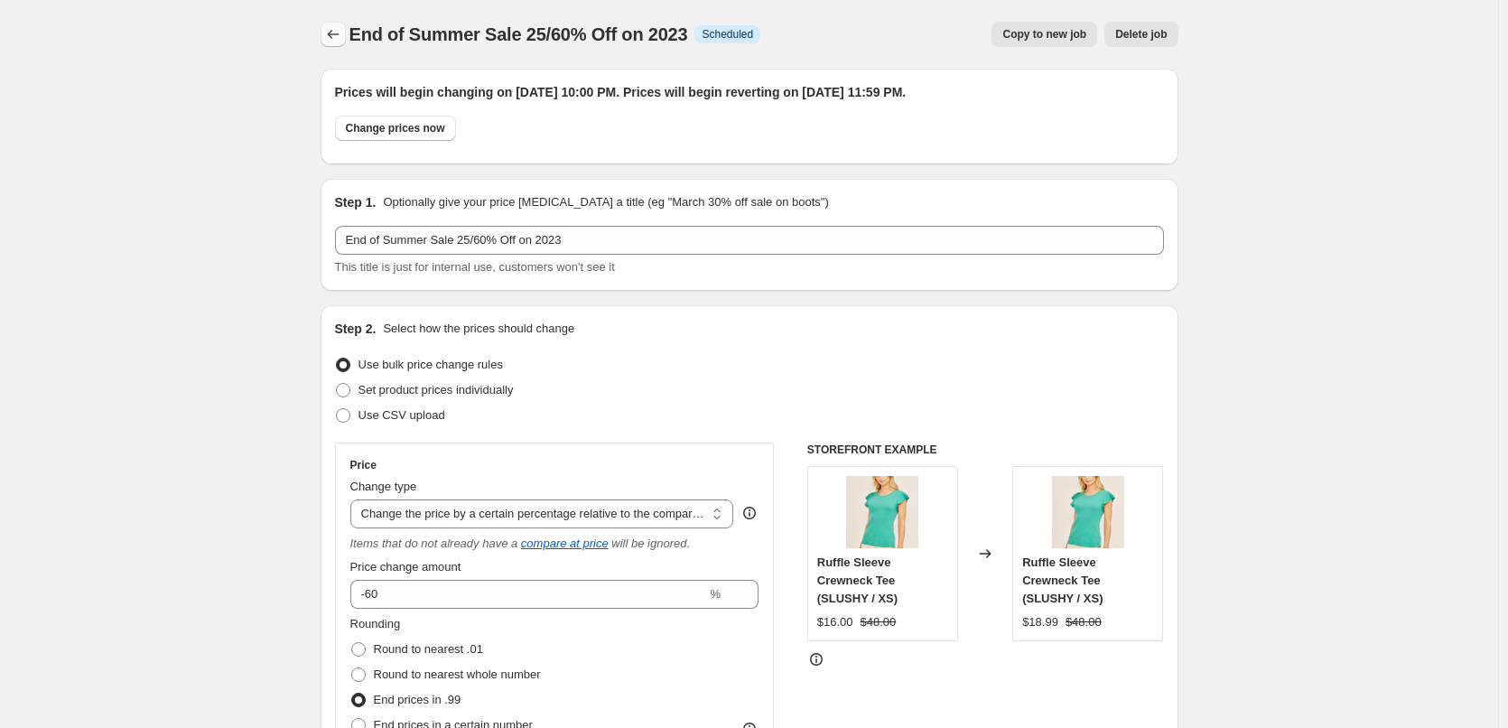
click at [339, 36] on icon "Price change jobs" at bounding box center [333, 34] width 18 height 18
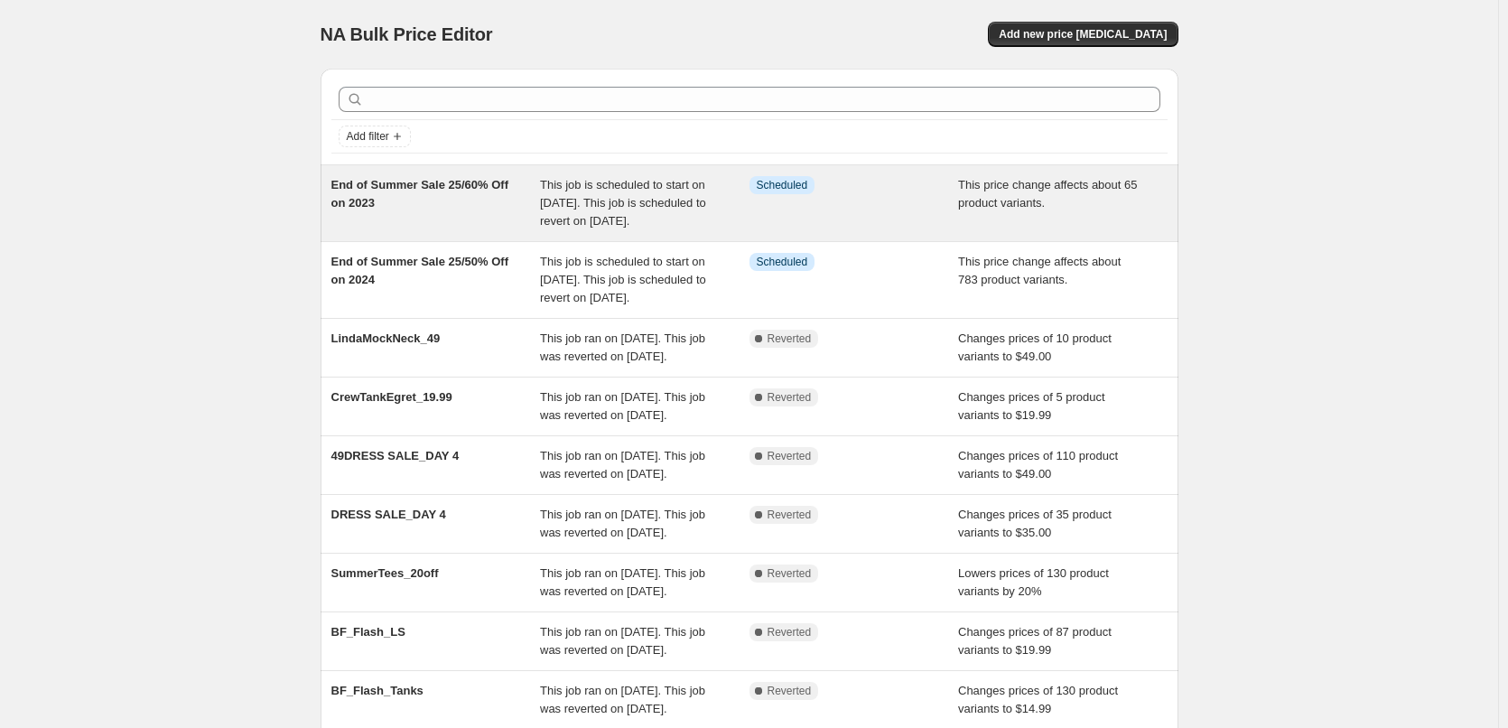
click at [430, 196] on div "End of Summer Sale 25/60% Off on 2023" at bounding box center [435, 203] width 209 height 54
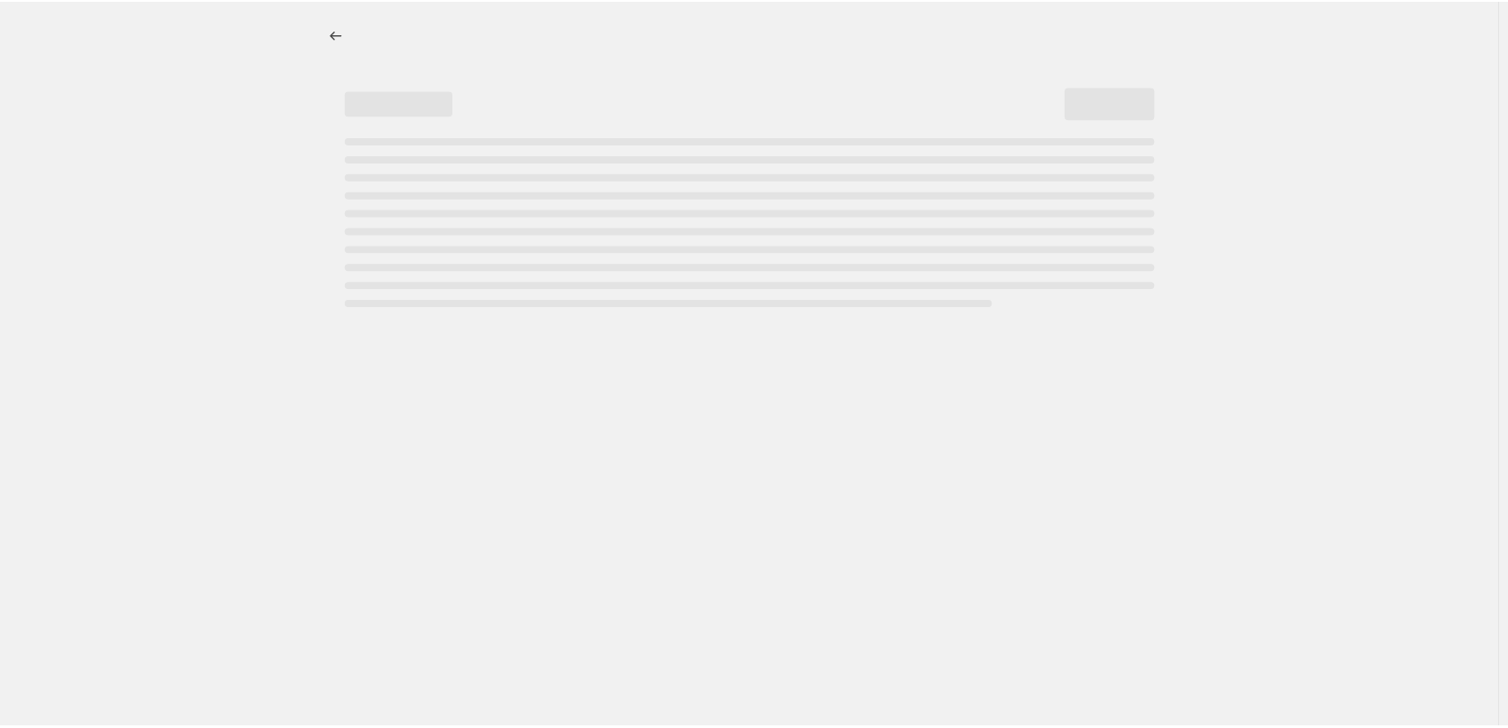
select select "pcap"
select select "no_change"
select select "tag"
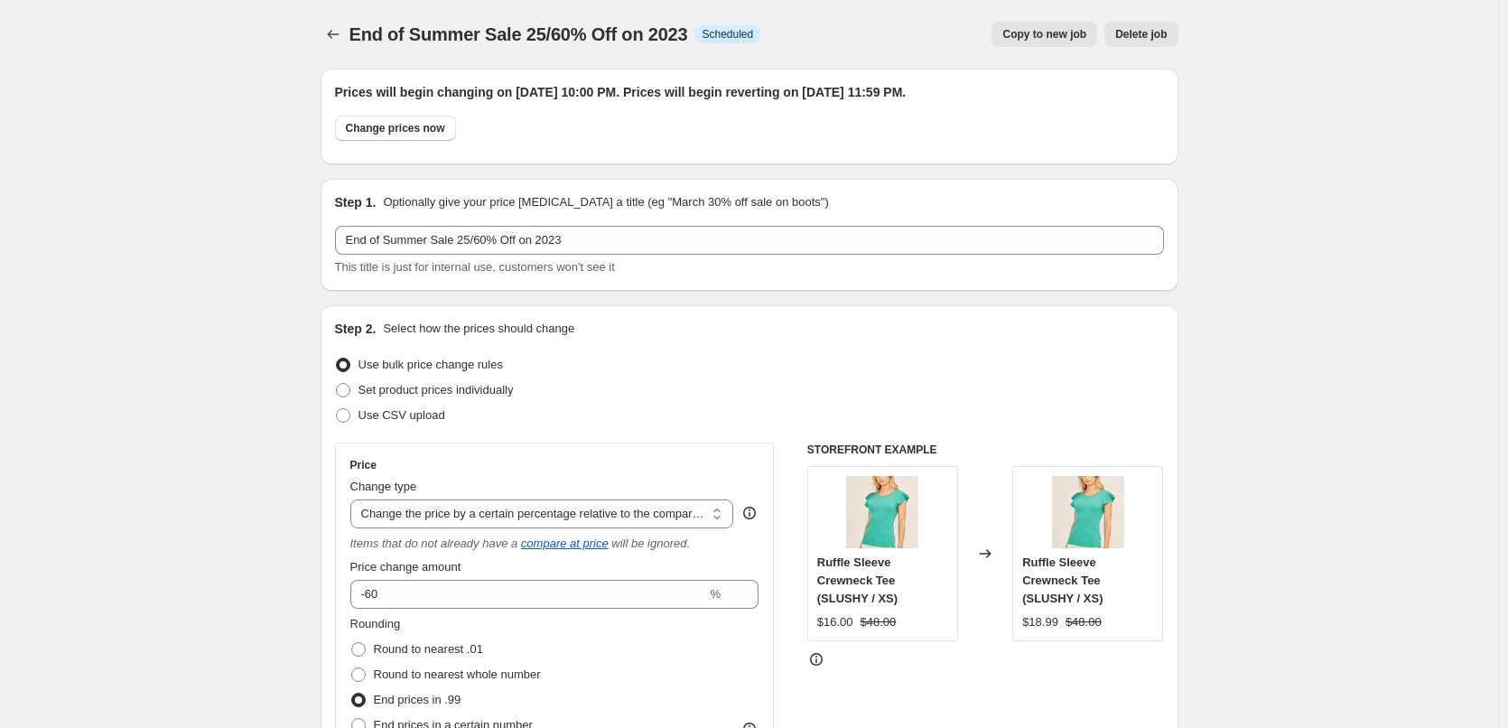
click at [1044, 36] on span "Copy to new job" at bounding box center [1044, 34] width 84 height 14
select select "pcap"
select select "no_change"
select select "tag"
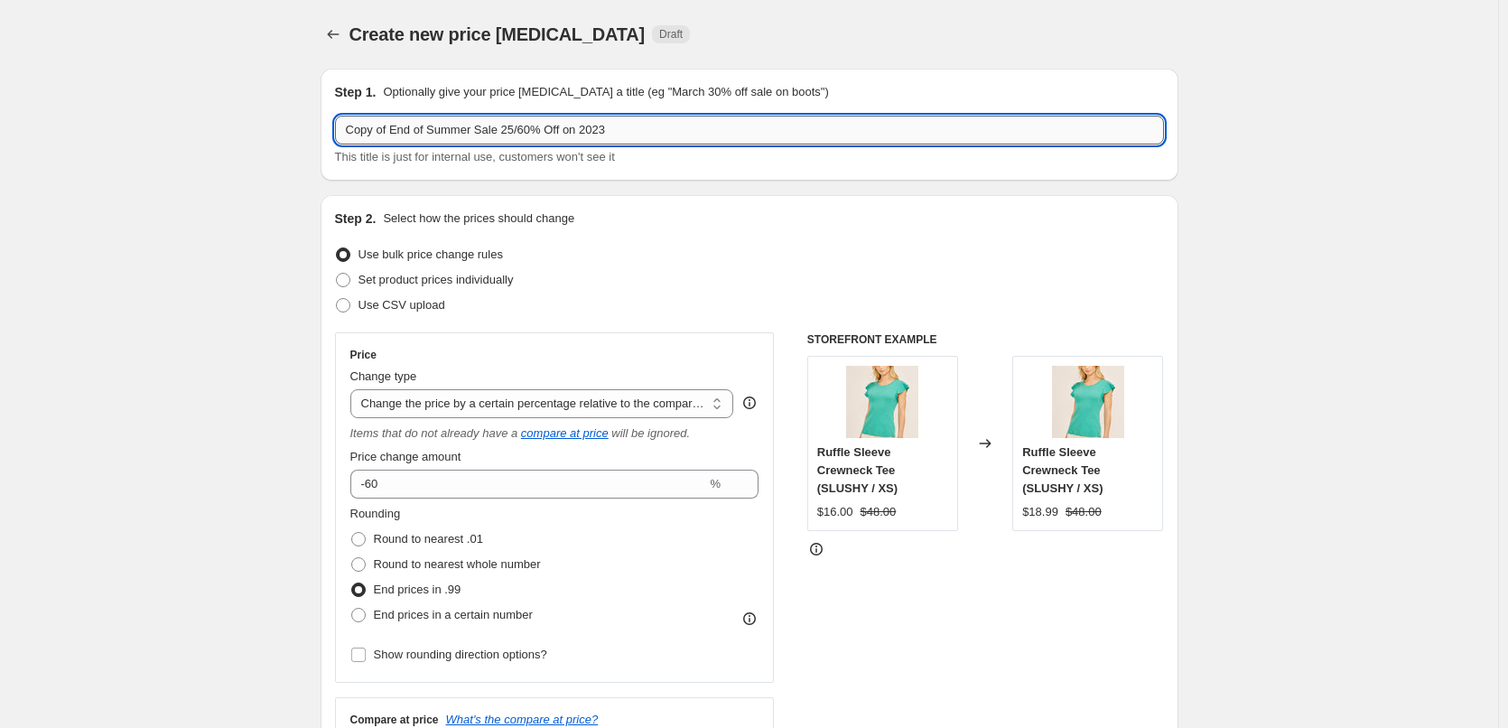
click at [395, 133] on input "Copy of End of Summer Sale 25/60% Off on 2023" at bounding box center [749, 130] width 829 height 29
click at [482, 131] on input "End of Summer Sale 25/60% Off on 2023" at bounding box center [749, 130] width 829 height 29
click at [567, 129] on input "End of Summer Sale 25/70% Off on 2023" at bounding box center [749, 130] width 829 height 29
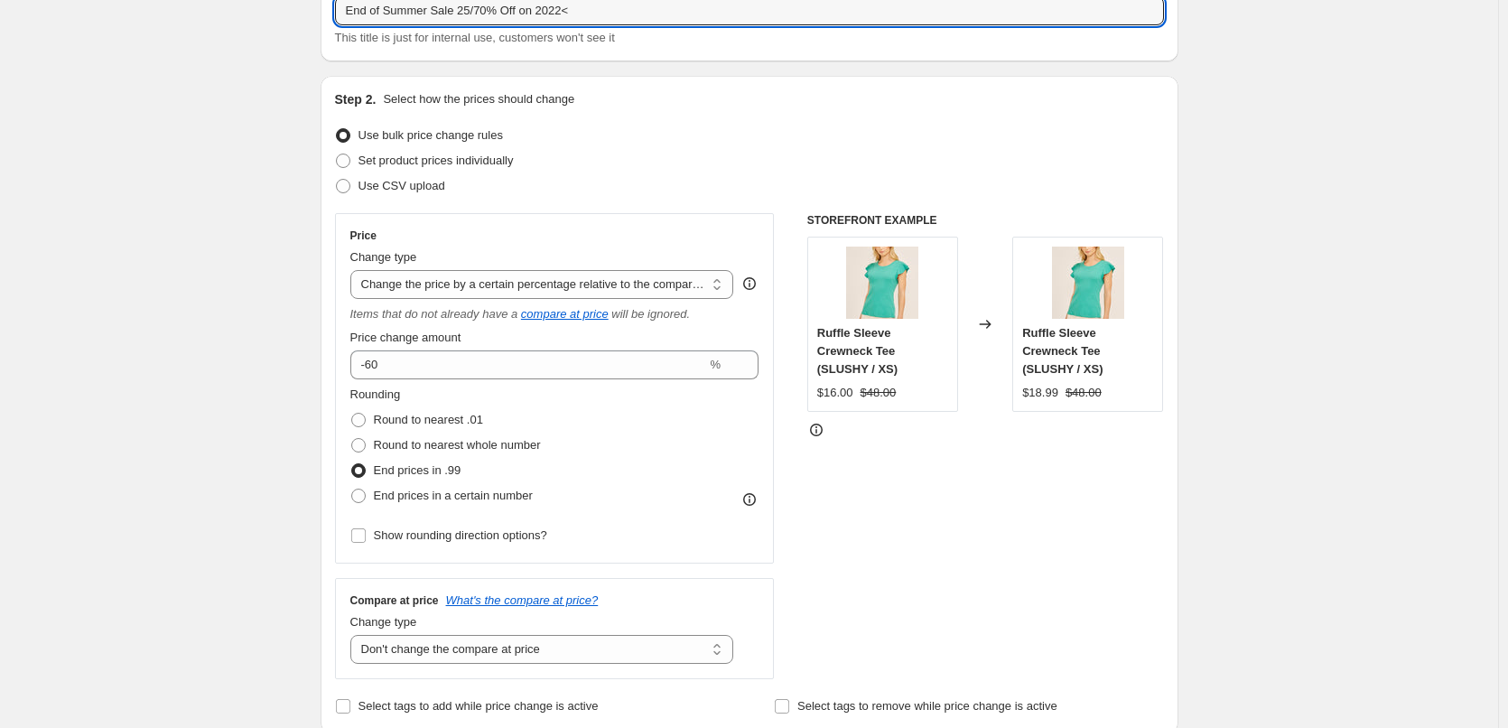
scroll to position [181, 0]
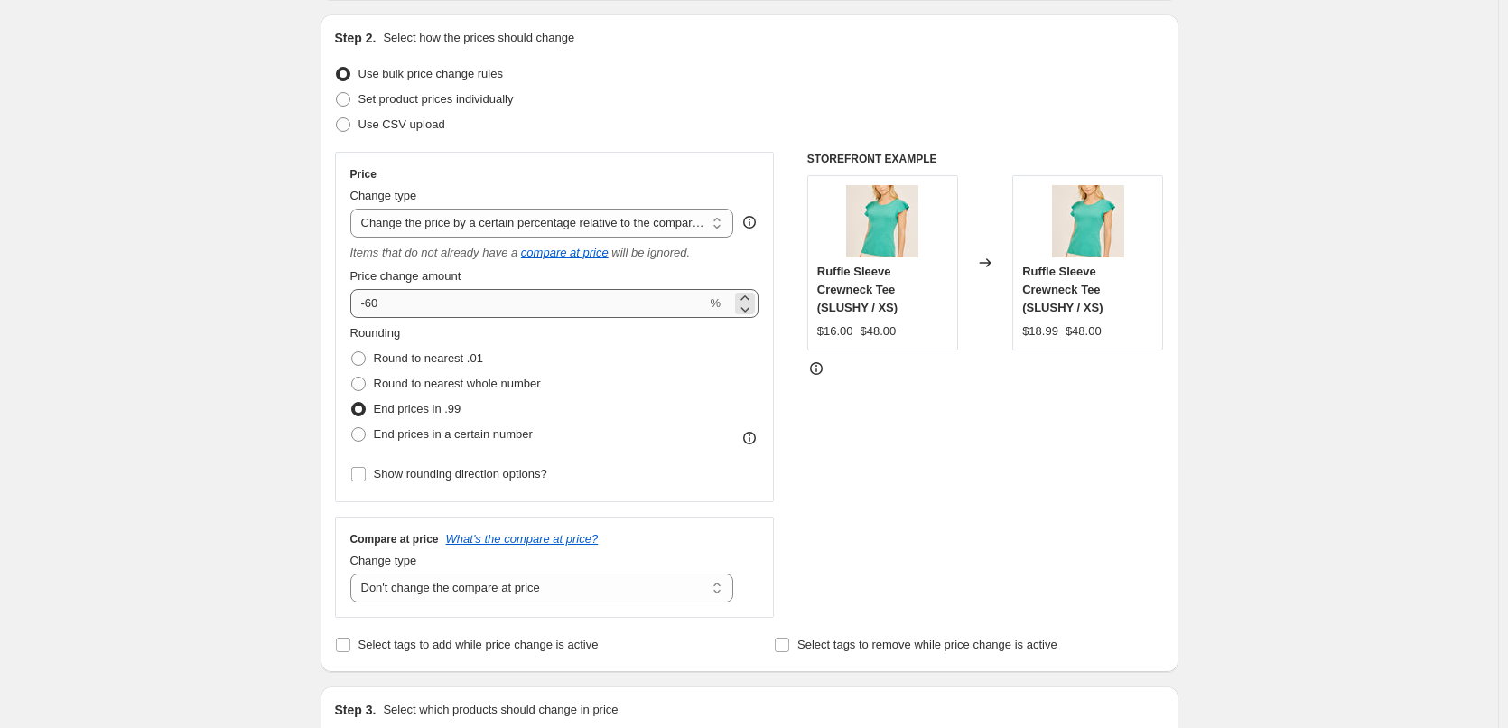
type input "End of Summer Sale 25/70% Off on 2022<"
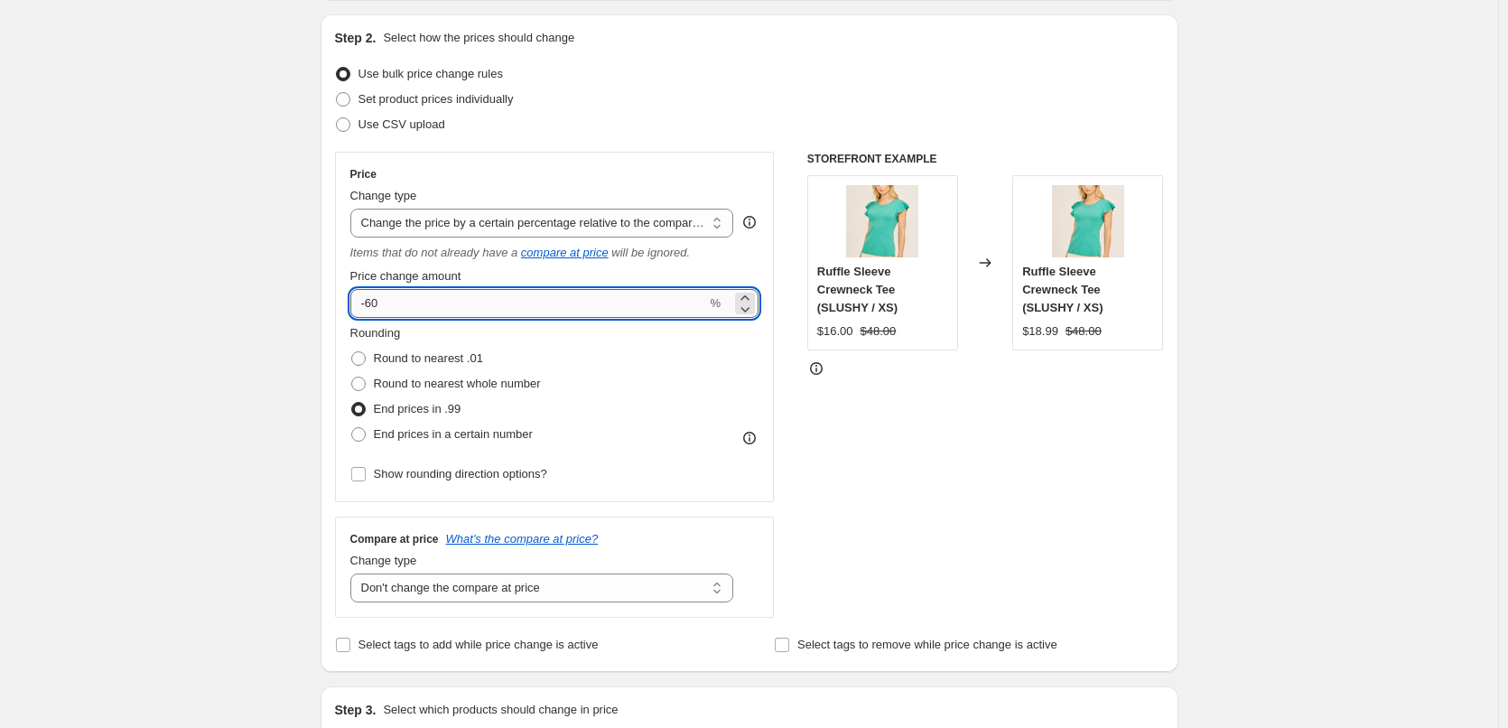
click at [377, 302] on input "-60" at bounding box center [528, 303] width 357 height 29
type input "-70"
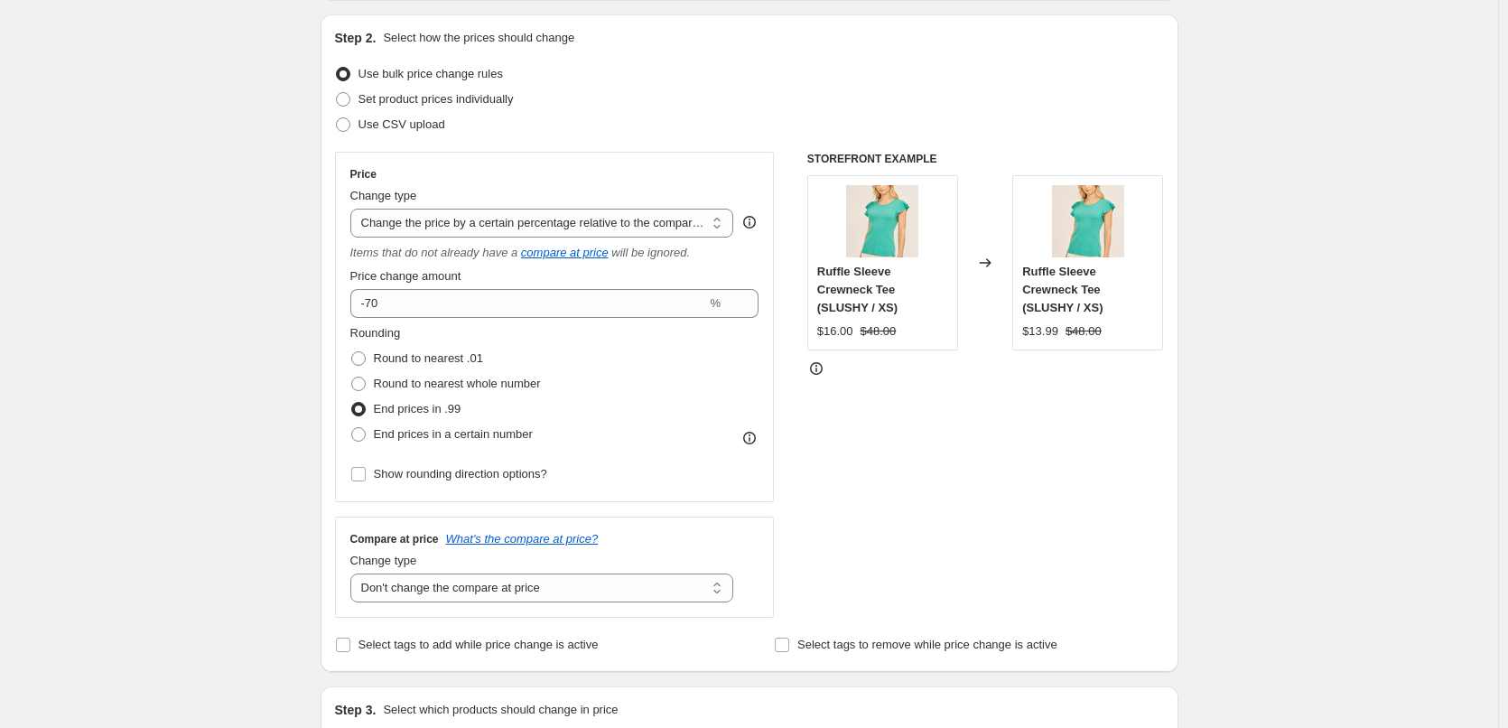
click at [864, 442] on div "STOREFRONT EXAMPLE Ruffle Sleeve Crewneck Tee (SLUSHY / XS) $16.00 $48.00 Chang…" at bounding box center [985, 385] width 357 height 466
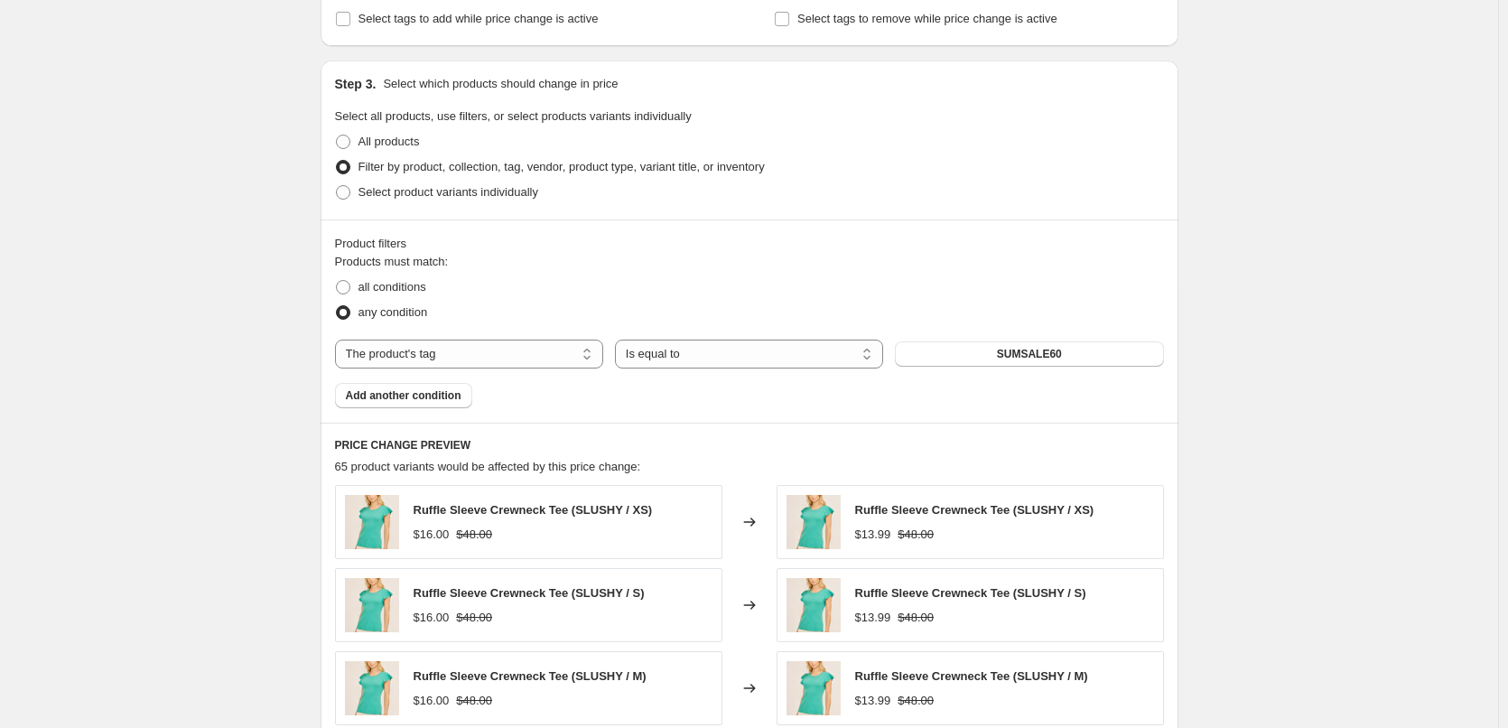
scroll to position [813, 0]
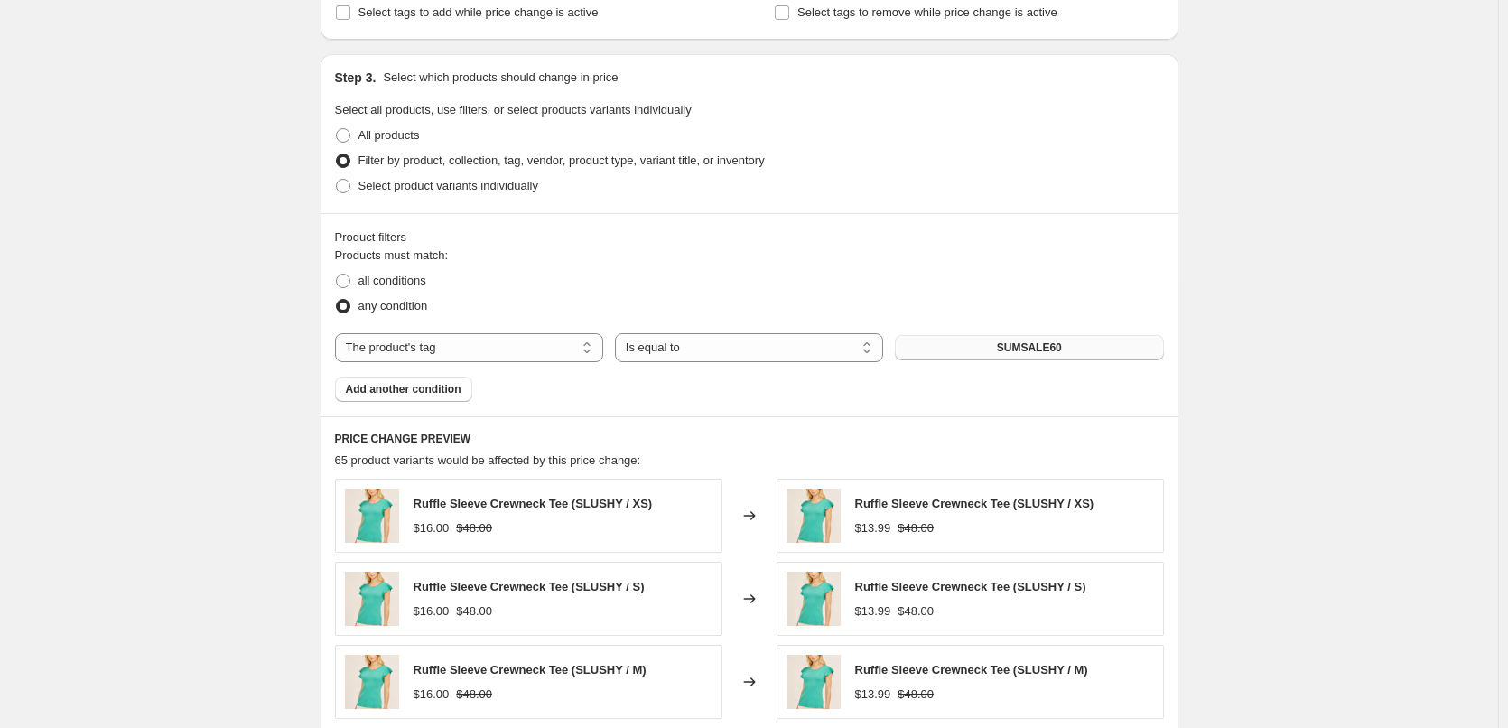
click at [997, 349] on button "SUMSALE60" at bounding box center [1029, 347] width 268 height 25
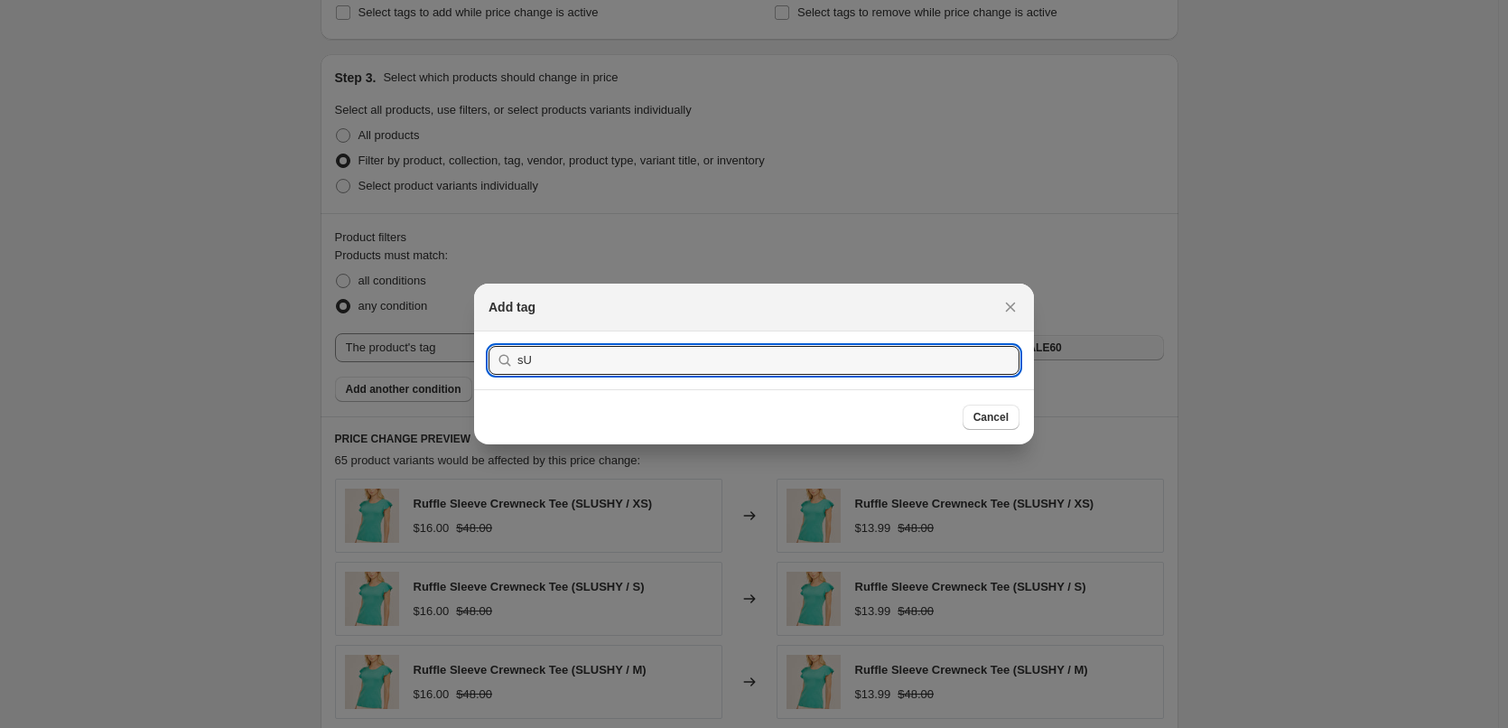
type input "s"
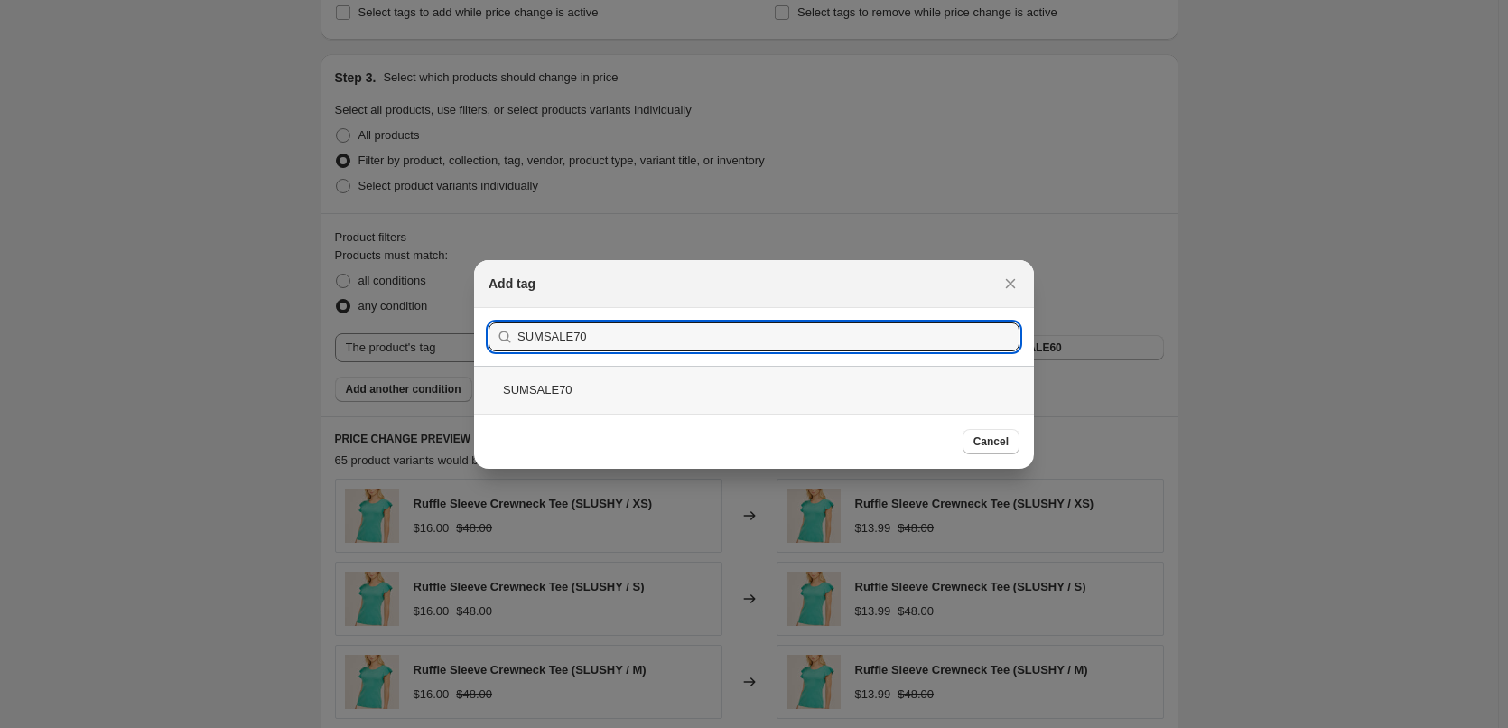
type input "SUMSALE70"
click at [547, 381] on div "SUMSALE70" at bounding box center [754, 390] width 560 height 48
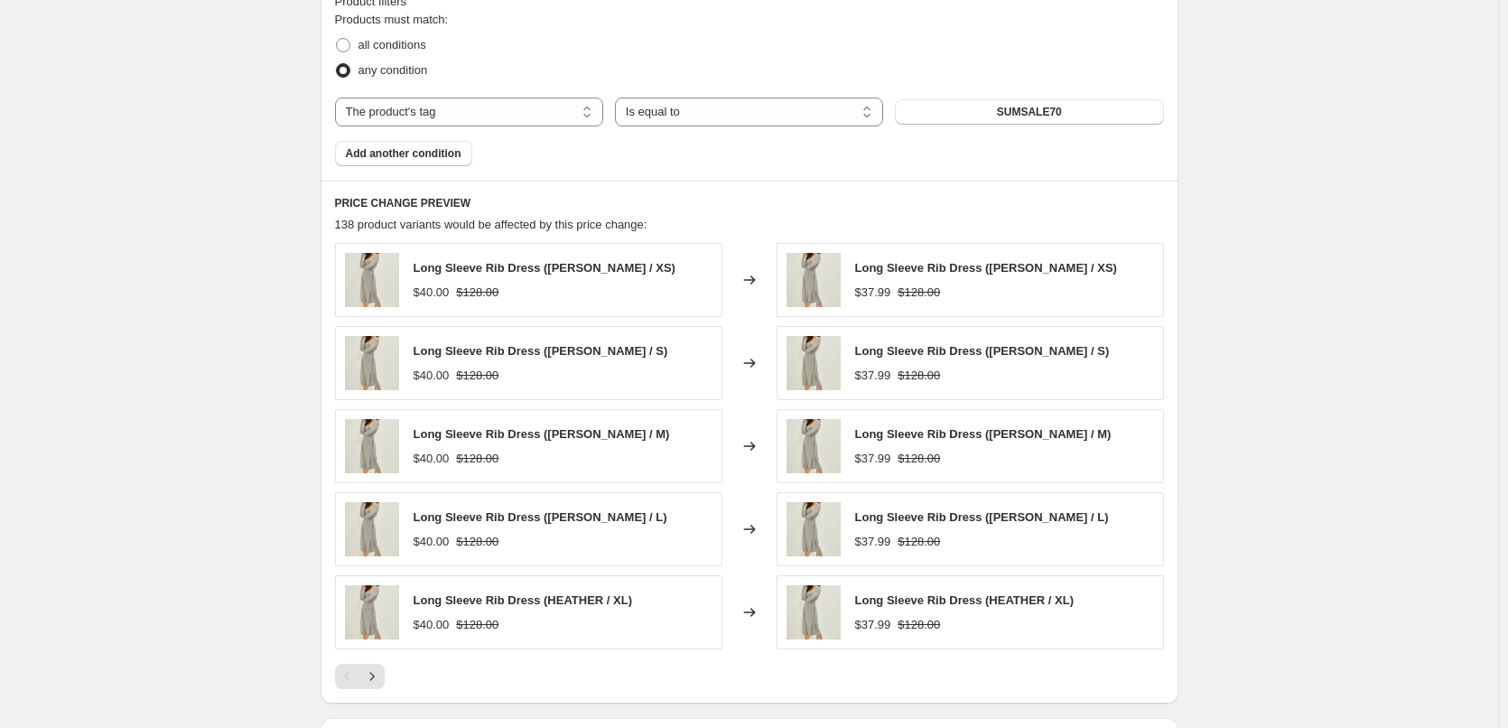
scroll to position [1305, 0]
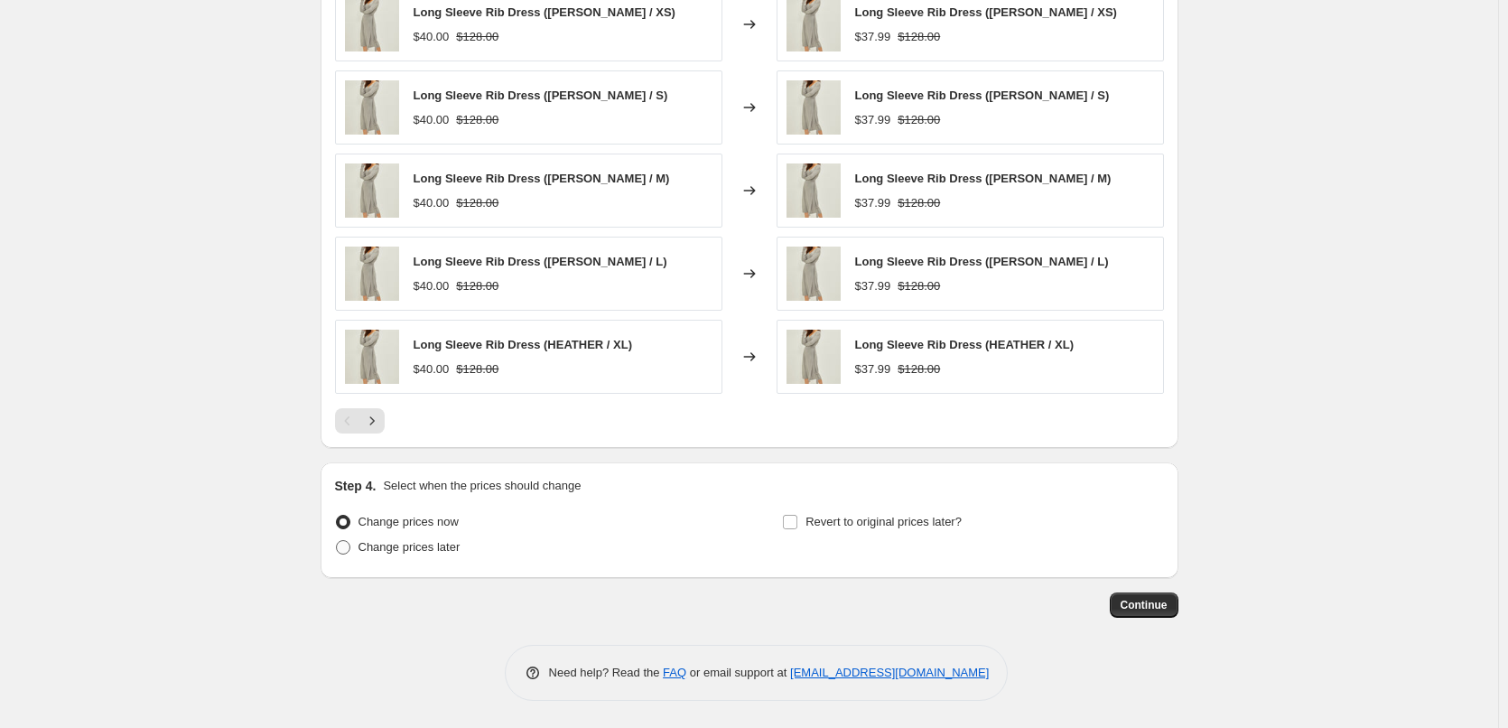
click at [348, 544] on span at bounding box center [343, 547] width 14 height 14
click at [337, 541] on input "Change prices later" at bounding box center [336, 540] width 1 height 1
radio input "true"
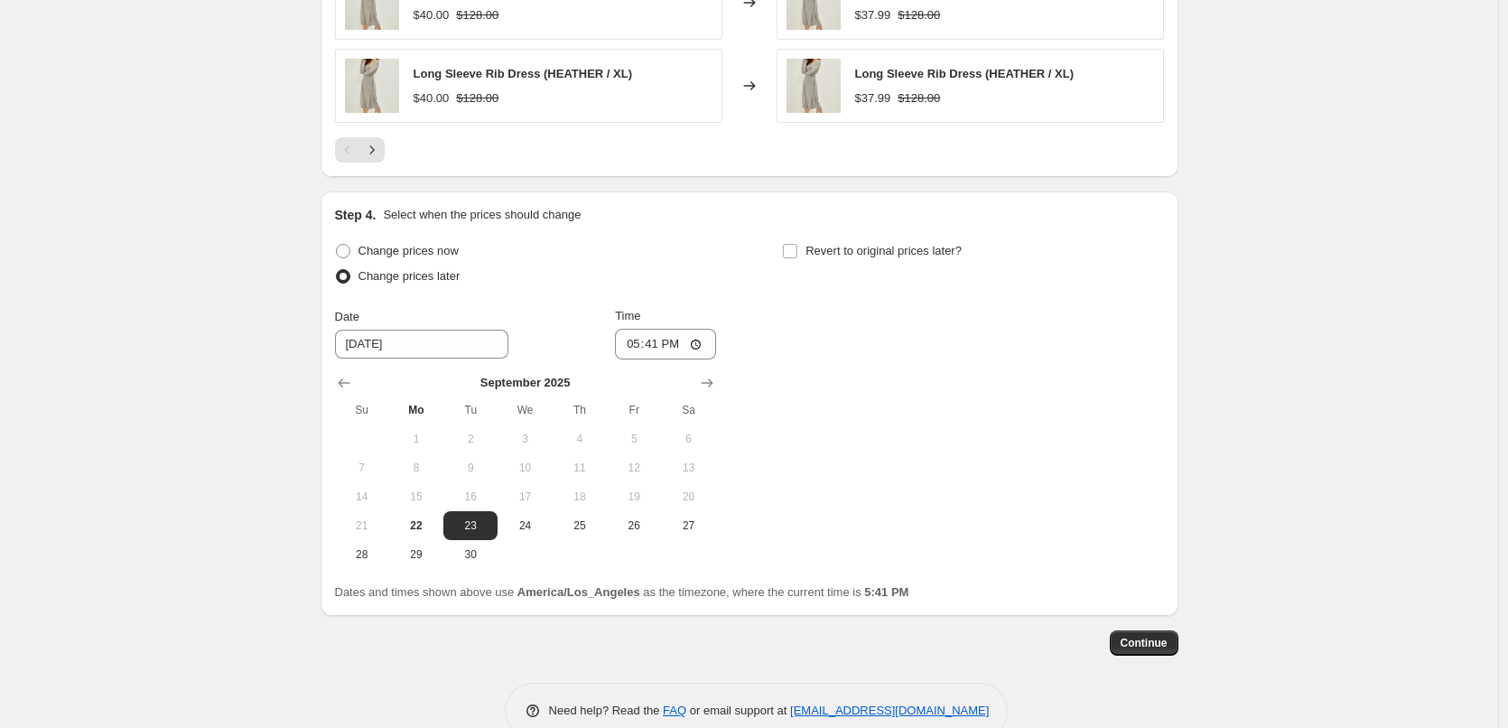
scroll to position [1613, 0]
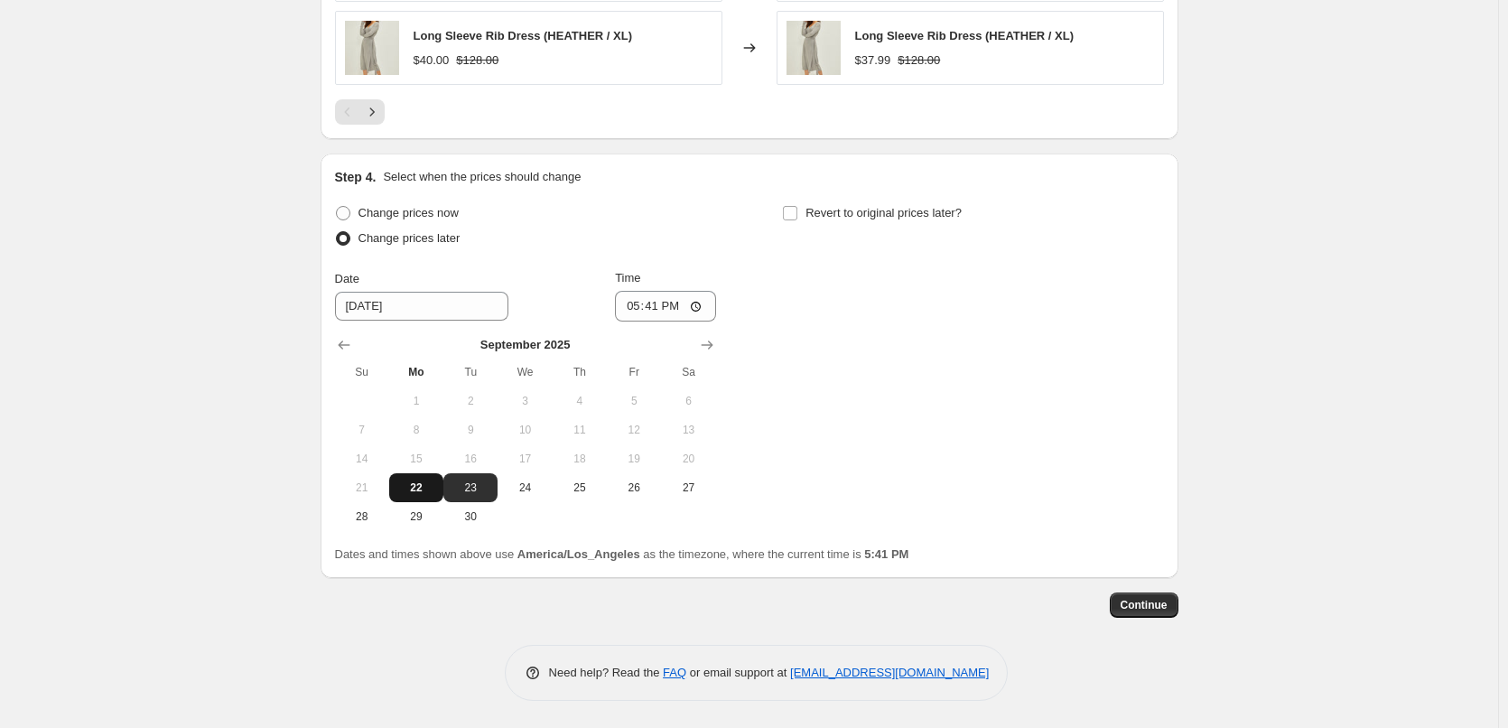
click at [420, 491] on span "22" at bounding box center [416, 487] width 40 height 14
type input "[DATE]"
click at [699, 305] on input "17:41" at bounding box center [665, 306] width 101 height 31
type input "22:00"
click at [797, 211] on input "Revert to original prices later?" at bounding box center [790, 213] width 14 height 14
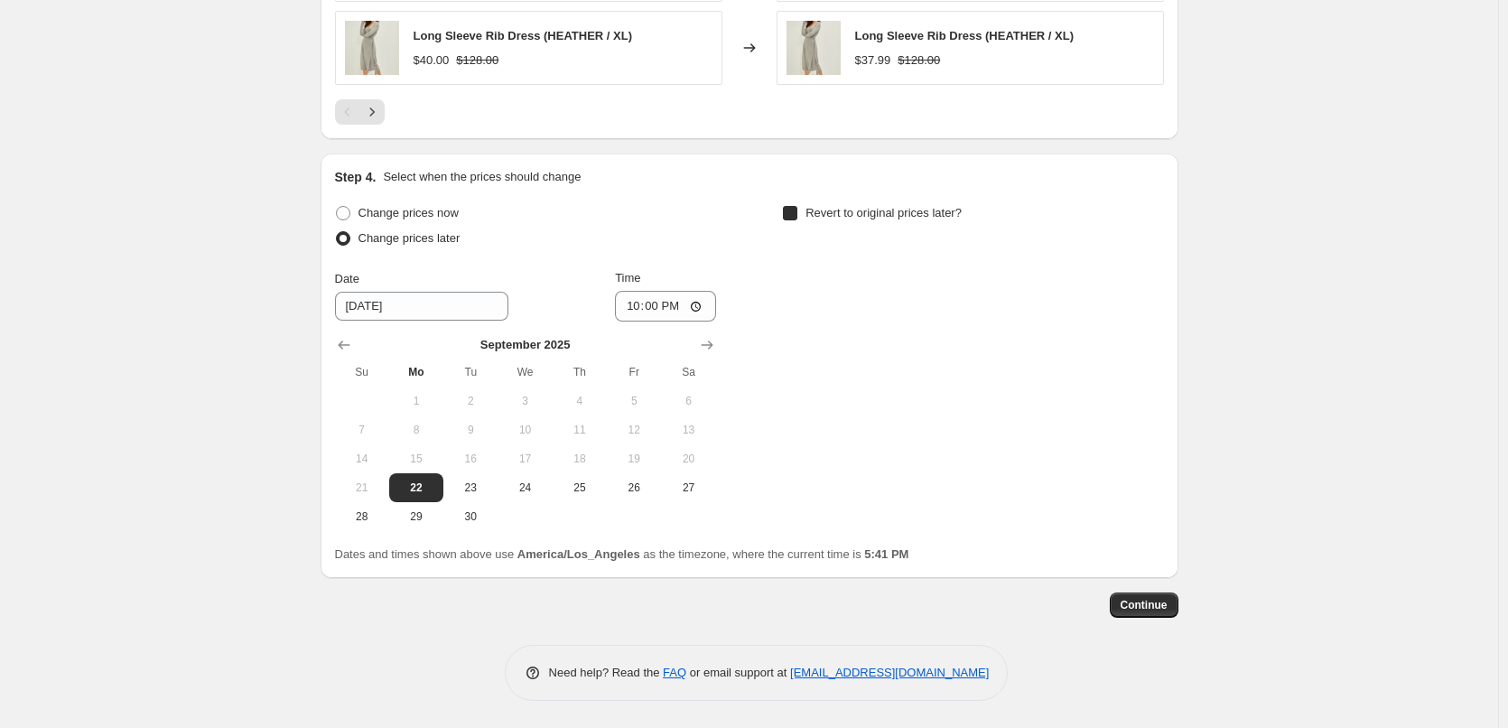
checkbox input "true"
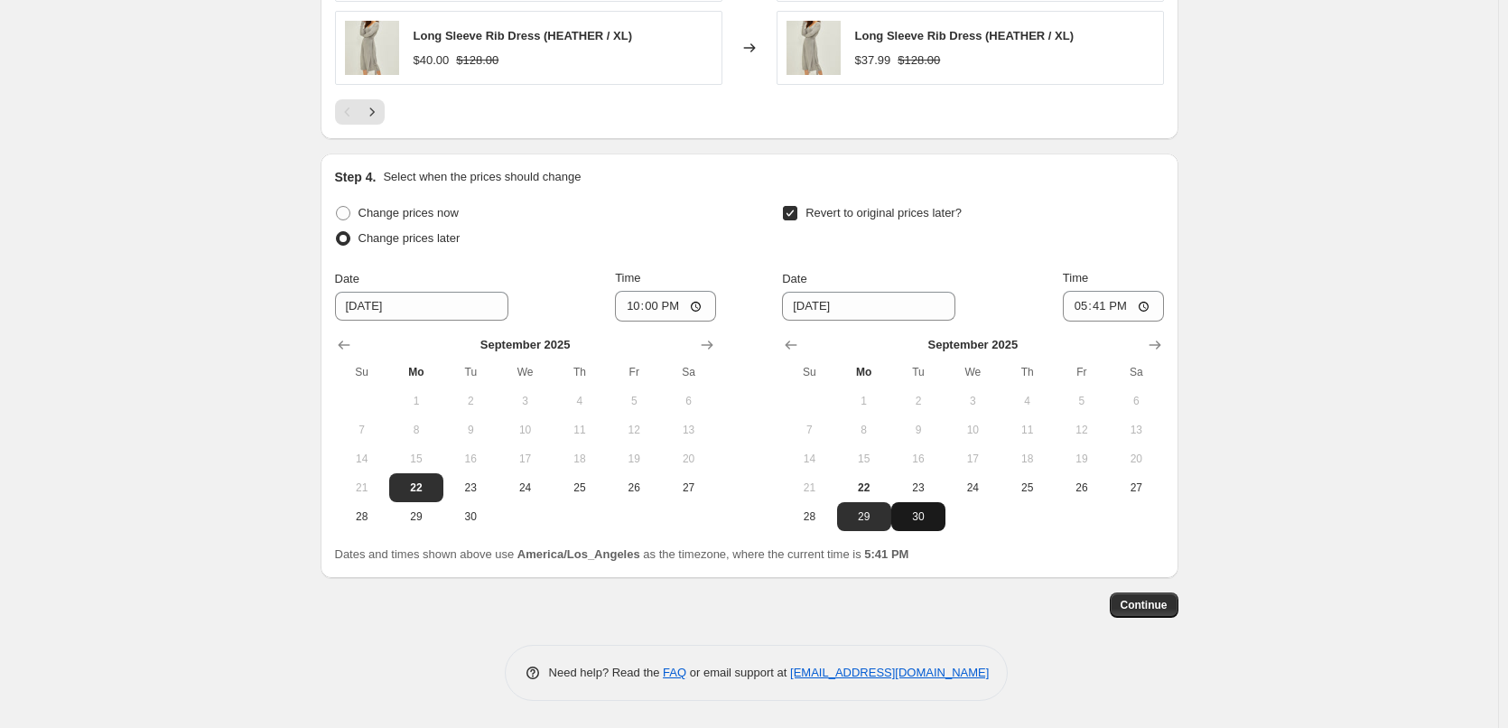
click at [930, 521] on span "30" at bounding box center [918, 516] width 40 height 14
type input "[DATE]"
click at [1152, 303] on input "17:41" at bounding box center [1113, 306] width 101 height 31
type input "23:59"
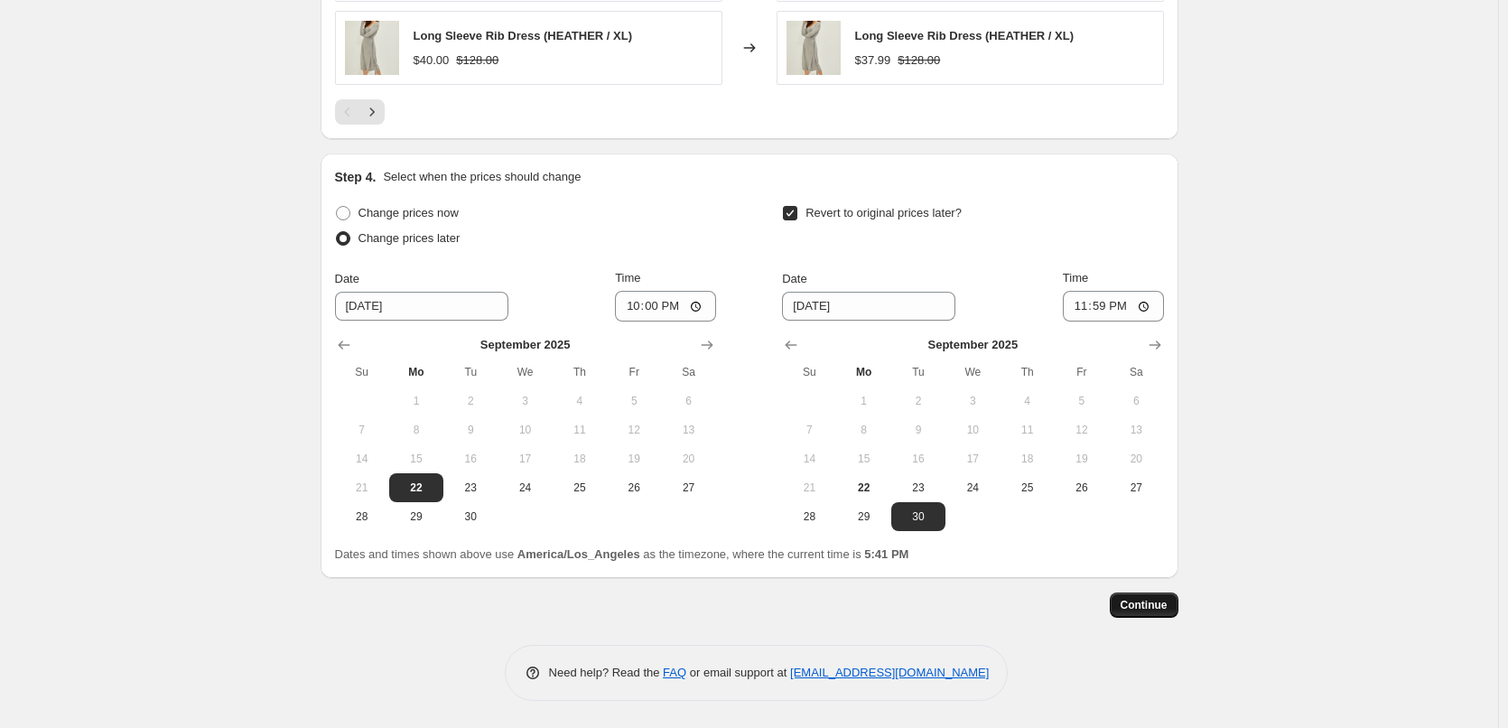
click at [1156, 600] on span "Continue" at bounding box center [1143, 605] width 47 height 14
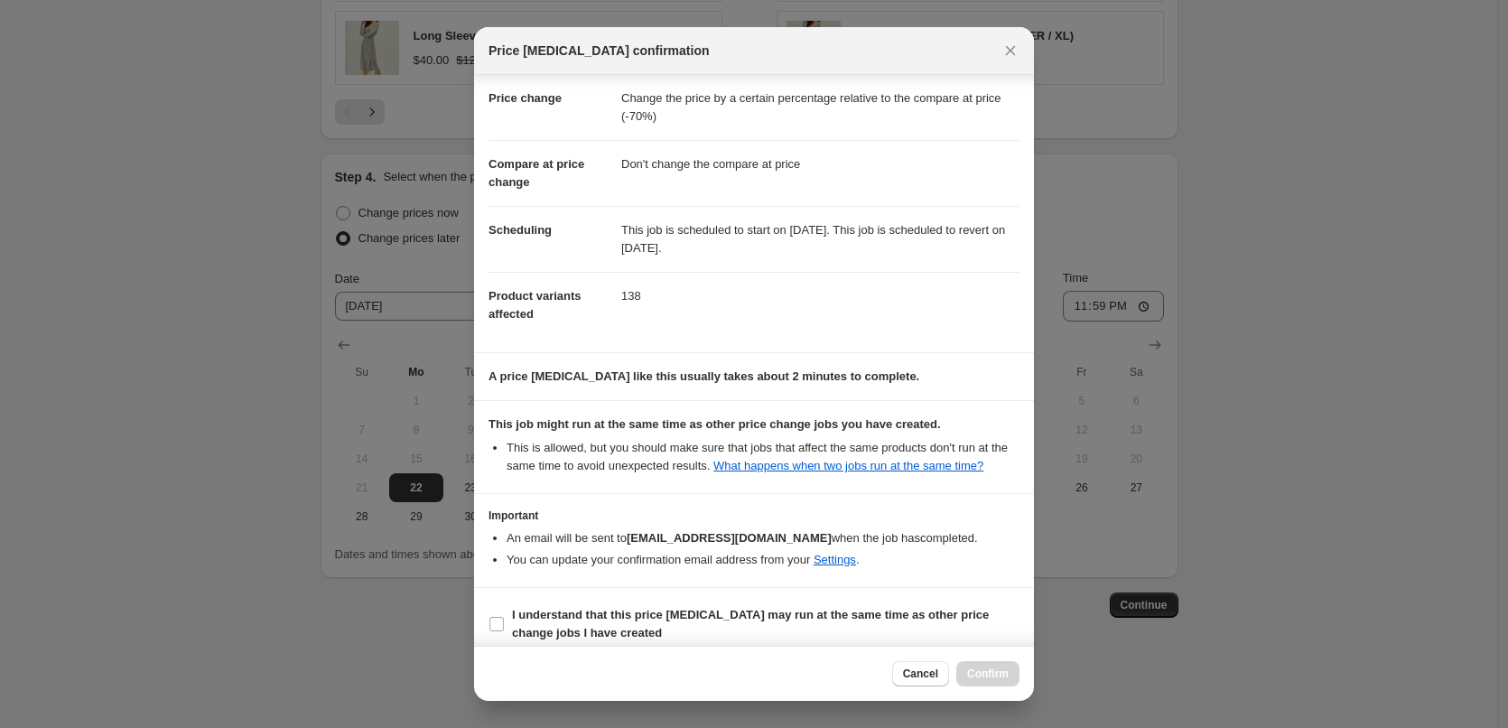
scroll to position [47, 0]
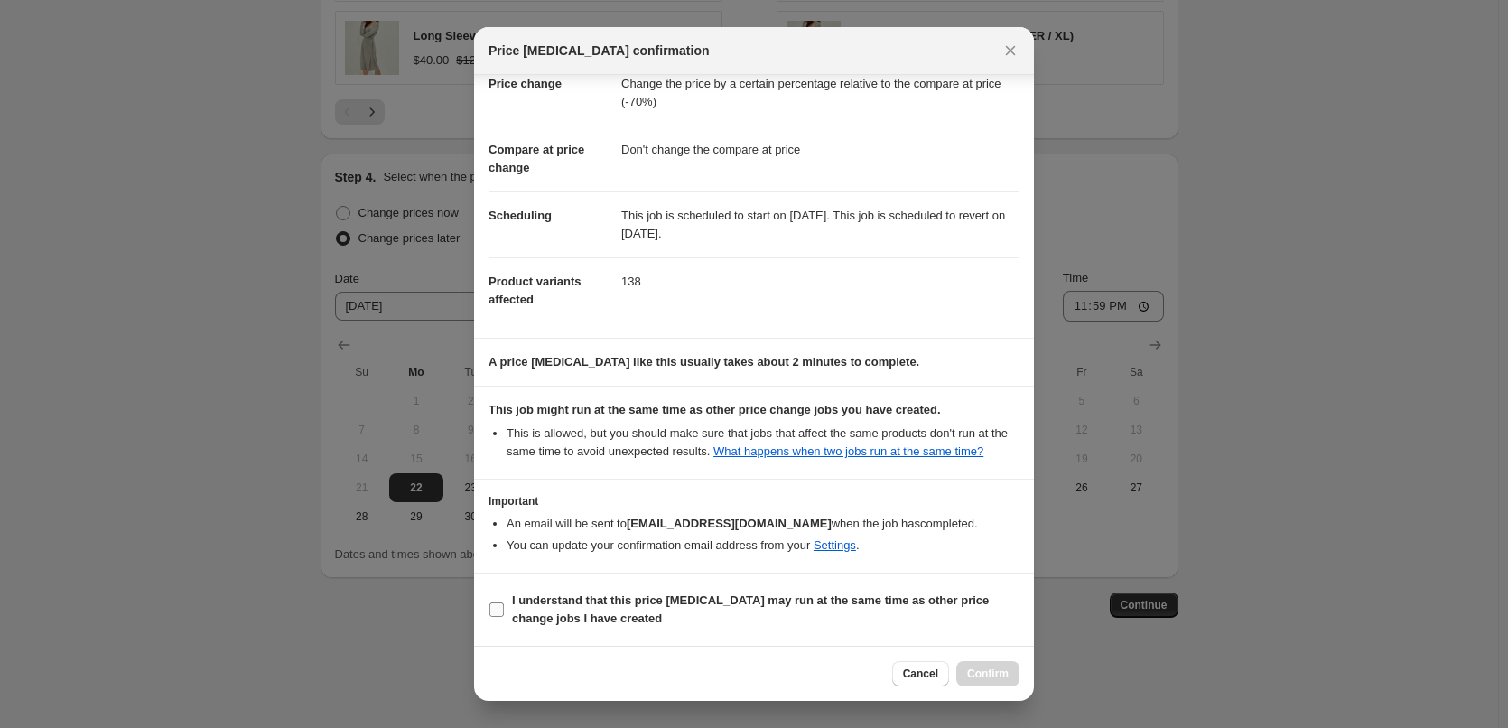
click at [497, 609] on input "I understand that this price [MEDICAL_DATA] may run at the same time as other p…" at bounding box center [496, 609] width 14 height 14
checkbox input "true"
click at [999, 669] on span "Confirm" at bounding box center [988, 673] width 42 height 14
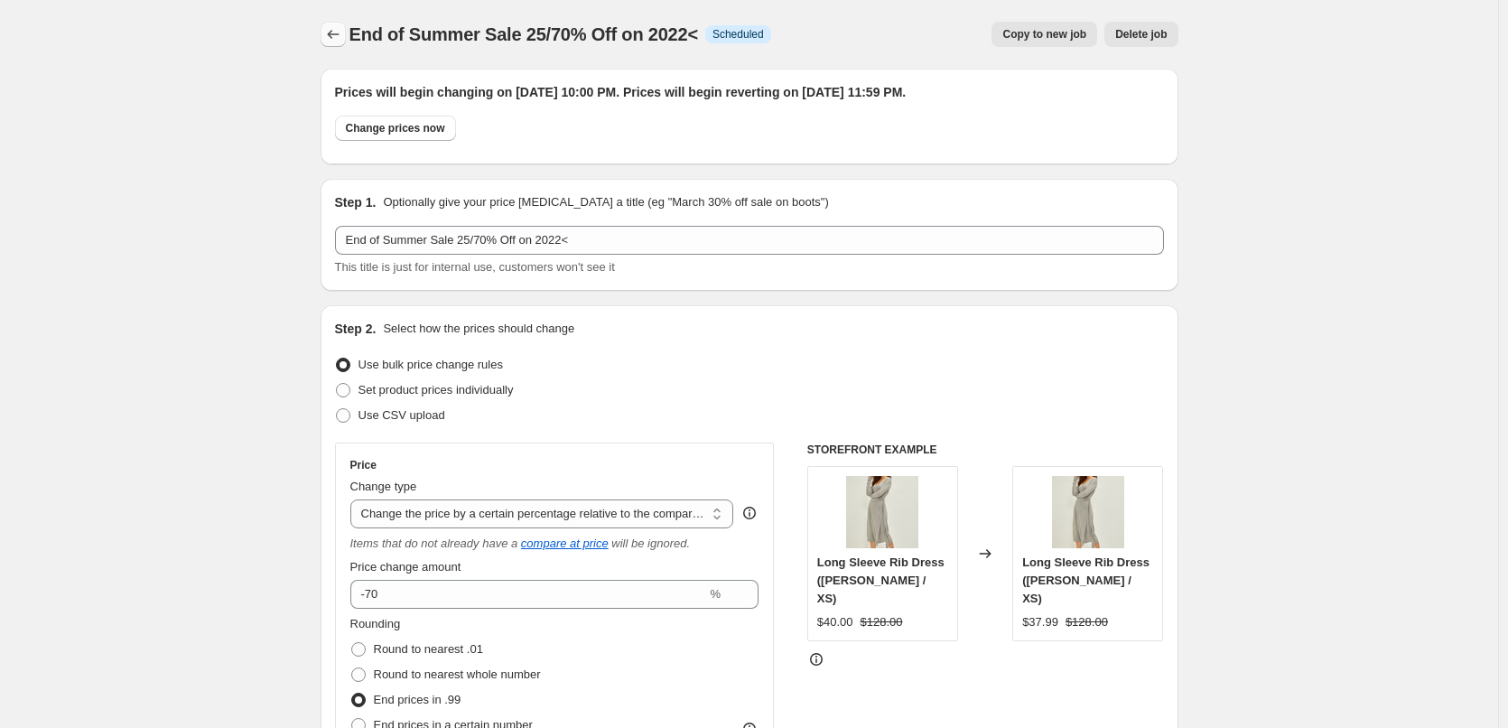
click at [333, 32] on icon "Price change jobs" at bounding box center [333, 34] width 18 height 18
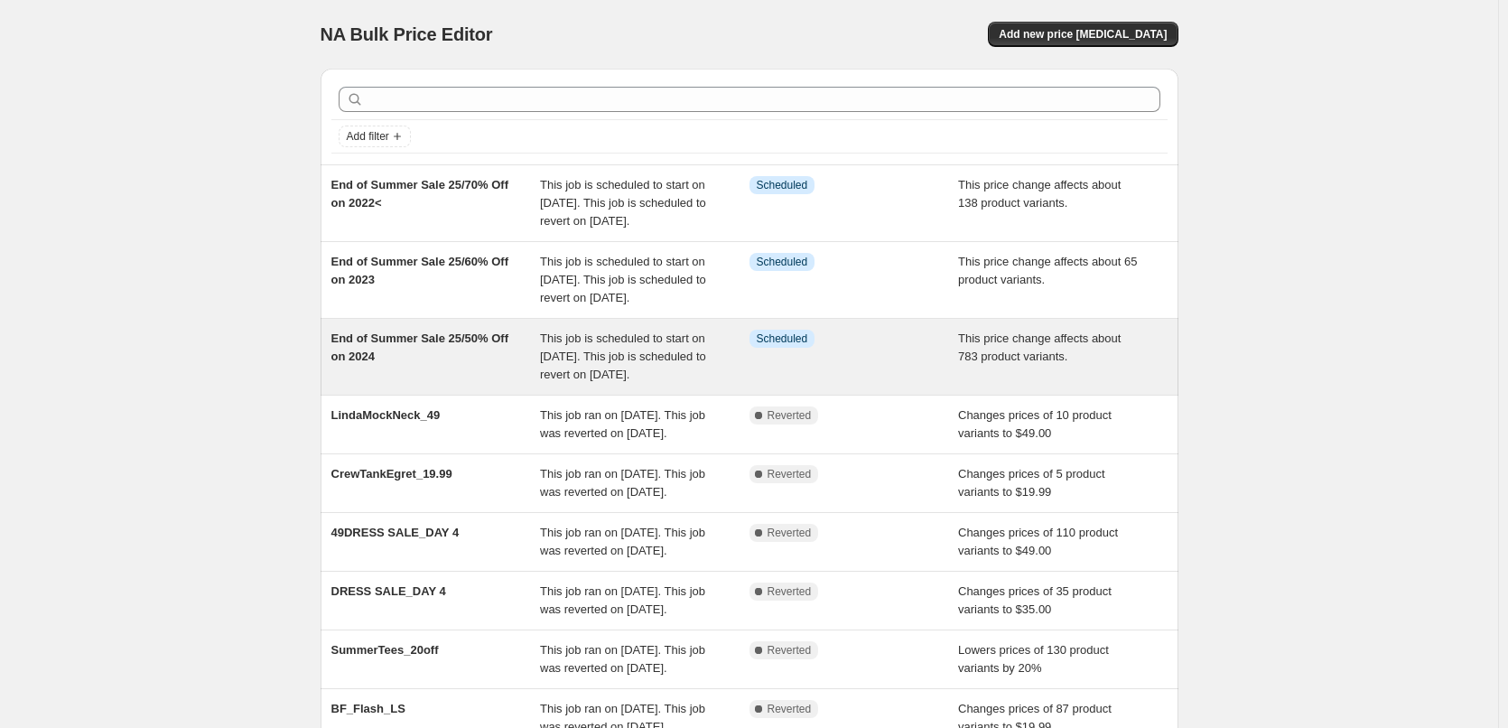
click at [406, 363] on span "End of Summer Sale 25/50% Off on 2024" at bounding box center [420, 347] width 178 height 32
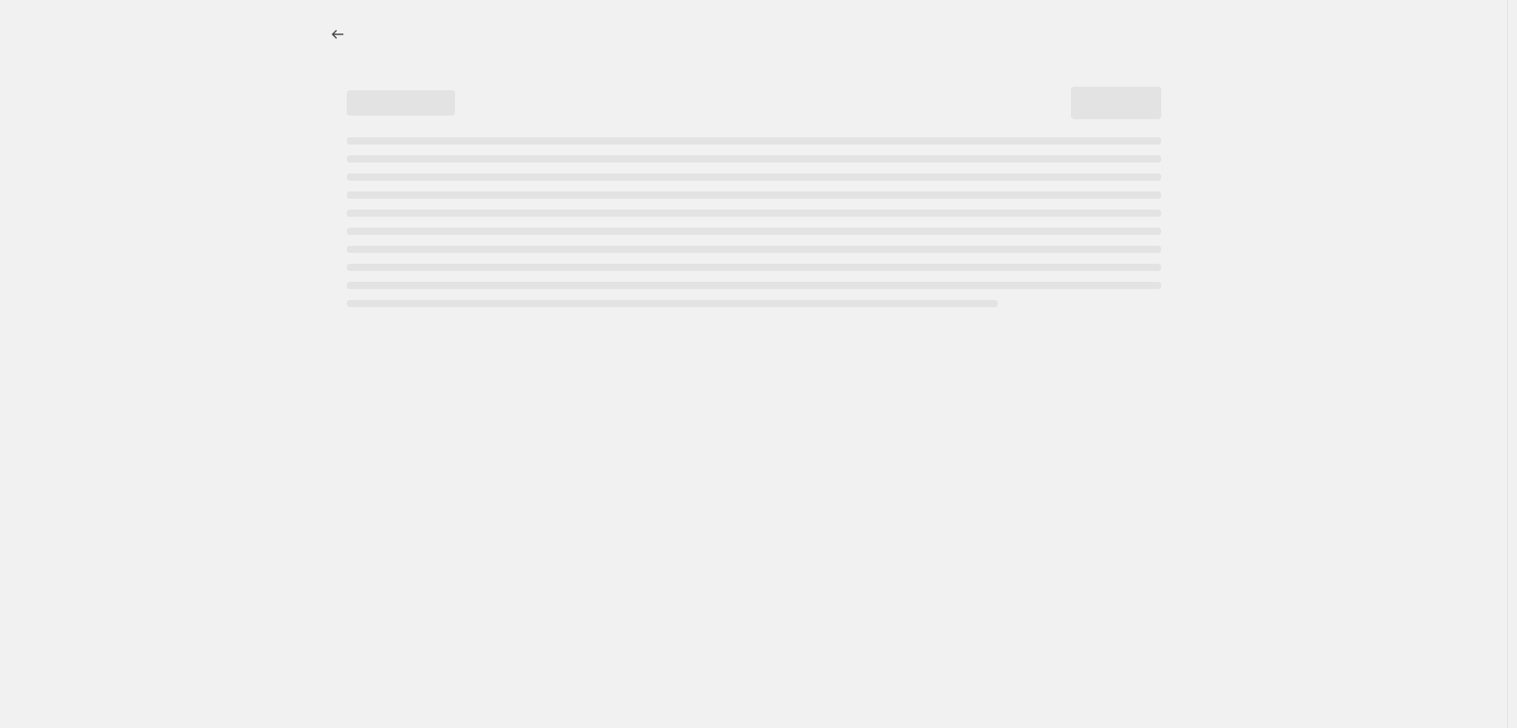
select select "pcap"
select select "no_change"
select select "tag"
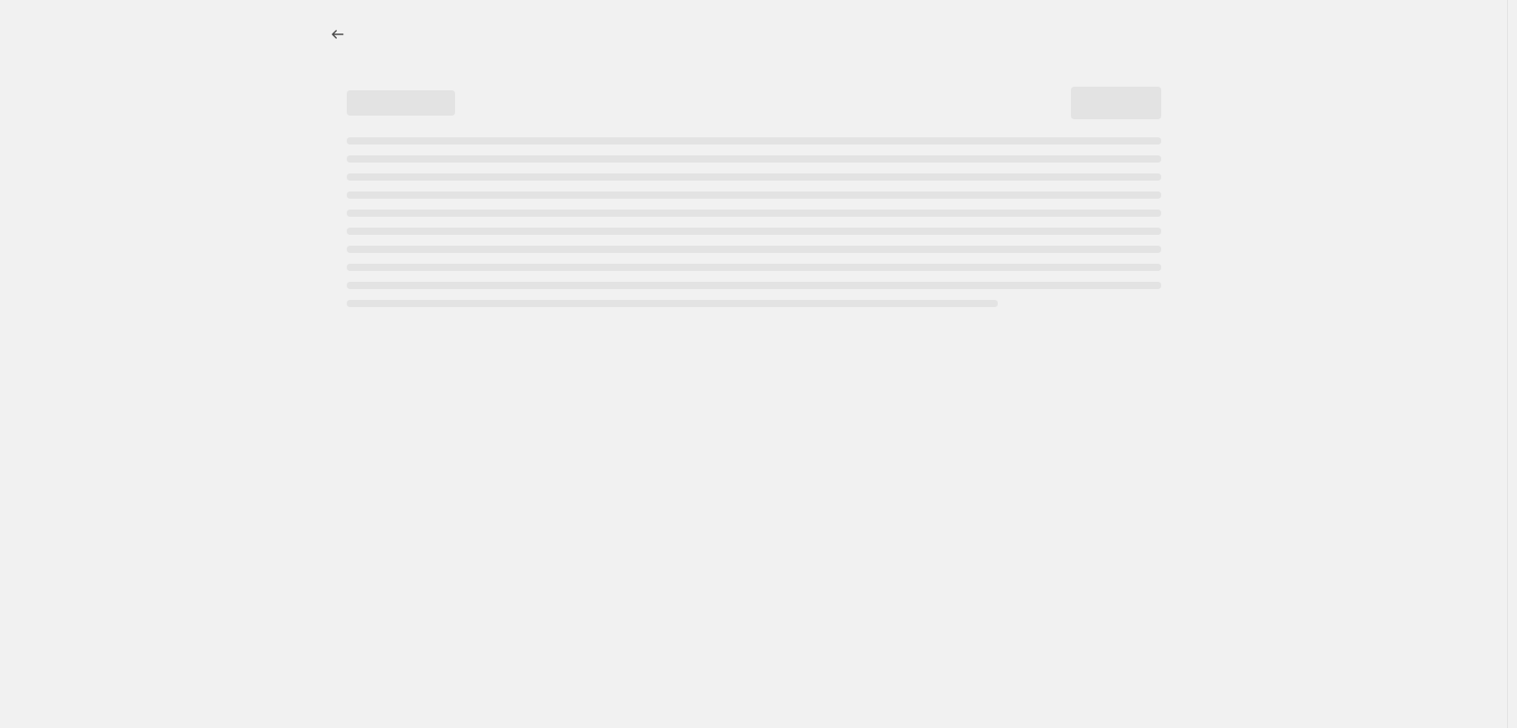
select select "tag"
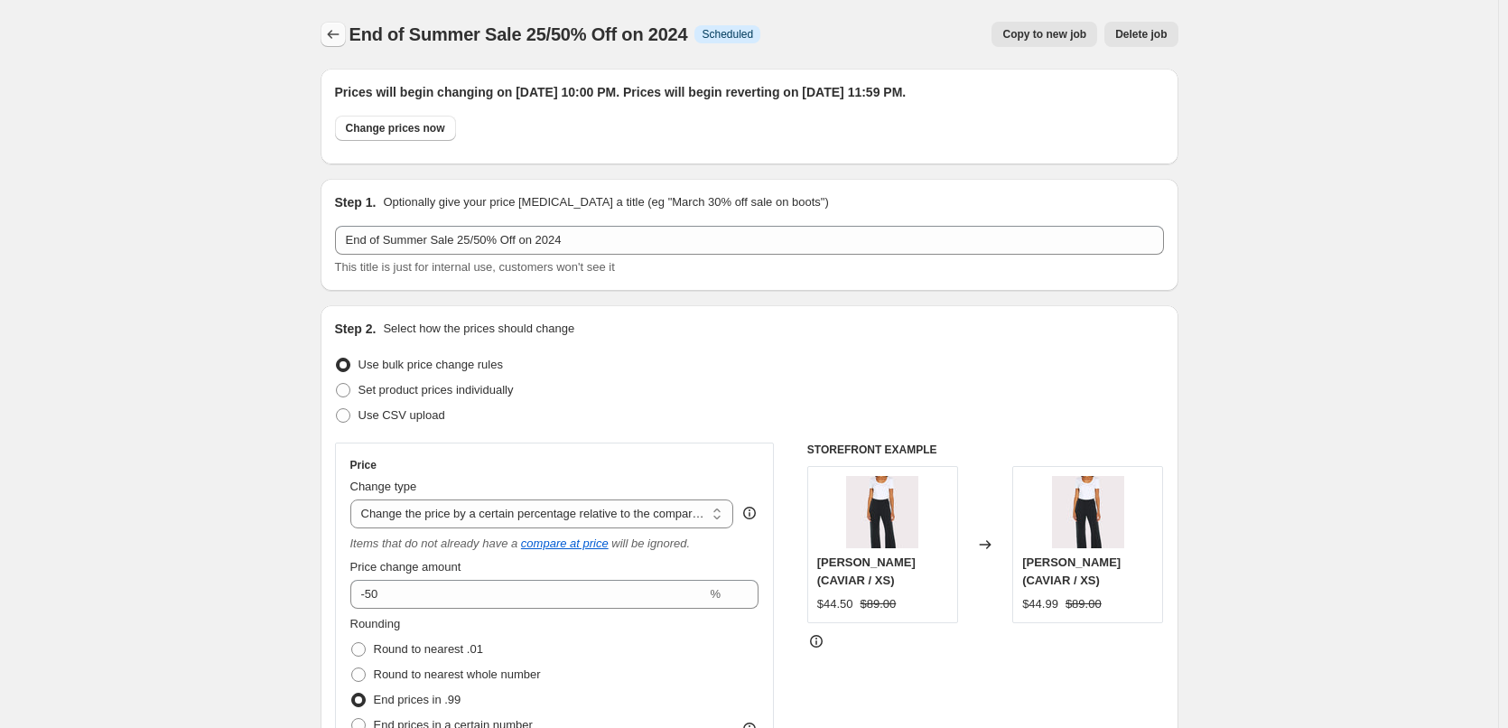
click at [336, 31] on icon "Price change jobs" at bounding box center [333, 34] width 18 height 18
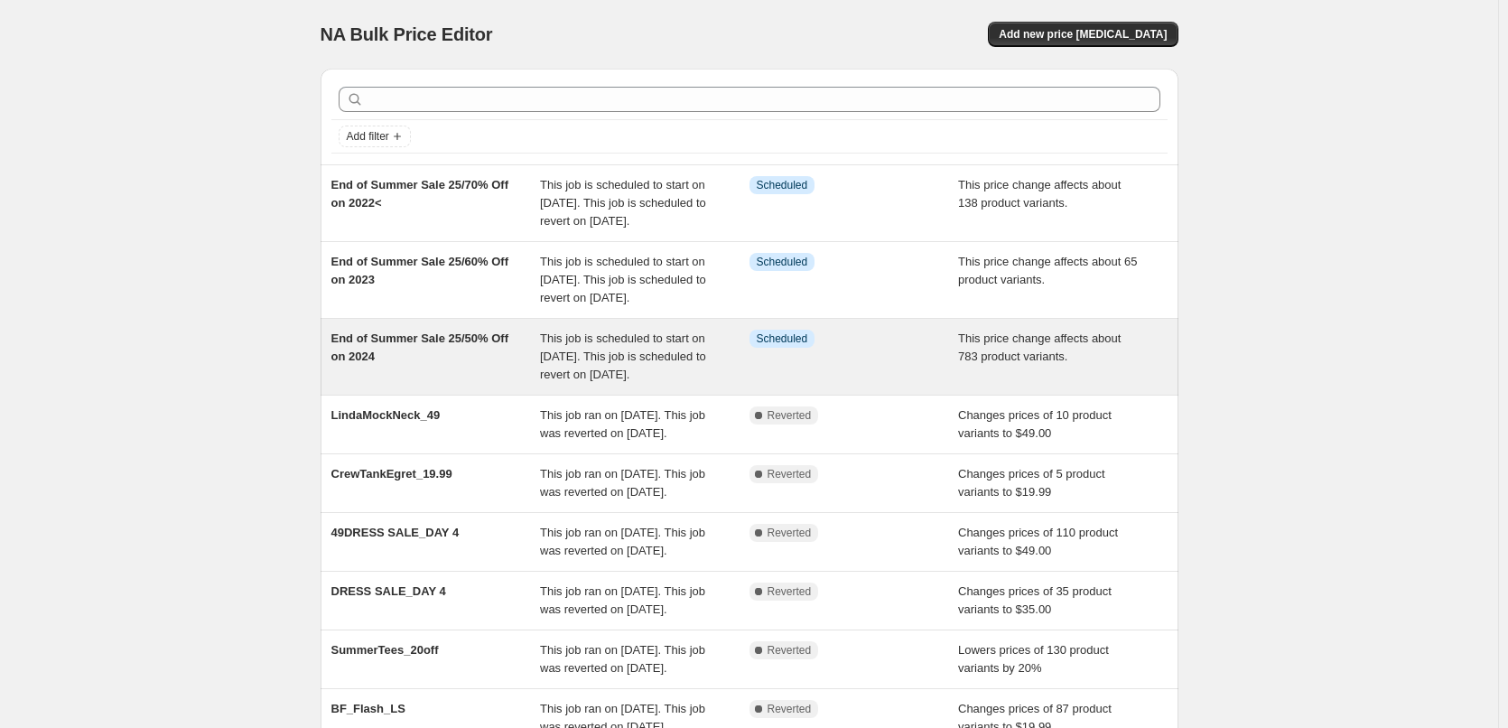
click at [392, 382] on div "End of Summer Sale 25/50% Off on 2024" at bounding box center [435, 357] width 209 height 54
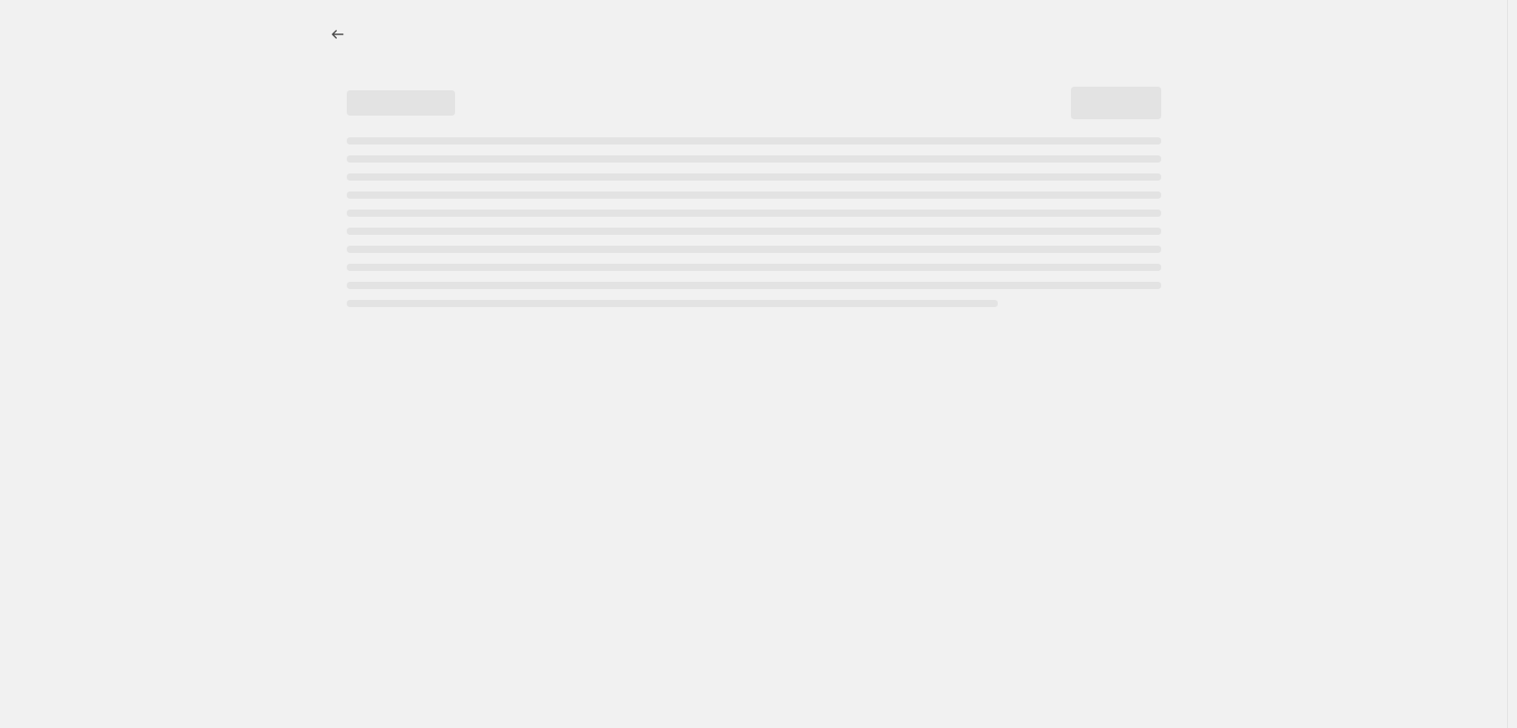
select select "pcap"
select select "no_change"
select select "tag"
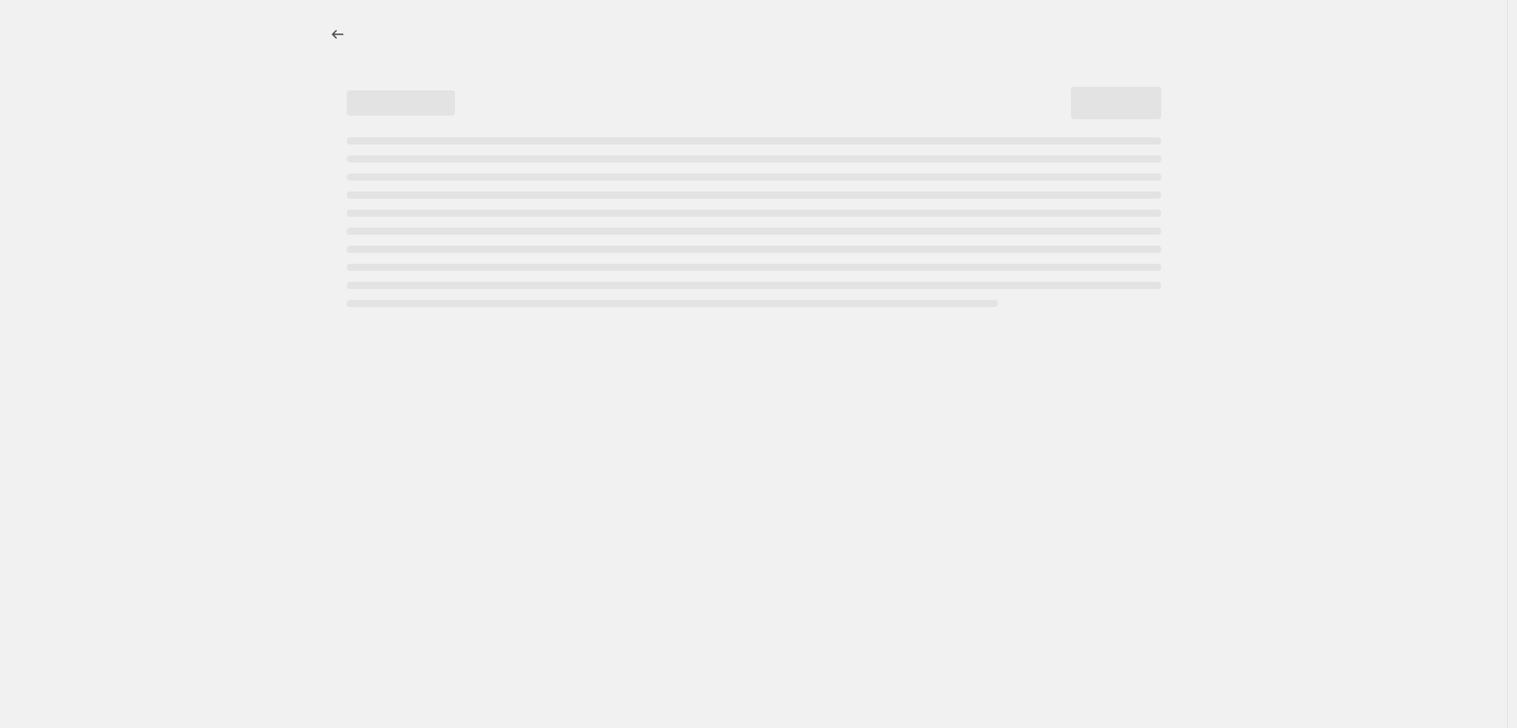
select select "tag"
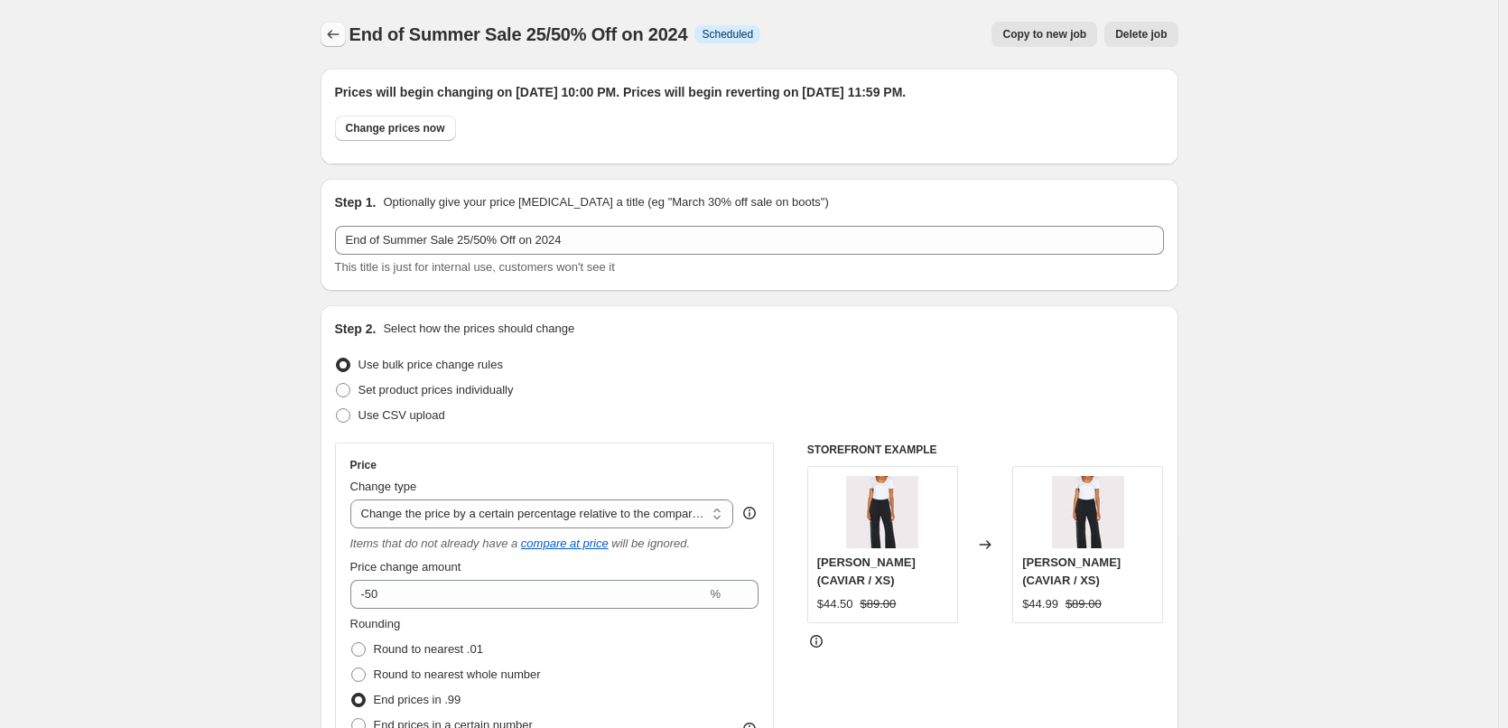
click at [338, 30] on icon "Price change jobs" at bounding box center [333, 34] width 18 height 18
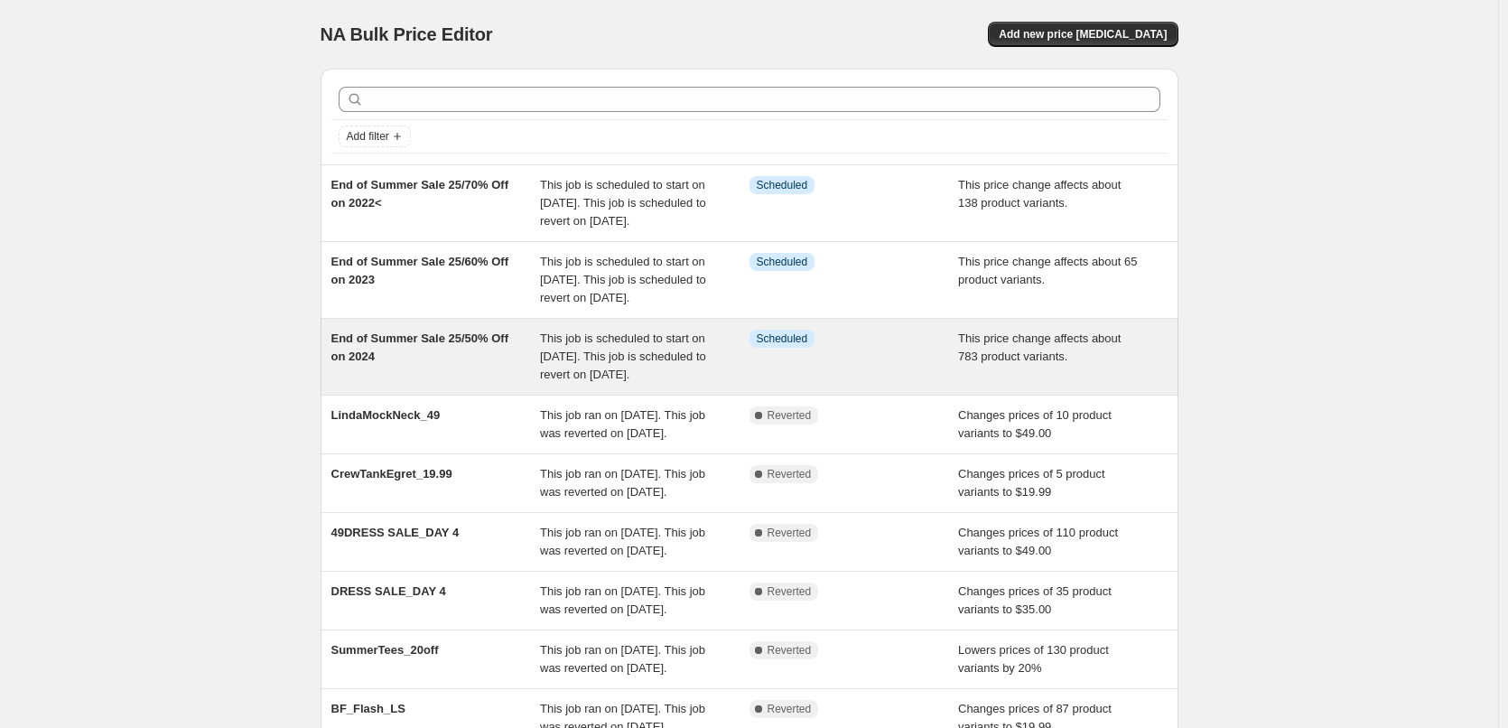
click at [434, 363] on span "End of Summer Sale 25/50% Off on 2024" at bounding box center [420, 347] width 178 height 32
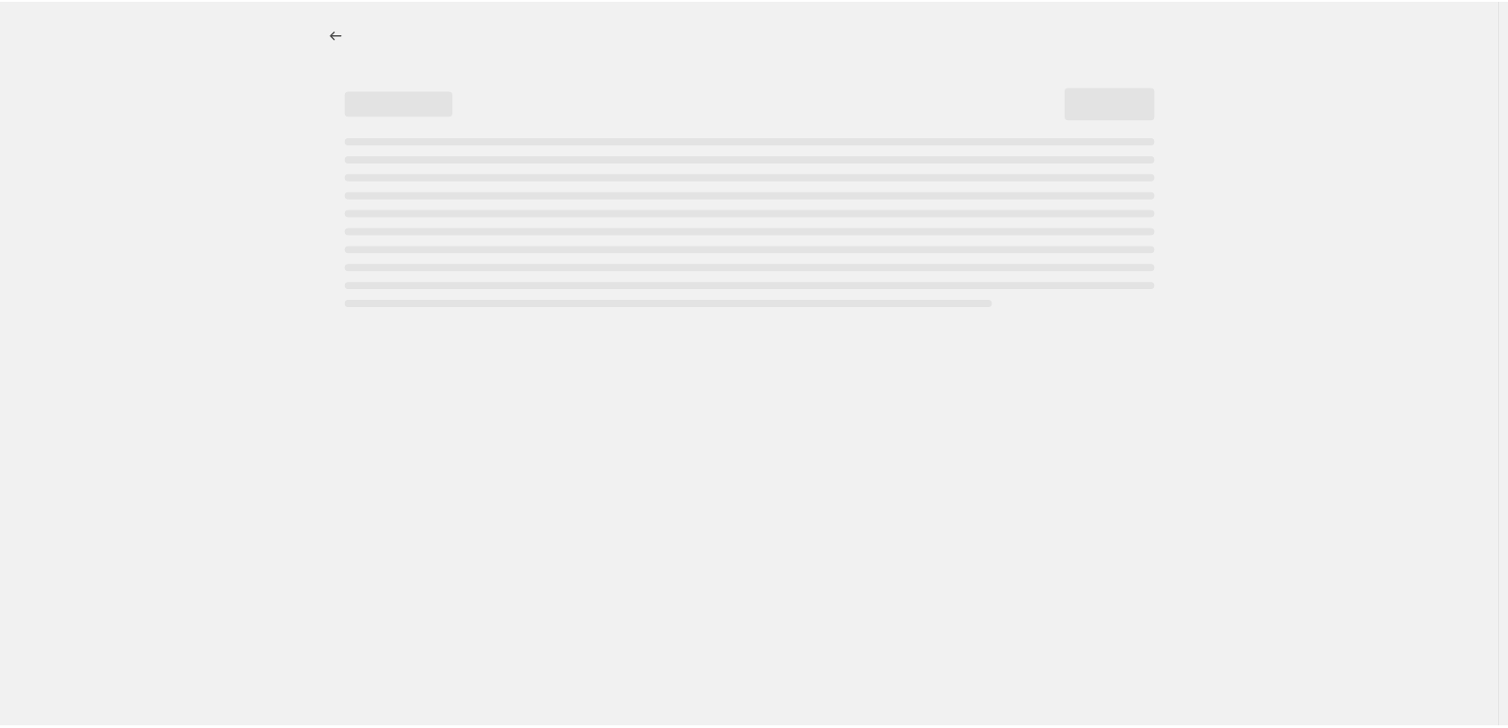
select select "pcap"
select select "no_change"
select select "tag"
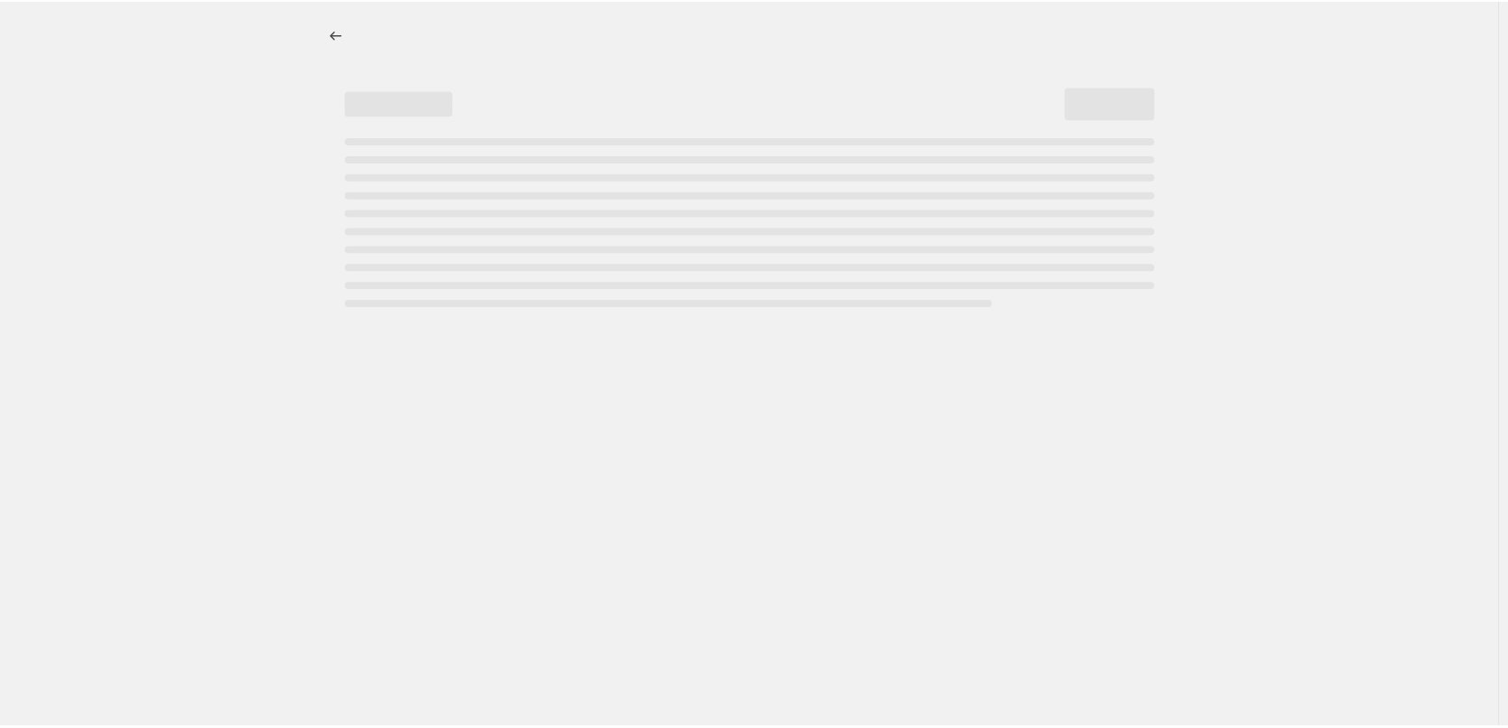
select select "tag"
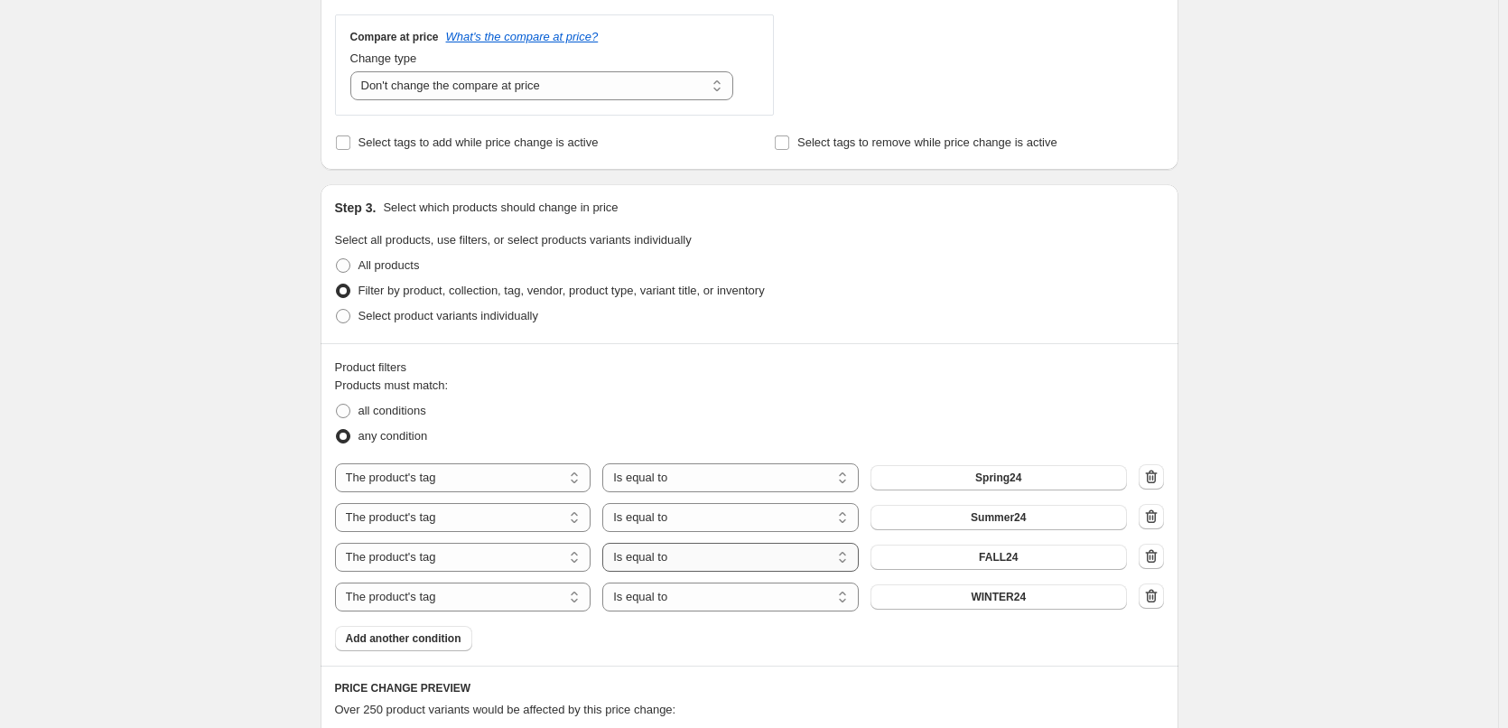
scroll to position [1083, 0]
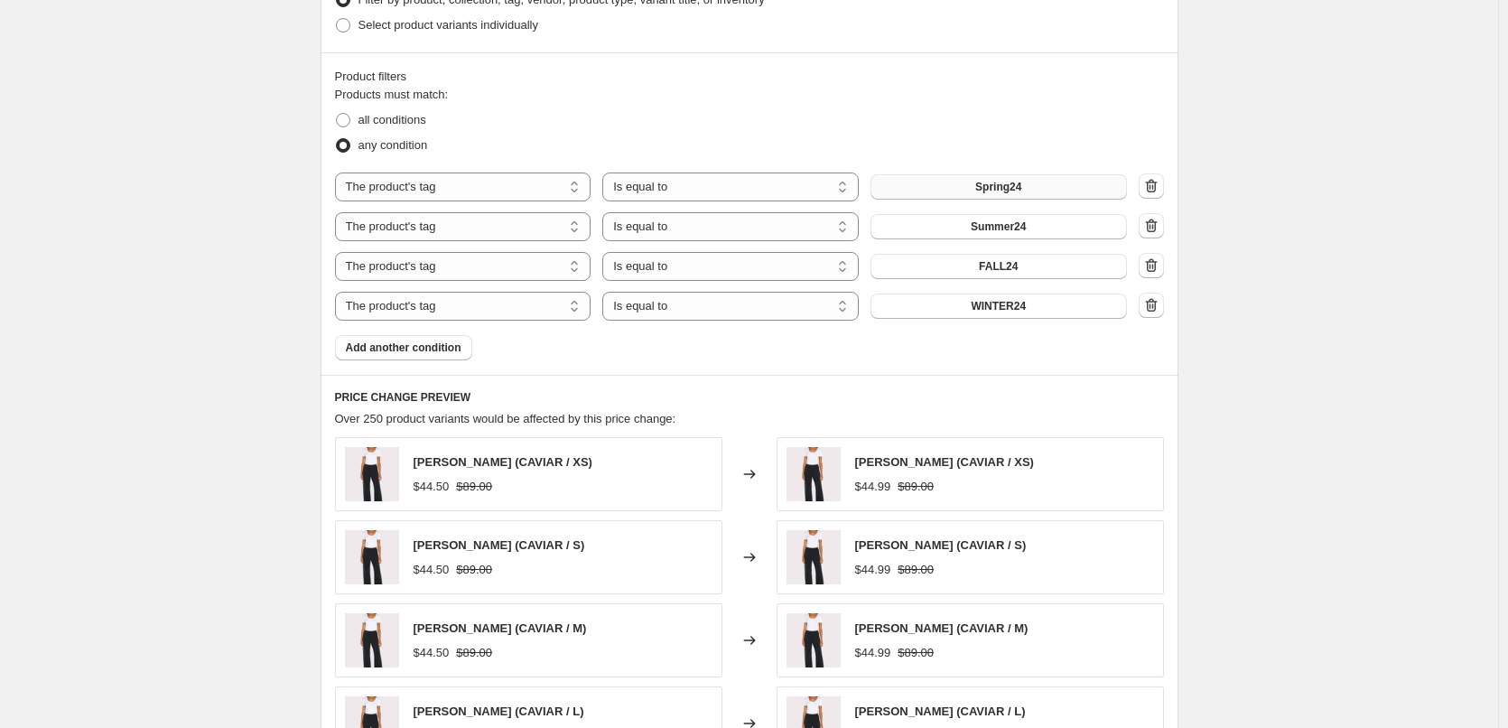
click at [1015, 182] on span "Spring24" at bounding box center [998, 187] width 46 height 14
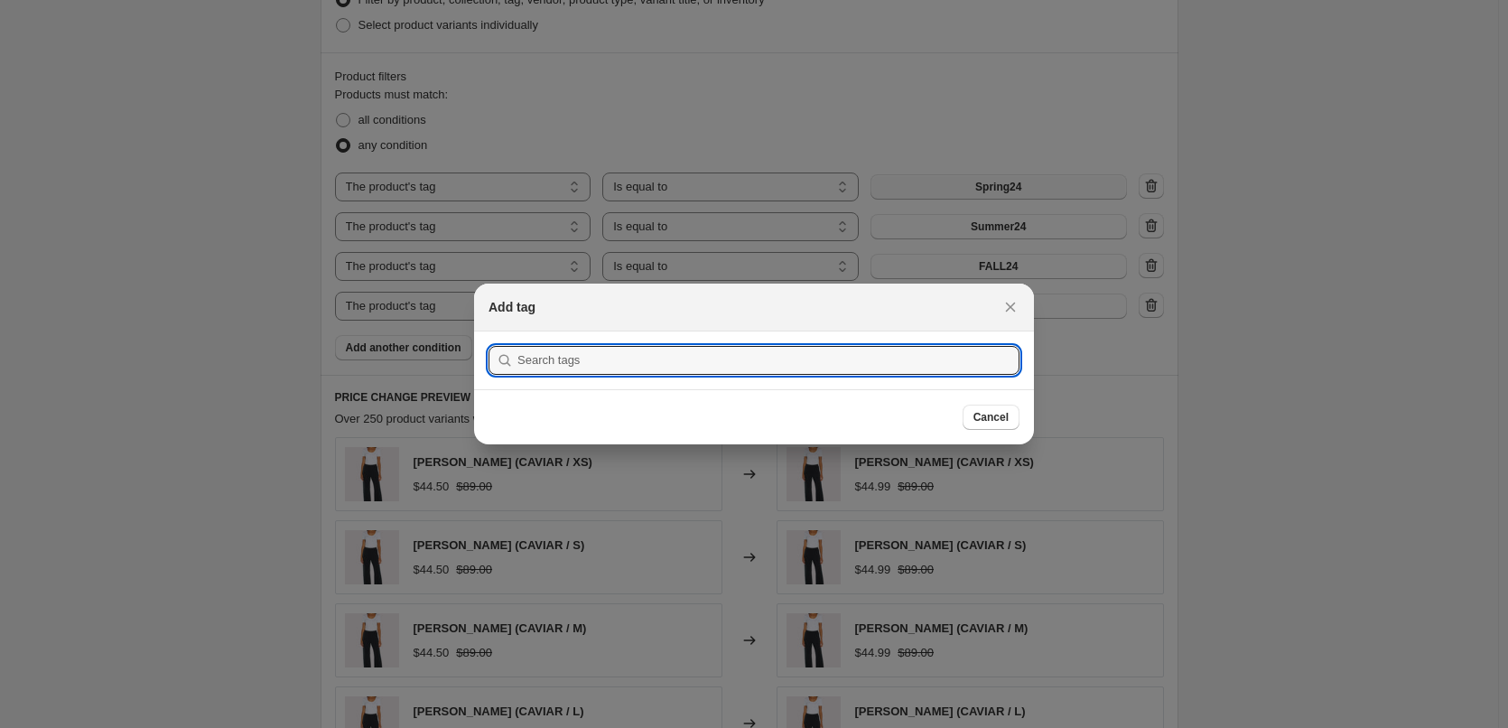
scroll to position [0, 0]
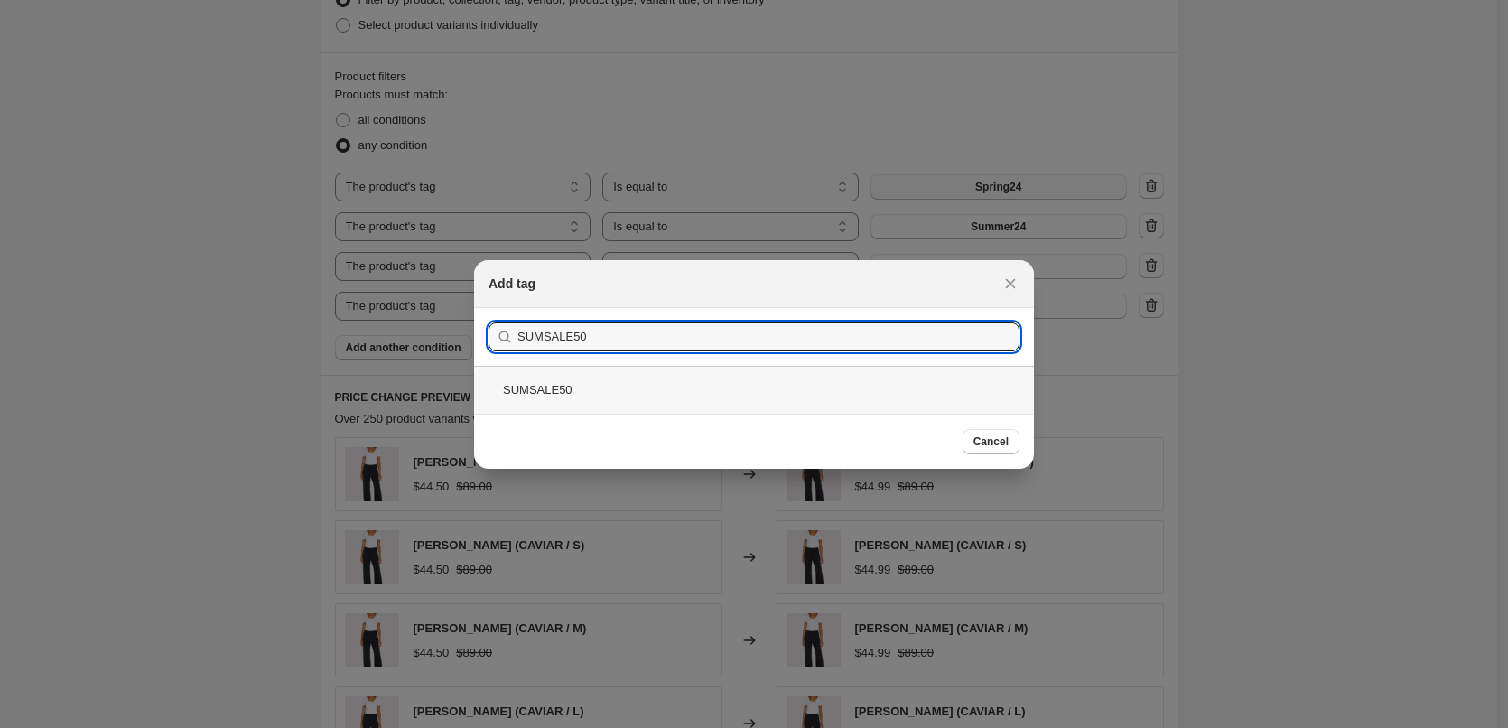
type input "SUMSALE50"
click at [544, 385] on div "SUMSALE50" at bounding box center [754, 390] width 560 height 48
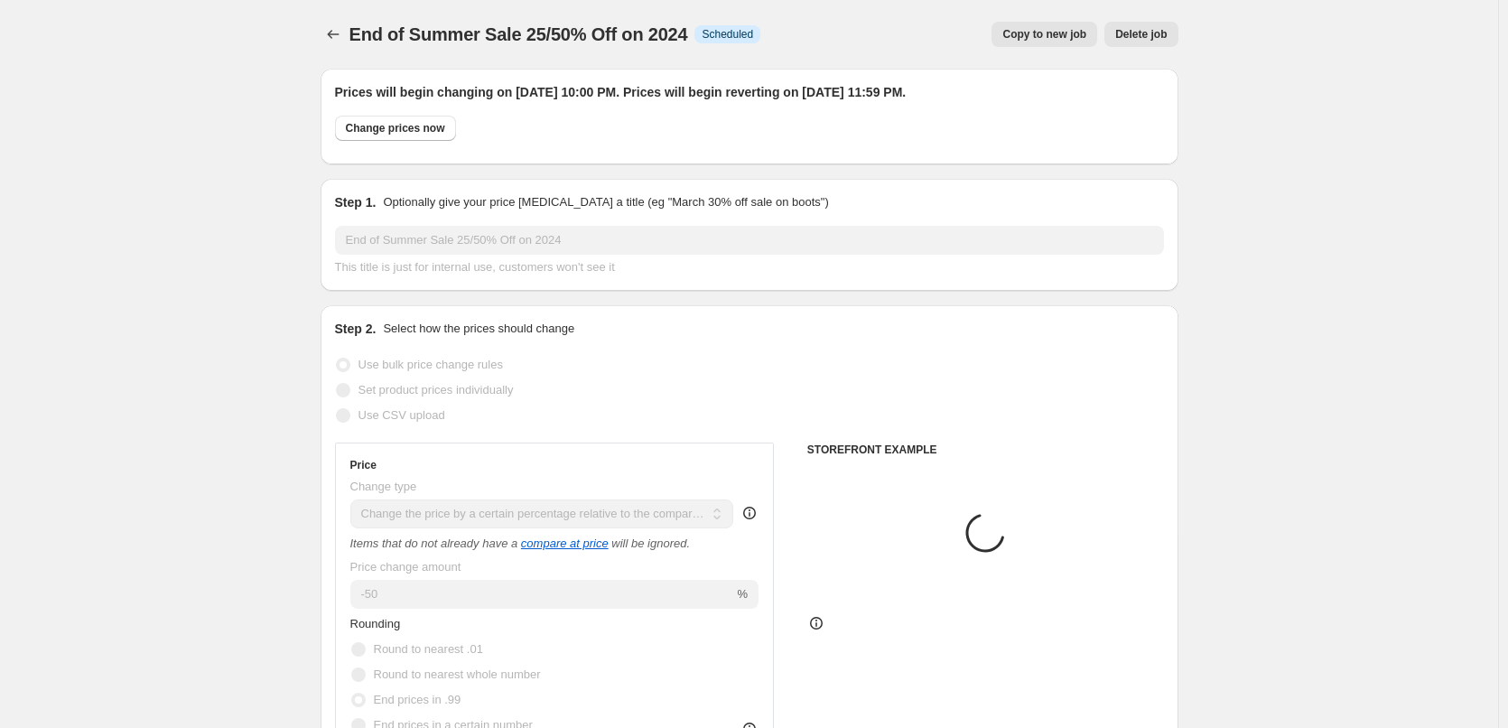
scroll to position [1083, 0]
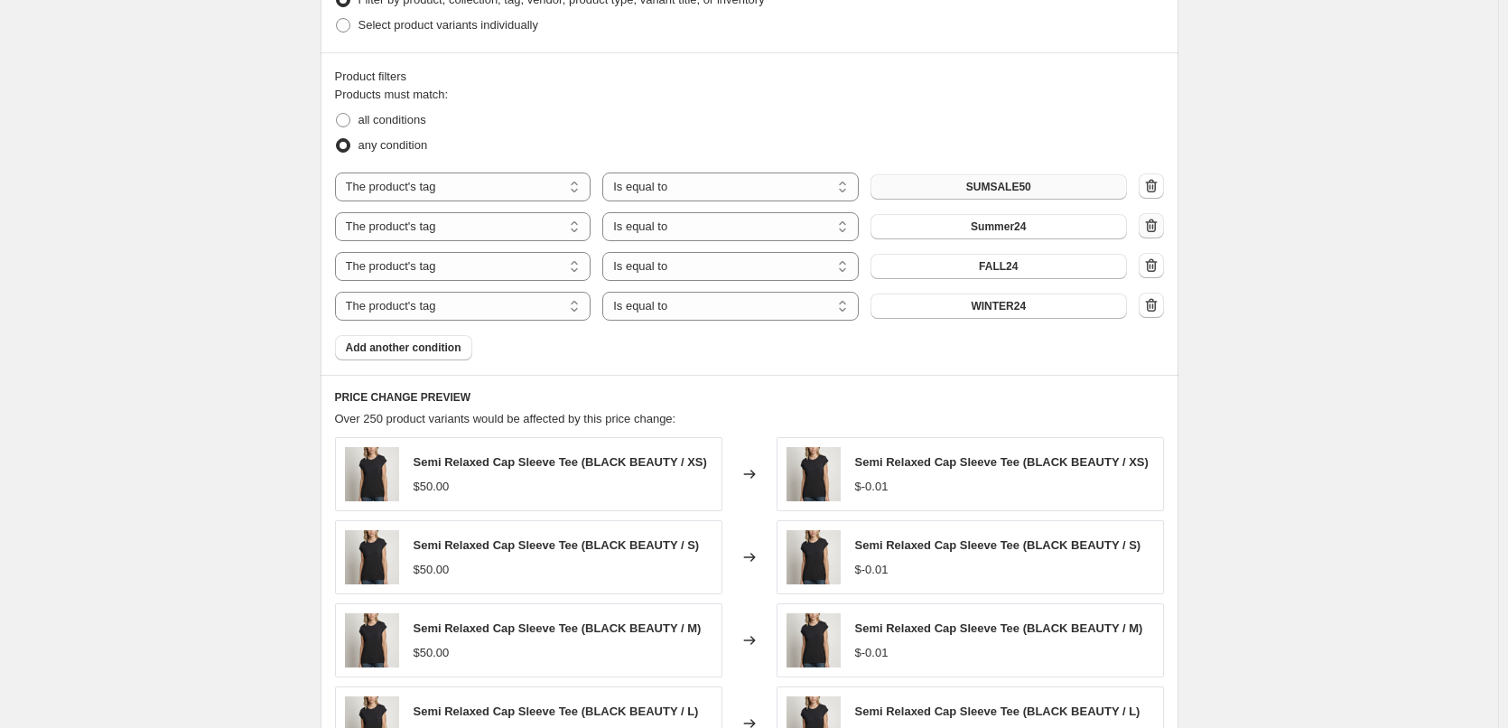
click at [1160, 221] on icon "button" at bounding box center [1151, 226] width 18 height 18
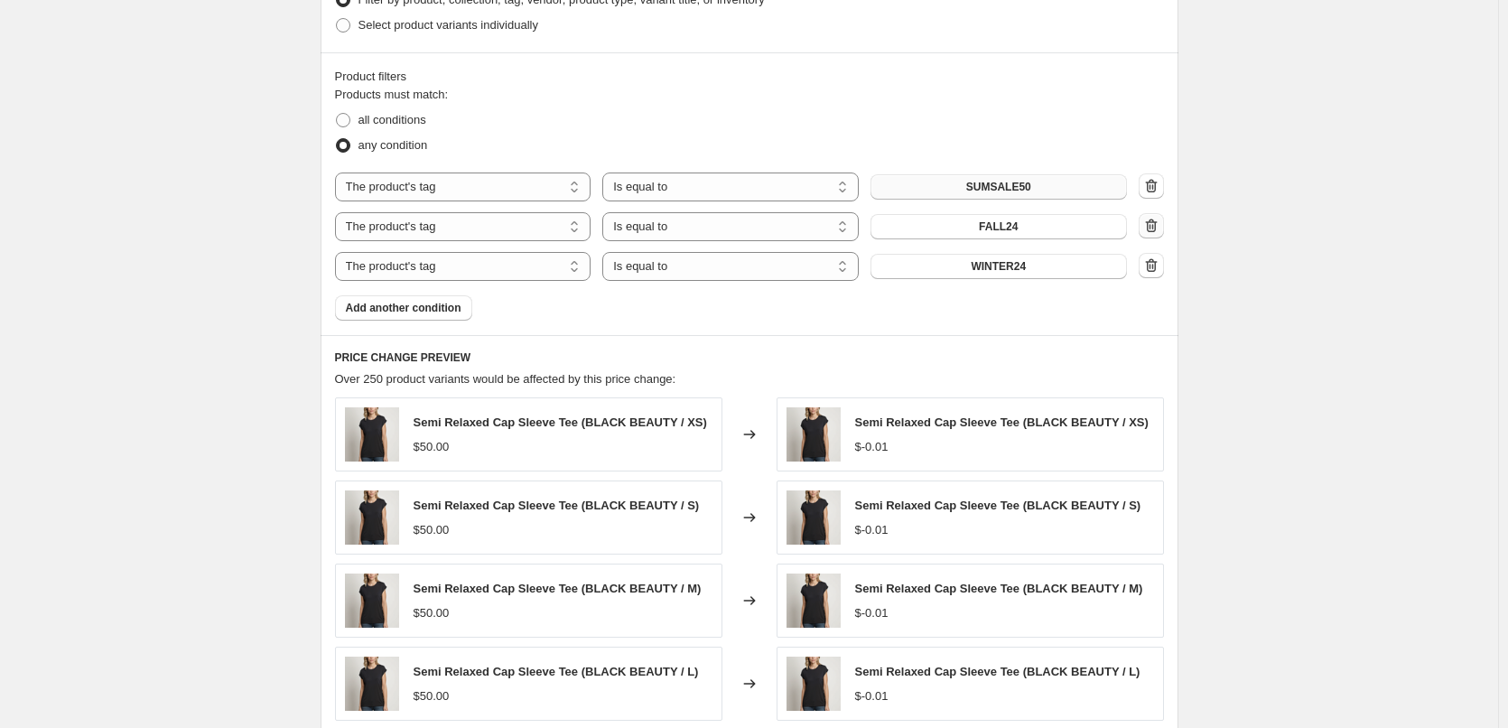
click at [1150, 228] on icon "button" at bounding box center [1149, 226] width 2 height 5
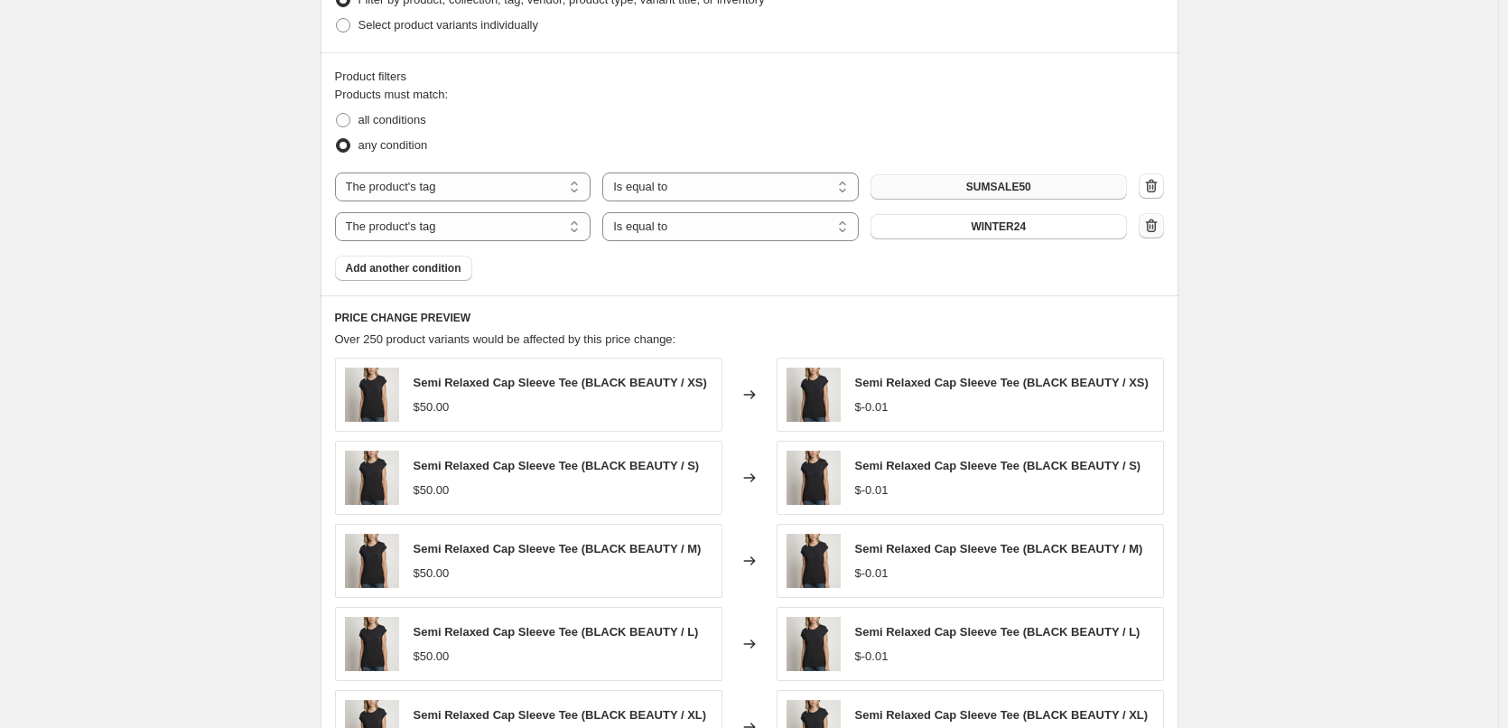
click at [1156, 219] on icon "button" at bounding box center [1151, 226] width 18 height 18
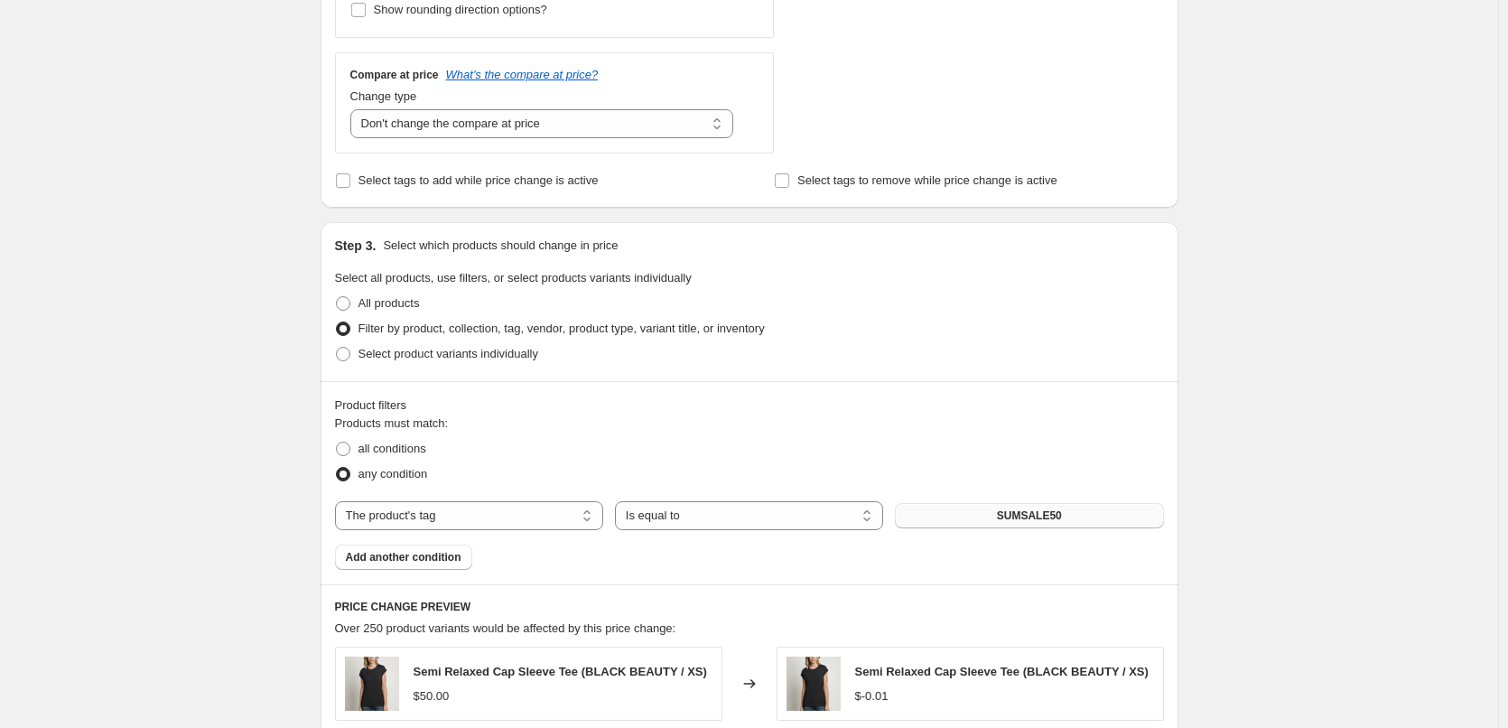
scroll to position [903, 0]
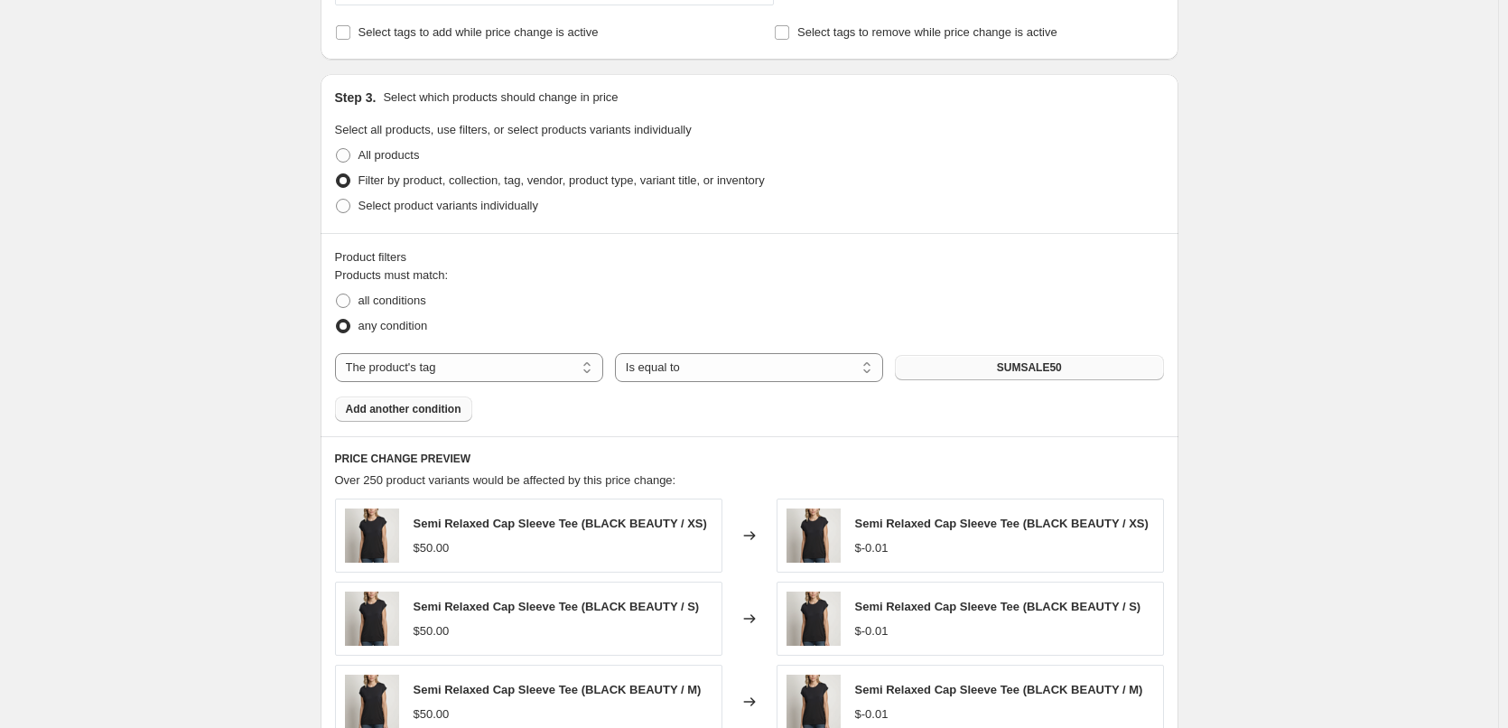
click at [454, 409] on span "Add another condition" at bounding box center [404, 409] width 116 height 14
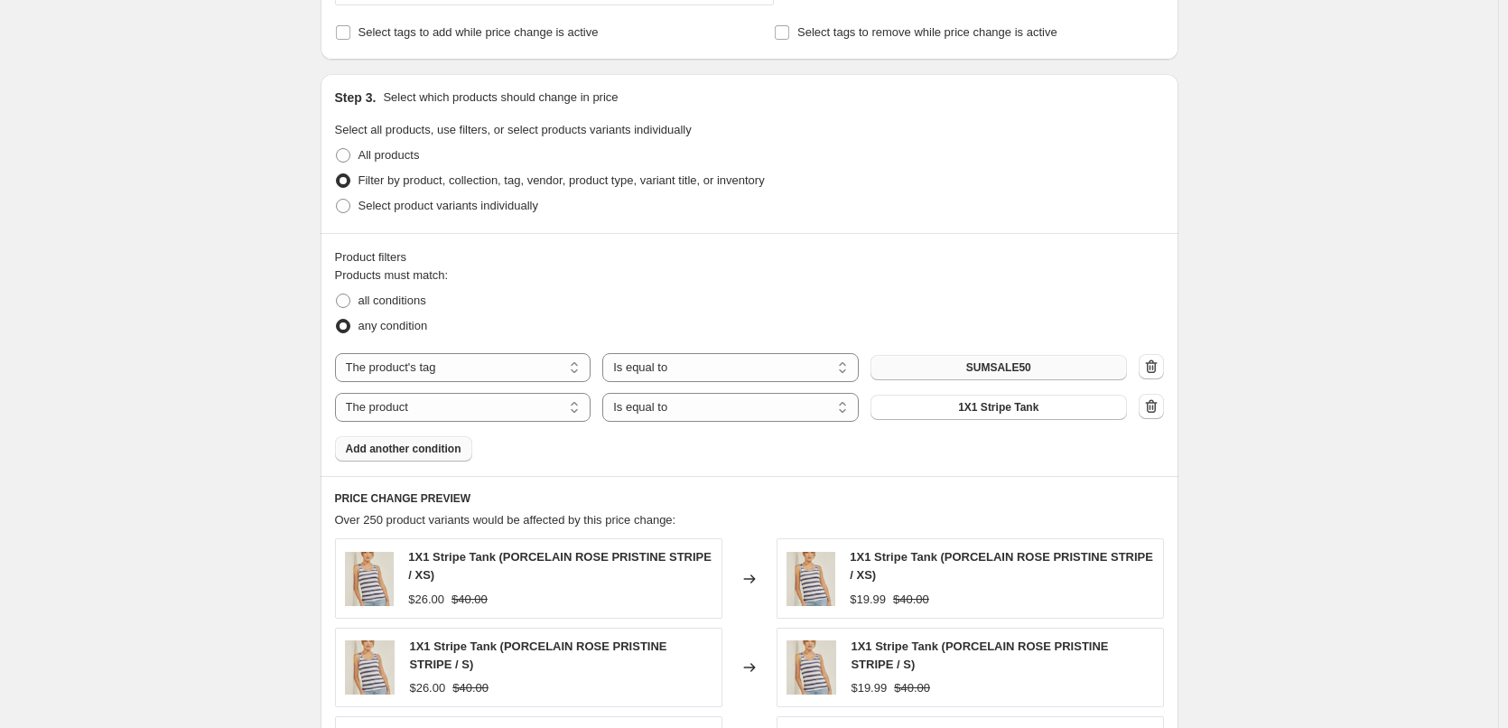
click at [433, 457] on button "Add another condition" at bounding box center [403, 448] width 137 height 25
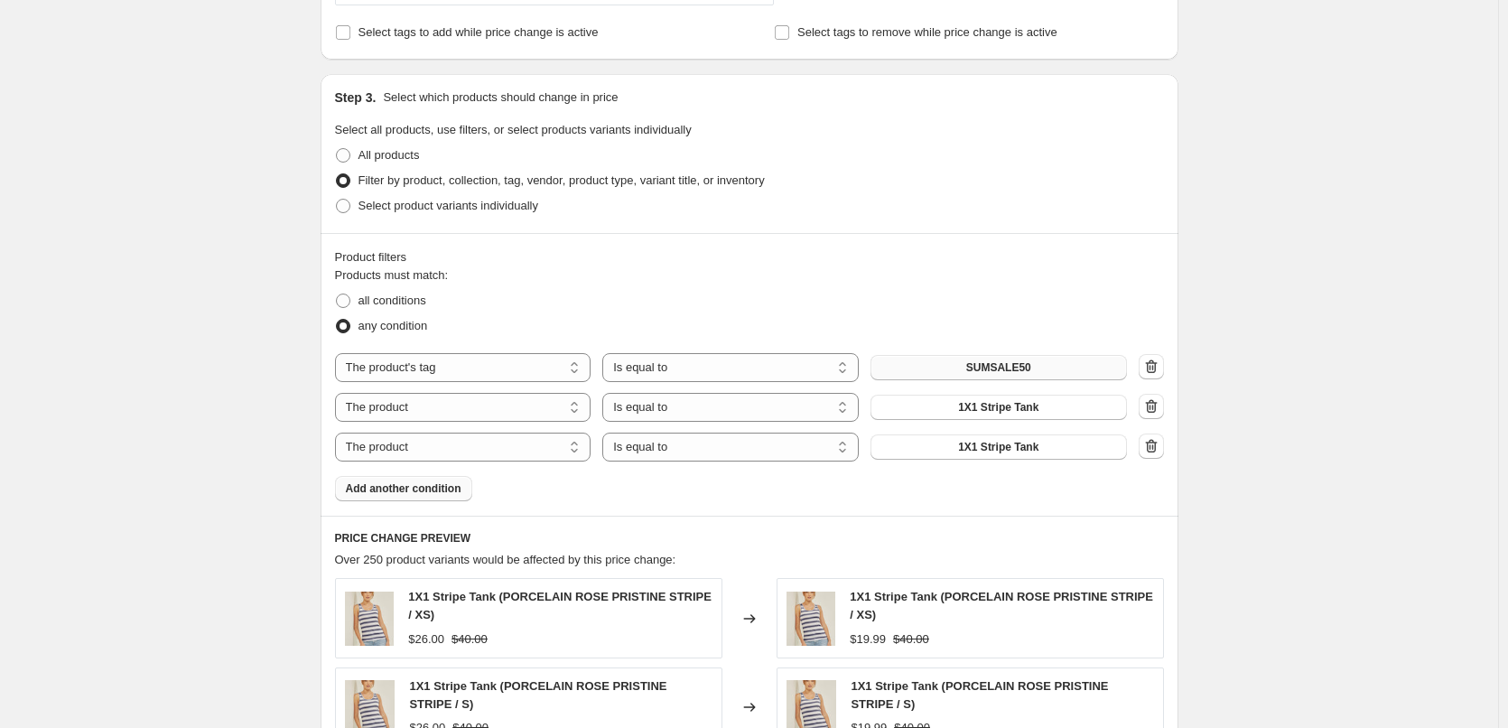
click at [432, 494] on span "Add another condition" at bounding box center [404, 488] width 116 height 14
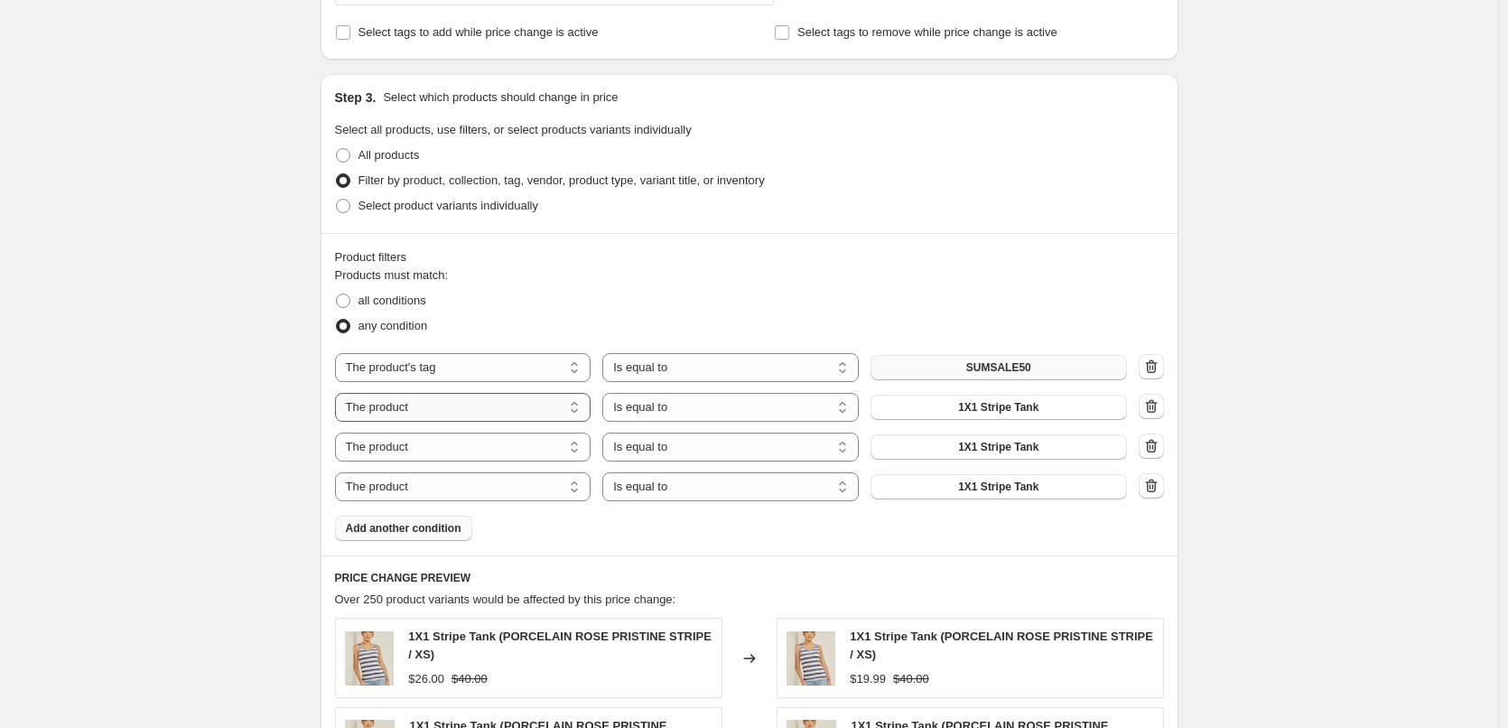
click at [573, 404] on select "The product The product's collection The product's tag The product's vendor The…" at bounding box center [463, 407] width 256 height 29
select select "tag"
click at [572, 446] on select "The product The product's collection The product's tag The product's vendor The…" at bounding box center [463, 446] width 256 height 29
select select "tag"
drag, startPoint x: 534, startPoint y: 487, endPoint x: 516, endPoint y: 488, distance: 18.1
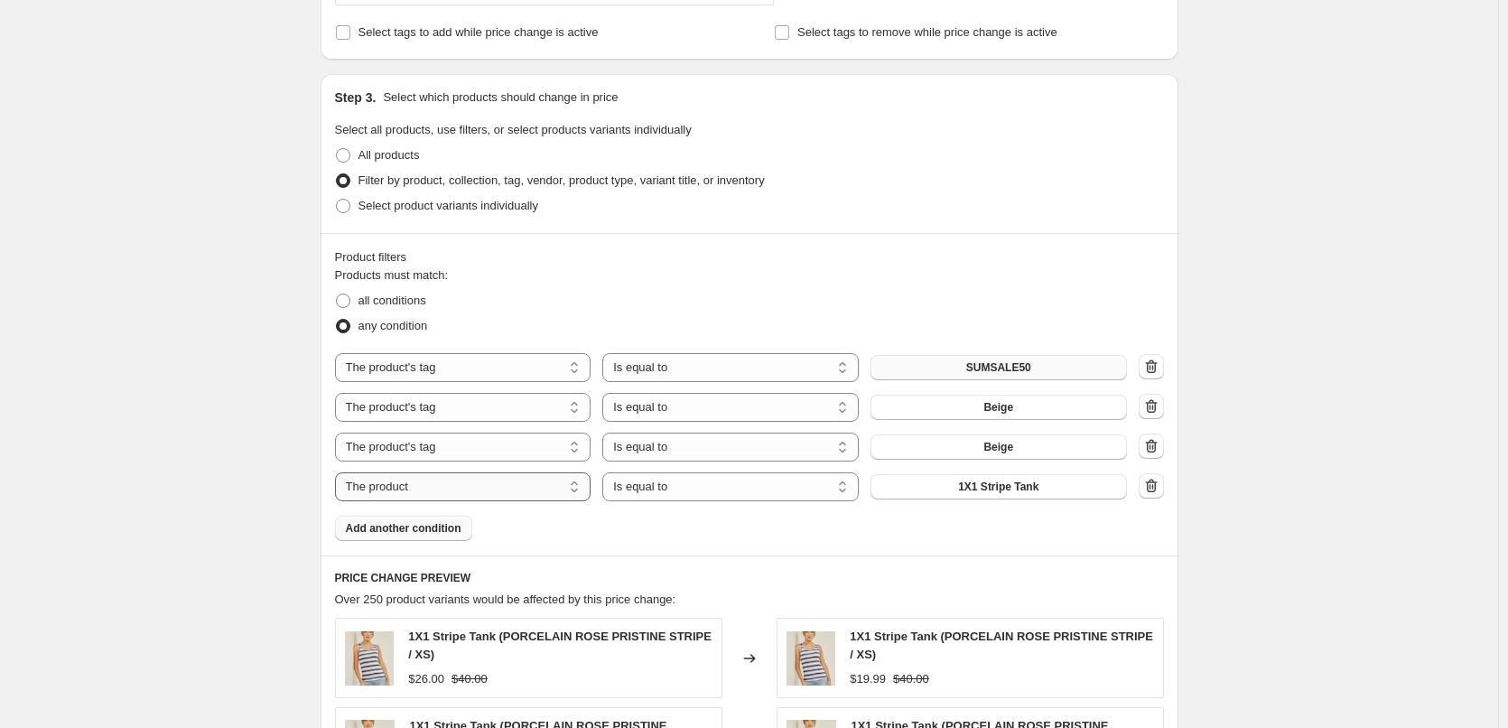
click at [534, 487] on select "The product The product's collection The product's tag The product's vendor The…" at bounding box center [463, 486] width 256 height 29
select select "tag"
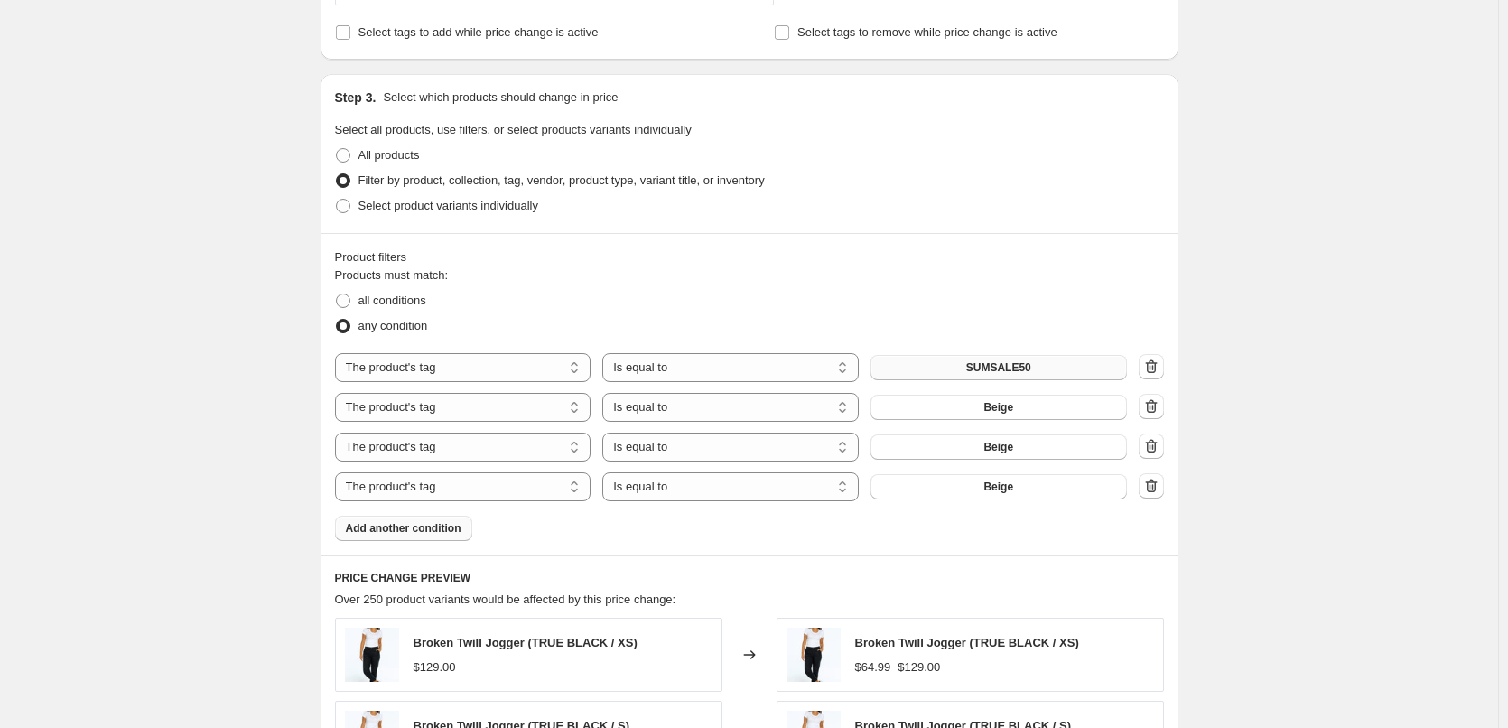
click at [1048, 363] on button "SUMSALE50" at bounding box center [998, 367] width 256 height 25
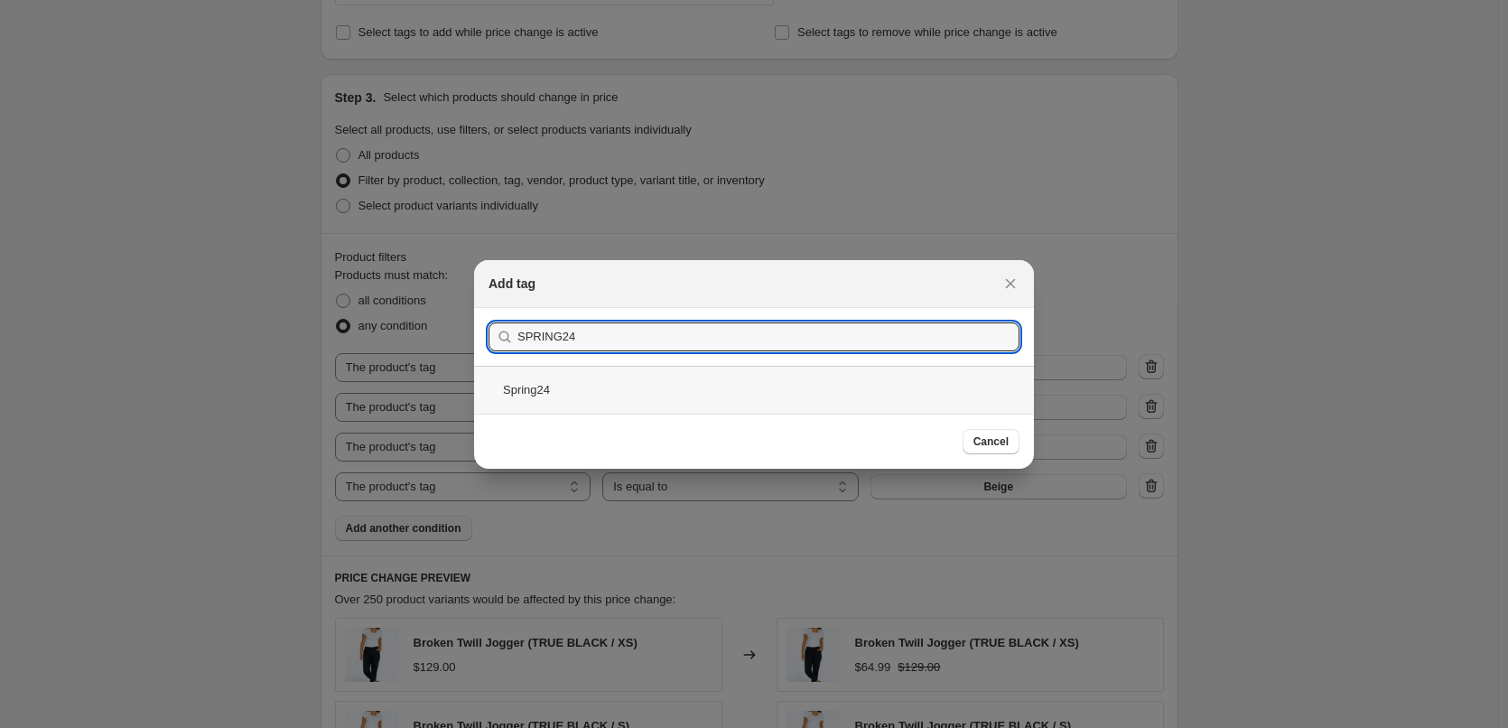
type input "SPRING24"
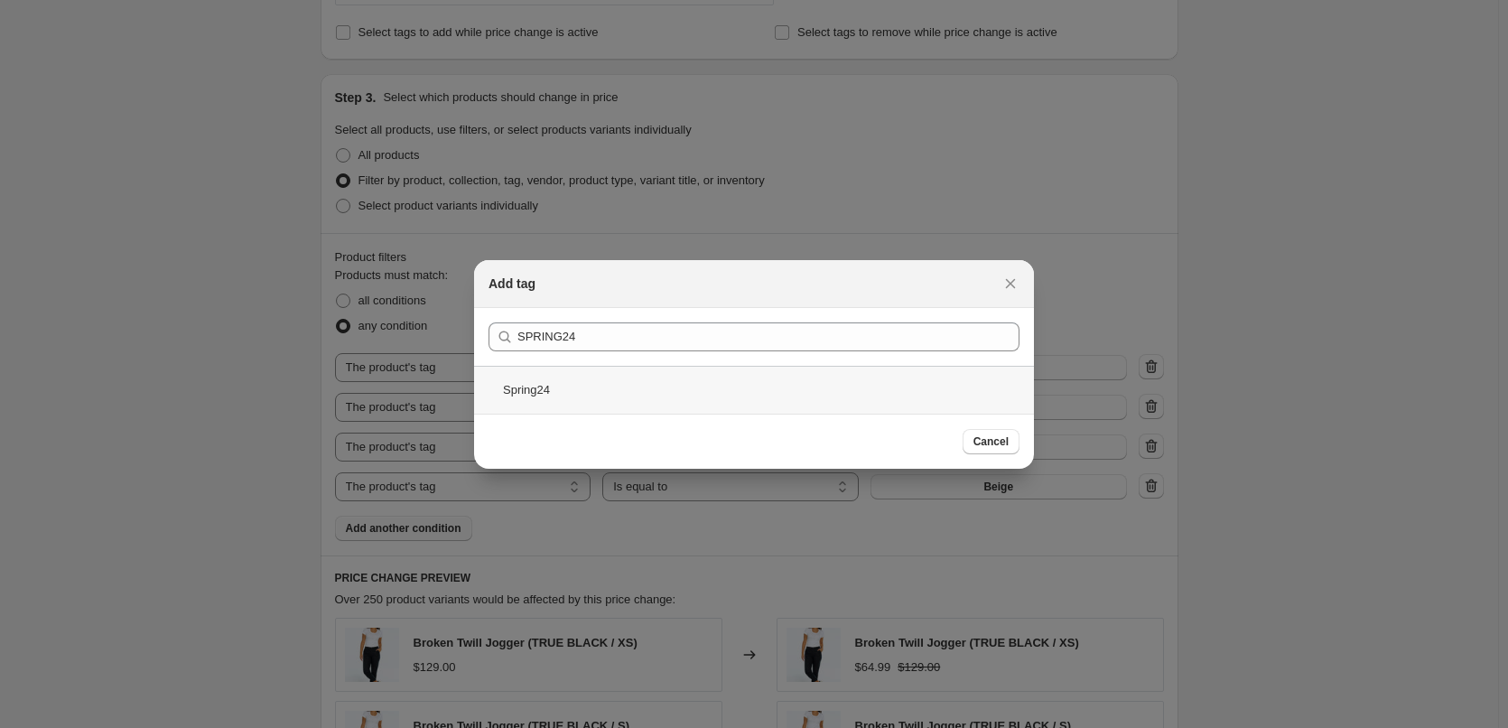
click at [527, 388] on div "Spring24" at bounding box center [754, 390] width 560 height 48
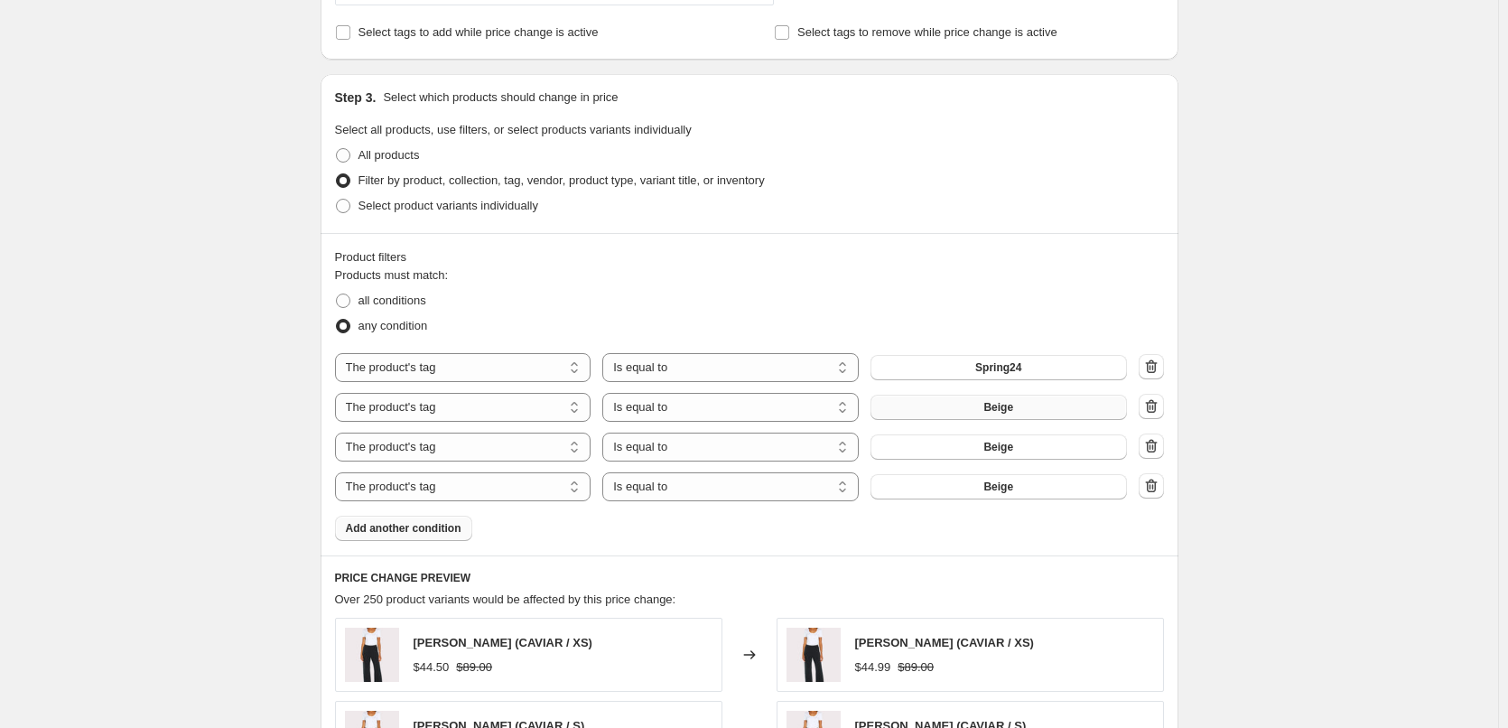
click at [1068, 402] on button "Beige" at bounding box center [998, 407] width 256 height 25
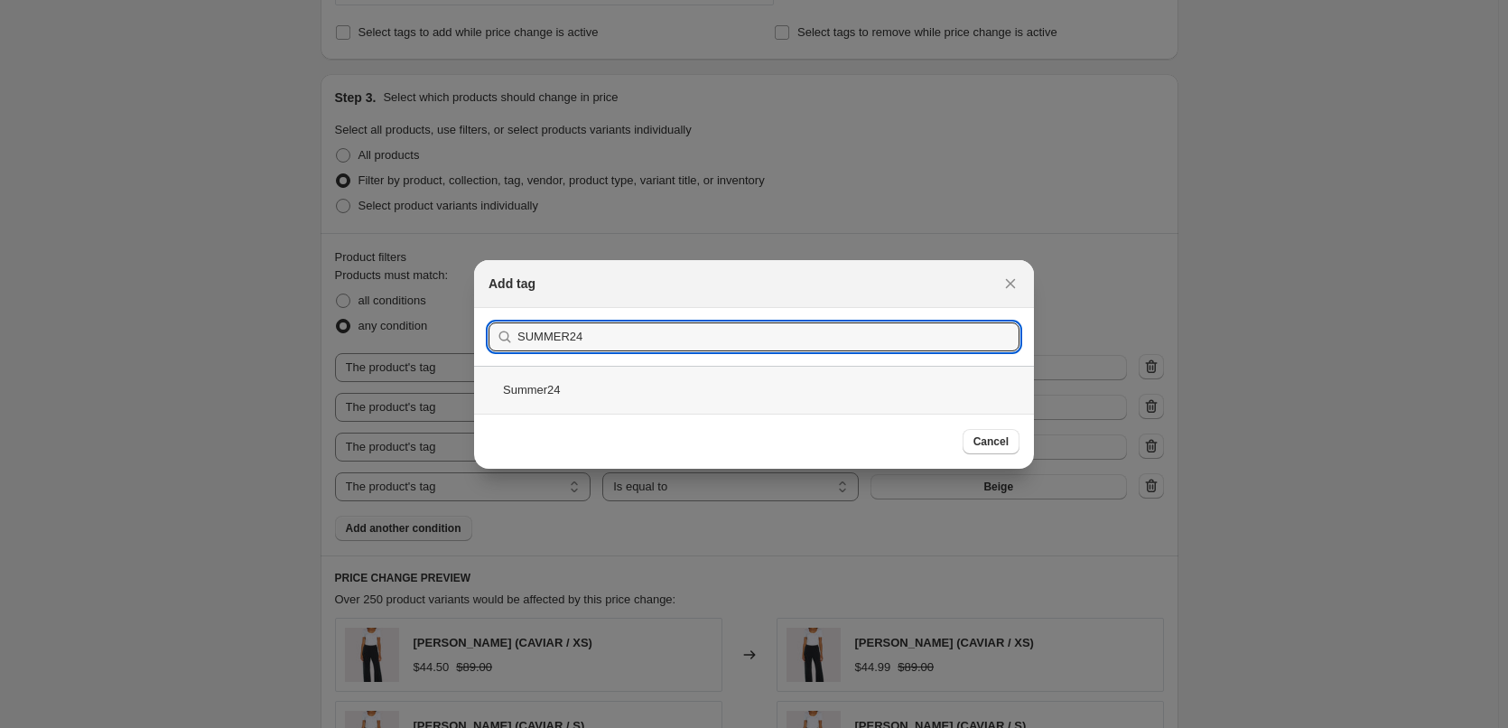
type input "SUMMER24"
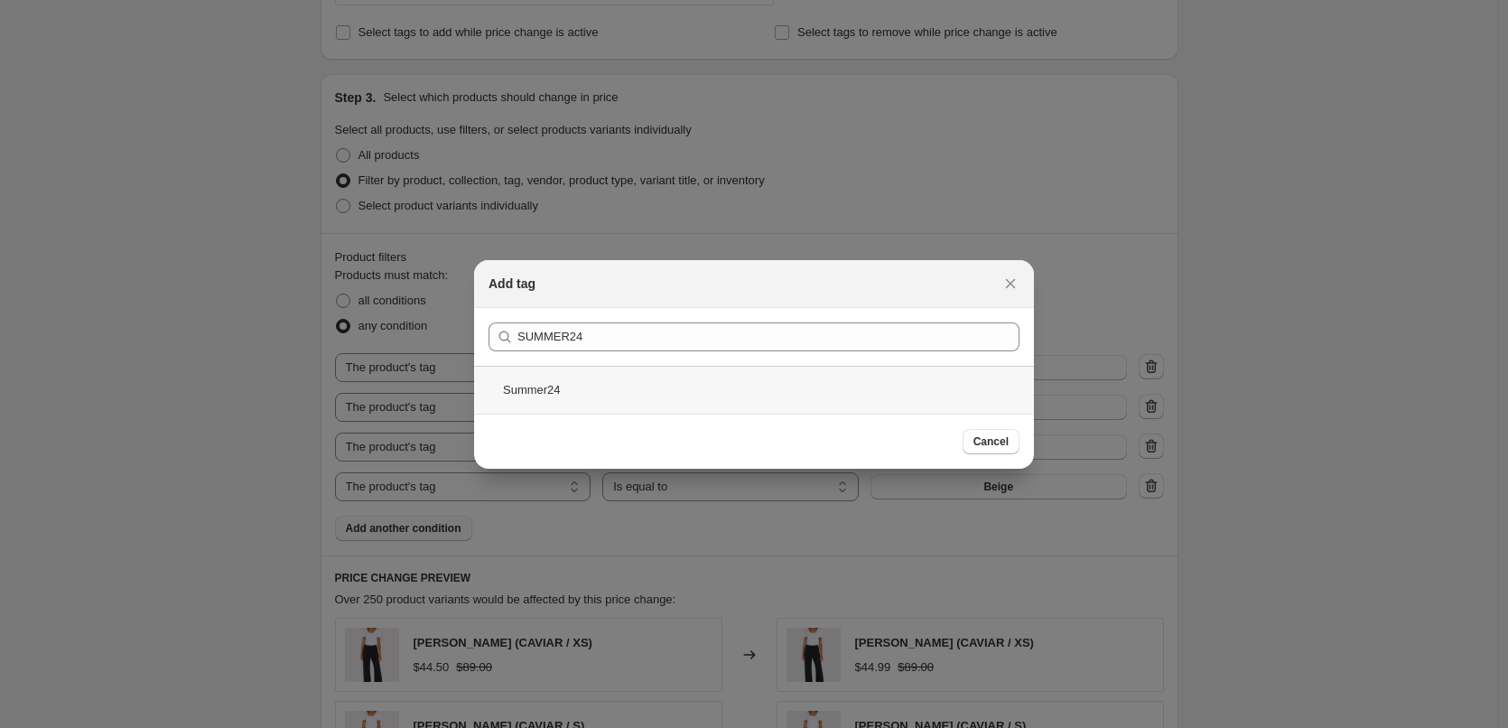
click at [535, 386] on div "Summer24" at bounding box center [754, 390] width 560 height 48
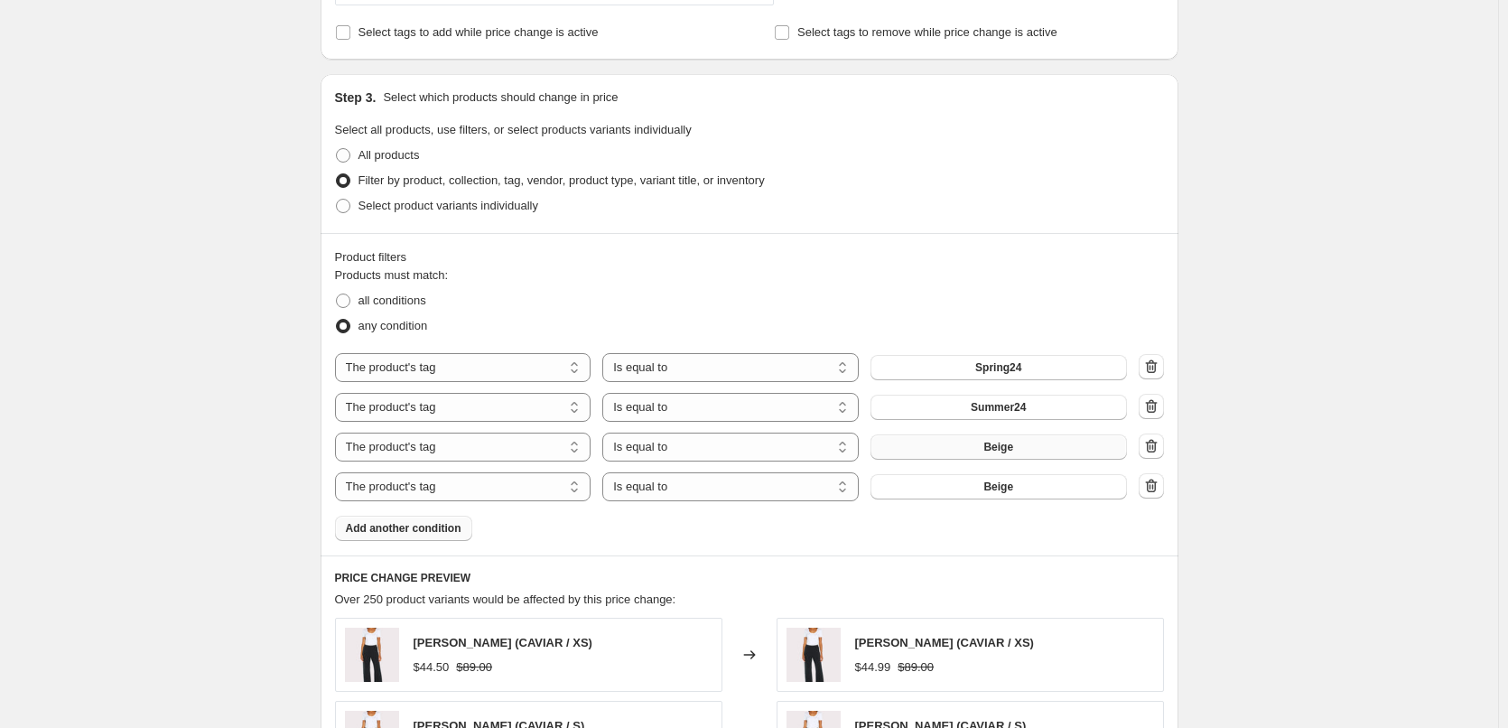
click at [1013, 444] on span "Beige" at bounding box center [998, 447] width 30 height 14
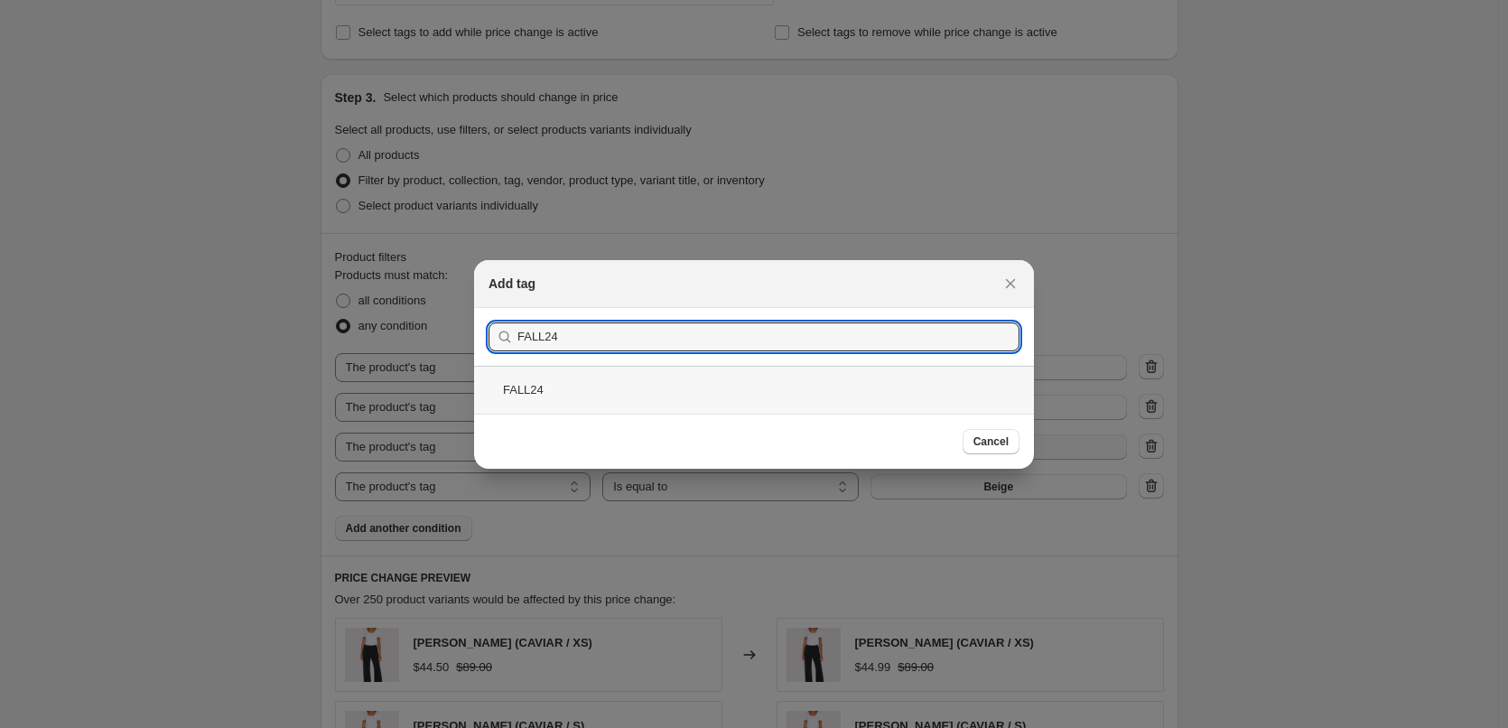
type input "FALL24"
click at [505, 386] on div "FALL24" at bounding box center [754, 390] width 560 height 48
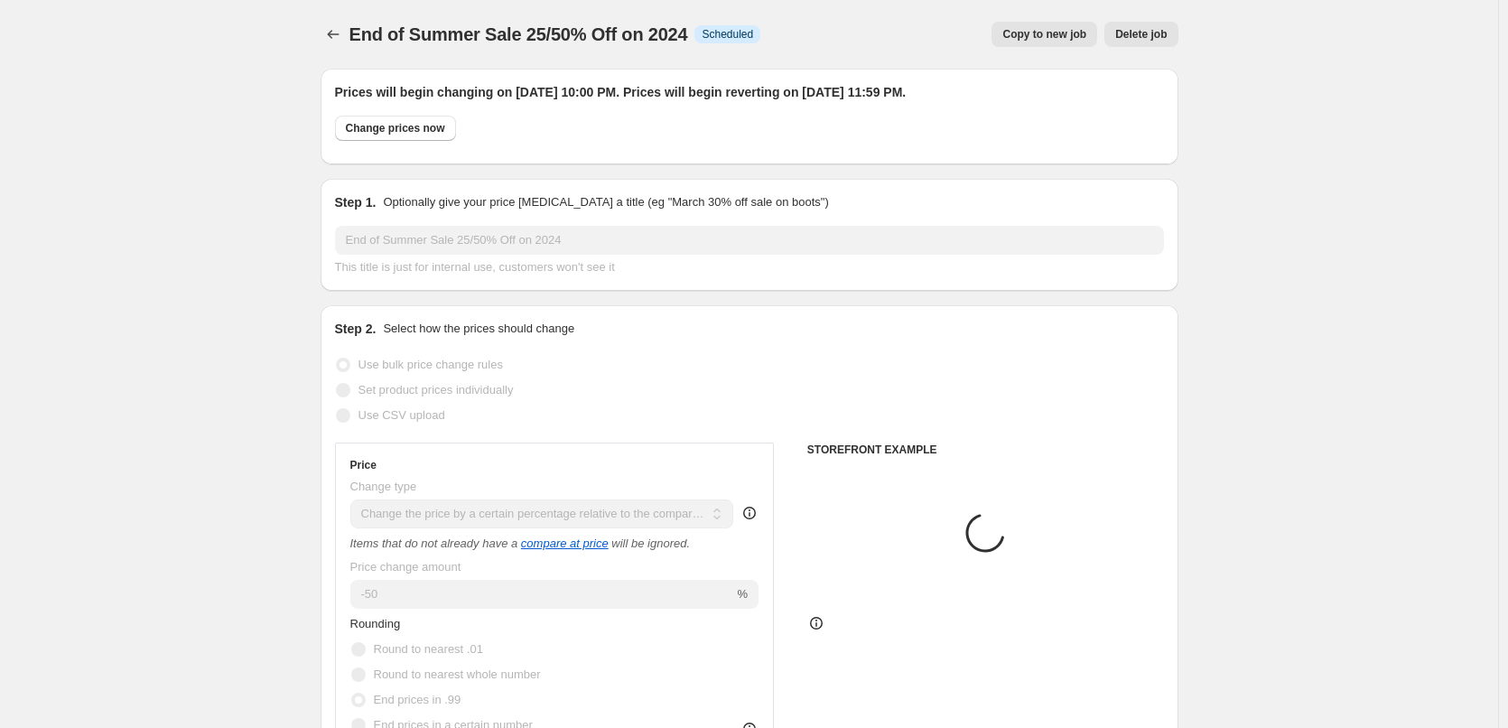
scroll to position [903, 0]
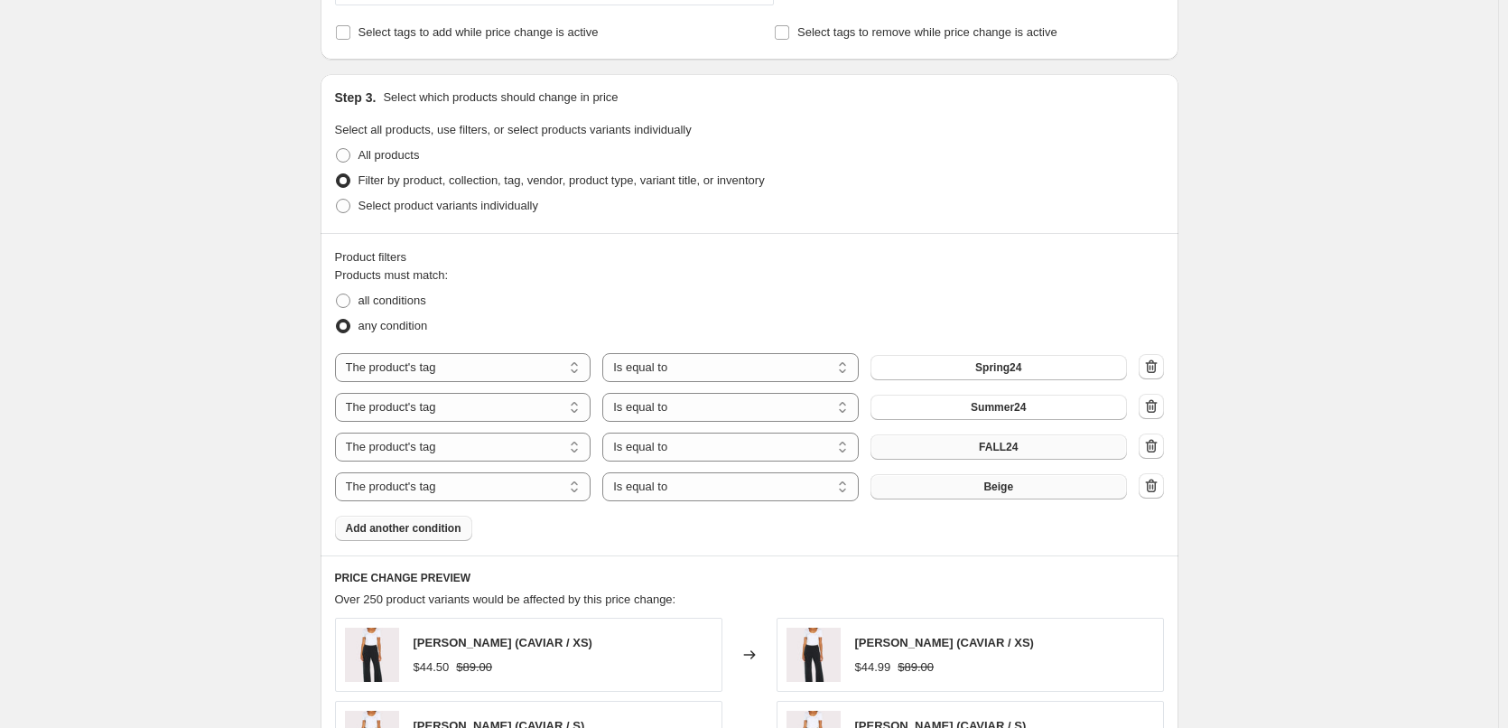
click at [1025, 486] on button "Beige" at bounding box center [998, 486] width 256 height 25
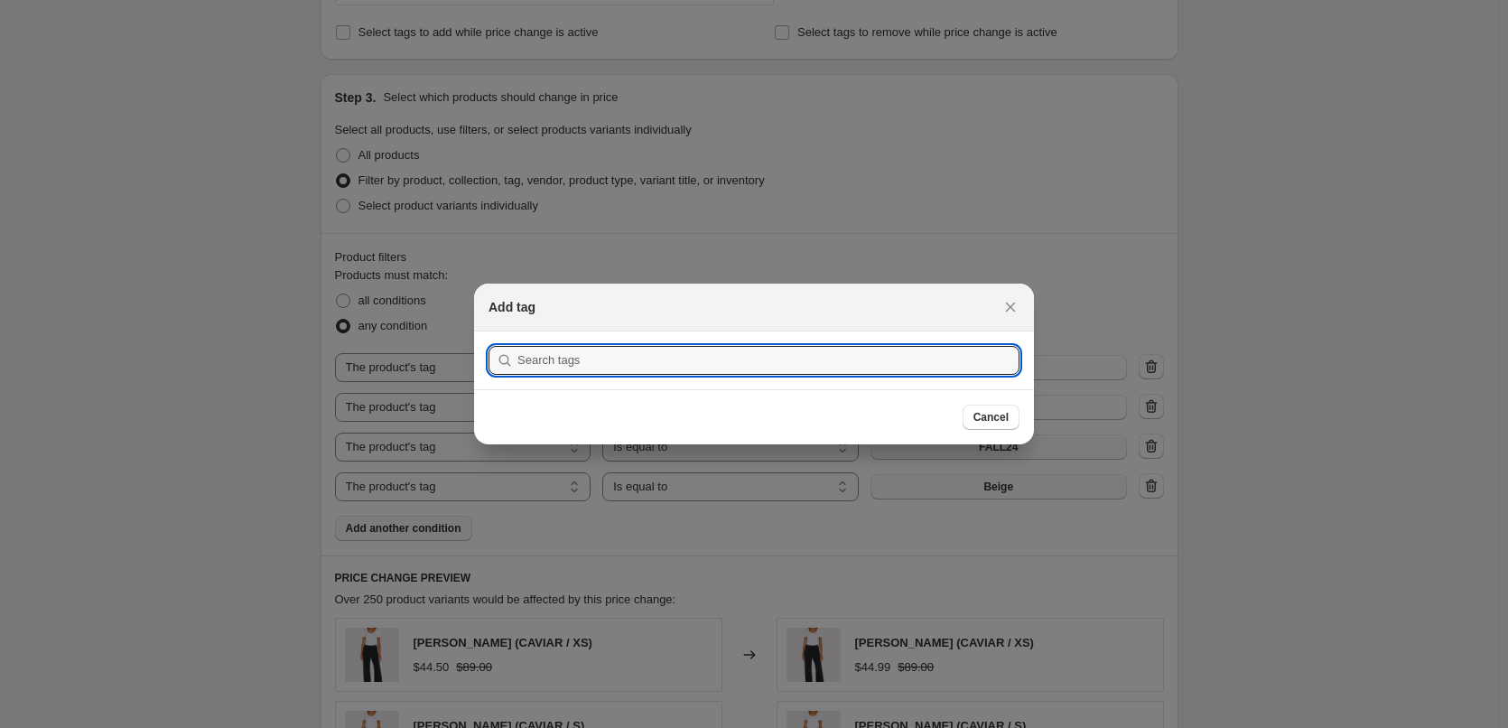
scroll to position [0, 0]
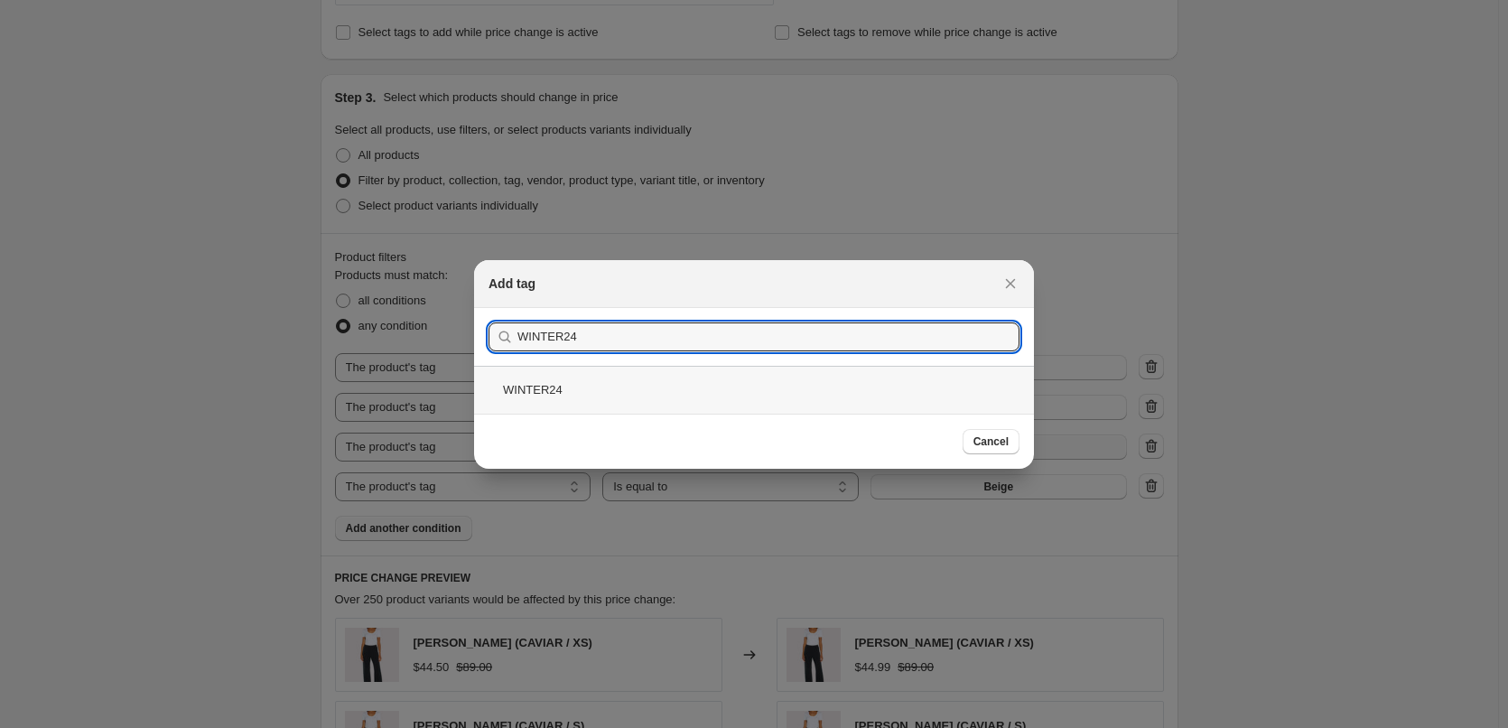
type input "WINTER24"
click at [540, 386] on div "WINTER24" at bounding box center [754, 390] width 560 height 48
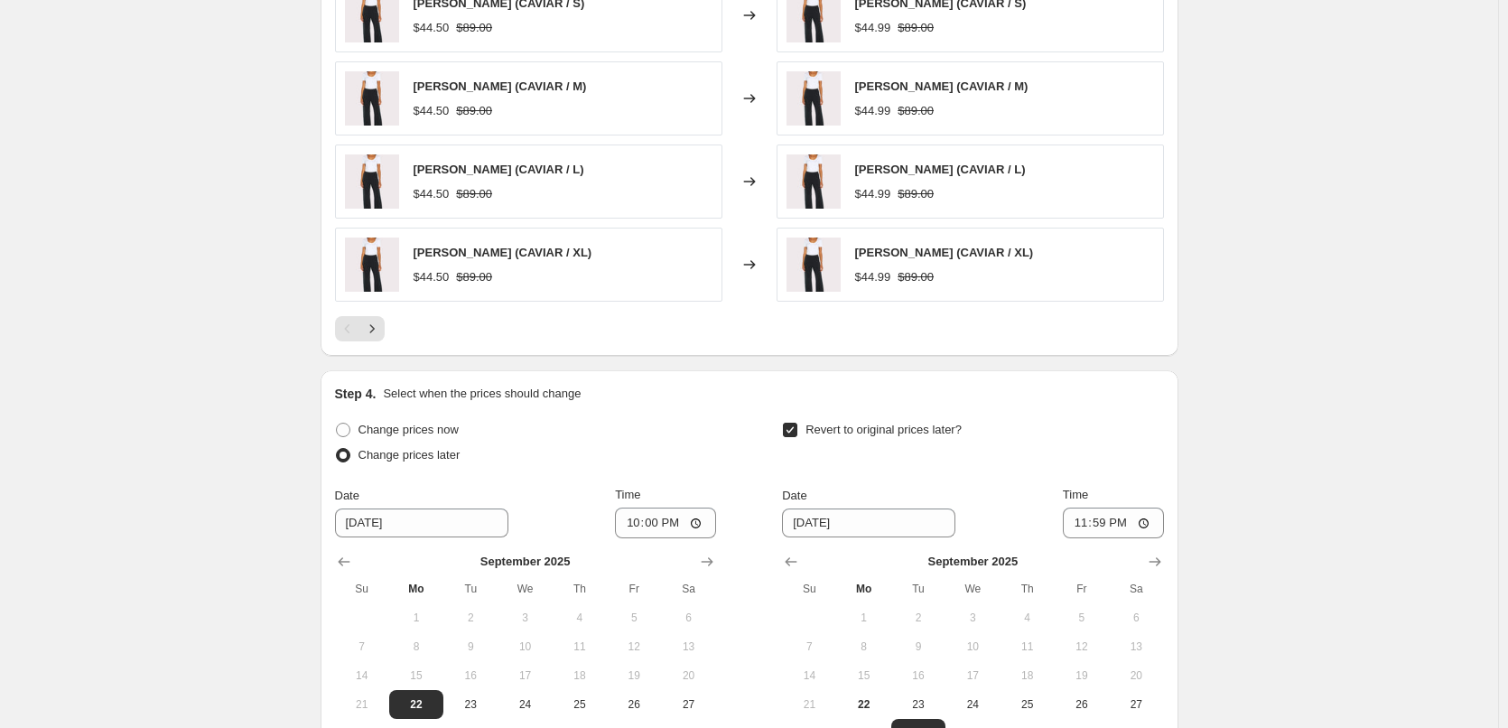
scroll to position [1843, 0]
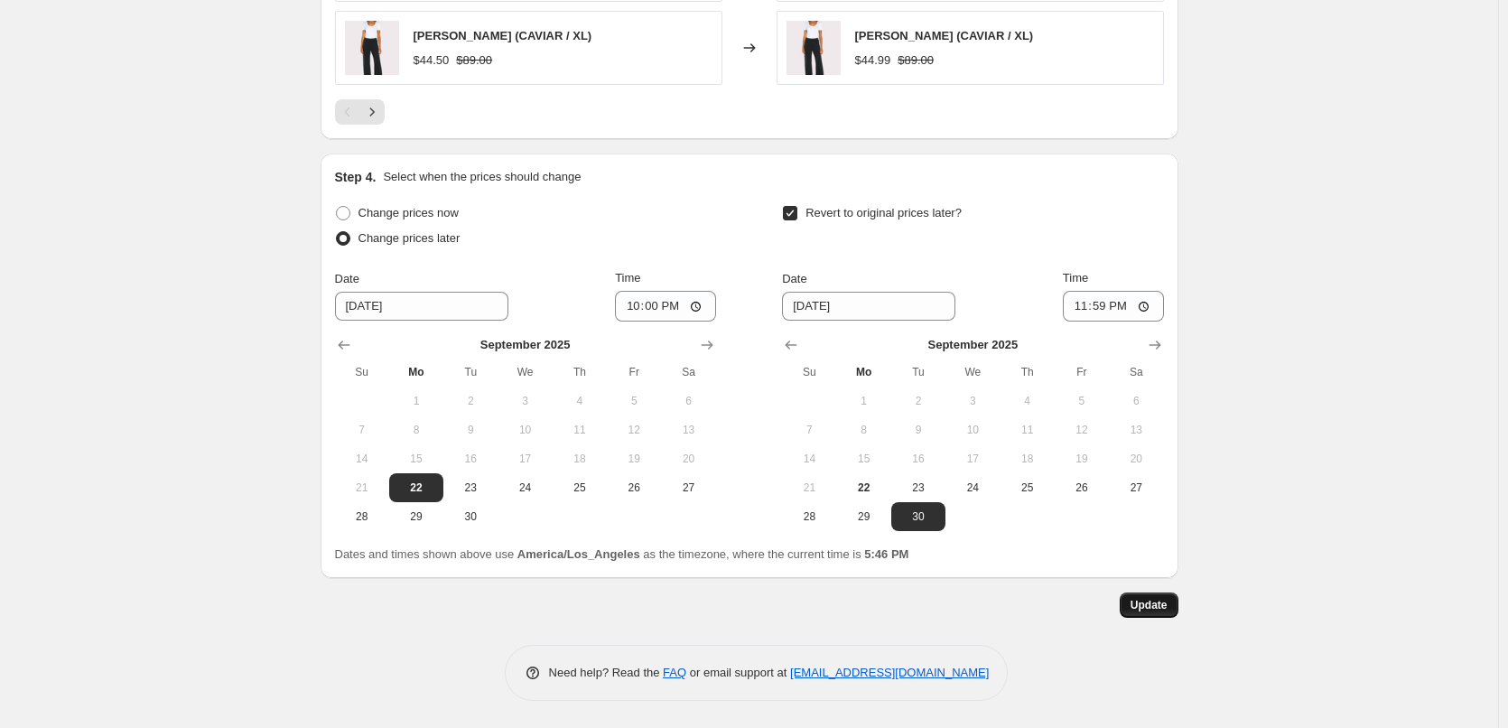
click at [1139, 602] on span "Update" at bounding box center [1148, 605] width 37 height 14
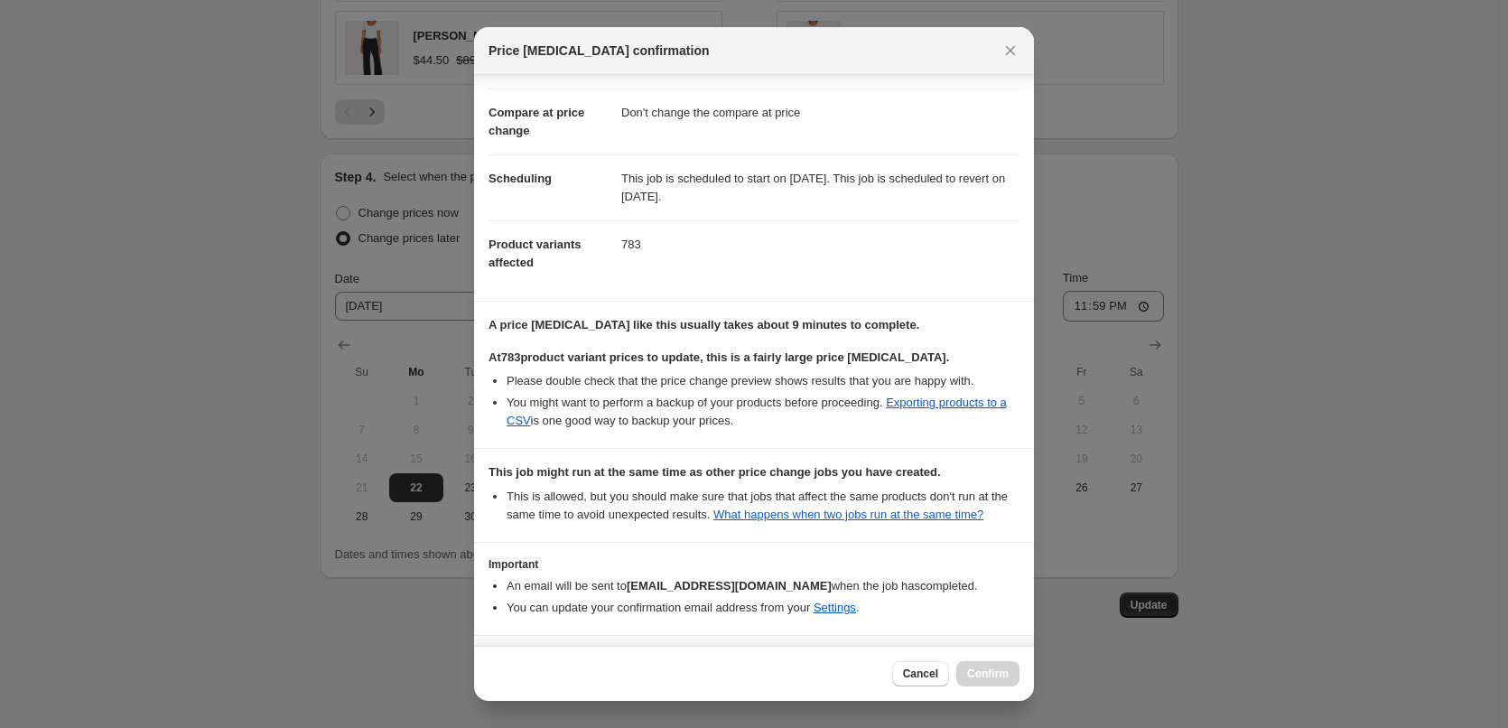
scroll to position [146, 0]
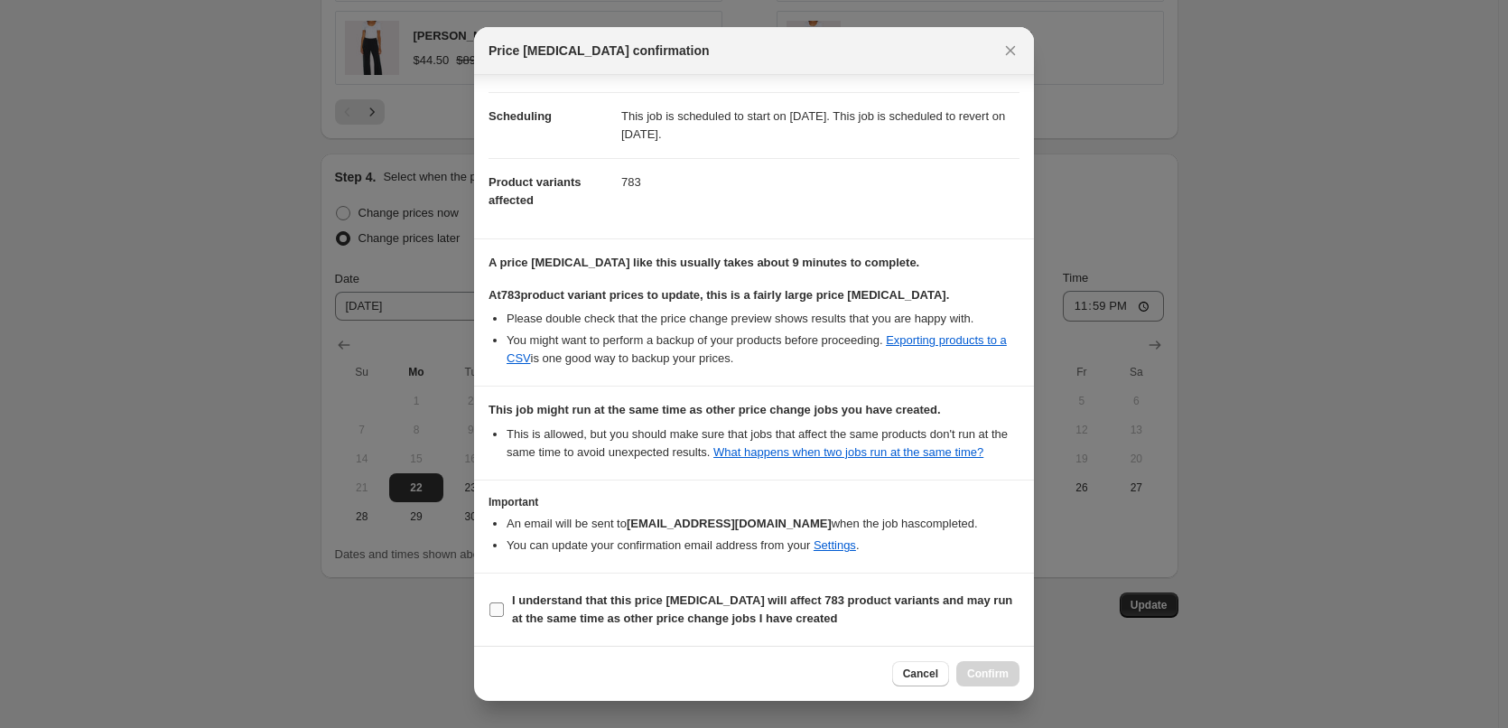
click at [492, 611] on input "I understand that this price [MEDICAL_DATA] will affect 783 product variants an…" at bounding box center [496, 609] width 14 height 14
checkbox input "true"
click at [989, 670] on span "Confirm" at bounding box center [988, 673] width 42 height 14
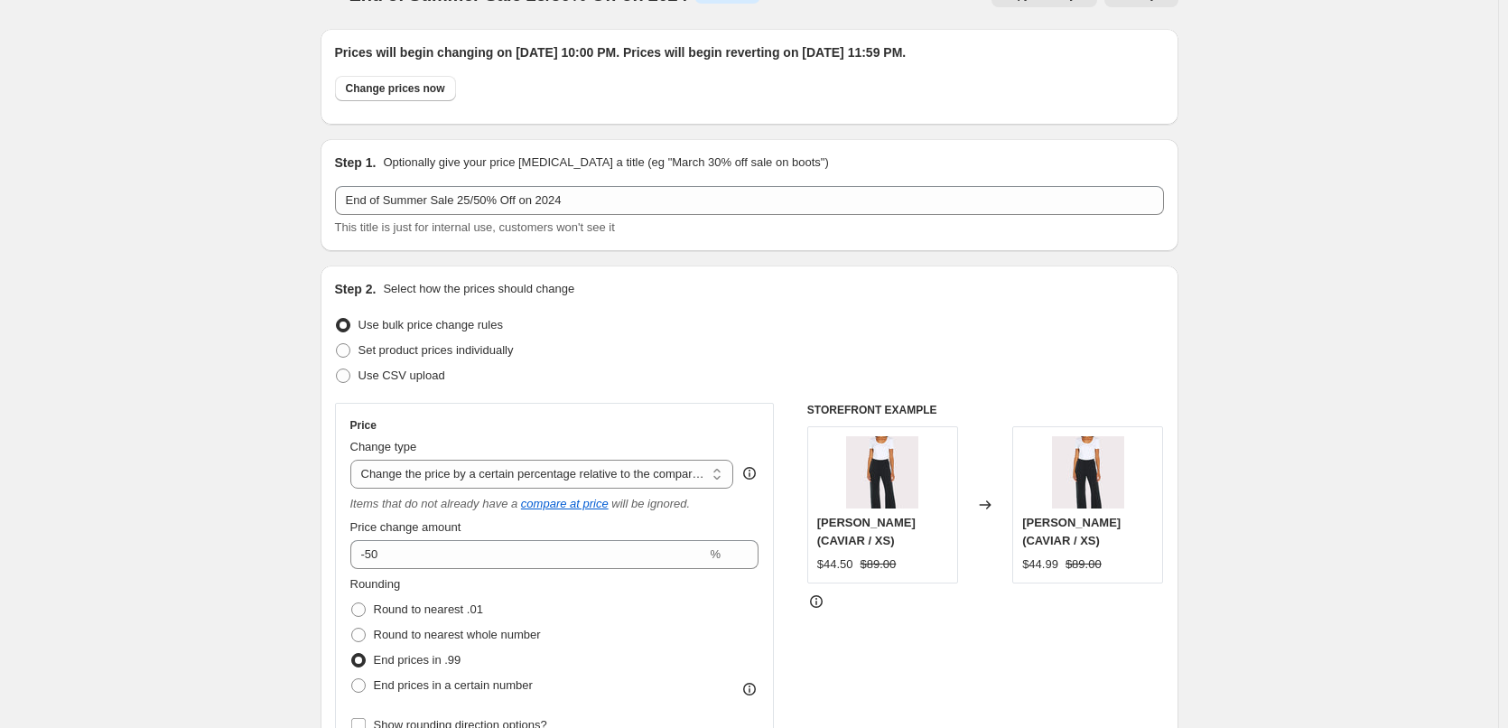
scroll to position [0, 0]
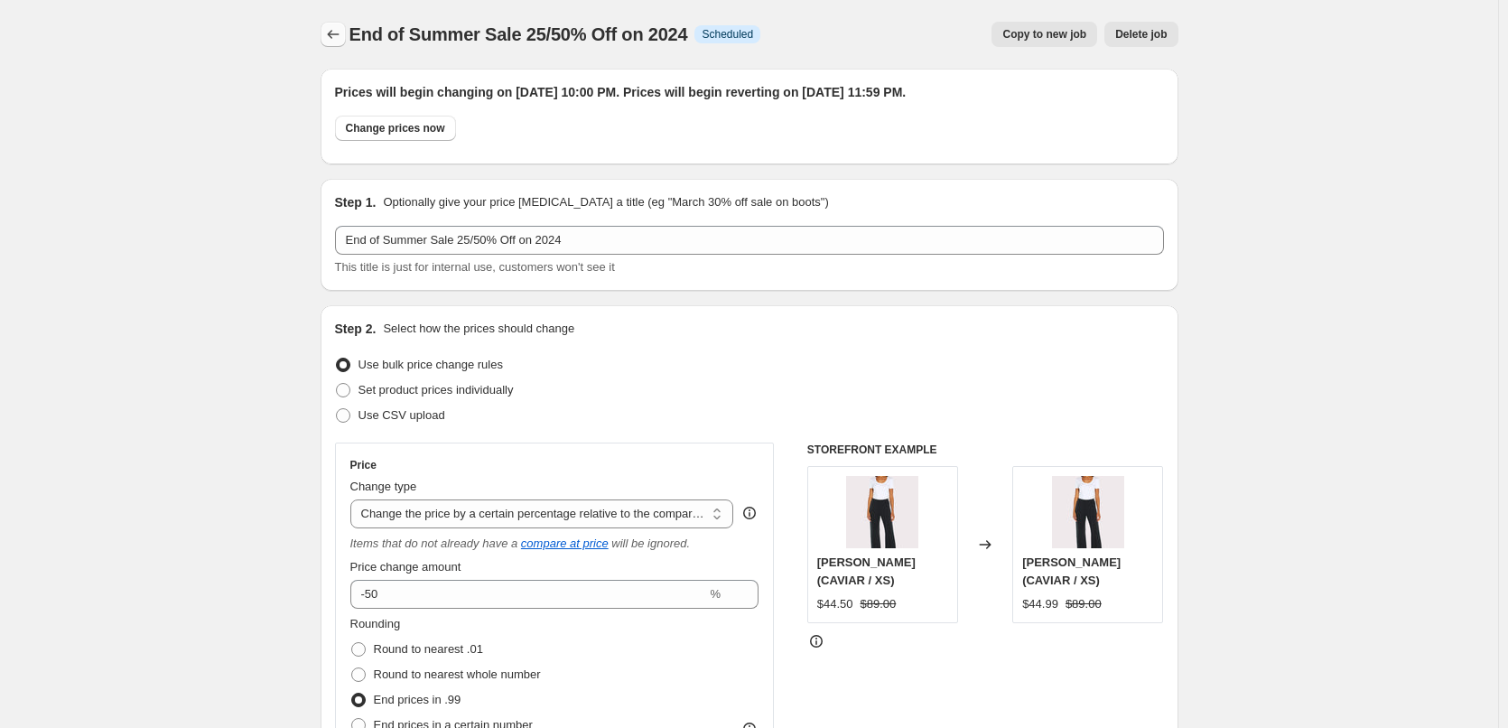
click at [335, 29] on icon "Price change jobs" at bounding box center [333, 34] width 18 height 18
